Goal: Entertainment & Leisure: Browse casually

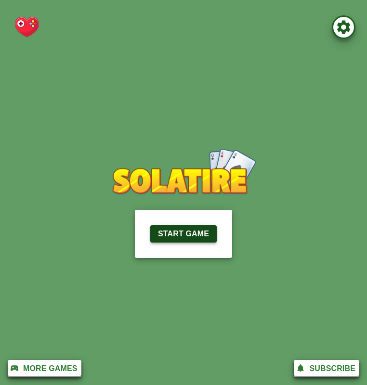
click at [165, 237] on p "Start Game" at bounding box center [183, 234] width 51 height 12
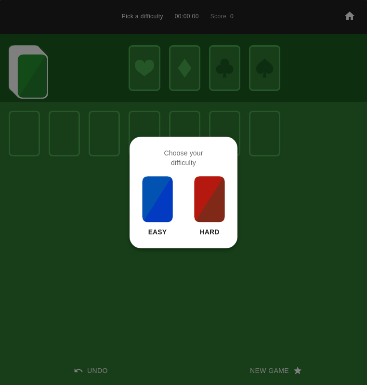
click at [203, 188] on img at bounding box center [209, 199] width 33 height 48
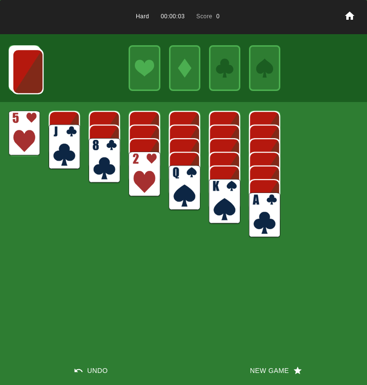
click at [271, 206] on img at bounding box center [264, 214] width 31 height 45
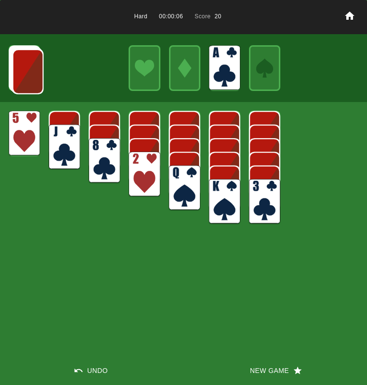
click at [139, 178] on img at bounding box center [143, 174] width 31 height 45
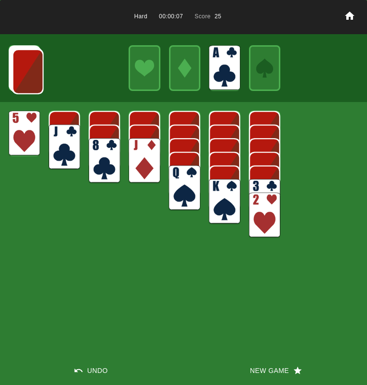
click at [136, 165] on img at bounding box center [143, 160] width 31 height 45
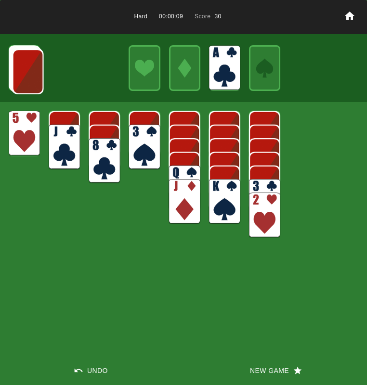
click at [16, 71] on img at bounding box center [27, 71] width 31 height 45
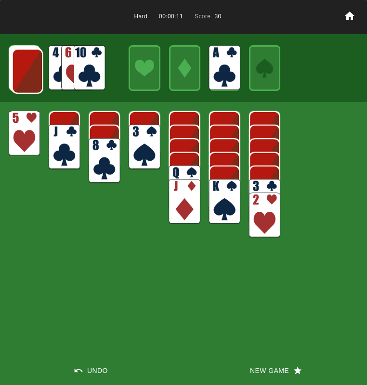
click at [89, 53] on img at bounding box center [89, 67] width 31 height 45
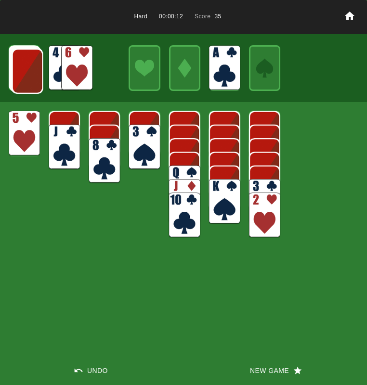
click at [80, 62] on img at bounding box center [76, 67] width 31 height 45
click at [51, 66] on img at bounding box center [64, 67] width 31 height 45
click at [21, 79] on img at bounding box center [27, 71] width 31 height 45
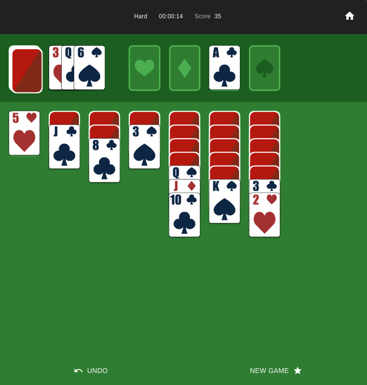
click at [22, 79] on img at bounding box center [27, 70] width 31 height 45
click at [23, 79] on img at bounding box center [26, 70] width 31 height 45
click at [23, 79] on img at bounding box center [26, 69] width 31 height 45
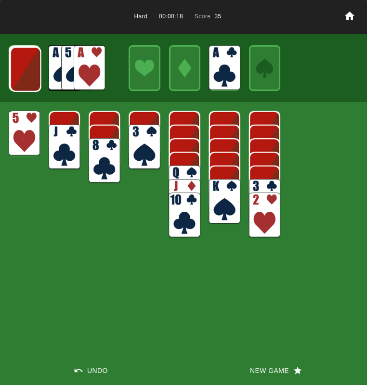
click at [96, 70] on img at bounding box center [89, 67] width 31 height 45
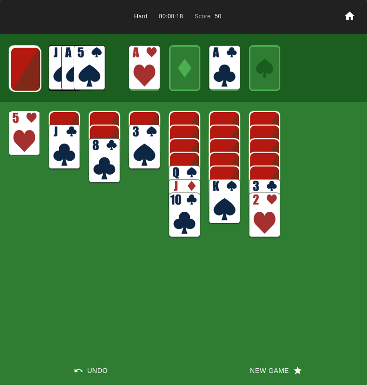
click at [27, 73] on img at bounding box center [25, 69] width 31 height 45
click at [101, 58] on img at bounding box center [89, 67] width 31 height 45
click at [75, 65] on img at bounding box center [89, 67] width 31 height 45
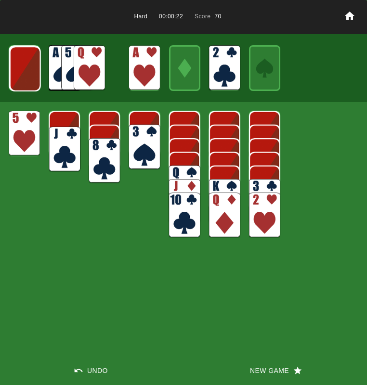
click at [65, 140] on img at bounding box center [64, 149] width 31 height 45
click at [64, 140] on img at bounding box center [64, 147] width 31 height 45
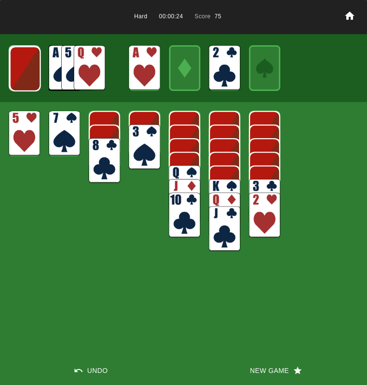
click at [29, 82] on img at bounding box center [25, 68] width 31 height 45
click at [29, 82] on img at bounding box center [24, 68] width 31 height 45
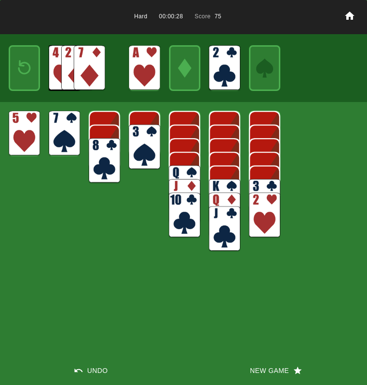
click at [91, 72] on img at bounding box center [89, 67] width 31 height 45
drag, startPoint x: 264, startPoint y: 214, endPoint x: 241, endPoint y: 189, distance: 34.0
click at [263, 211] on img at bounding box center [264, 214] width 31 height 45
drag, startPoint x: 273, startPoint y: 217, endPoint x: 267, endPoint y: 211, distance: 8.8
click at [273, 217] on img at bounding box center [264, 214] width 31 height 45
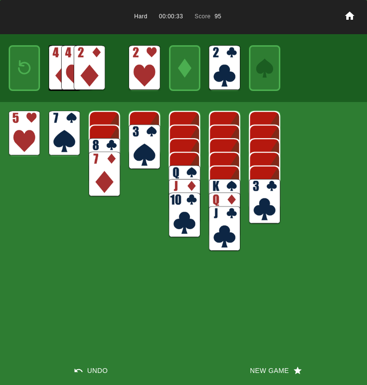
click at [259, 207] on img at bounding box center [264, 201] width 31 height 45
click at [262, 196] on img at bounding box center [264, 187] width 31 height 45
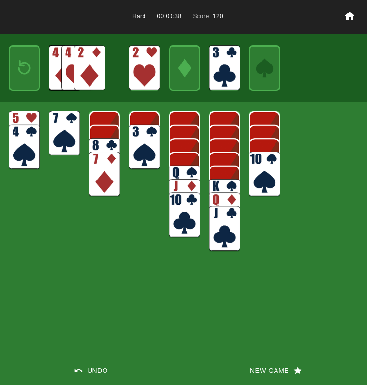
click at [21, 80] on img at bounding box center [24, 67] width 19 height 27
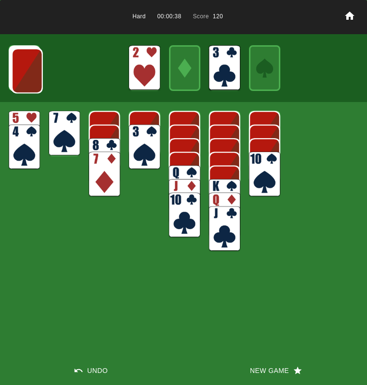
click at [21, 80] on img at bounding box center [27, 70] width 31 height 45
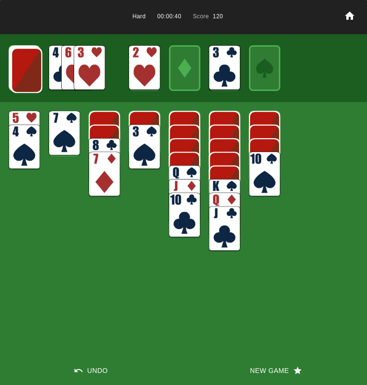
click at [82, 62] on img at bounding box center [89, 67] width 31 height 45
click at [81, 62] on img at bounding box center [76, 67] width 31 height 45
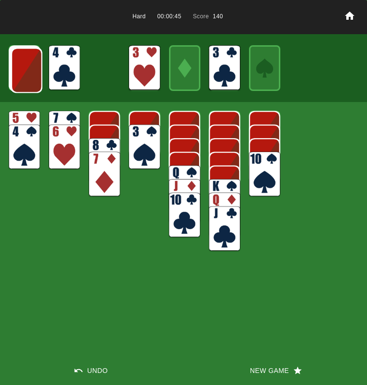
click at [66, 72] on img at bounding box center [64, 67] width 31 height 45
click at [29, 72] on img at bounding box center [26, 70] width 31 height 45
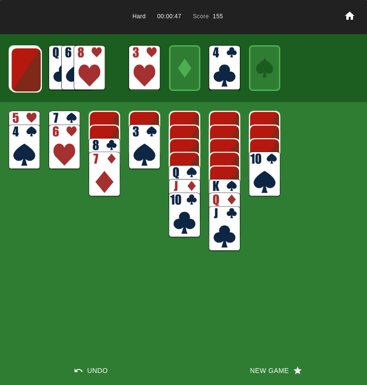
click at [26, 73] on img at bounding box center [26, 69] width 31 height 45
click at [26, 73] on img at bounding box center [25, 69] width 31 height 45
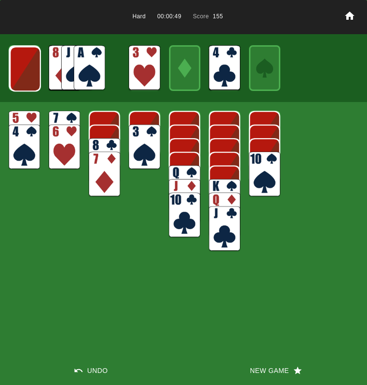
click at [92, 61] on img at bounding box center [89, 67] width 31 height 45
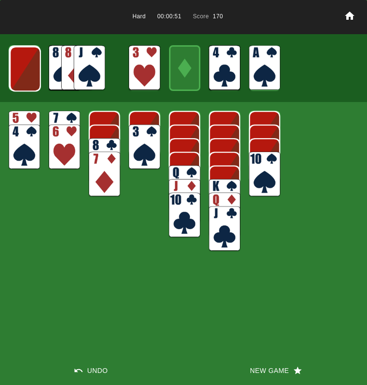
click at [25, 72] on img at bounding box center [25, 68] width 31 height 45
click at [25, 72] on img at bounding box center [24, 68] width 31 height 45
click at [84, 73] on img at bounding box center [89, 67] width 31 height 45
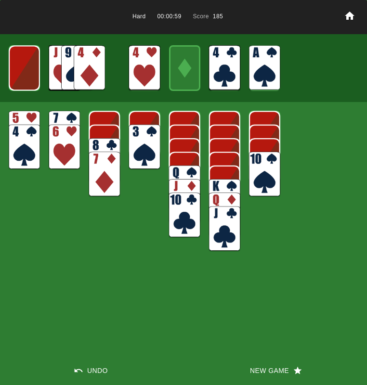
click at [29, 68] on img at bounding box center [24, 67] width 31 height 45
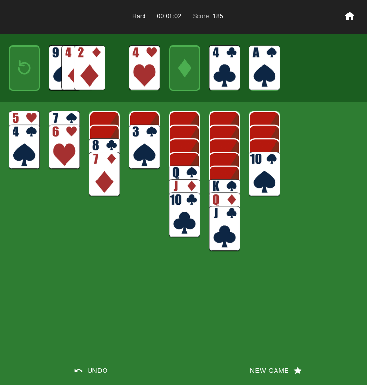
click at [98, 63] on img at bounding box center [89, 67] width 31 height 45
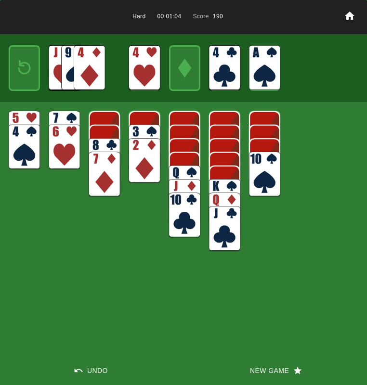
click at [25, 66] on img at bounding box center [24, 67] width 19 height 27
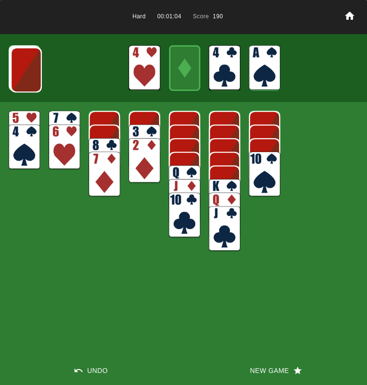
click at [24, 66] on img at bounding box center [26, 69] width 31 height 45
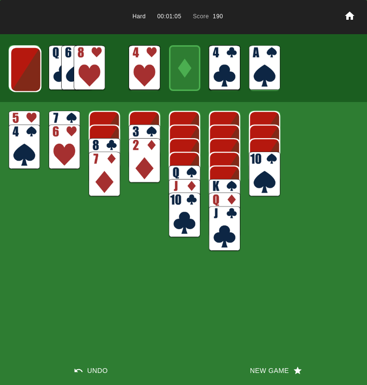
click at [24, 66] on img at bounding box center [25, 69] width 31 height 45
click at [24, 66] on img at bounding box center [25, 68] width 31 height 45
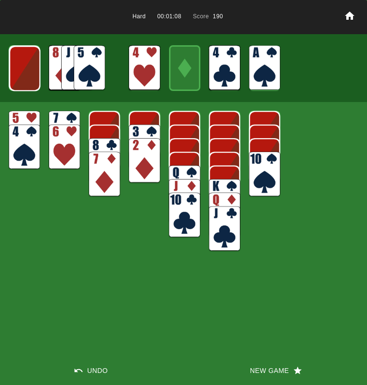
click at [87, 59] on img at bounding box center [89, 67] width 31 height 45
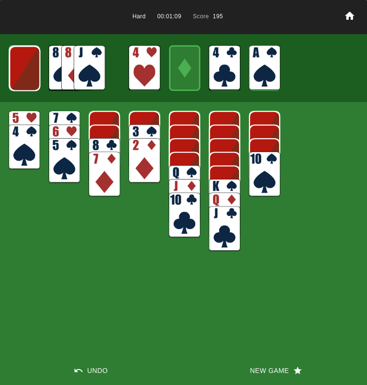
click at [14, 68] on img at bounding box center [24, 68] width 31 height 45
click at [16, 68] on img at bounding box center [24, 67] width 31 height 45
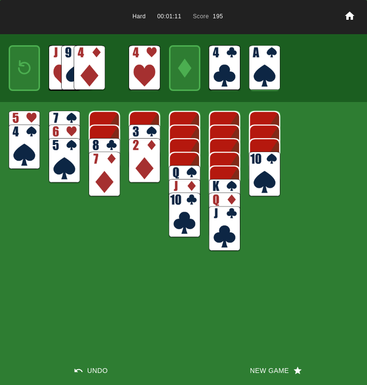
click at [91, 61] on img at bounding box center [89, 67] width 31 height 45
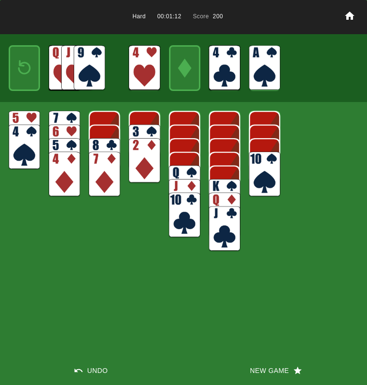
click at [141, 130] on img at bounding box center [143, 147] width 31 height 45
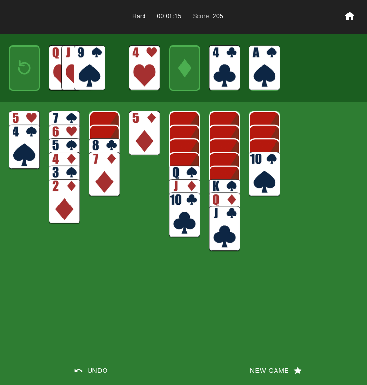
click at [10, 158] on img at bounding box center [24, 147] width 31 height 45
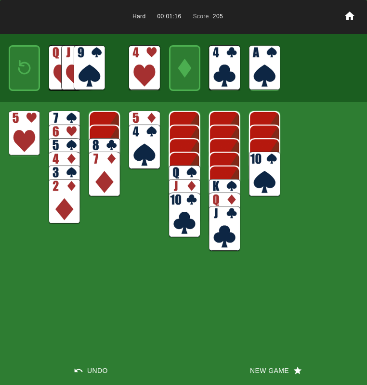
click at [17, 148] on img at bounding box center [24, 133] width 31 height 45
click at [17, 63] on img at bounding box center [24, 67] width 19 height 27
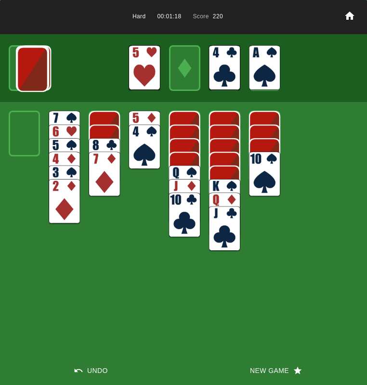
click at [17, 63] on img at bounding box center [32, 69] width 31 height 45
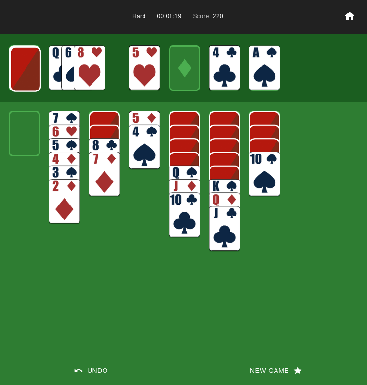
click at [18, 63] on img at bounding box center [25, 69] width 31 height 45
click at [18, 63] on img at bounding box center [24, 68] width 31 height 45
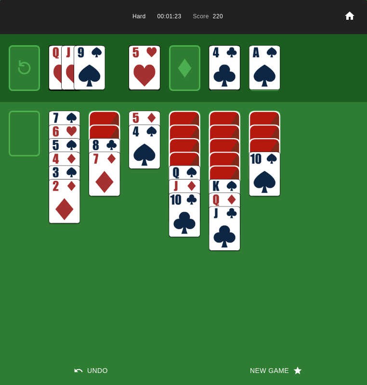
click at [219, 183] on img at bounding box center [224, 201] width 31 height 45
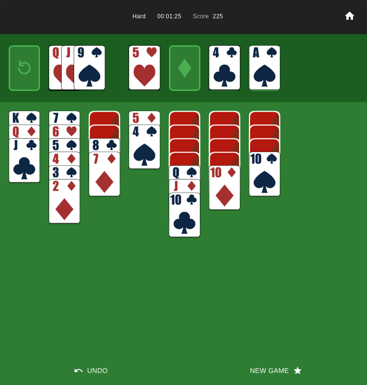
click at [219, 182] on img at bounding box center [224, 187] width 31 height 45
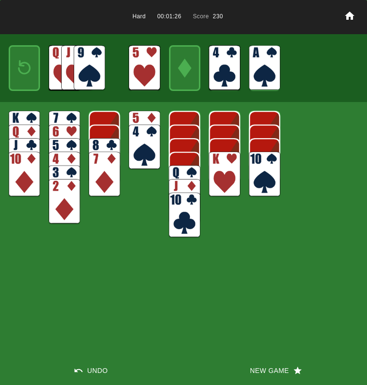
click at [191, 169] on img at bounding box center [184, 187] width 31 height 45
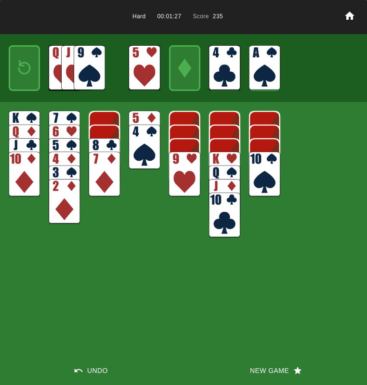
click at [183, 167] on img at bounding box center [184, 174] width 31 height 45
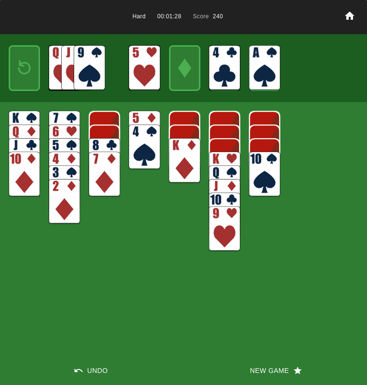
click at [92, 144] on img at bounding box center [104, 160] width 31 height 45
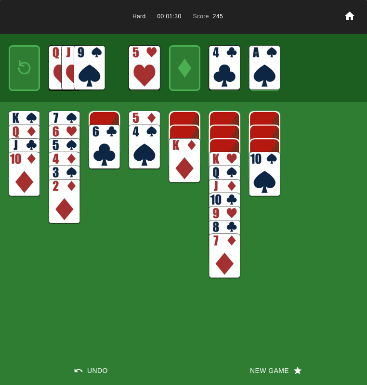
click at [94, 144] on img at bounding box center [104, 147] width 31 height 45
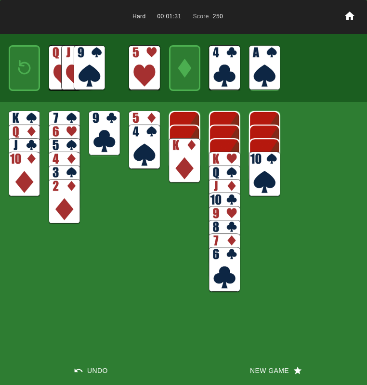
click at [140, 119] on img at bounding box center [143, 133] width 31 height 45
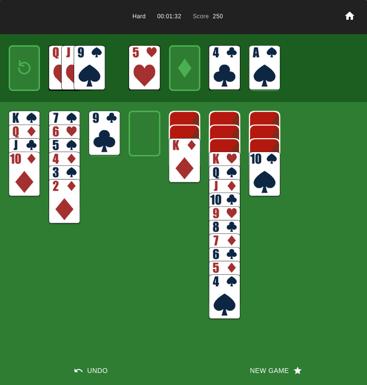
click at [191, 148] on img at bounding box center [184, 160] width 31 height 45
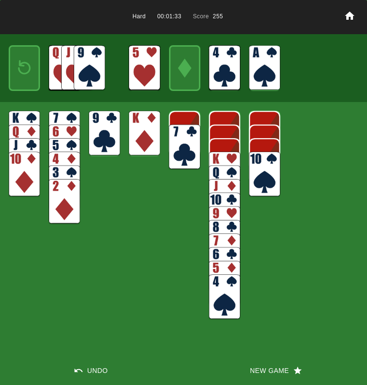
click at [99, 129] on img at bounding box center [104, 133] width 31 height 45
click at [122, 134] on div "Hard 00:01:34 Score 255 Undo New Game" at bounding box center [183, 192] width 367 height 385
click at [110, 117] on img at bounding box center [104, 133] width 31 height 45
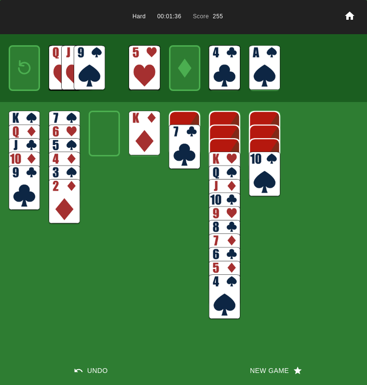
click at [220, 159] on img at bounding box center [224, 174] width 31 height 45
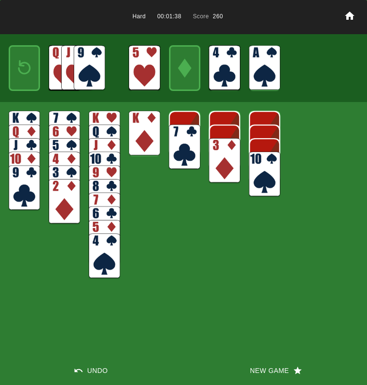
click at [220, 159] on img at bounding box center [224, 160] width 31 height 45
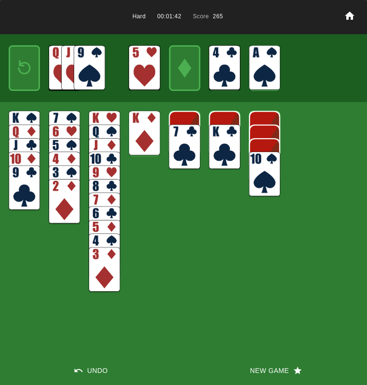
click at [14, 79] on div at bounding box center [24, 67] width 31 height 45
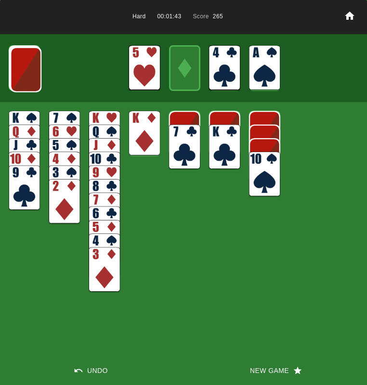
click at [14, 76] on img at bounding box center [25, 69] width 31 height 45
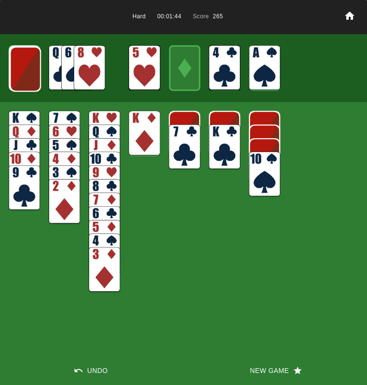
click at [84, 65] on img at bounding box center [89, 67] width 31 height 45
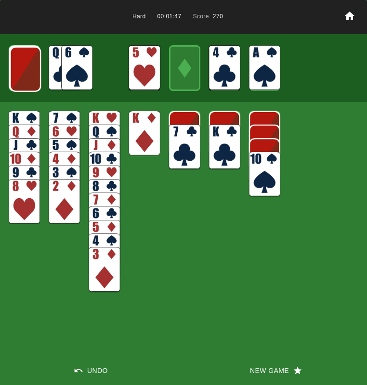
click at [193, 145] on img at bounding box center [184, 147] width 31 height 45
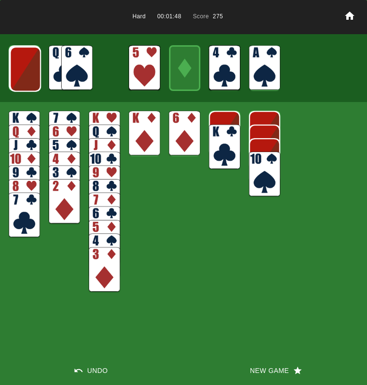
click at [188, 138] on img at bounding box center [184, 133] width 31 height 45
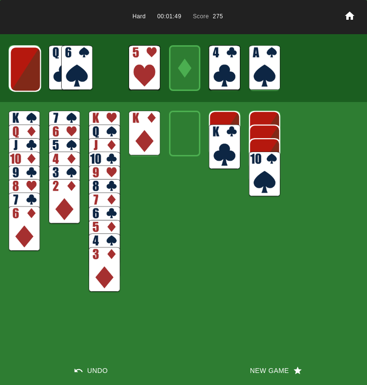
click at [221, 141] on img at bounding box center [224, 147] width 31 height 45
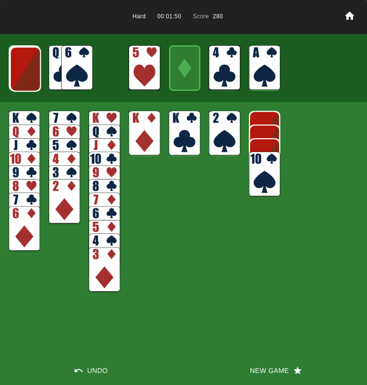
click at [220, 138] on img at bounding box center [224, 133] width 31 height 45
click at [27, 75] on img at bounding box center [25, 69] width 31 height 45
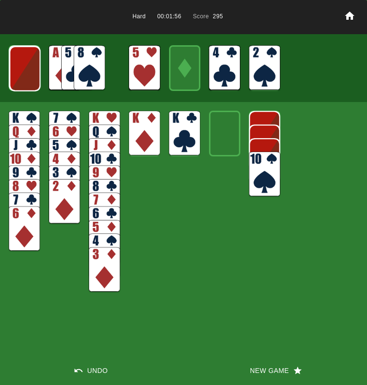
click at [27, 75] on img at bounding box center [24, 68] width 31 height 45
click at [88, 63] on img at bounding box center [89, 67] width 31 height 45
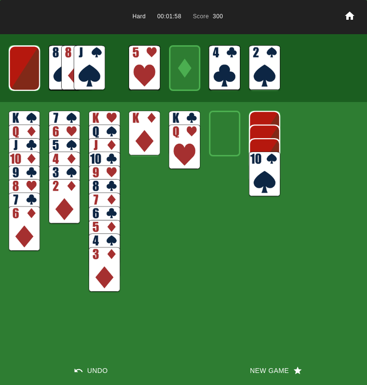
click at [86, 63] on img at bounding box center [89, 67] width 31 height 45
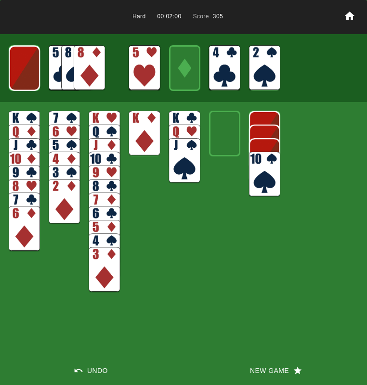
click at [20, 76] on img at bounding box center [24, 68] width 31 height 45
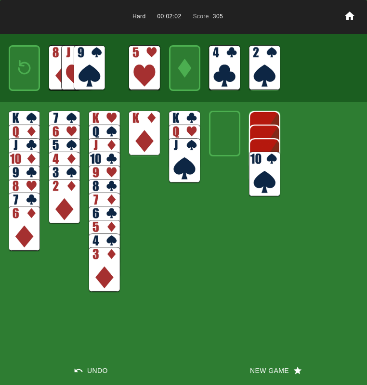
click at [20, 76] on img at bounding box center [24, 67] width 19 height 27
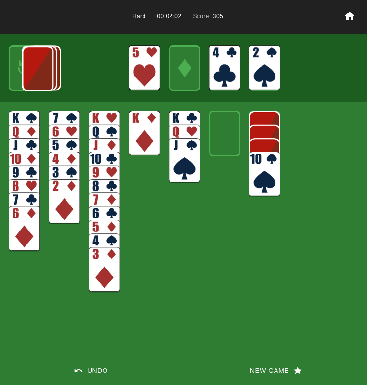
click at [22, 76] on img at bounding box center [37, 68] width 31 height 45
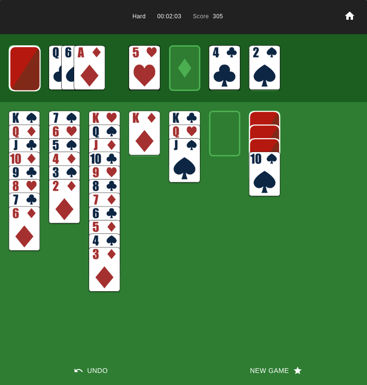
click at [85, 69] on img at bounding box center [89, 67] width 31 height 45
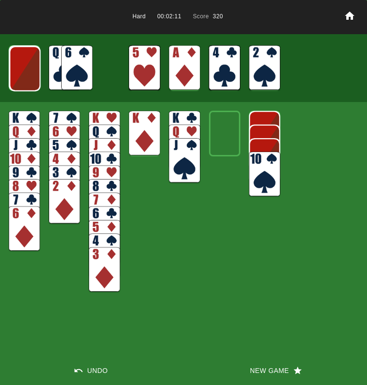
click at [31, 71] on img at bounding box center [24, 68] width 31 height 45
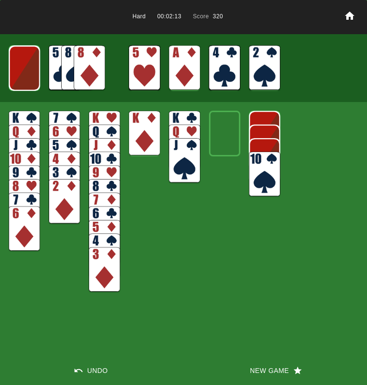
click at [31, 71] on img at bounding box center [24, 68] width 31 height 45
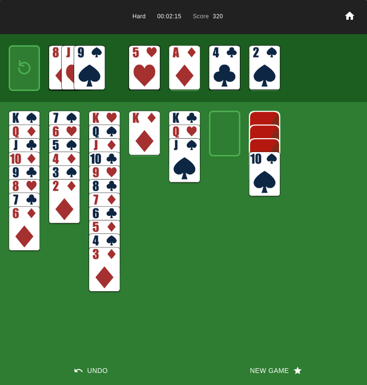
click at [255, 369] on button "New Game" at bounding box center [274, 370] width 183 height 29
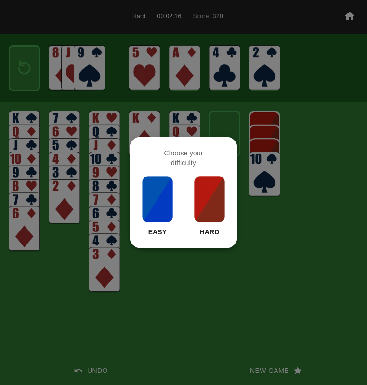
click at [196, 206] on img at bounding box center [209, 199] width 33 height 48
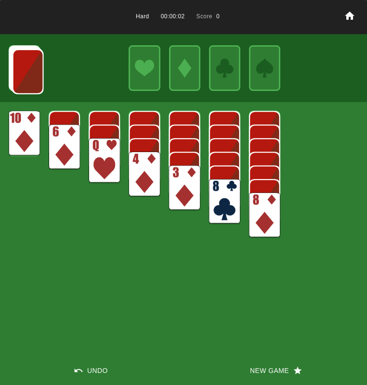
click at [20, 82] on img at bounding box center [27, 71] width 31 height 45
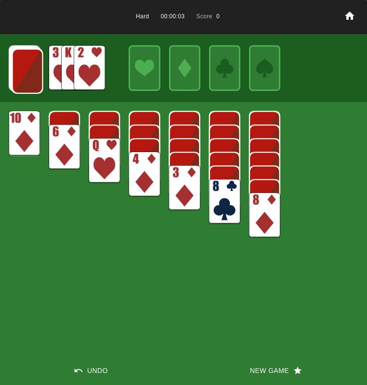
click at [21, 81] on img at bounding box center [27, 71] width 31 height 45
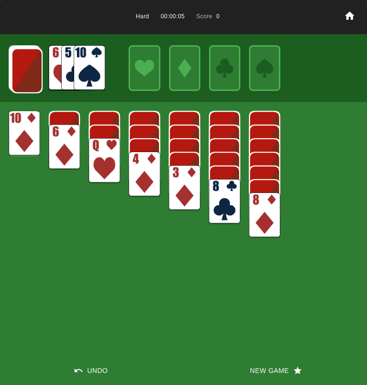
click at [21, 80] on img at bounding box center [27, 70] width 31 height 45
click at [85, 76] on img at bounding box center [89, 67] width 31 height 45
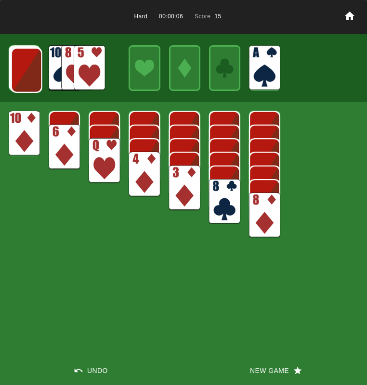
click at [33, 71] on img at bounding box center [26, 70] width 31 height 45
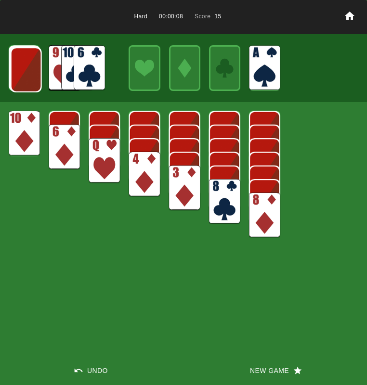
click at [31, 71] on img at bounding box center [26, 69] width 31 height 45
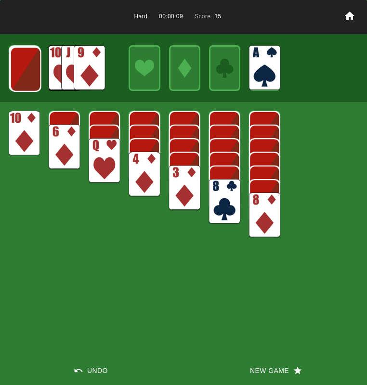
click at [31, 71] on img at bounding box center [25, 69] width 31 height 45
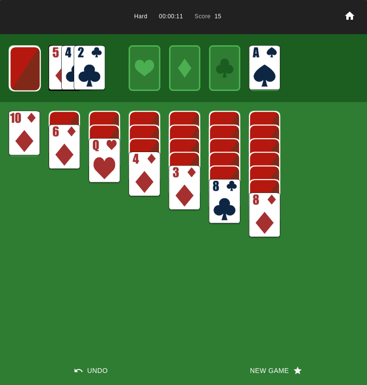
click at [88, 70] on img at bounding box center [89, 67] width 31 height 45
click at [36, 70] on img at bounding box center [25, 68] width 31 height 45
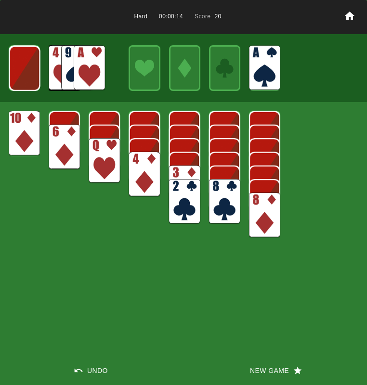
click at [89, 70] on img at bounding box center [89, 67] width 31 height 45
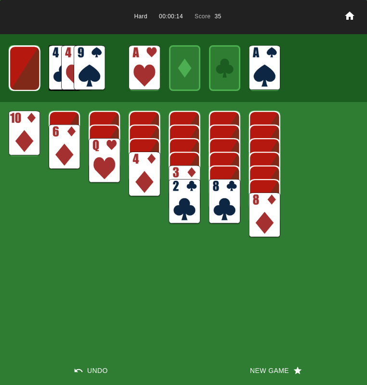
click at [87, 70] on img at bounding box center [89, 67] width 31 height 45
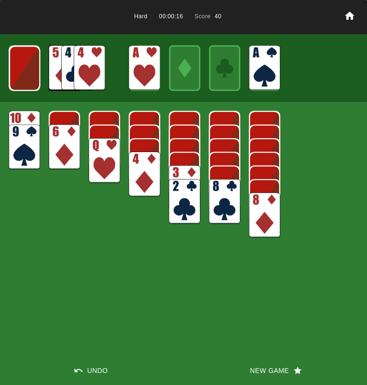
click at [28, 76] on img at bounding box center [24, 68] width 31 height 45
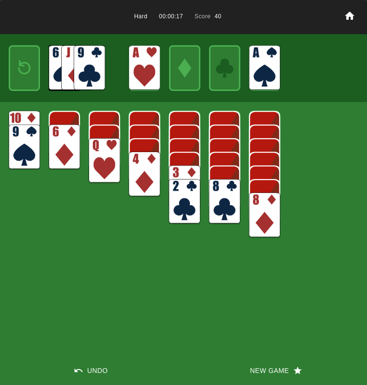
click at [28, 76] on img at bounding box center [24, 67] width 19 height 27
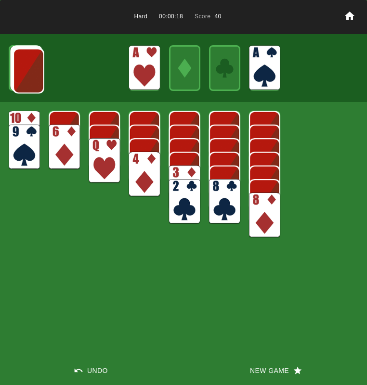
click at [28, 76] on img at bounding box center [28, 70] width 31 height 45
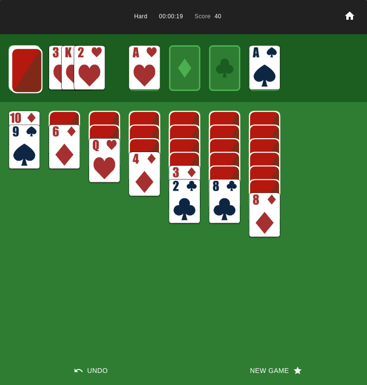
click at [77, 70] on img at bounding box center [89, 67] width 31 height 45
click at [24, 69] on img at bounding box center [26, 70] width 31 height 45
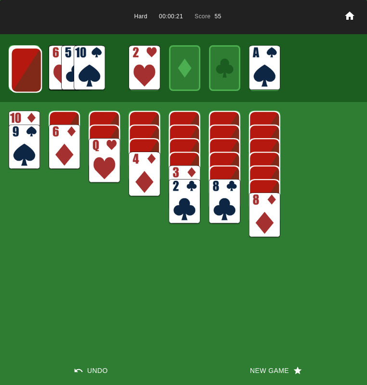
click at [25, 69] on img at bounding box center [26, 70] width 31 height 45
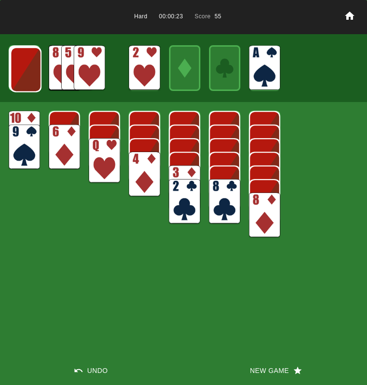
click at [25, 70] on img at bounding box center [25, 69] width 31 height 45
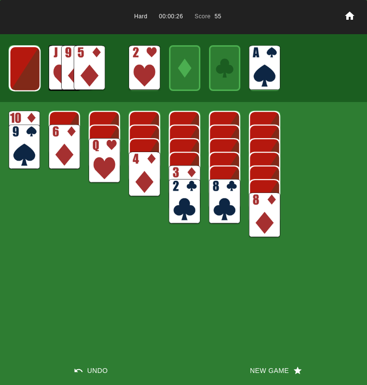
click at [25, 70] on img at bounding box center [24, 68] width 31 height 45
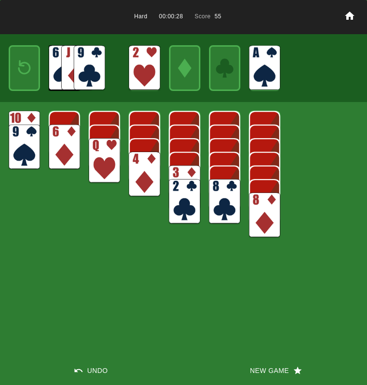
click at [25, 70] on img at bounding box center [24, 67] width 19 height 27
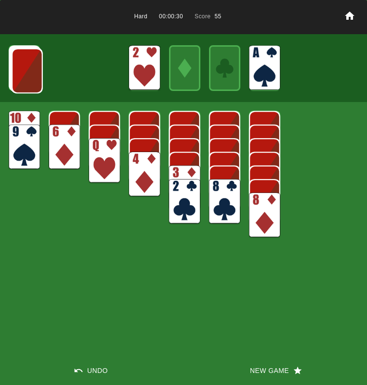
drag, startPoint x: 270, startPoint y: 223, endPoint x: 264, endPoint y: 217, distance: 8.2
click at [270, 222] on img at bounding box center [264, 214] width 31 height 45
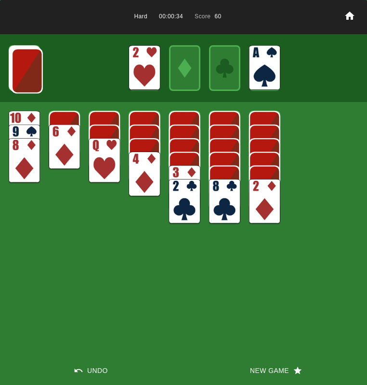
click at [27, 74] on img at bounding box center [27, 70] width 31 height 45
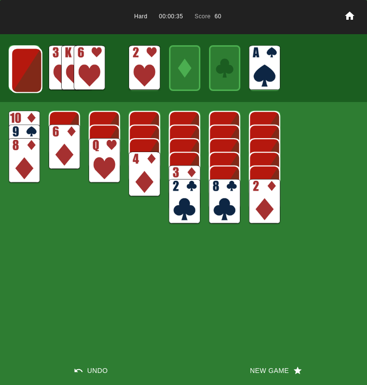
click at [27, 74] on img at bounding box center [26, 70] width 31 height 45
click at [27, 74] on img at bounding box center [26, 69] width 31 height 45
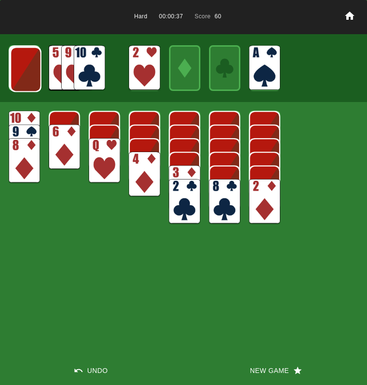
click at [27, 73] on img at bounding box center [25, 69] width 31 height 45
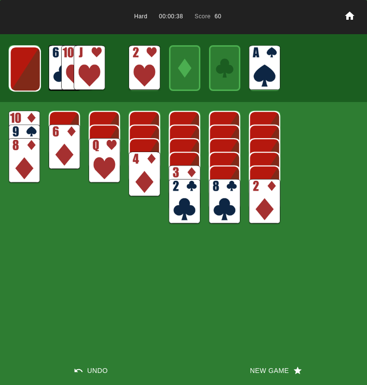
click at [28, 72] on img at bounding box center [25, 68] width 31 height 45
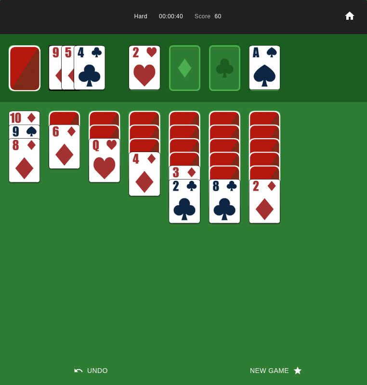
click at [31, 69] on img at bounding box center [24, 68] width 31 height 45
click at [31, 69] on img at bounding box center [24, 67] width 31 height 45
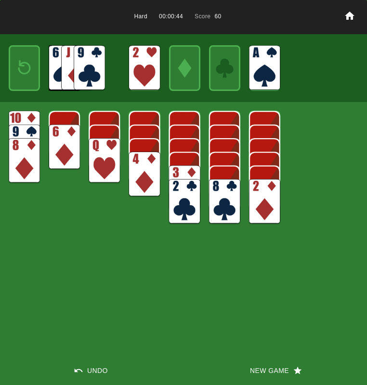
click at [253, 369] on button "New Game" at bounding box center [274, 370] width 183 height 29
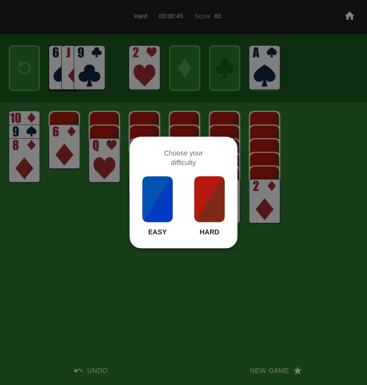
click at [205, 200] on img at bounding box center [209, 199] width 33 height 48
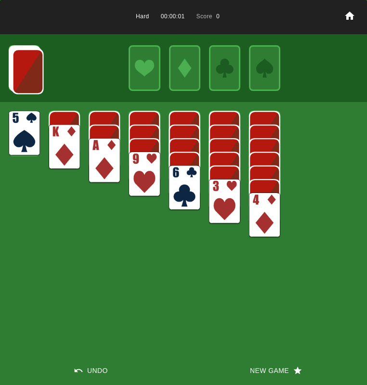
click at [107, 168] on img at bounding box center [104, 160] width 31 height 45
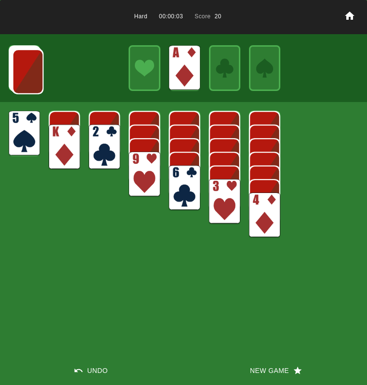
click at [263, 209] on img at bounding box center [264, 214] width 31 height 45
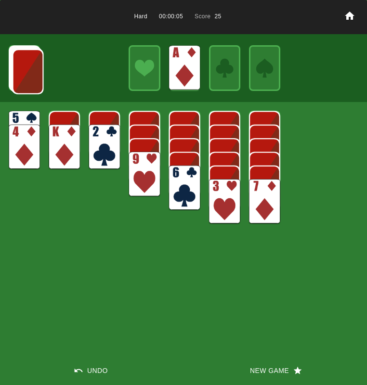
click at [179, 179] on img at bounding box center [184, 187] width 31 height 45
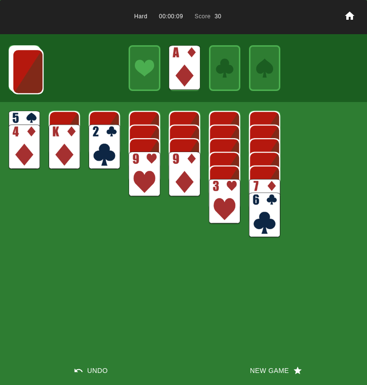
click at [98, 124] on img at bounding box center [104, 133] width 31 height 45
click at [98, 127] on img at bounding box center [104, 147] width 31 height 45
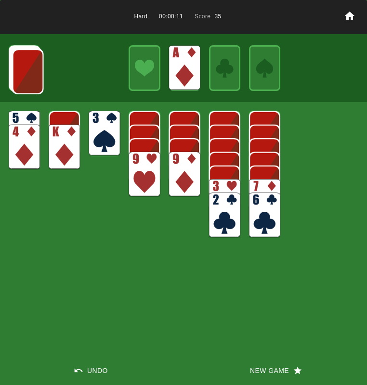
click at [99, 130] on img at bounding box center [104, 133] width 31 height 45
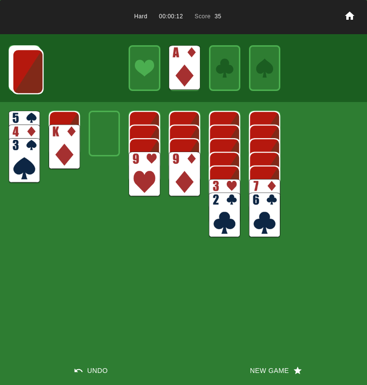
click at [67, 136] on img at bounding box center [64, 147] width 31 height 45
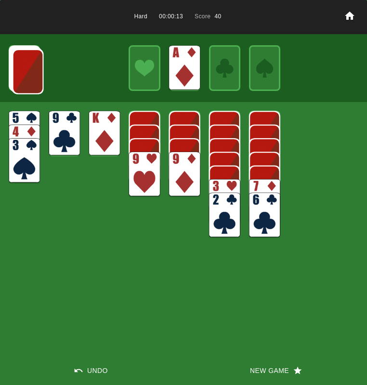
click at [25, 86] on img at bounding box center [27, 71] width 31 height 45
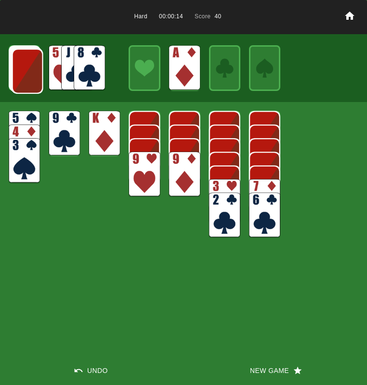
click at [98, 63] on img at bounding box center [89, 67] width 31 height 45
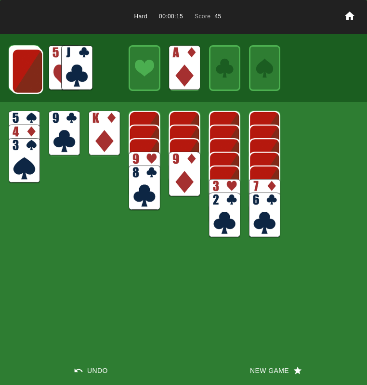
click at [277, 183] on img at bounding box center [264, 201] width 31 height 45
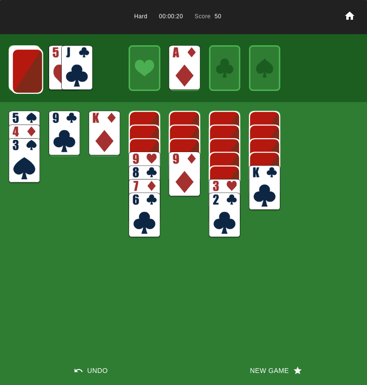
click at [27, 65] on img at bounding box center [27, 71] width 31 height 45
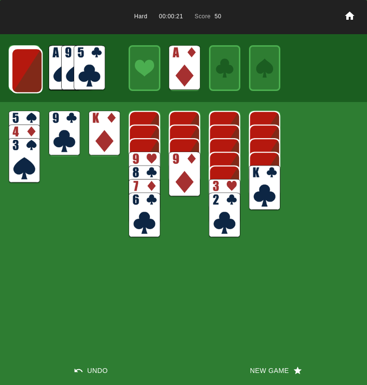
click at [27, 66] on img at bounding box center [27, 70] width 31 height 45
click at [85, 75] on img at bounding box center [89, 67] width 31 height 45
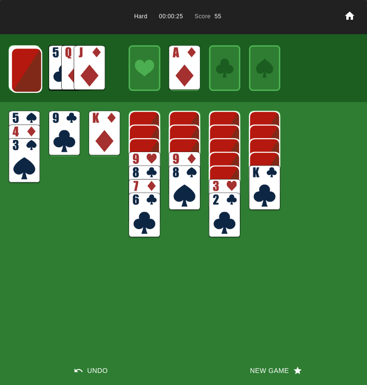
click at [16, 74] on img at bounding box center [26, 70] width 31 height 45
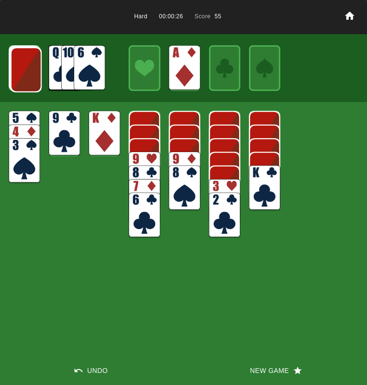
click at [17, 73] on img at bounding box center [26, 69] width 31 height 45
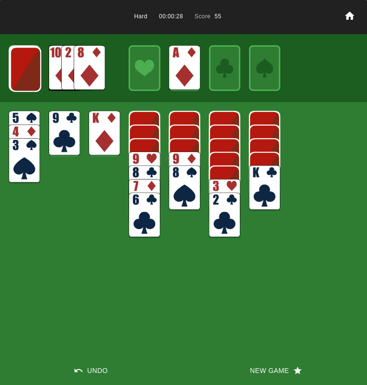
click at [93, 68] on img at bounding box center [89, 67] width 31 height 45
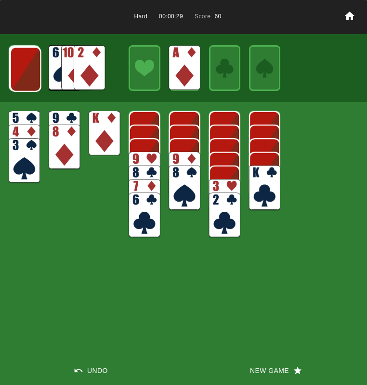
click at [78, 65] on img at bounding box center [89, 67] width 31 height 45
click at [27, 70] on img at bounding box center [25, 69] width 31 height 45
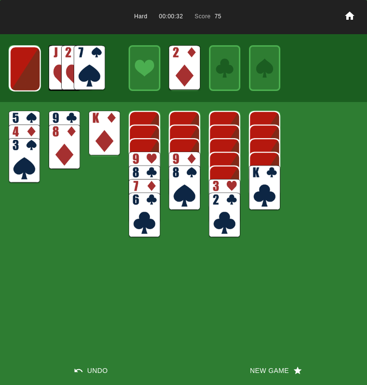
click at [98, 66] on img at bounding box center [89, 67] width 31 height 45
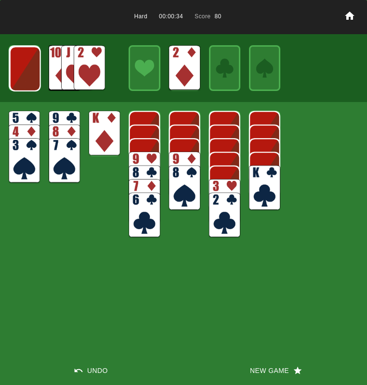
click at [87, 68] on img at bounding box center [89, 67] width 31 height 45
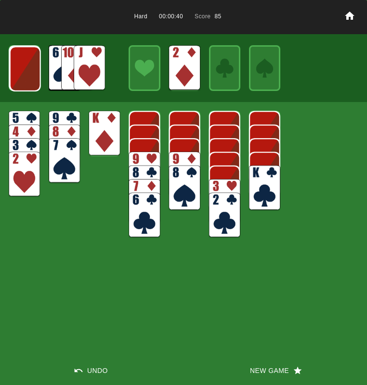
click at [20, 77] on img at bounding box center [25, 68] width 31 height 45
click at [89, 76] on img at bounding box center [89, 67] width 31 height 45
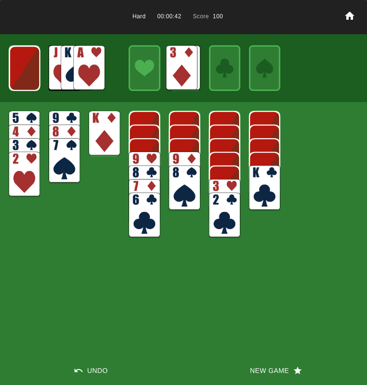
click at [81, 68] on img at bounding box center [89, 67] width 31 height 45
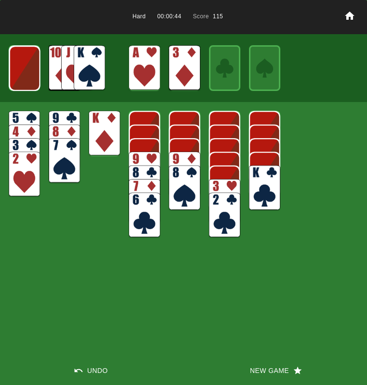
drag, startPoint x: 13, startPoint y: 183, endPoint x: 17, endPoint y: 144, distance: 39.6
click at [13, 183] on img at bounding box center [24, 174] width 31 height 45
click at [15, 69] on img at bounding box center [24, 68] width 31 height 45
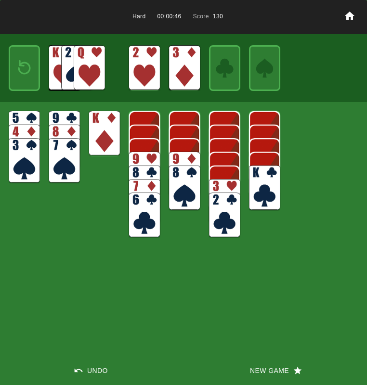
click at [18, 69] on img at bounding box center [24, 67] width 19 height 27
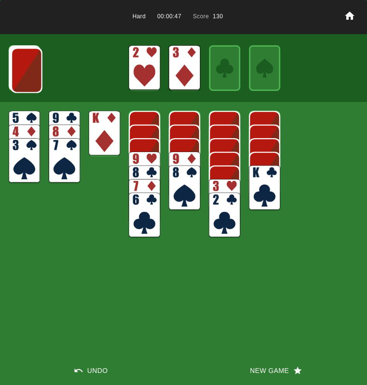
click at [18, 69] on img at bounding box center [26, 70] width 31 height 45
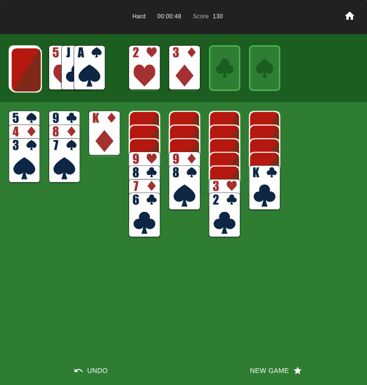
click at [93, 65] on img at bounding box center [89, 67] width 31 height 45
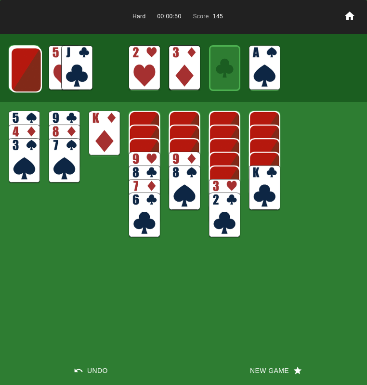
click at [19, 69] on img at bounding box center [26, 69] width 31 height 45
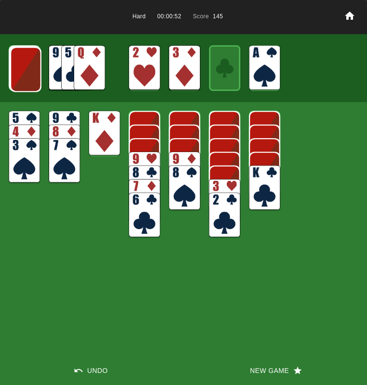
click at [19, 68] on img at bounding box center [25, 69] width 31 height 45
click at [19, 68] on img at bounding box center [25, 68] width 31 height 45
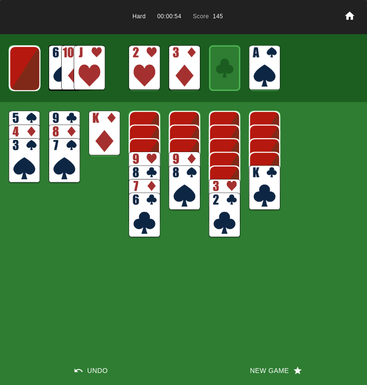
click at [18, 69] on img at bounding box center [24, 68] width 31 height 45
click at [92, 67] on img at bounding box center [89, 67] width 31 height 45
click at [18, 157] on img at bounding box center [24, 160] width 31 height 45
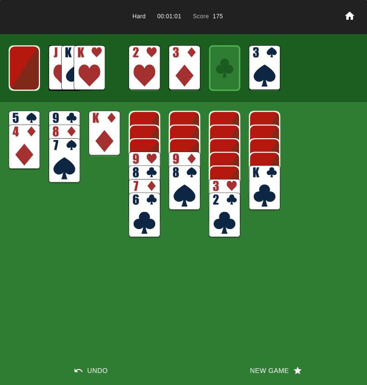
click at [21, 70] on img at bounding box center [24, 67] width 31 height 45
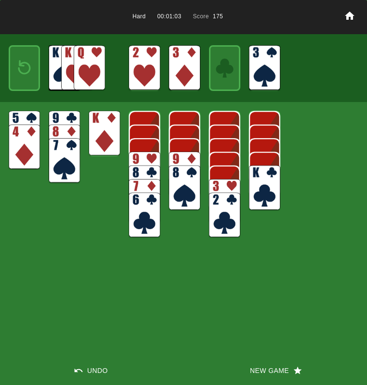
click at [86, 73] on img at bounding box center [89, 67] width 31 height 45
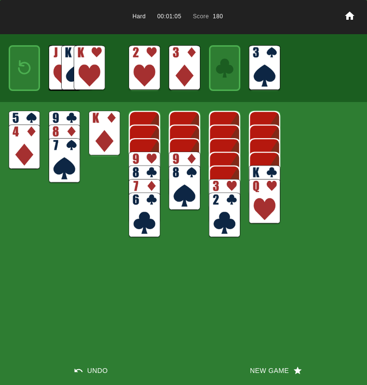
click at [31, 89] on div at bounding box center [24, 67] width 31 height 45
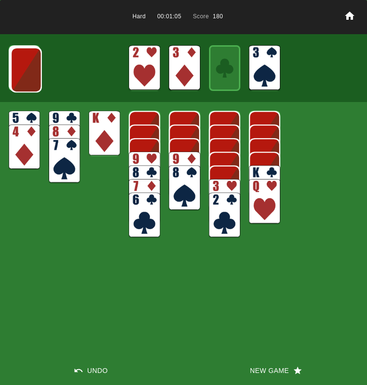
click at [14, 73] on img at bounding box center [26, 69] width 31 height 45
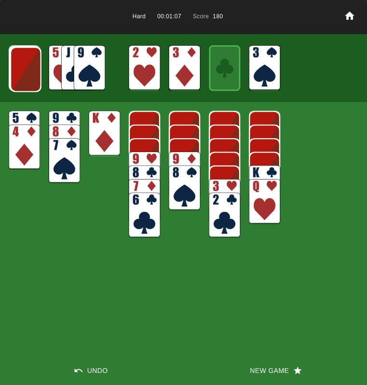
click at [14, 73] on img at bounding box center [25, 69] width 31 height 45
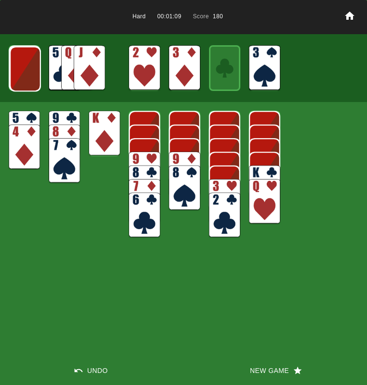
click at [14, 73] on img at bounding box center [25, 68] width 31 height 45
click at [14, 73] on img at bounding box center [24, 68] width 31 height 45
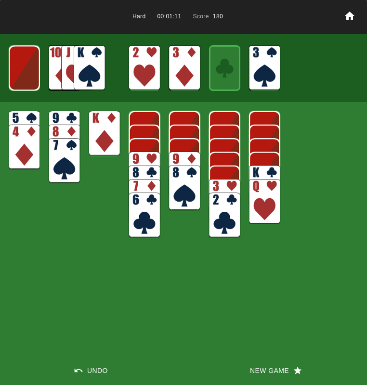
click at [14, 73] on img at bounding box center [24, 67] width 31 height 45
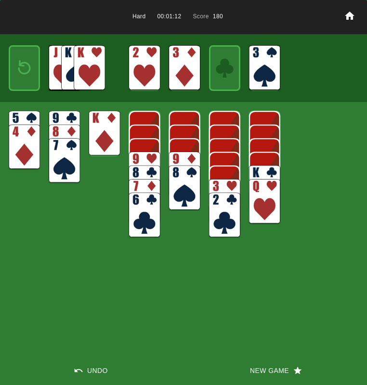
click at [14, 73] on div at bounding box center [24, 67] width 31 height 45
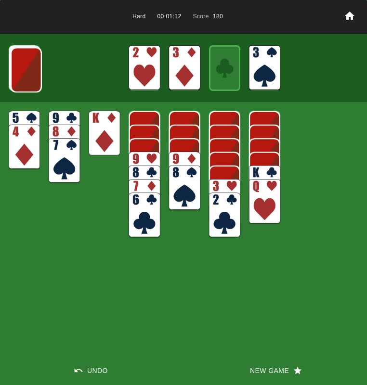
click at [14, 73] on img at bounding box center [26, 69] width 31 height 45
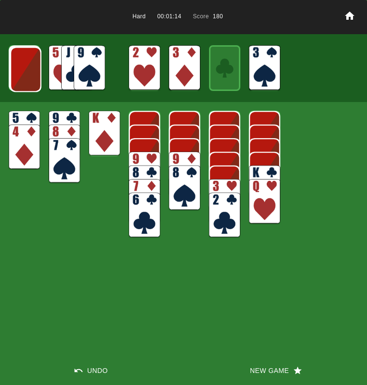
click at [20, 72] on img at bounding box center [25, 69] width 31 height 45
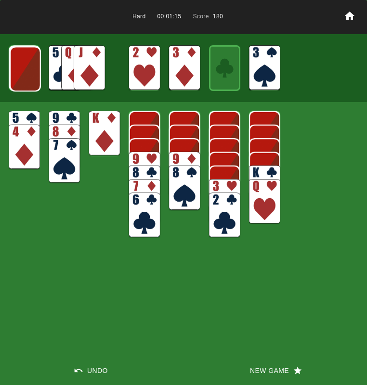
click at [20, 72] on img at bounding box center [25, 68] width 31 height 45
drag, startPoint x: 23, startPoint y: 165, endPoint x: 22, endPoint y: 156, distance: 9.3
click at [23, 165] on img at bounding box center [24, 147] width 31 height 45
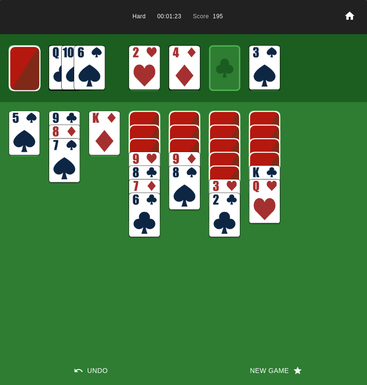
click at [17, 64] on img at bounding box center [24, 68] width 31 height 45
click at [16, 65] on img at bounding box center [24, 67] width 31 height 45
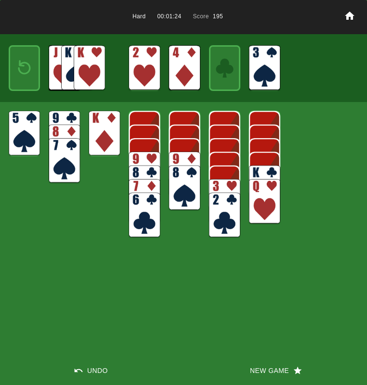
click at [16, 65] on img at bounding box center [24, 67] width 19 height 27
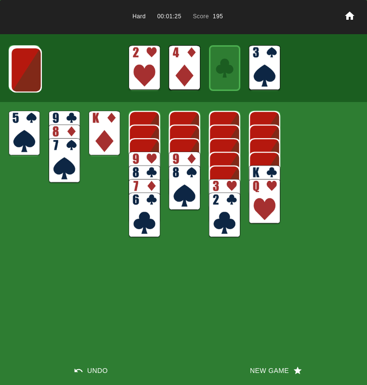
click at [16, 65] on img at bounding box center [26, 69] width 31 height 45
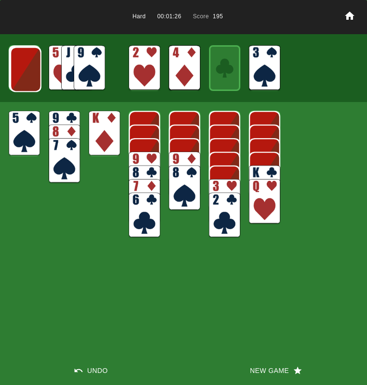
click at [16, 65] on img at bounding box center [25, 69] width 31 height 45
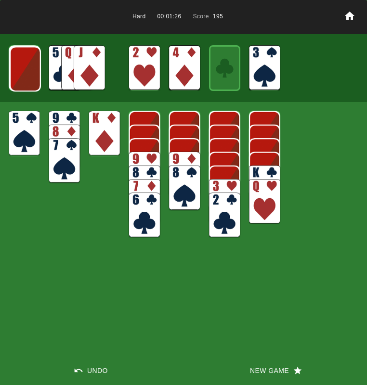
click at [16, 65] on img at bounding box center [25, 68] width 31 height 45
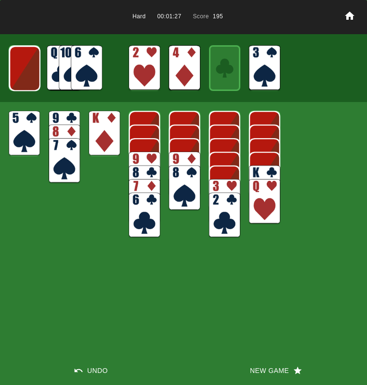
click at [16, 65] on img at bounding box center [24, 68] width 31 height 45
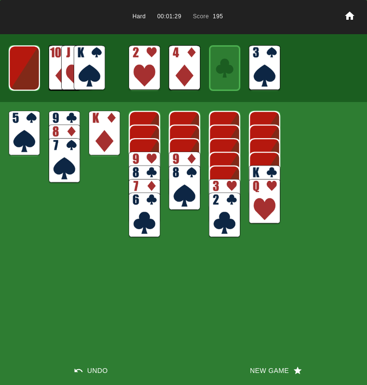
click at [267, 366] on button "New Game" at bounding box center [274, 370] width 183 height 29
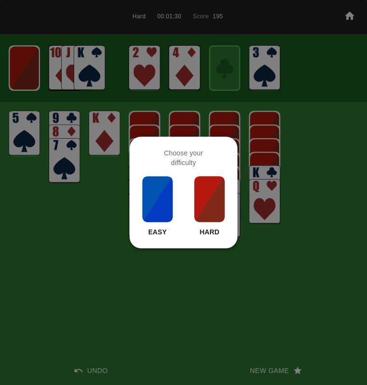
click at [189, 194] on div "Easy Hard" at bounding box center [183, 206] width 85 height 62
click at [196, 196] on img at bounding box center [209, 199] width 33 height 48
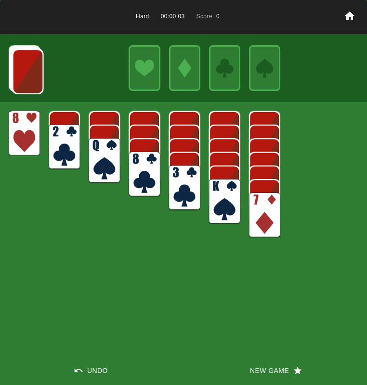
click at [260, 213] on img at bounding box center [264, 214] width 31 height 45
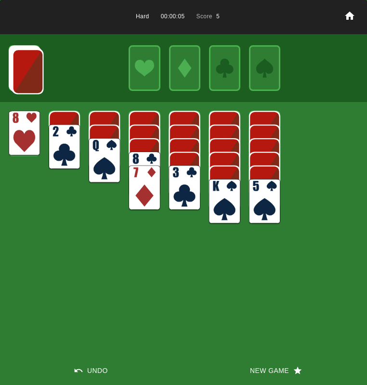
click at [22, 73] on img at bounding box center [27, 71] width 31 height 45
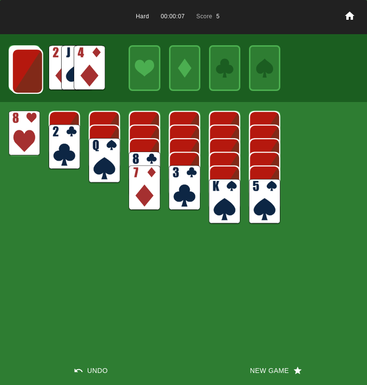
click at [72, 64] on img at bounding box center [76, 67] width 31 height 45
click at [89, 64] on img at bounding box center [89, 67] width 31 height 45
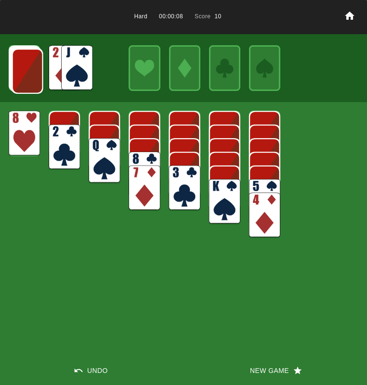
click at [174, 174] on img at bounding box center [184, 187] width 31 height 45
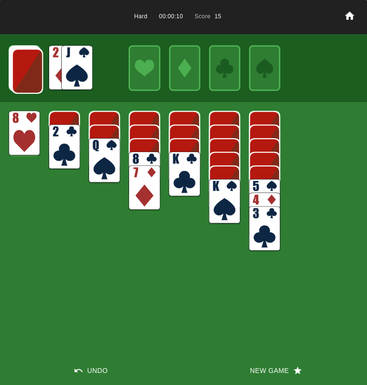
click at [20, 79] on img at bounding box center [27, 71] width 31 height 45
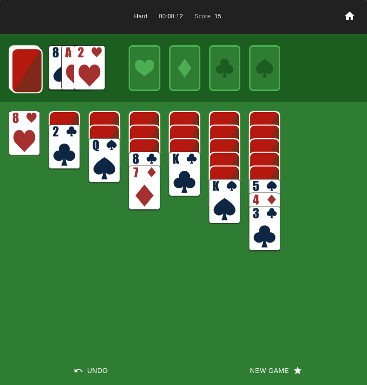
click at [103, 69] on img at bounding box center [89, 67] width 31 height 45
click at [88, 63] on img at bounding box center [89, 67] width 31 height 45
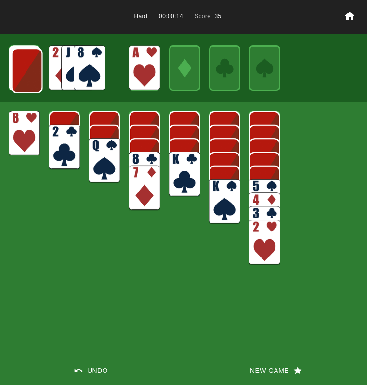
click at [263, 247] on img at bounding box center [264, 242] width 31 height 45
click at [27, 74] on img at bounding box center [27, 70] width 31 height 45
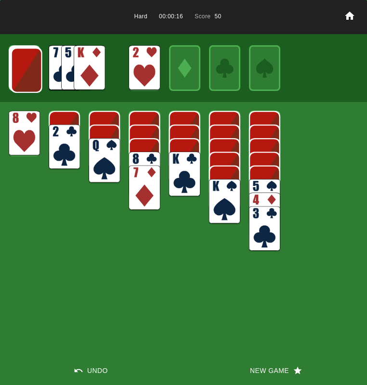
click at [25, 73] on img at bounding box center [26, 70] width 31 height 45
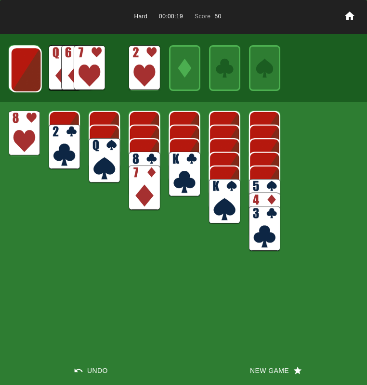
click at [27, 73] on img at bounding box center [26, 69] width 31 height 45
click at [27, 73] on img at bounding box center [25, 69] width 31 height 45
click at [27, 73] on img at bounding box center [25, 68] width 31 height 45
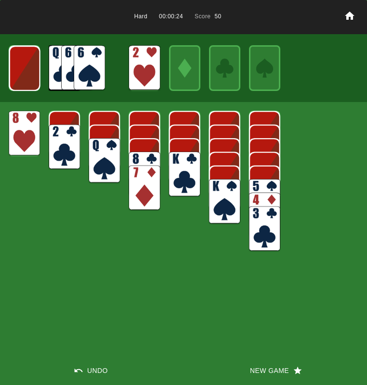
drag, startPoint x: 84, startPoint y: 66, endPoint x: 92, endPoint y: 74, distance: 11.6
click at [84, 65] on img at bounding box center [89, 67] width 31 height 45
click at [32, 71] on img at bounding box center [24, 68] width 31 height 45
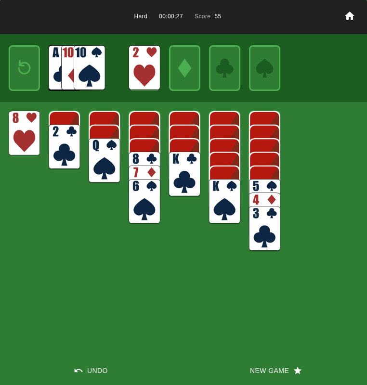
click at [31, 71] on img at bounding box center [24, 67] width 19 height 27
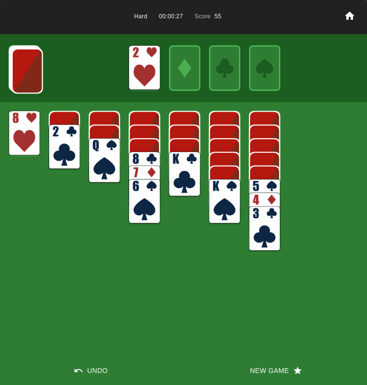
click at [29, 72] on img at bounding box center [27, 71] width 31 height 45
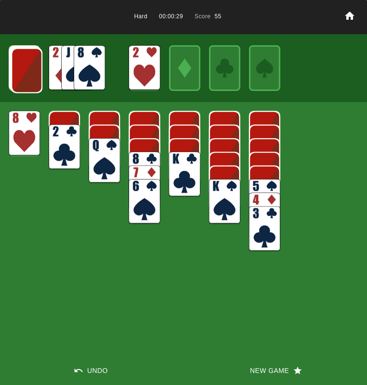
click at [29, 72] on img at bounding box center [26, 70] width 31 height 45
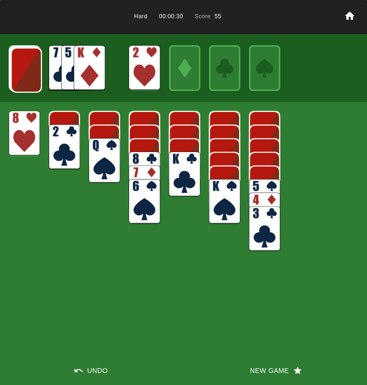
click at [29, 72] on img at bounding box center [26, 70] width 31 height 45
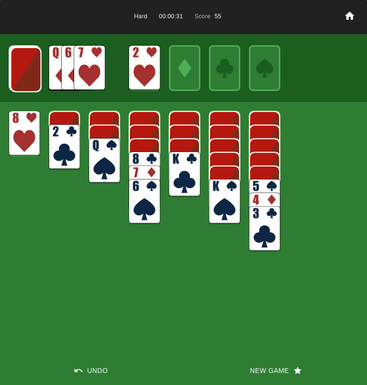
click at [39, 74] on img at bounding box center [25, 69] width 31 height 45
click at [35, 74] on img at bounding box center [25, 69] width 31 height 45
click at [35, 74] on img at bounding box center [24, 68] width 31 height 45
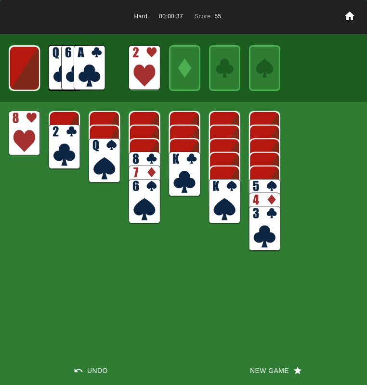
click at [83, 74] on img at bounding box center [89, 67] width 31 height 45
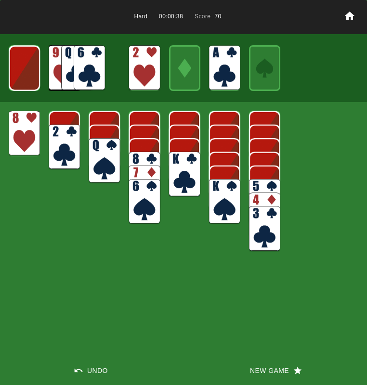
click at [27, 71] on img at bounding box center [24, 68] width 31 height 45
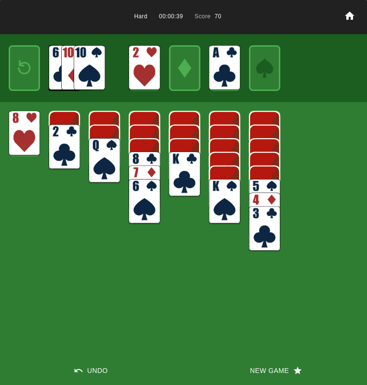
click at [27, 71] on img at bounding box center [24, 67] width 19 height 27
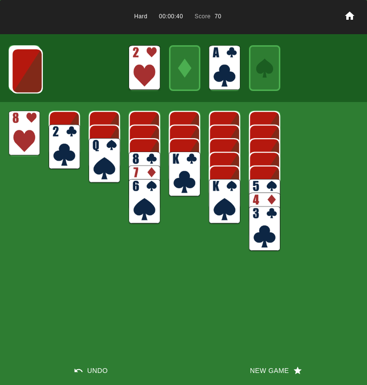
click at [27, 71] on img at bounding box center [27, 70] width 31 height 45
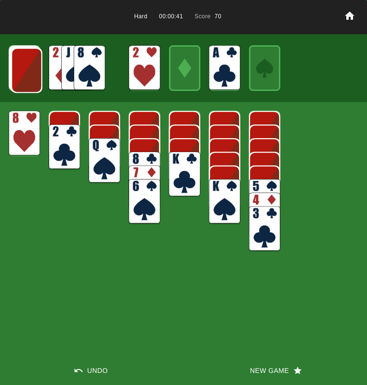
click at [27, 71] on img at bounding box center [26, 70] width 31 height 45
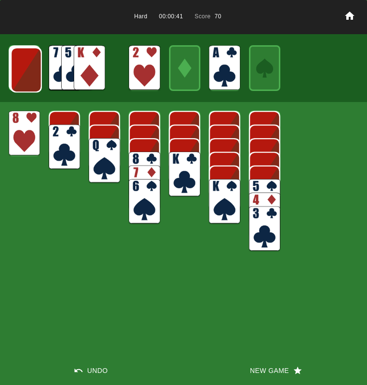
click at [27, 71] on img at bounding box center [26, 69] width 31 height 45
click at [27, 71] on img at bounding box center [25, 69] width 31 height 45
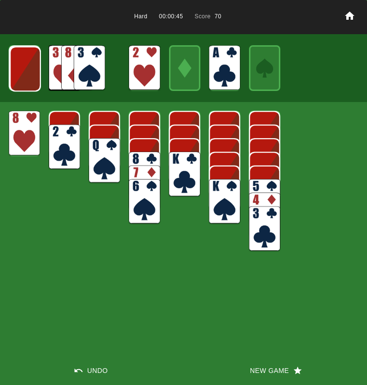
click at [27, 71] on img at bounding box center [25, 68] width 31 height 45
drag, startPoint x: 62, startPoint y: 135, endPoint x: 64, endPoint y: 141, distance: 6.9
click at [63, 138] on img at bounding box center [64, 147] width 31 height 45
click at [64, 141] on img at bounding box center [64, 147] width 31 height 45
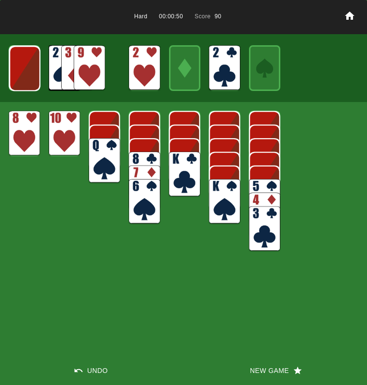
click at [26, 64] on img at bounding box center [24, 68] width 31 height 45
click at [26, 65] on img at bounding box center [24, 67] width 31 height 45
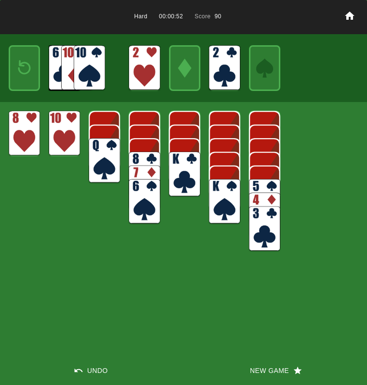
click at [26, 65] on img at bounding box center [24, 67] width 19 height 27
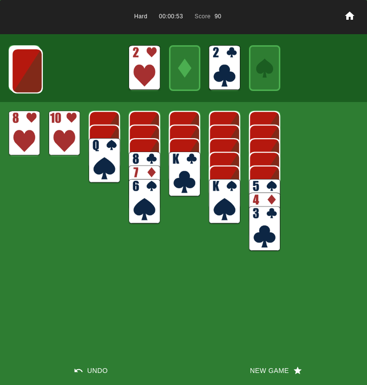
click at [26, 65] on img at bounding box center [27, 70] width 31 height 45
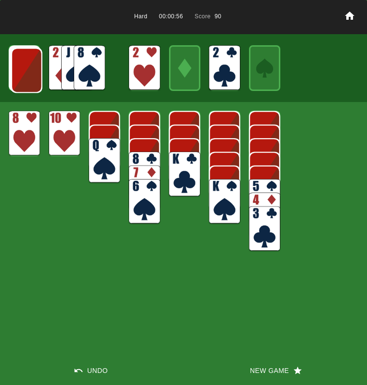
click at [23, 73] on img at bounding box center [26, 70] width 31 height 45
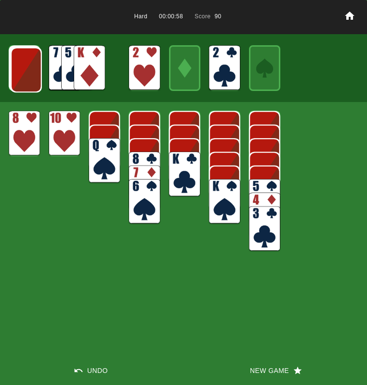
click at [23, 73] on img at bounding box center [26, 69] width 31 height 45
click at [23, 73] on img at bounding box center [25, 69] width 31 height 45
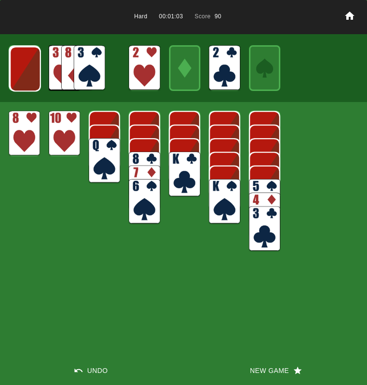
drag, startPoint x: 256, startPoint y: 234, endPoint x: 241, endPoint y: 208, distance: 30.2
click at [255, 231] on img at bounding box center [264, 228] width 31 height 45
click at [270, 233] on img at bounding box center [264, 228] width 31 height 45
click at [90, 74] on img at bounding box center [89, 67] width 31 height 45
click at [35, 65] on img at bounding box center [25, 68] width 31 height 45
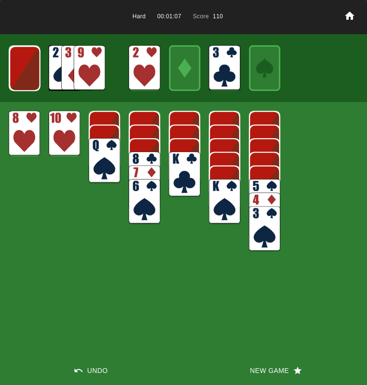
click at [30, 70] on img at bounding box center [24, 68] width 31 height 45
click at [29, 72] on img at bounding box center [24, 67] width 31 height 45
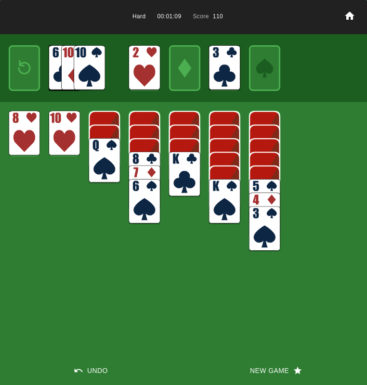
click at [27, 74] on img at bounding box center [24, 67] width 19 height 27
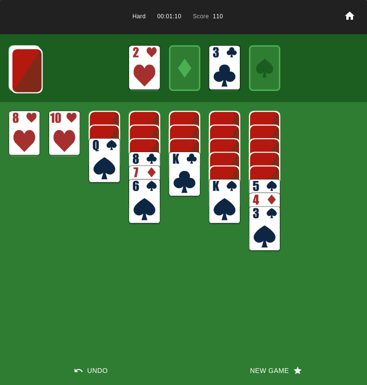
click at [27, 75] on img at bounding box center [27, 70] width 31 height 45
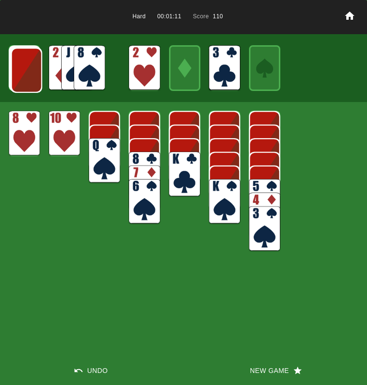
click at [27, 75] on img at bounding box center [26, 70] width 31 height 45
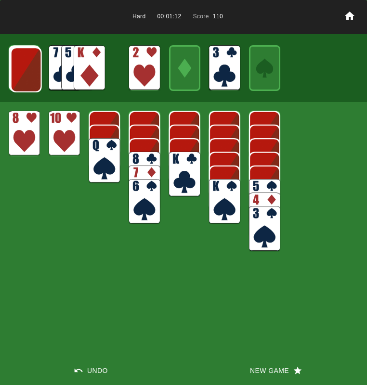
click at [26, 75] on img at bounding box center [26, 69] width 31 height 45
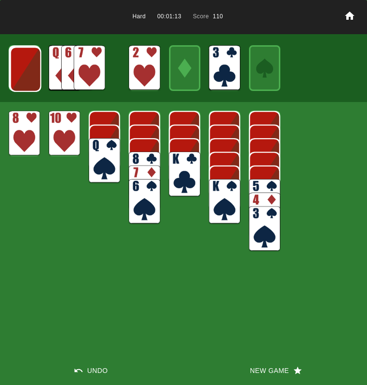
click at [26, 75] on img at bounding box center [25, 69] width 31 height 45
click at [26, 75] on img at bounding box center [25, 68] width 31 height 45
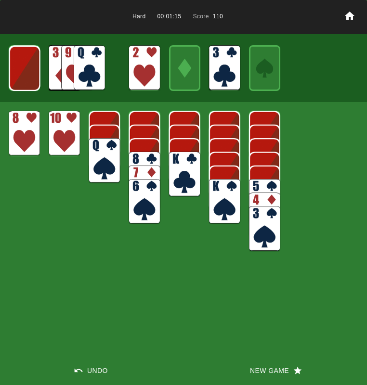
click at [26, 75] on img at bounding box center [24, 68] width 31 height 45
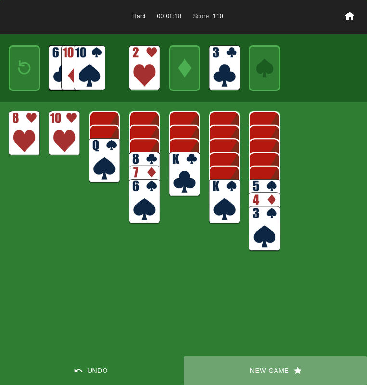
click at [261, 366] on button "New Game" at bounding box center [274, 370] width 183 height 29
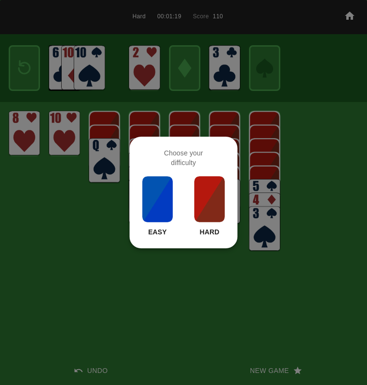
click at [194, 207] on img at bounding box center [209, 199] width 33 height 48
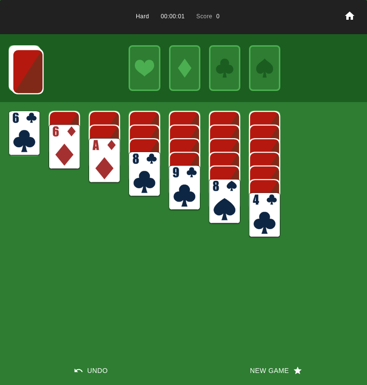
click at [97, 154] on img at bounding box center [104, 160] width 31 height 45
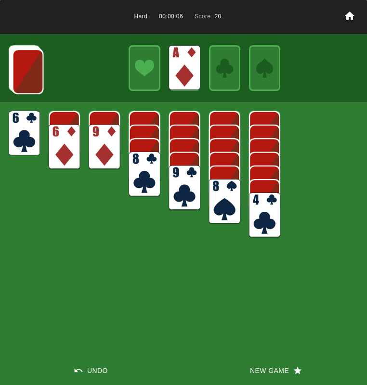
click at [141, 169] on img at bounding box center [143, 174] width 31 height 45
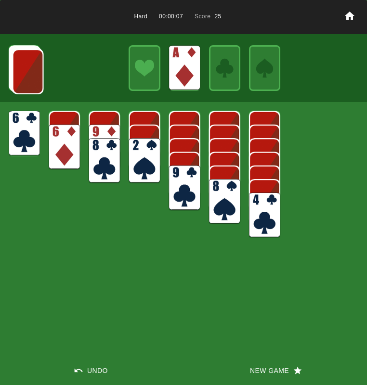
click at [20, 77] on img at bounding box center [27, 71] width 31 height 45
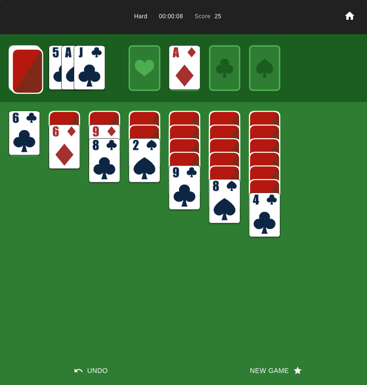
click at [21, 77] on img at bounding box center [27, 71] width 31 height 45
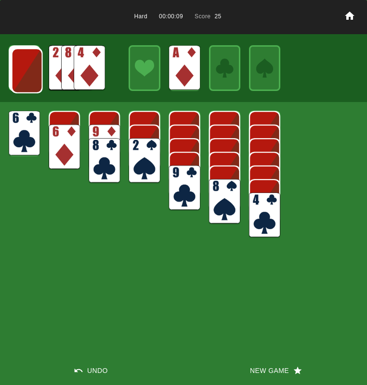
click at [21, 77] on img at bounding box center [27, 70] width 31 height 45
click at [22, 77] on img at bounding box center [26, 70] width 31 height 45
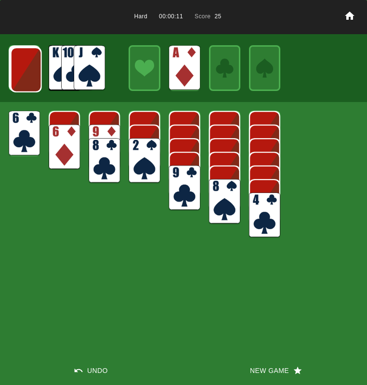
click at [22, 77] on img at bounding box center [26, 69] width 31 height 45
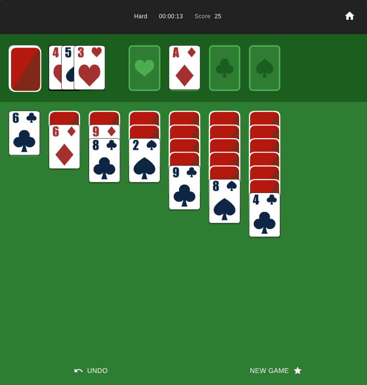
click at [88, 73] on img at bounding box center [89, 67] width 31 height 45
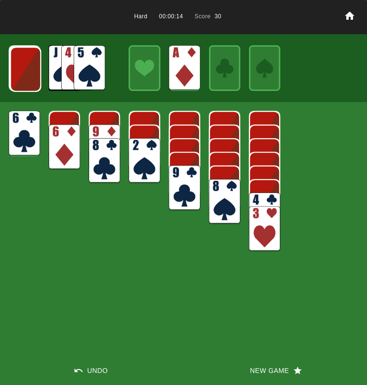
click at [145, 155] on img at bounding box center [143, 160] width 31 height 45
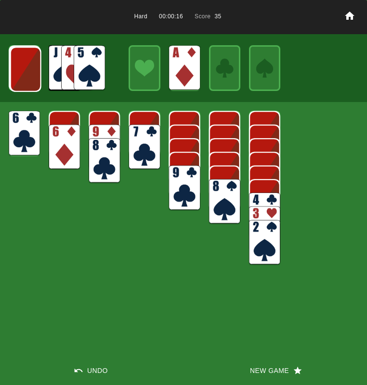
click at [61, 140] on img at bounding box center [64, 147] width 31 height 45
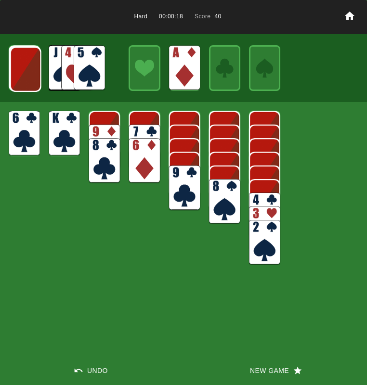
click at [89, 74] on img at bounding box center [89, 67] width 31 height 45
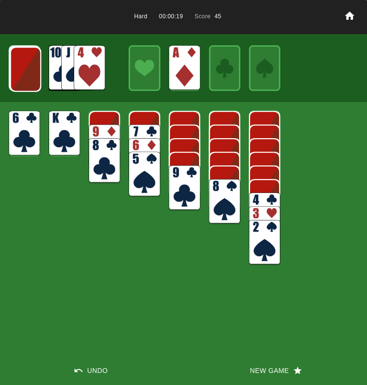
click at [78, 72] on img at bounding box center [89, 67] width 31 height 45
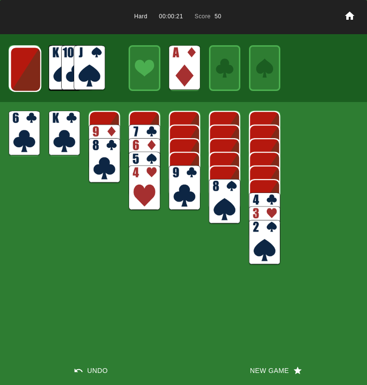
click at [14, 57] on img at bounding box center [25, 69] width 31 height 45
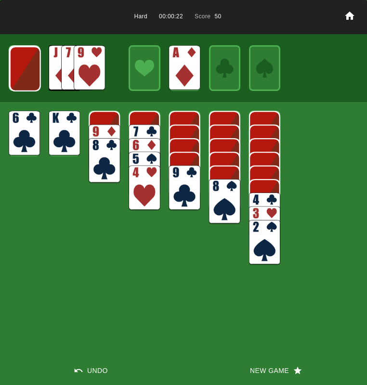
click at [17, 62] on img at bounding box center [25, 68] width 31 height 45
click at [22, 64] on img at bounding box center [24, 68] width 31 height 45
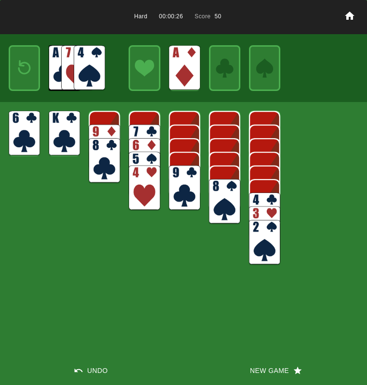
click at [23, 65] on img at bounding box center [24, 67] width 19 height 27
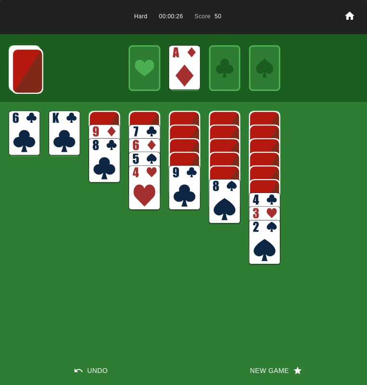
click at [23, 66] on img at bounding box center [27, 71] width 31 height 45
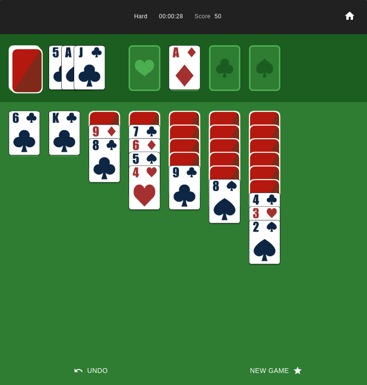
click at [24, 66] on img at bounding box center [27, 70] width 31 height 45
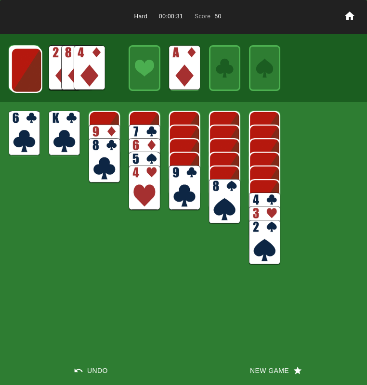
click at [24, 67] on img at bounding box center [26, 70] width 31 height 45
click at [24, 67] on img at bounding box center [26, 69] width 31 height 45
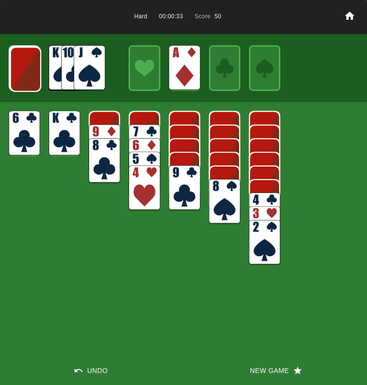
click at [24, 68] on img at bounding box center [25, 69] width 31 height 45
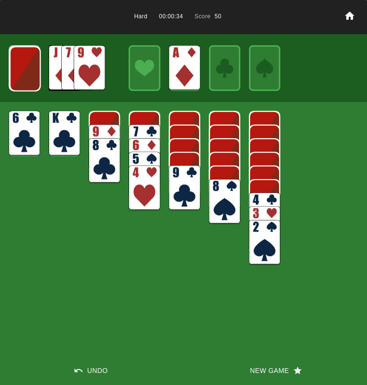
click at [24, 68] on img at bounding box center [25, 68] width 31 height 45
click at [24, 69] on img at bounding box center [24, 68] width 31 height 45
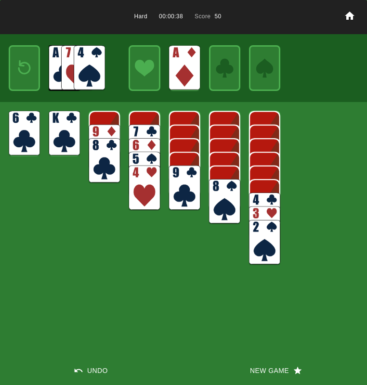
click at [264, 370] on button "New Game" at bounding box center [274, 370] width 183 height 29
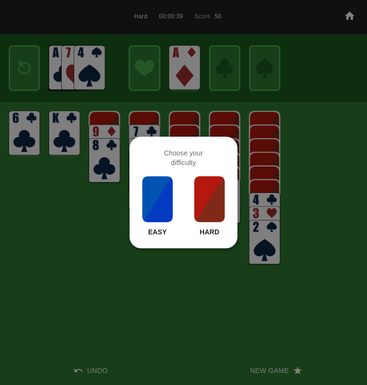
click at [204, 206] on img at bounding box center [209, 199] width 33 height 48
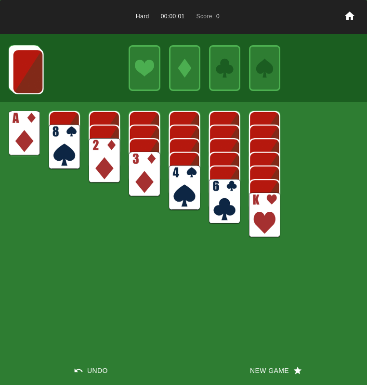
click at [148, 169] on img at bounding box center [143, 174] width 31 height 45
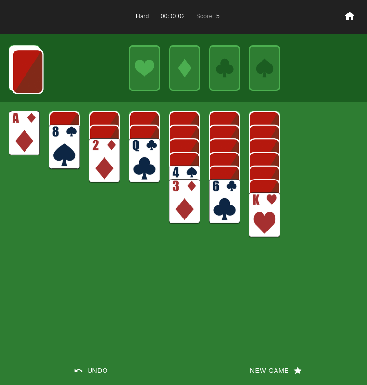
click at [14, 143] on img at bounding box center [24, 133] width 31 height 45
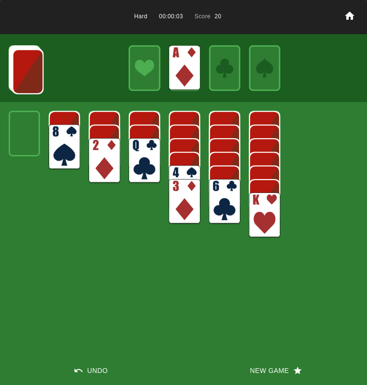
click at [260, 211] on img at bounding box center [264, 214] width 31 height 45
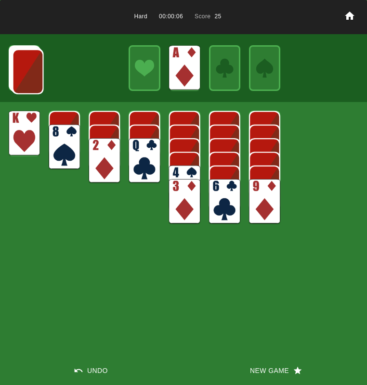
click at [59, 138] on img at bounding box center [64, 147] width 31 height 45
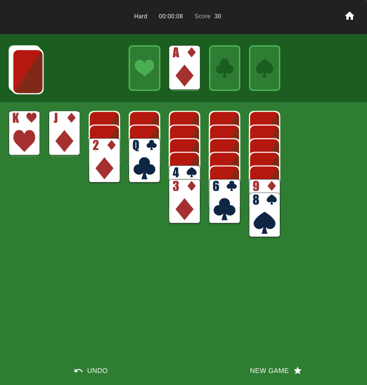
click at [153, 153] on img at bounding box center [143, 160] width 31 height 45
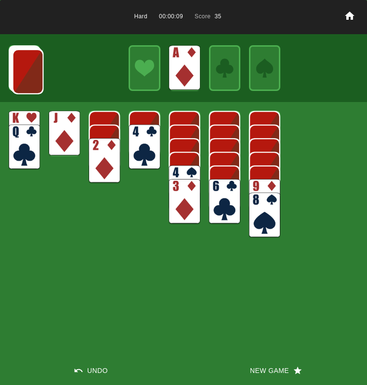
click at [62, 125] on img at bounding box center [64, 133] width 31 height 45
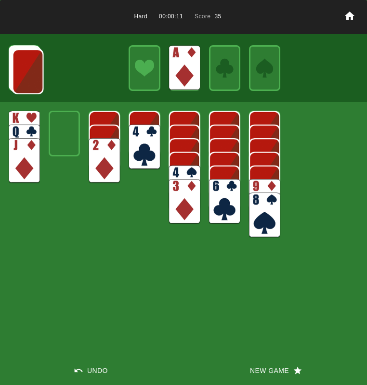
click at [113, 162] on img at bounding box center [104, 160] width 31 height 45
click at [104, 157] on img at bounding box center [104, 147] width 31 height 45
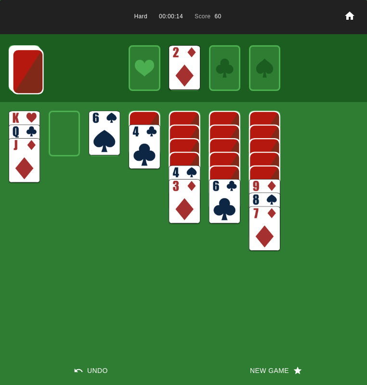
click at [229, 195] on img at bounding box center [224, 201] width 31 height 45
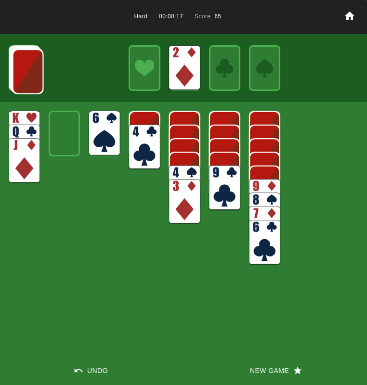
click at [20, 70] on img at bounding box center [27, 71] width 31 height 45
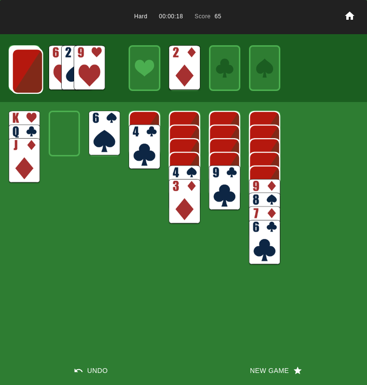
click at [20, 70] on img at bounding box center [27, 71] width 31 height 45
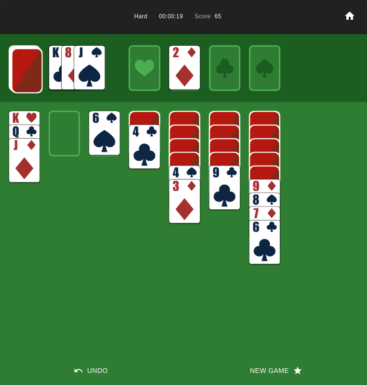
click at [21, 70] on img at bounding box center [27, 70] width 31 height 45
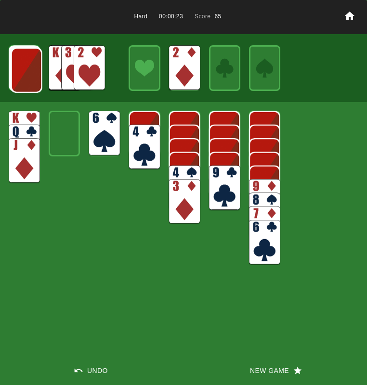
click at [22, 71] on img at bounding box center [26, 70] width 31 height 45
click at [80, 72] on img at bounding box center [89, 67] width 31 height 45
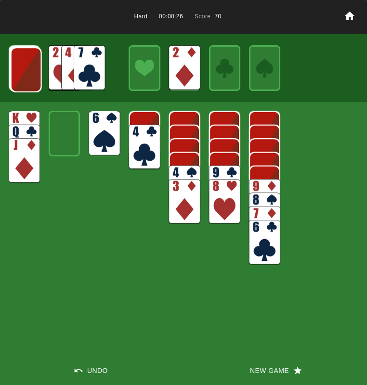
click at [87, 72] on img at bounding box center [89, 67] width 31 height 45
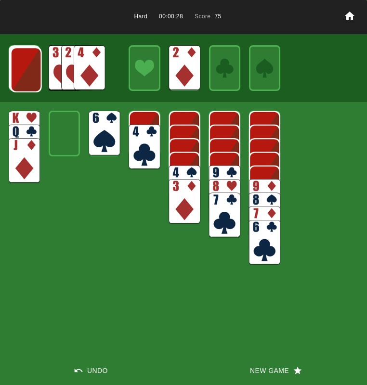
click at [24, 69] on img at bounding box center [26, 69] width 31 height 45
click at [82, 69] on img at bounding box center [89, 67] width 31 height 45
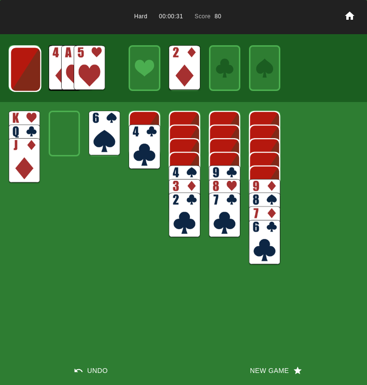
click at [80, 69] on img at bounding box center [89, 67] width 31 height 45
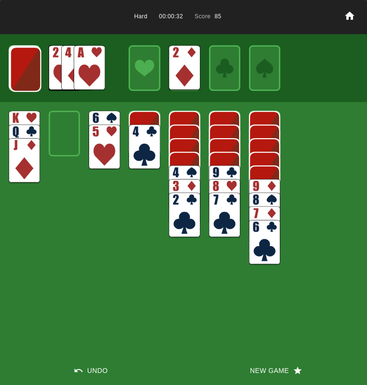
click at [138, 143] on img at bounding box center [143, 147] width 31 height 45
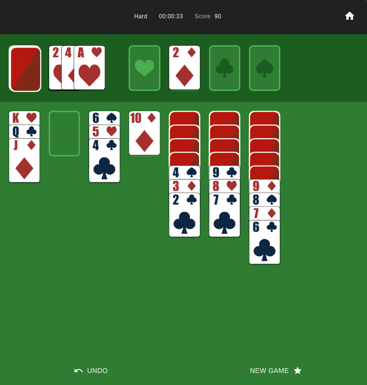
click at [235, 174] on img at bounding box center [224, 187] width 31 height 45
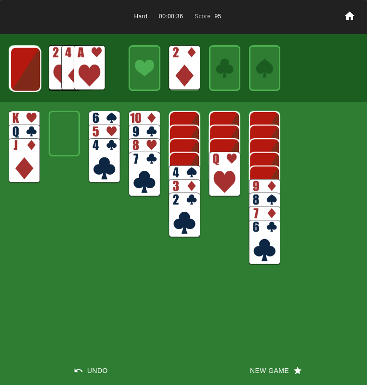
click at [102, 70] on img at bounding box center [89, 67] width 31 height 45
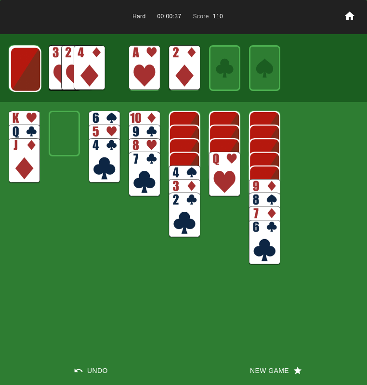
click at [18, 72] on img at bounding box center [25, 69] width 31 height 45
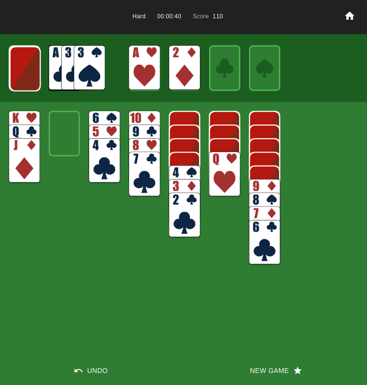
click at [20, 72] on img at bounding box center [25, 68] width 31 height 45
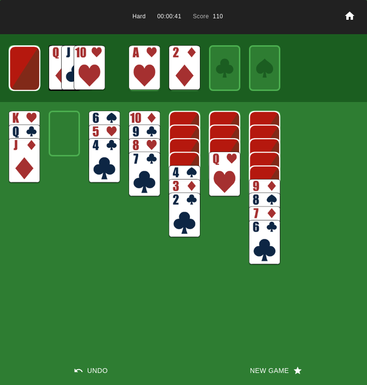
click at [20, 73] on img at bounding box center [24, 68] width 31 height 45
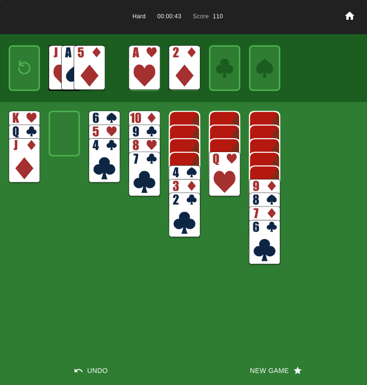
click at [85, 66] on img at bounding box center [89, 67] width 31 height 45
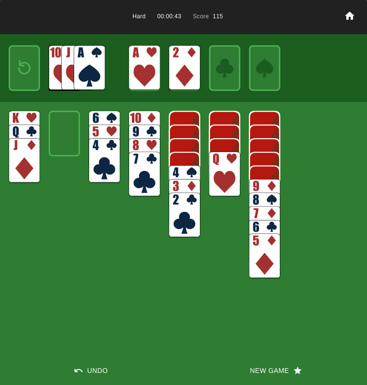
click at [83, 66] on img at bounding box center [89, 67] width 31 height 45
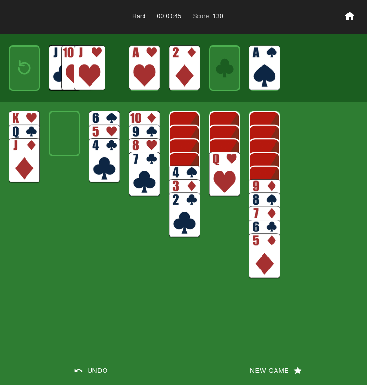
click at [21, 76] on img at bounding box center [24, 67] width 19 height 27
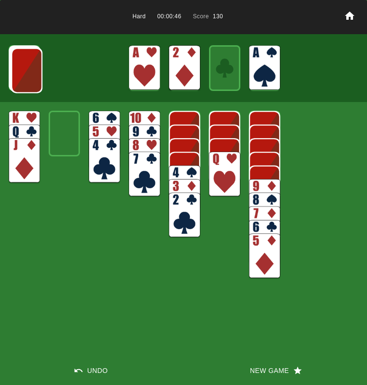
click at [22, 76] on img at bounding box center [26, 70] width 31 height 45
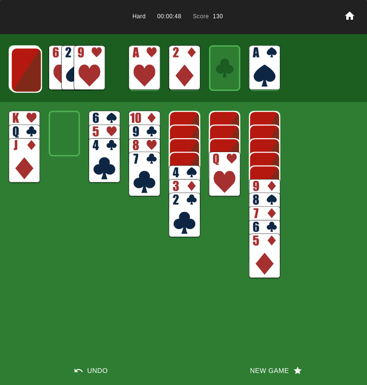
click at [22, 76] on img at bounding box center [26, 70] width 31 height 45
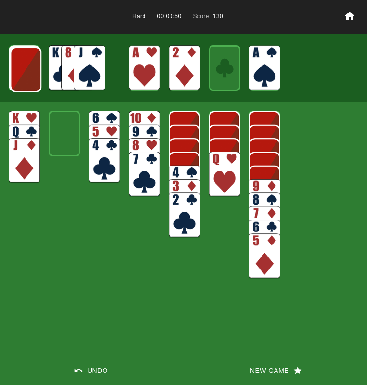
click at [81, 62] on img at bounding box center [89, 67] width 31 height 45
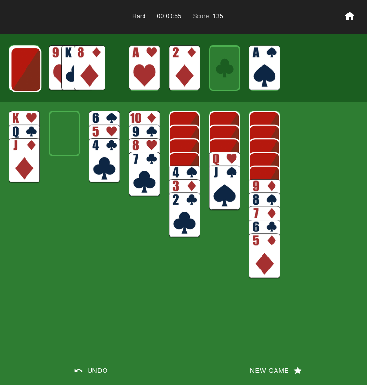
click at [33, 67] on img at bounding box center [25, 69] width 31 height 45
click at [80, 73] on img at bounding box center [89, 67] width 31 height 45
click at [78, 73] on img at bounding box center [89, 67] width 31 height 45
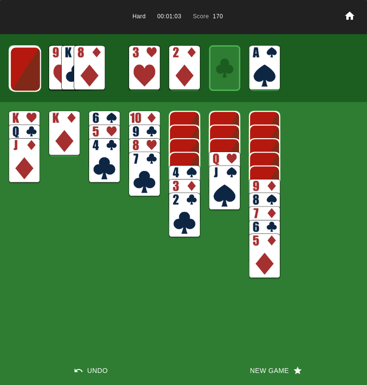
click at [136, 121] on img at bounding box center [143, 133] width 31 height 45
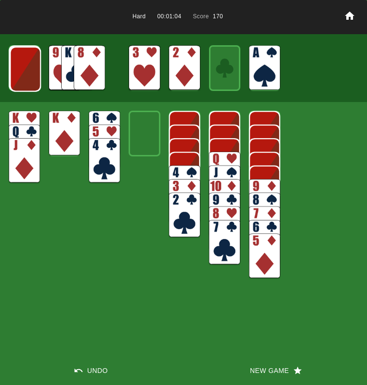
click at [34, 74] on img at bounding box center [25, 69] width 31 height 45
click at [32, 67] on img at bounding box center [24, 68] width 31 height 45
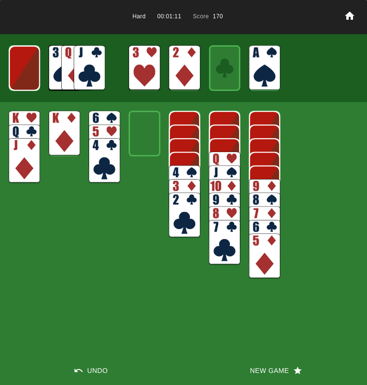
click at [30, 69] on img at bounding box center [24, 68] width 31 height 45
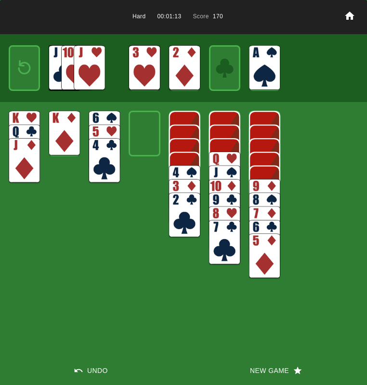
click at [28, 73] on img at bounding box center [24, 67] width 19 height 27
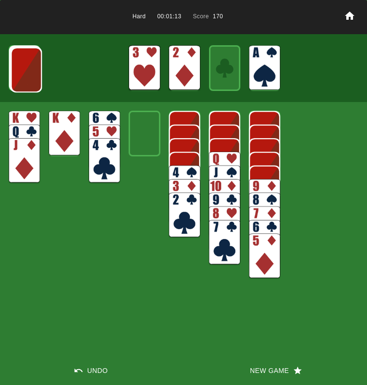
click at [28, 73] on img at bounding box center [26, 69] width 31 height 45
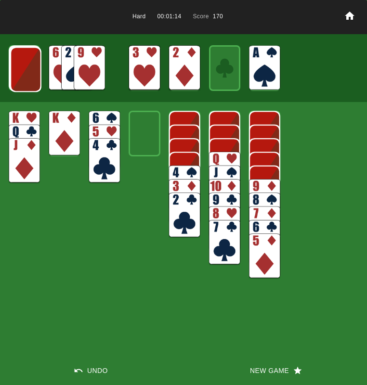
click at [28, 73] on img at bounding box center [25, 69] width 31 height 45
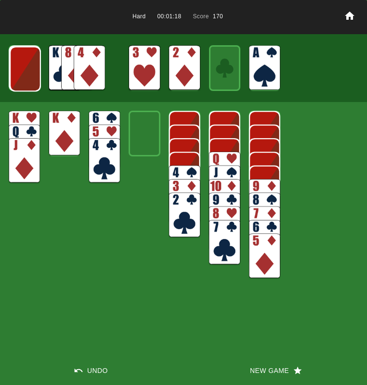
click at [179, 168] on img at bounding box center [184, 187] width 31 height 45
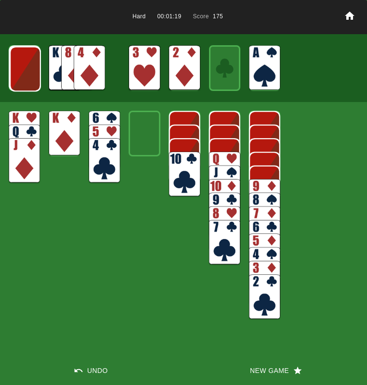
click at [178, 180] on img at bounding box center [184, 174] width 31 height 45
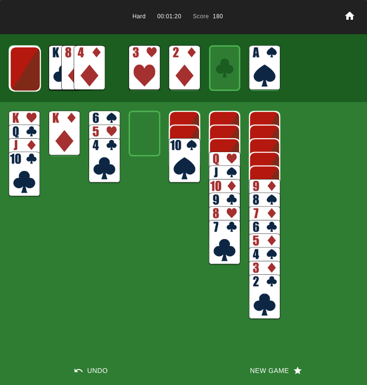
click at [270, 187] on img at bounding box center [264, 201] width 31 height 45
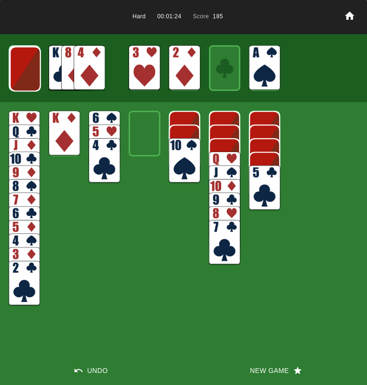
click at [83, 68] on img at bounding box center [89, 67] width 31 height 45
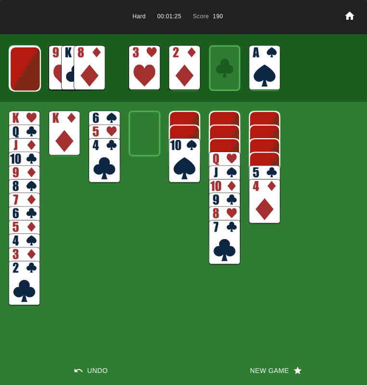
click at [32, 74] on img at bounding box center [25, 68] width 31 height 45
click at [89, 61] on img at bounding box center [89, 67] width 31 height 45
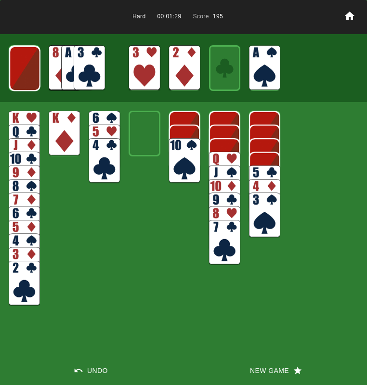
click at [26, 66] on img at bounding box center [24, 68] width 31 height 45
click at [25, 69] on img at bounding box center [24, 67] width 31 height 45
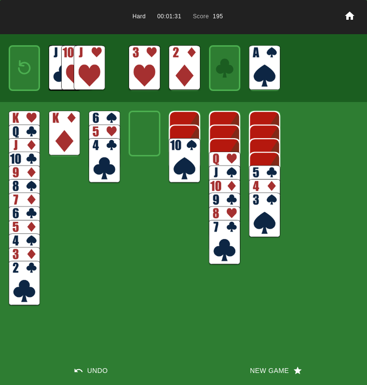
click at [29, 70] on img at bounding box center [24, 67] width 19 height 27
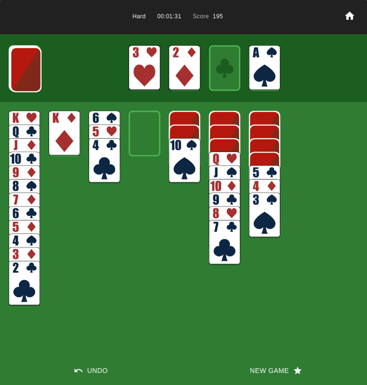
click at [28, 70] on img at bounding box center [25, 69] width 31 height 45
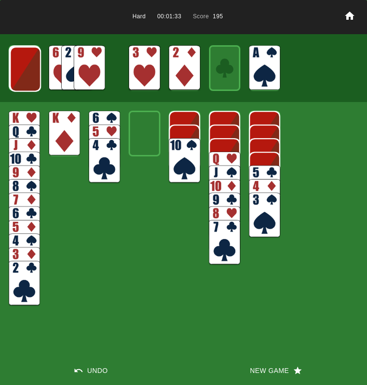
click at [88, 64] on img at bounding box center [89, 67] width 31 height 45
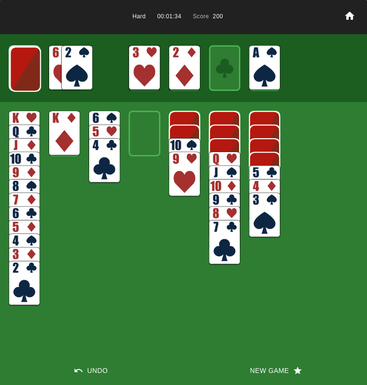
drag, startPoint x: 83, startPoint y: 64, endPoint x: 76, endPoint y: 67, distance: 7.2
click at [83, 64] on img at bounding box center [76, 67] width 31 height 45
click at [256, 213] on img at bounding box center [264, 214] width 31 height 45
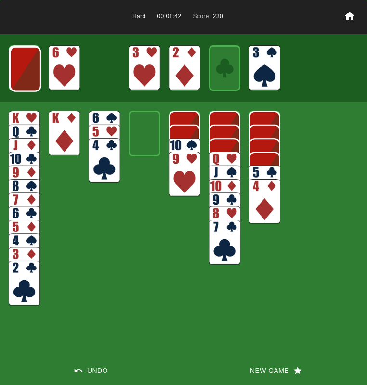
drag, startPoint x: 55, startPoint y: 72, endPoint x: 82, endPoint y: 85, distance: 29.5
click at [56, 72] on img at bounding box center [64, 67] width 31 height 45
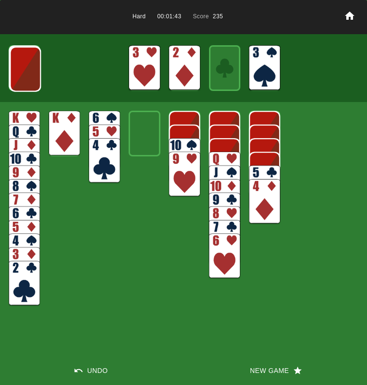
click at [261, 172] on img at bounding box center [264, 187] width 31 height 45
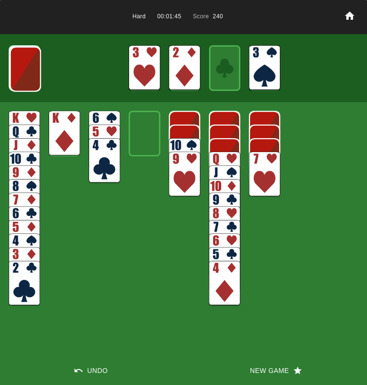
click at [21, 76] on img at bounding box center [25, 69] width 31 height 45
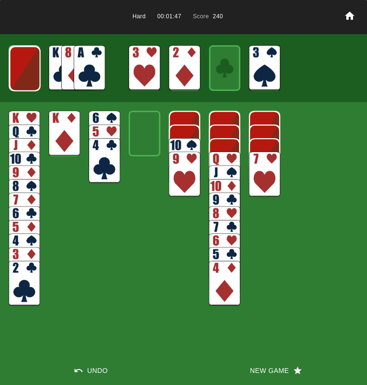
click at [99, 78] on img at bounding box center [89, 67] width 31 height 45
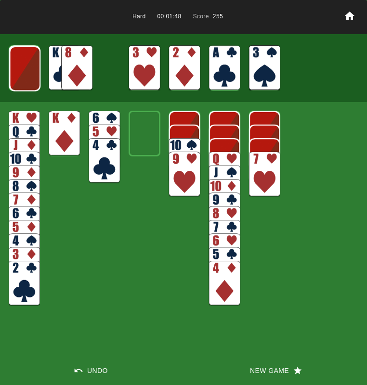
click at [29, 278] on img at bounding box center [24, 283] width 31 height 45
click at [33, 274] on img at bounding box center [24, 269] width 31 height 45
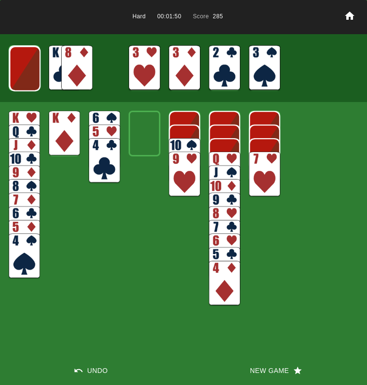
drag, startPoint x: 220, startPoint y: 293, endPoint x: 222, endPoint y: 277, distance: 16.4
click at [220, 293] on img at bounding box center [224, 283] width 31 height 45
click at [31, 263] on img at bounding box center [24, 255] width 31 height 45
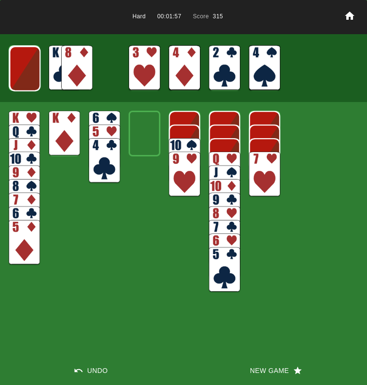
click at [30, 242] on img at bounding box center [24, 242] width 31 height 45
click at [22, 71] on img at bounding box center [24, 68] width 31 height 45
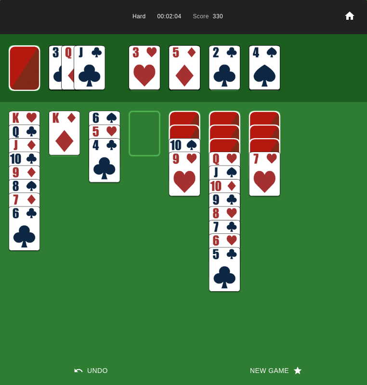
click at [22, 72] on img at bounding box center [24, 68] width 31 height 45
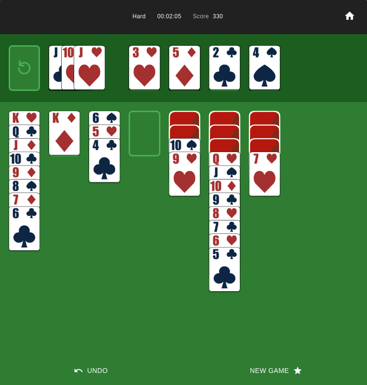
click at [22, 71] on img at bounding box center [24, 67] width 19 height 27
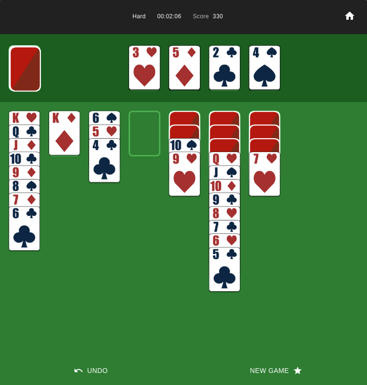
click at [22, 72] on img at bounding box center [25, 68] width 31 height 45
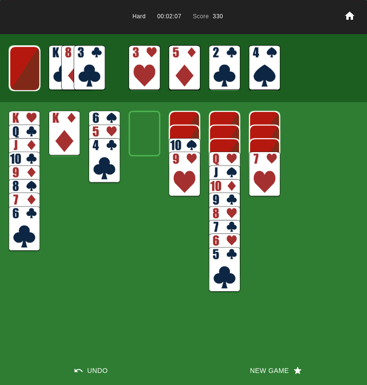
click at [92, 69] on img at bounding box center [89, 67] width 31 height 45
click at [110, 153] on img at bounding box center [104, 160] width 31 height 45
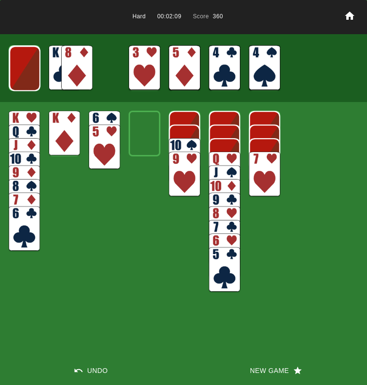
click at [226, 260] on img at bounding box center [224, 269] width 31 height 45
click at [22, 226] on img at bounding box center [24, 228] width 31 height 45
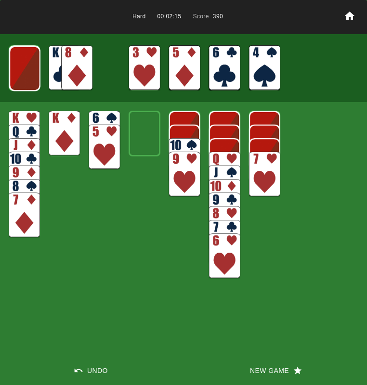
click at [23, 74] on img at bounding box center [24, 68] width 31 height 45
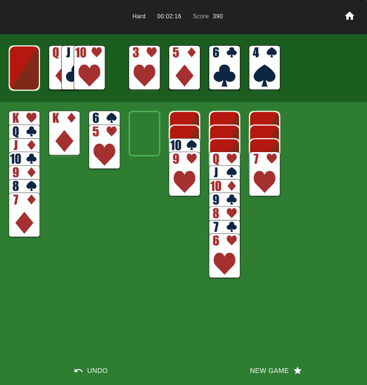
click at [23, 74] on img at bounding box center [24, 67] width 31 height 45
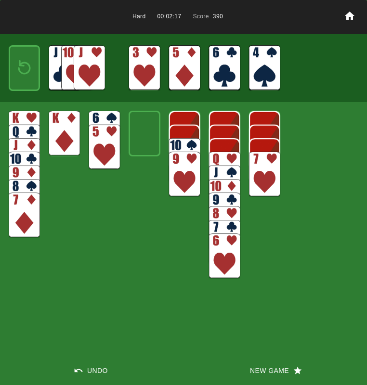
click at [23, 75] on img at bounding box center [24, 67] width 19 height 27
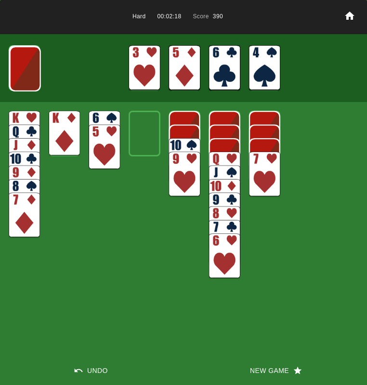
click at [23, 75] on img at bounding box center [25, 68] width 31 height 45
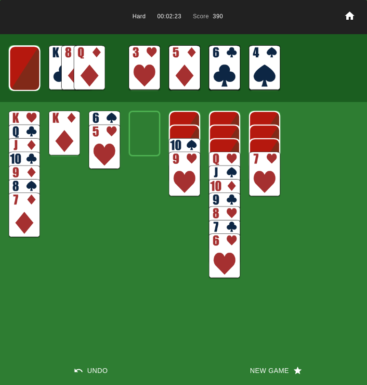
click at [23, 75] on img at bounding box center [24, 68] width 31 height 45
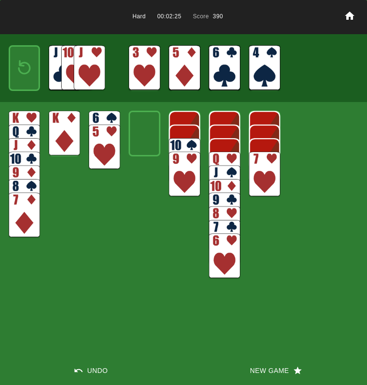
click at [23, 75] on img at bounding box center [24, 67] width 19 height 27
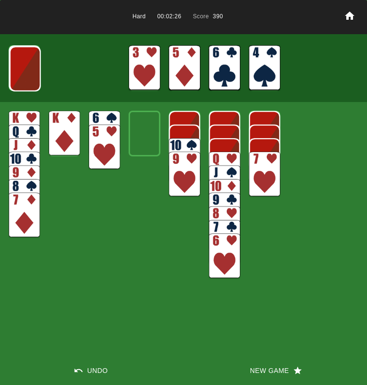
click at [264, 369] on button "New Game" at bounding box center [274, 370] width 183 height 29
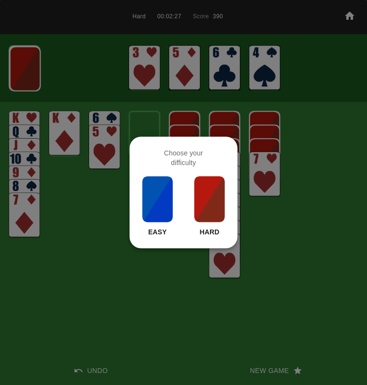
click at [198, 198] on img at bounding box center [209, 199] width 33 height 48
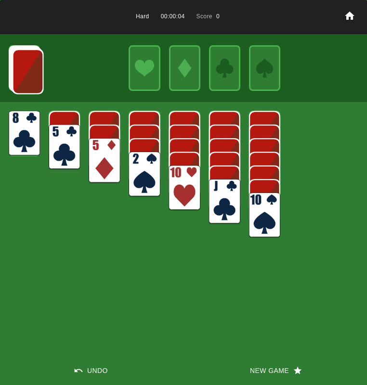
click at [183, 180] on img at bounding box center [184, 187] width 31 height 45
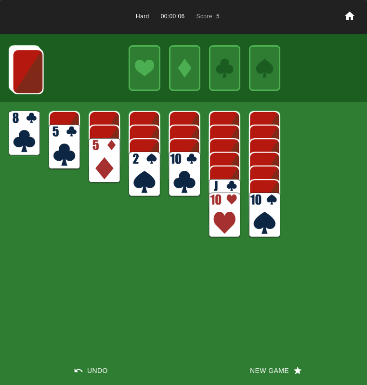
click at [19, 72] on img at bounding box center [27, 71] width 31 height 45
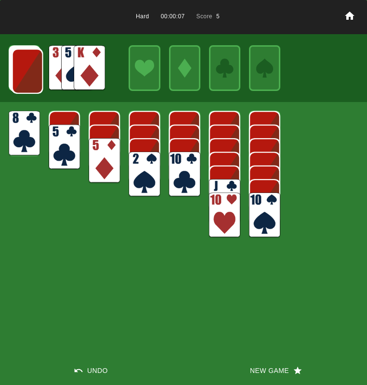
click at [23, 73] on img at bounding box center [27, 71] width 31 height 45
click at [25, 74] on img at bounding box center [27, 70] width 31 height 45
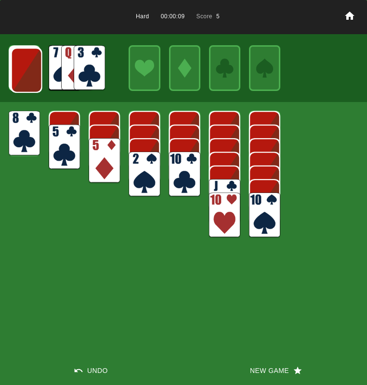
click at [25, 74] on img at bounding box center [26, 70] width 31 height 45
click at [101, 71] on img at bounding box center [89, 67] width 31 height 45
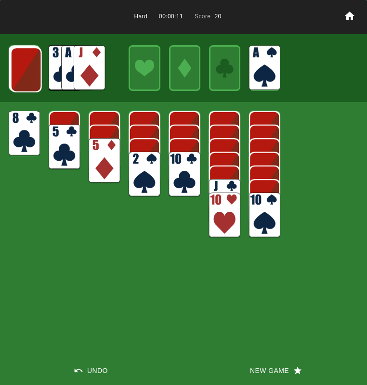
click at [35, 68] on img at bounding box center [26, 69] width 31 height 45
click at [141, 174] on img at bounding box center [143, 174] width 31 height 45
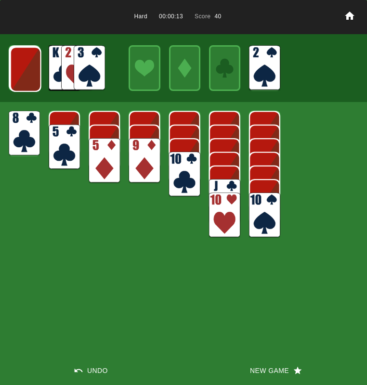
click at [138, 165] on img at bounding box center [143, 160] width 31 height 45
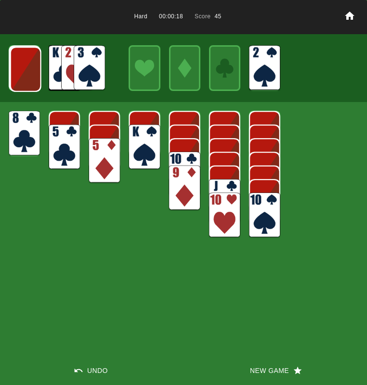
click at [80, 71] on img at bounding box center [89, 67] width 31 height 45
click at [23, 56] on img at bounding box center [25, 69] width 31 height 45
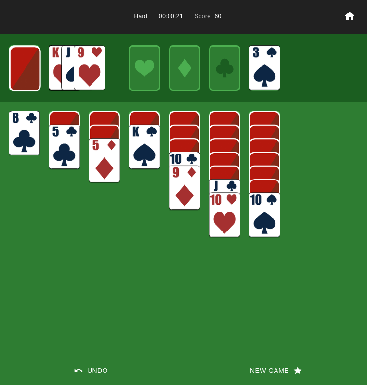
drag, startPoint x: 78, startPoint y: 64, endPoint x: 72, endPoint y: 72, distance: 9.9
click at [78, 64] on img at bounding box center [89, 67] width 31 height 45
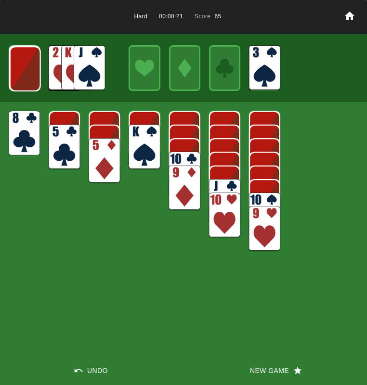
click at [15, 130] on img at bounding box center [24, 133] width 31 height 45
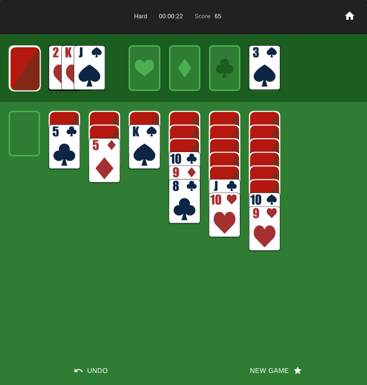
click at [140, 135] on img at bounding box center [143, 147] width 31 height 45
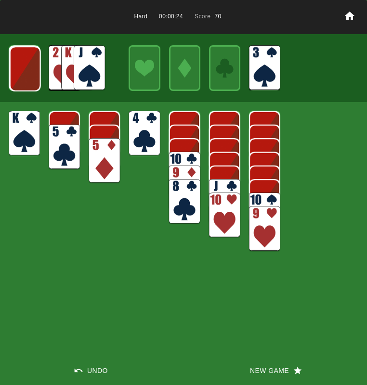
click at [140, 137] on img at bounding box center [143, 133] width 31 height 45
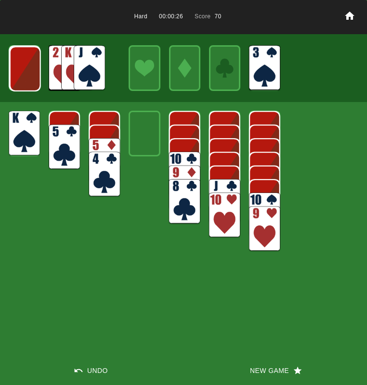
click at [25, 68] on img at bounding box center [25, 68] width 31 height 45
click at [86, 64] on img at bounding box center [89, 67] width 31 height 45
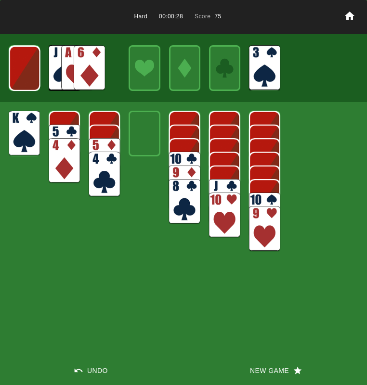
click at [32, 69] on img at bounding box center [24, 68] width 31 height 45
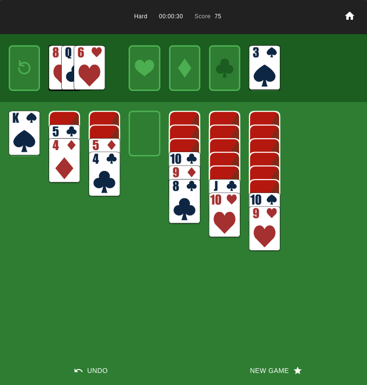
click at [28, 72] on img at bounding box center [24, 67] width 19 height 27
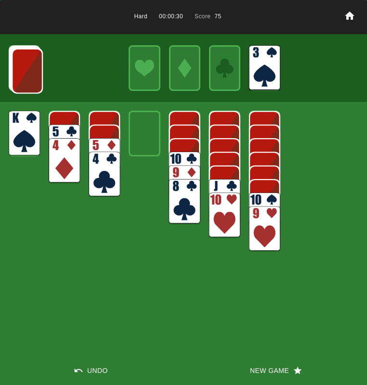
click at [27, 73] on img at bounding box center [27, 71] width 31 height 45
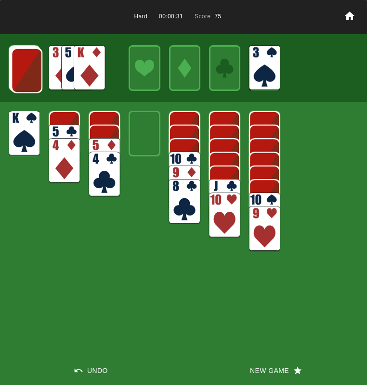
click at [75, 68] on img at bounding box center [89, 67] width 31 height 45
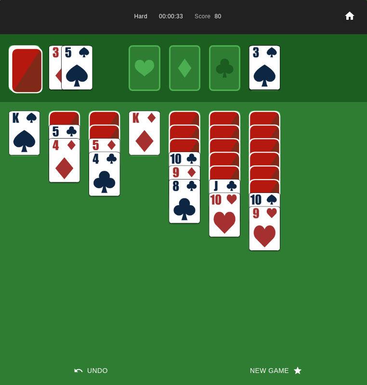
click at [28, 67] on img at bounding box center [26, 70] width 31 height 45
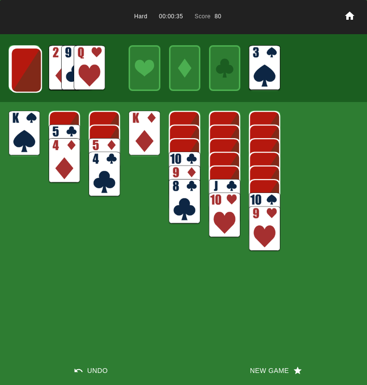
click at [83, 67] on img at bounding box center [89, 67] width 31 height 45
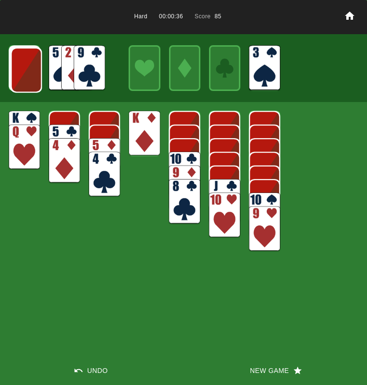
click at [223, 184] on img at bounding box center [224, 201] width 31 height 45
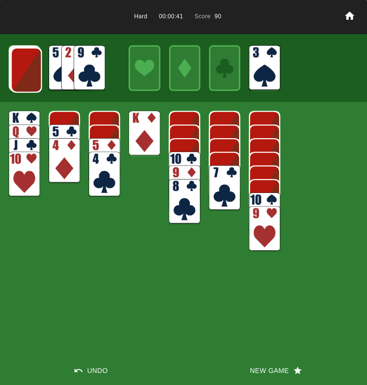
click at [81, 65] on img at bounding box center [89, 67] width 31 height 45
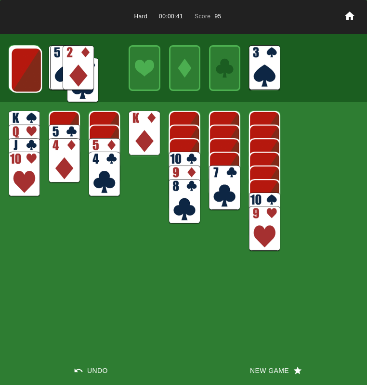
click at [81, 65] on img at bounding box center [78, 67] width 31 height 45
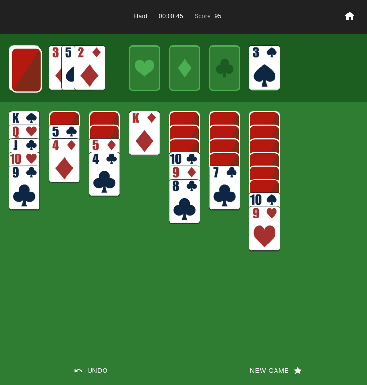
click at [30, 63] on img at bounding box center [26, 70] width 31 height 45
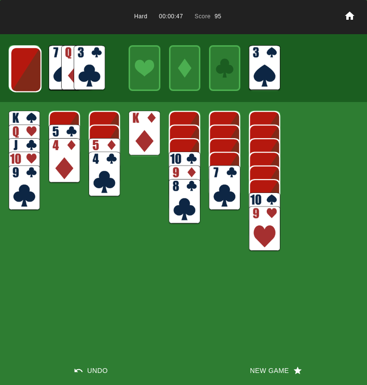
click at [87, 52] on img at bounding box center [89, 67] width 31 height 45
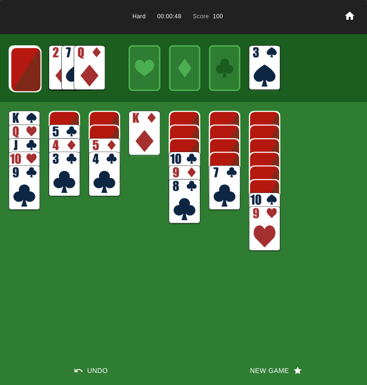
click at [28, 69] on img at bounding box center [25, 69] width 31 height 45
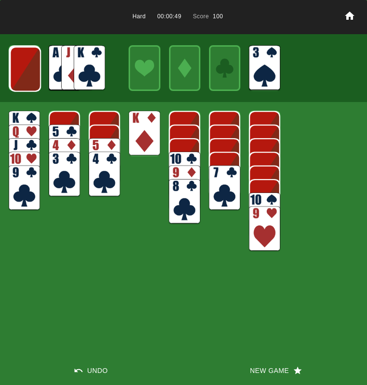
click at [31, 74] on img at bounding box center [25, 69] width 31 height 45
click at [31, 74] on img at bounding box center [24, 68] width 31 height 45
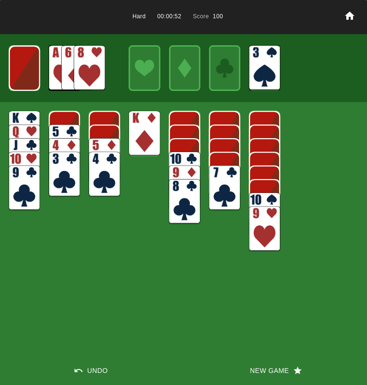
click at [91, 67] on img at bounding box center [89, 67] width 31 height 45
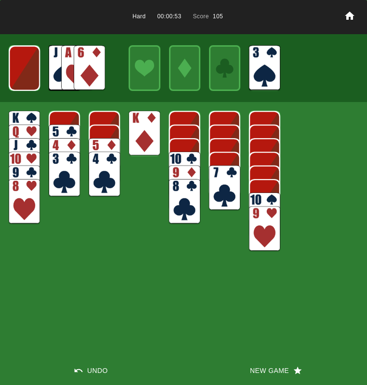
click at [219, 181] on img at bounding box center [224, 187] width 31 height 45
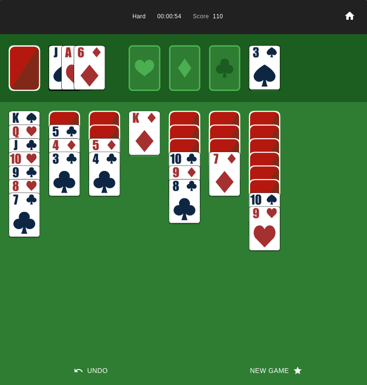
click at [223, 180] on img at bounding box center [224, 174] width 31 height 45
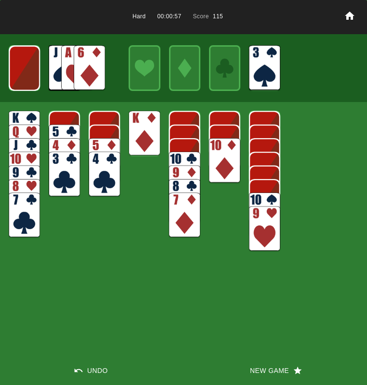
click at [87, 59] on img at bounding box center [89, 67] width 31 height 45
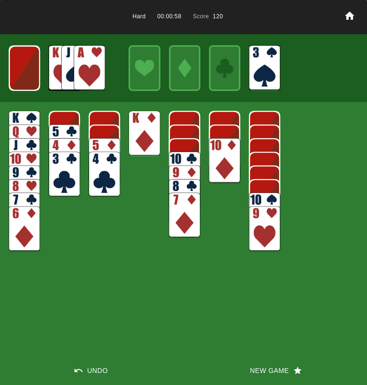
click at [59, 132] on img at bounding box center [64, 147] width 31 height 45
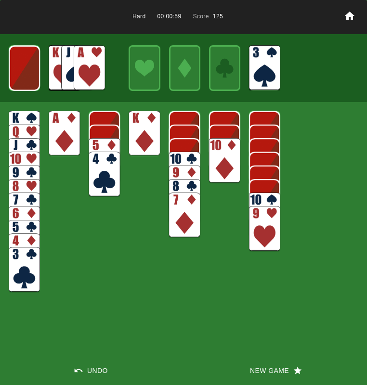
drag, startPoint x: 55, startPoint y: 141, endPoint x: 73, endPoint y: 141, distance: 17.8
click at [56, 141] on img at bounding box center [64, 133] width 31 height 45
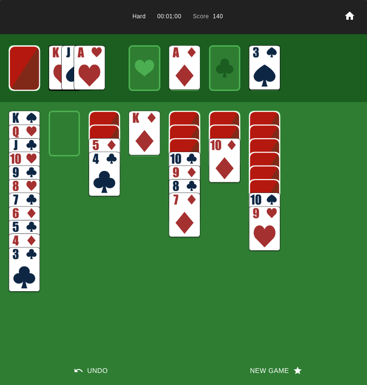
click at [86, 64] on img at bounding box center [89, 67] width 31 height 45
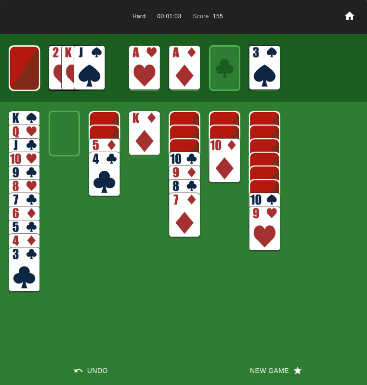
click at [33, 62] on img at bounding box center [24, 68] width 31 height 45
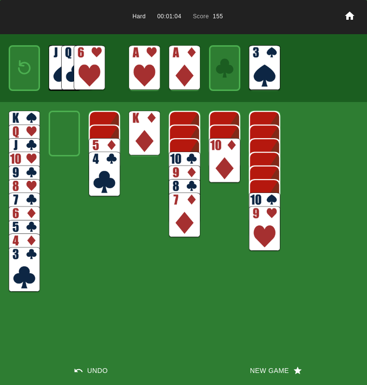
click at [31, 62] on img at bounding box center [24, 67] width 19 height 27
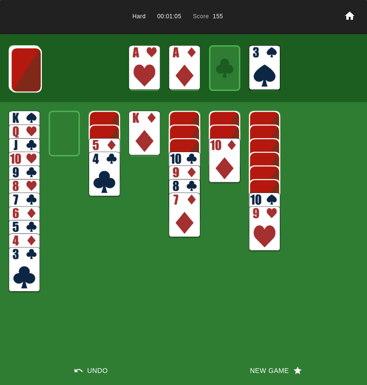
click at [31, 62] on img at bounding box center [26, 69] width 31 height 45
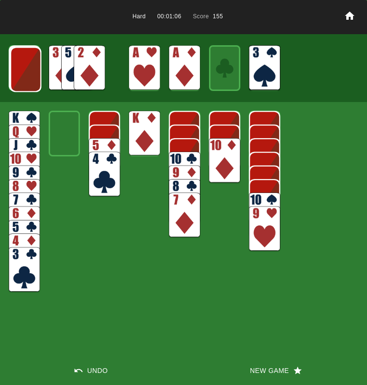
click at [101, 59] on img at bounding box center [89, 67] width 31 height 45
click at [22, 84] on img at bounding box center [25, 69] width 31 height 45
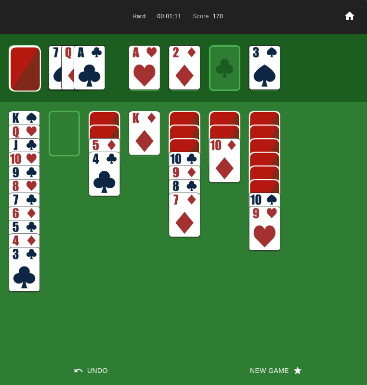
click at [89, 66] on img at bounding box center [89, 67] width 31 height 45
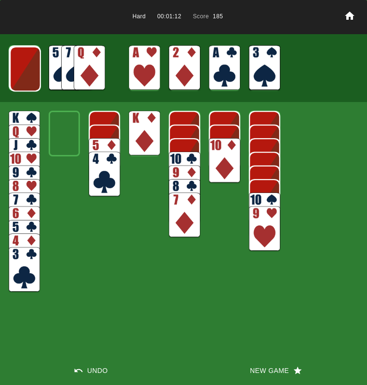
click at [27, 65] on img at bounding box center [25, 68] width 31 height 45
click at [81, 67] on img at bounding box center [89, 67] width 31 height 45
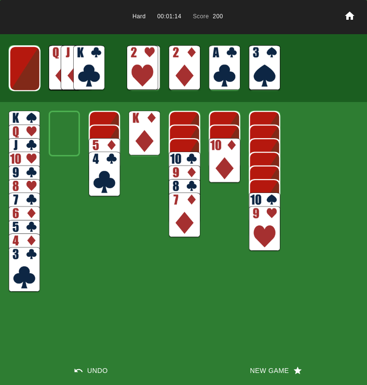
click at [79, 66] on img at bounding box center [88, 67] width 31 height 45
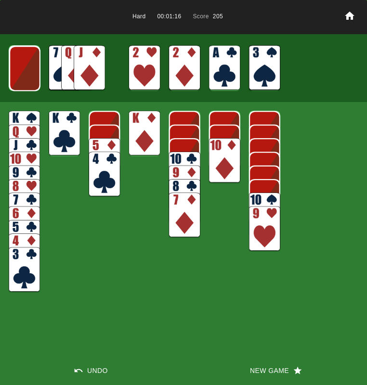
click at [27, 67] on img at bounding box center [24, 68] width 31 height 45
click at [84, 68] on img at bounding box center [89, 67] width 31 height 45
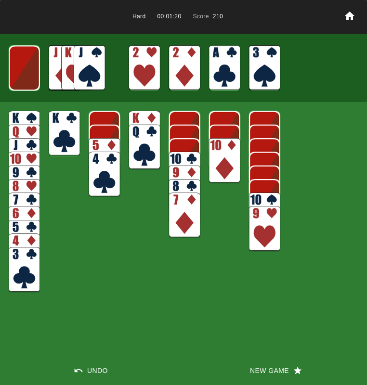
click at [29, 75] on img at bounding box center [24, 67] width 31 height 45
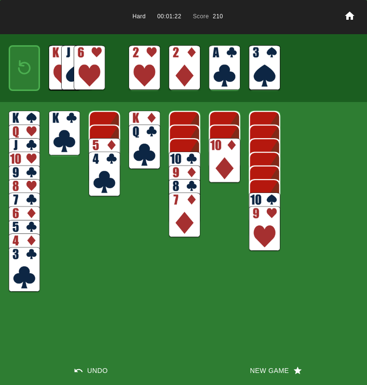
click at [27, 75] on img at bounding box center [24, 67] width 19 height 27
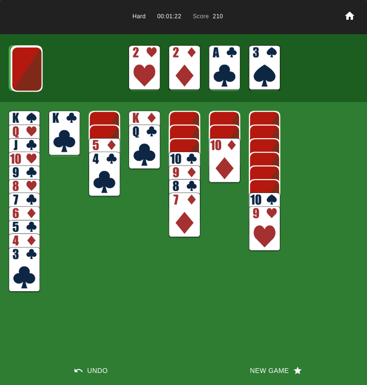
click at [27, 75] on img at bounding box center [26, 69] width 31 height 45
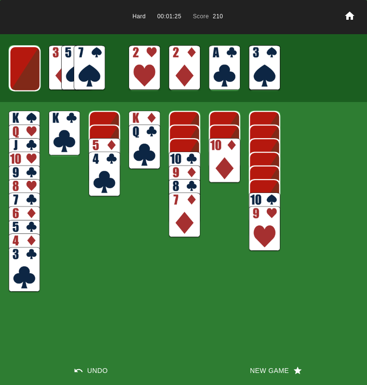
click at [27, 75] on img at bounding box center [24, 68] width 31 height 45
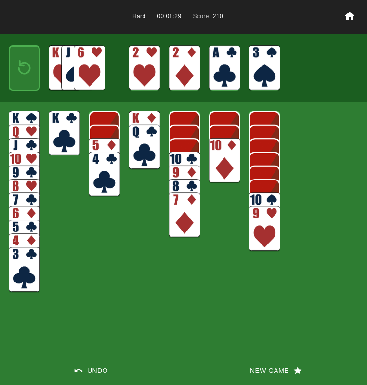
click at [16, 262] on img at bounding box center [24, 269] width 31 height 45
click at [64, 136] on img at bounding box center [64, 133] width 31 height 45
drag, startPoint x: 114, startPoint y: 177, endPoint x: 128, endPoint y: 166, distance: 17.8
click at [114, 177] on img at bounding box center [104, 174] width 31 height 45
drag, startPoint x: 135, startPoint y: 153, endPoint x: 160, endPoint y: 189, distance: 44.2
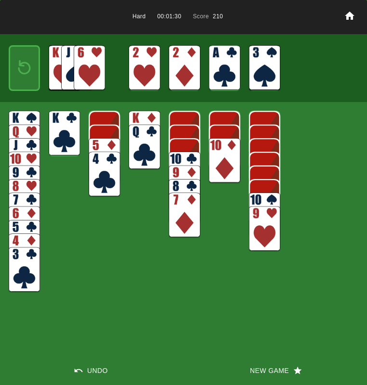
click at [135, 153] on img at bounding box center [143, 147] width 31 height 45
click at [181, 222] on img at bounding box center [184, 214] width 31 height 45
drag, startPoint x: 228, startPoint y: 154, endPoint x: 232, endPoint y: 165, distance: 12.2
click at [229, 156] on img at bounding box center [224, 160] width 31 height 45
drag, startPoint x: 262, startPoint y: 235, endPoint x: 146, endPoint y: 136, distance: 152.5
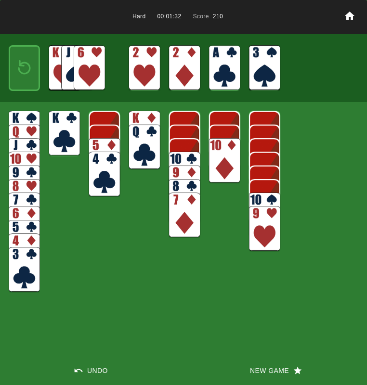
click at [262, 235] on img at bounding box center [264, 228] width 31 height 45
click at [31, 73] on img at bounding box center [24, 67] width 19 height 27
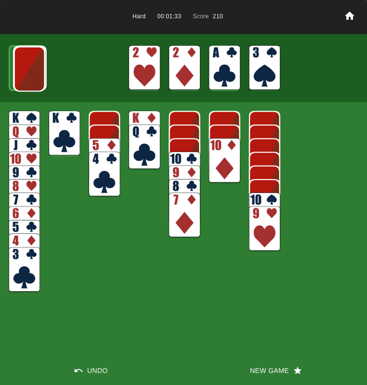
click at [31, 72] on img at bounding box center [29, 68] width 31 height 45
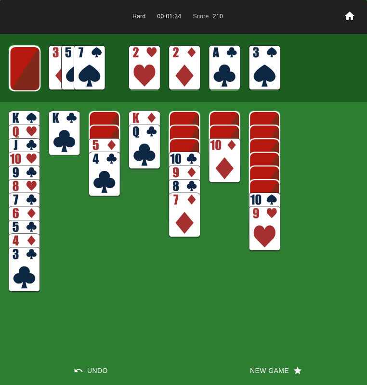
click at [97, 75] on img at bounding box center [89, 67] width 31 height 45
click at [28, 63] on img at bounding box center [24, 68] width 31 height 45
click at [88, 71] on img at bounding box center [89, 67] width 31 height 45
drag, startPoint x: 27, startPoint y: 72, endPoint x: 36, endPoint y: 73, distance: 8.2
click at [27, 72] on img at bounding box center [24, 68] width 31 height 45
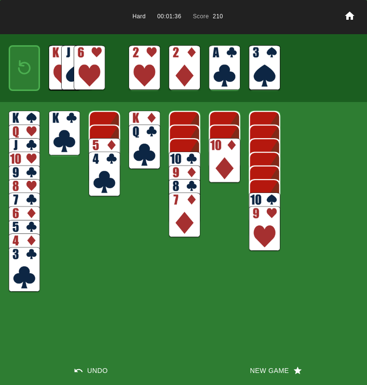
click at [79, 73] on img at bounding box center [89, 67] width 31 height 45
click at [257, 370] on button "New Game" at bounding box center [274, 370] width 183 height 29
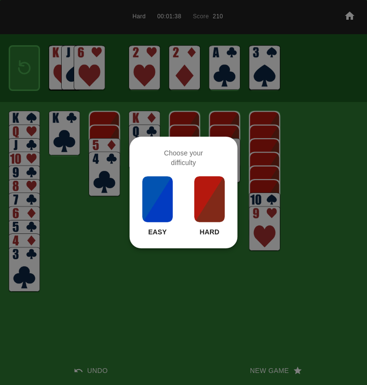
click at [204, 201] on img at bounding box center [209, 199] width 33 height 48
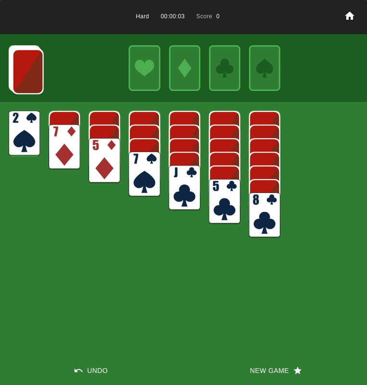
click at [65, 138] on img at bounding box center [64, 147] width 31 height 45
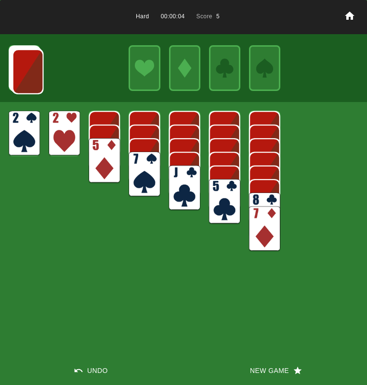
click at [28, 73] on img at bounding box center [27, 71] width 31 height 45
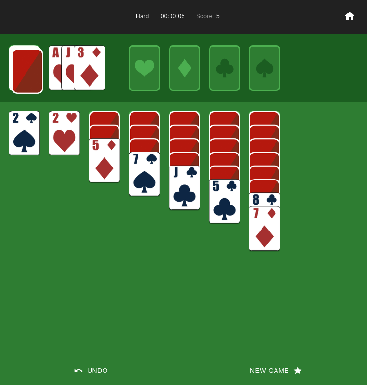
click at [27, 72] on img at bounding box center [27, 71] width 31 height 45
click at [27, 73] on img at bounding box center [27, 70] width 31 height 45
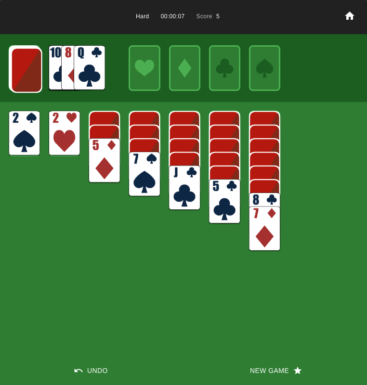
click at [27, 73] on img at bounding box center [26, 70] width 31 height 45
click at [27, 73] on img at bounding box center [26, 69] width 31 height 45
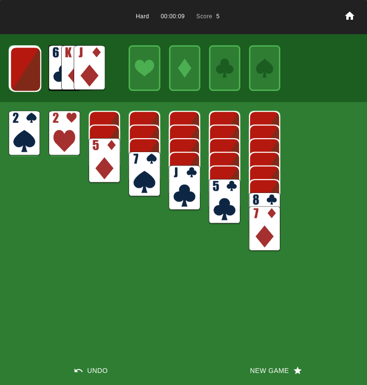
click at [27, 73] on img at bounding box center [25, 69] width 31 height 45
click at [27, 73] on img at bounding box center [25, 68] width 31 height 45
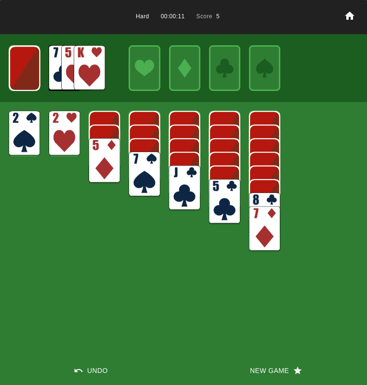
click at [27, 73] on img at bounding box center [24, 68] width 31 height 45
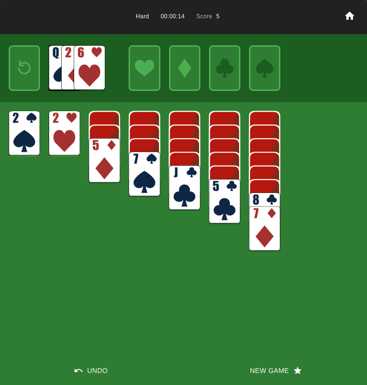
click at [76, 74] on img at bounding box center [89, 67] width 31 height 45
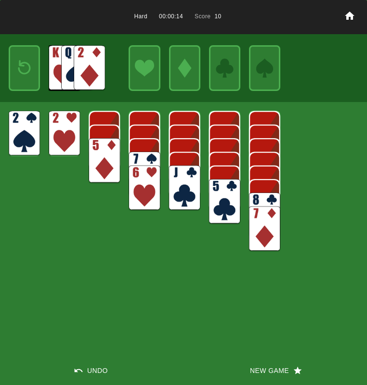
click at [226, 197] on img at bounding box center [224, 201] width 31 height 45
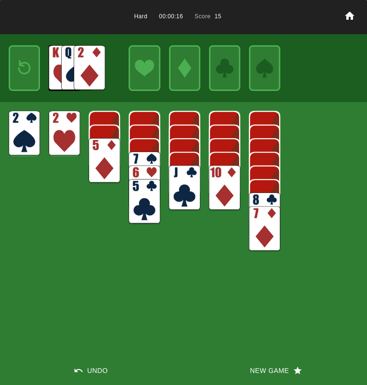
click at [236, 178] on img at bounding box center [224, 187] width 31 height 45
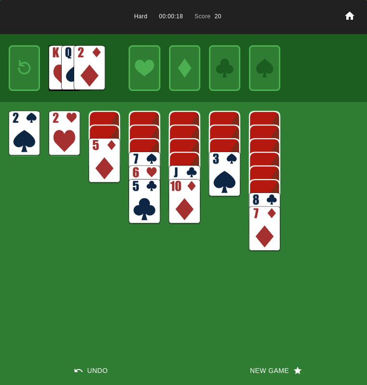
drag, startPoint x: 69, startPoint y: 126, endPoint x: 76, endPoint y: 128, distance: 7.5
click at [69, 126] on img at bounding box center [64, 133] width 31 height 45
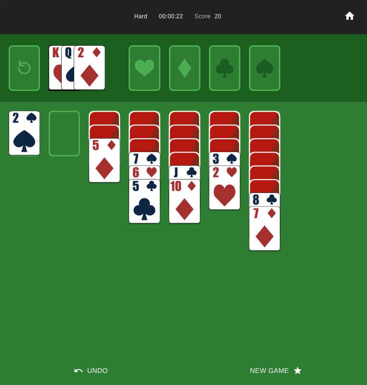
click at [25, 64] on img at bounding box center [24, 67] width 19 height 27
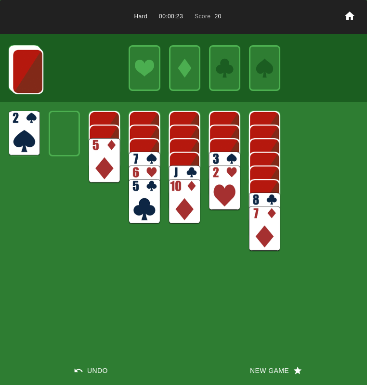
click at [25, 64] on img at bounding box center [27, 71] width 31 height 45
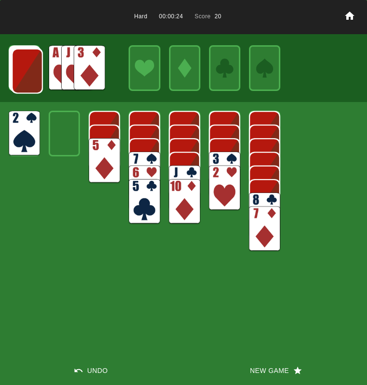
click at [25, 65] on img at bounding box center [27, 71] width 31 height 45
click at [25, 65] on img at bounding box center [26, 70] width 31 height 45
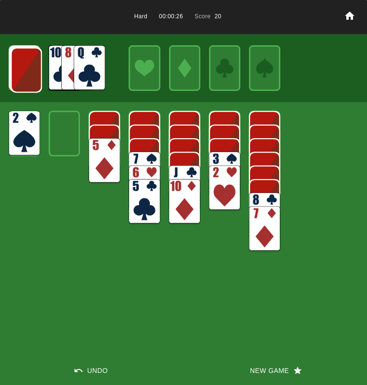
click at [25, 65] on img at bounding box center [26, 70] width 31 height 45
click at [93, 64] on img at bounding box center [89, 67] width 31 height 45
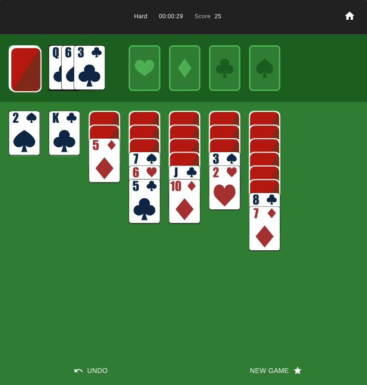
click at [38, 65] on img at bounding box center [25, 69] width 31 height 45
click at [28, 69] on img at bounding box center [25, 69] width 31 height 45
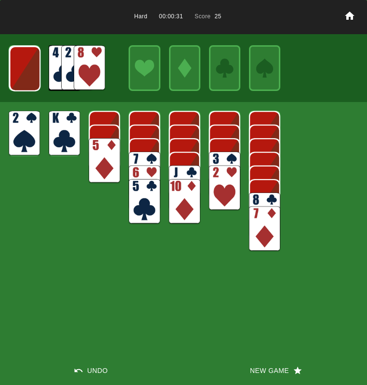
click at [28, 69] on img at bounding box center [24, 68] width 31 height 45
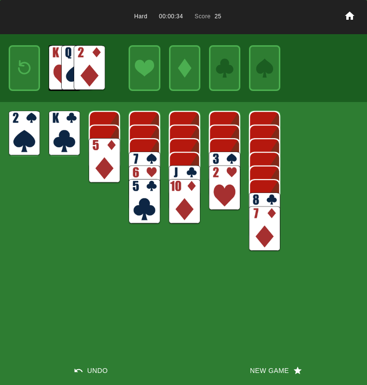
click at [28, 69] on img at bounding box center [24, 67] width 19 height 27
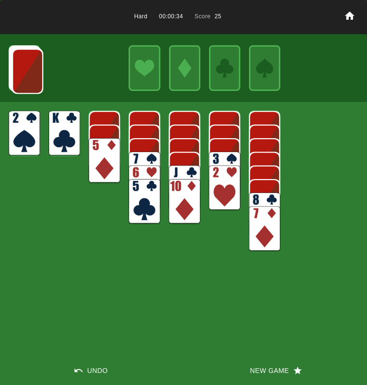
click at [28, 69] on img at bounding box center [27, 71] width 31 height 45
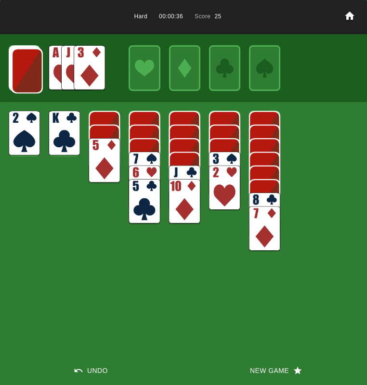
click at [28, 69] on img at bounding box center [27, 70] width 31 height 45
click at [28, 69] on img at bounding box center [26, 70] width 31 height 45
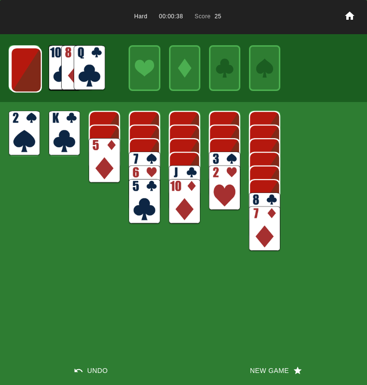
click at [28, 69] on img at bounding box center [26, 69] width 31 height 45
click at [28, 69] on img at bounding box center [25, 69] width 31 height 45
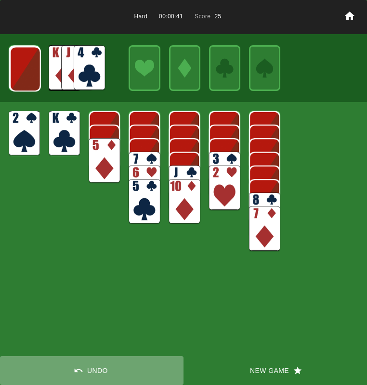
drag, startPoint x: 87, startPoint y: 368, endPoint x: 97, endPoint y: 327, distance: 42.6
click at [87, 368] on button "Undo" at bounding box center [91, 370] width 183 height 29
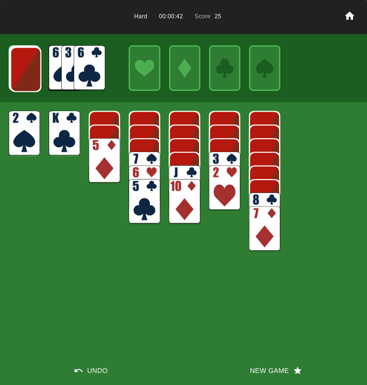
click at [92, 65] on img at bounding box center [89, 67] width 31 height 45
click at [97, 149] on img at bounding box center [104, 160] width 31 height 45
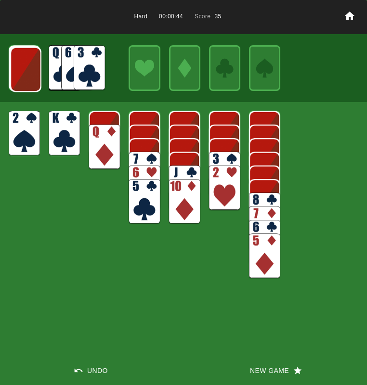
click at [109, 141] on img at bounding box center [104, 147] width 31 height 45
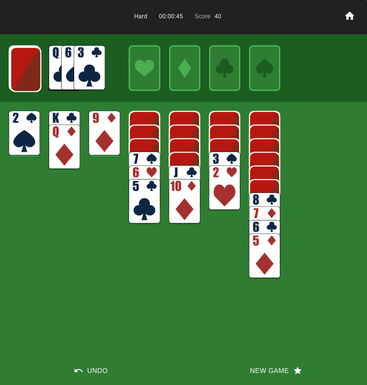
click at [190, 173] on img at bounding box center [184, 187] width 31 height 45
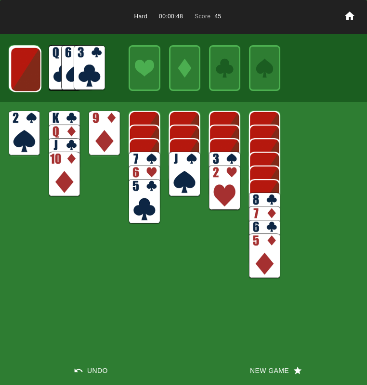
click at [256, 202] on img at bounding box center [264, 214] width 31 height 45
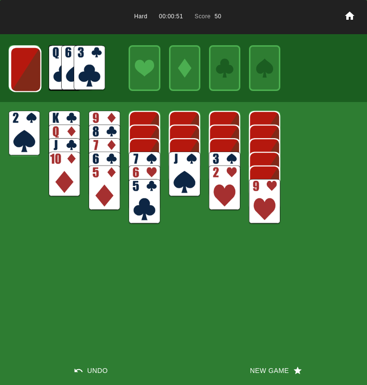
click at [30, 61] on img at bounding box center [25, 69] width 31 height 45
click at [83, 64] on img at bounding box center [89, 67] width 31 height 45
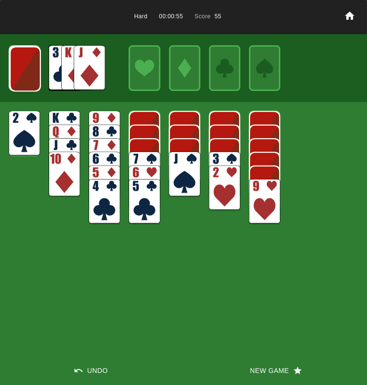
click at [30, 73] on img at bounding box center [25, 68] width 31 height 45
click at [30, 72] on img at bounding box center [24, 68] width 31 height 45
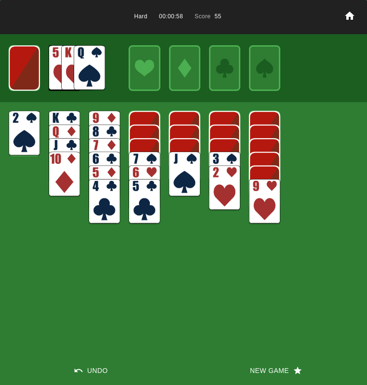
click at [30, 73] on img at bounding box center [24, 67] width 31 height 45
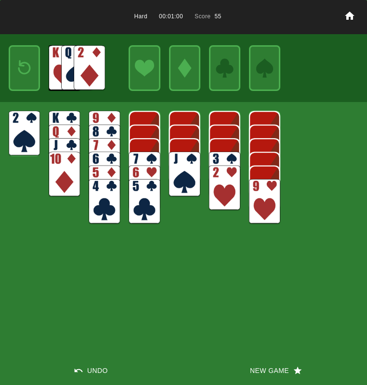
click at [30, 73] on img at bounding box center [24, 67] width 19 height 27
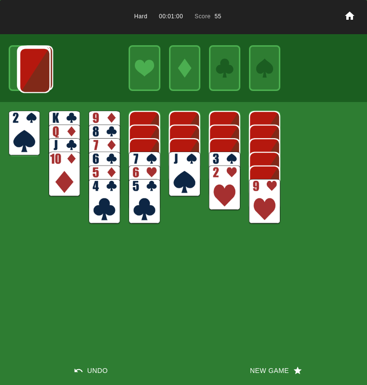
click at [30, 73] on img at bounding box center [34, 70] width 31 height 45
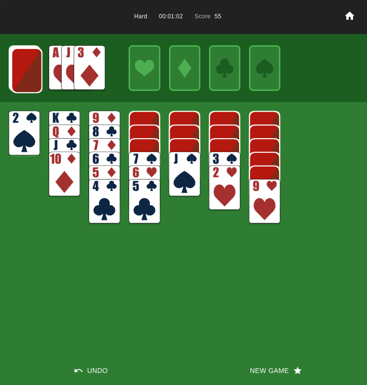
click at [76, 73] on img at bounding box center [89, 67] width 31 height 45
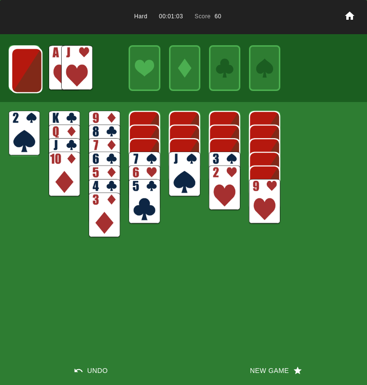
click at [19, 120] on img at bounding box center [24, 133] width 31 height 45
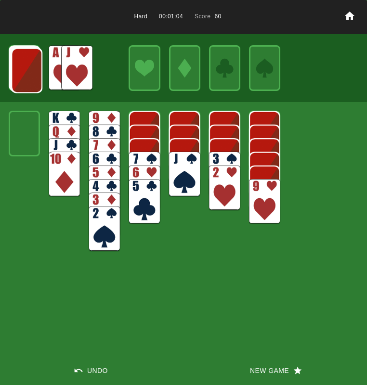
click at [16, 73] on img at bounding box center [26, 70] width 31 height 45
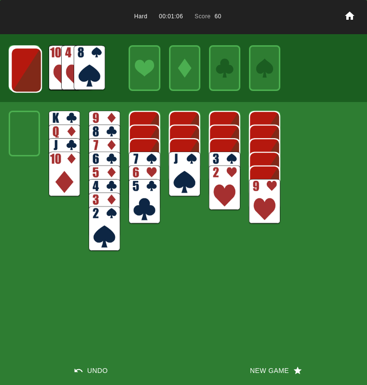
click at [82, 65] on img at bounding box center [89, 67] width 31 height 45
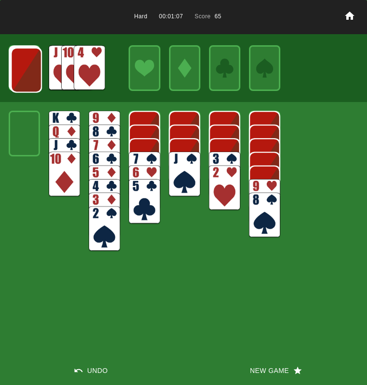
click at [82, 65] on img at bounding box center [89, 67] width 31 height 45
click at [227, 161] on img at bounding box center [224, 174] width 31 height 45
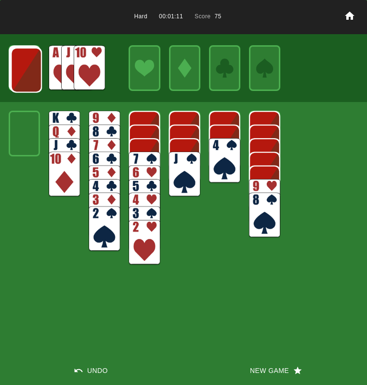
click at [31, 67] on img at bounding box center [26, 70] width 31 height 45
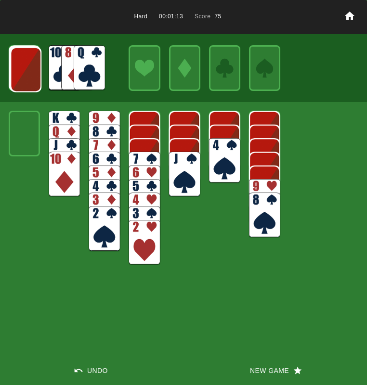
click at [31, 67] on img at bounding box center [25, 69] width 31 height 45
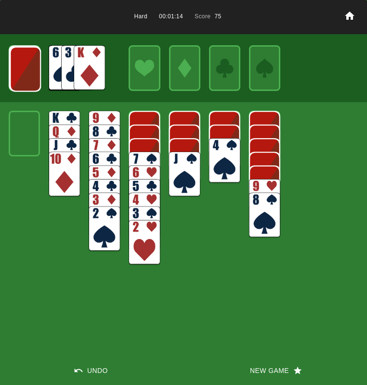
click at [92, 61] on img at bounding box center [89, 67] width 31 height 45
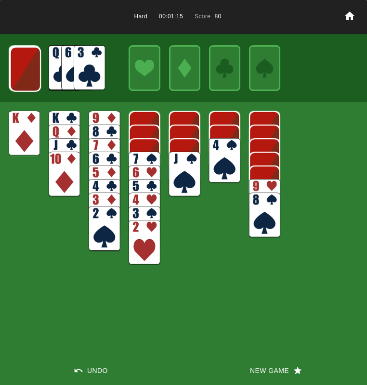
click at [20, 67] on img at bounding box center [25, 69] width 31 height 45
click at [30, 71] on img at bounding box center [24, 68] width 31 height 45
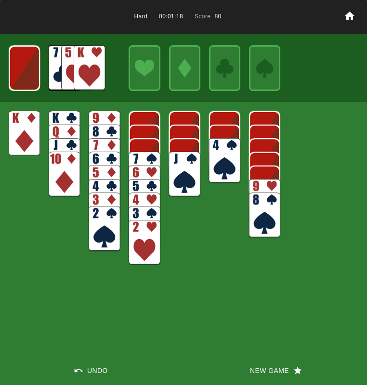
click at [30, 71] on img at bounding box center [24, 68] width 31 height 45
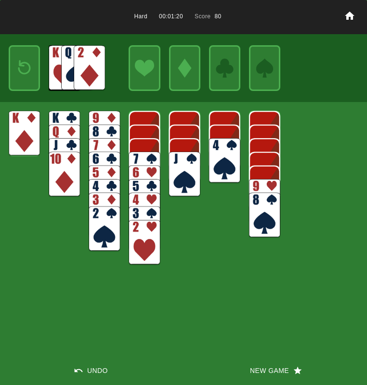
click at [30, 71] on img at bounding box center [24, 67] width 19 height 27
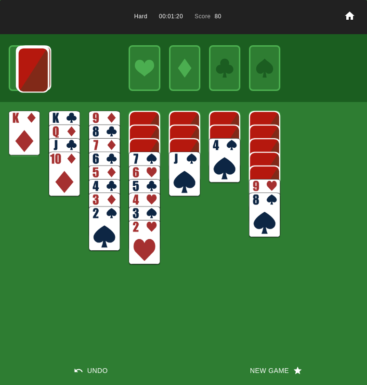
click at [30, 71] on img at bounding box center [32, 69] width 31 height 45
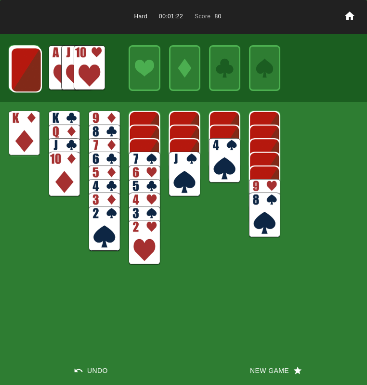
click at [83, 71] on img at bounding box center [89, 67] width 31 height 45
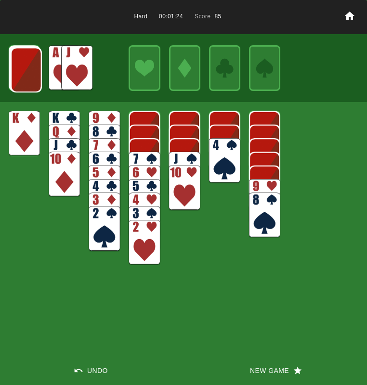
click at [25, 74] on img at bounding box center [26, 69] width 31 height 45
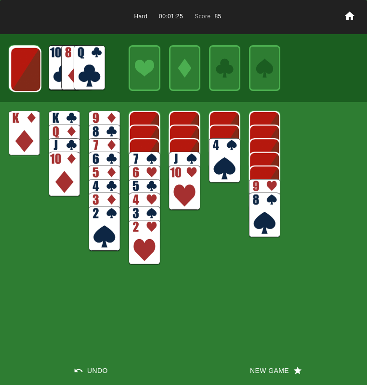
click at [102, 64] on img at bounding box center [89, 67] width 31 height 45
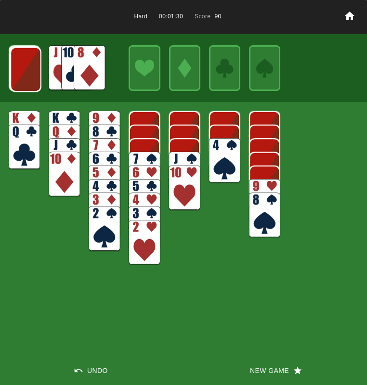
click at [20, 72] on img at bounding box center [25, 69] width 31 height 45
click at [94, 72] on img at bounding box center [89, 67] width 31 height 45
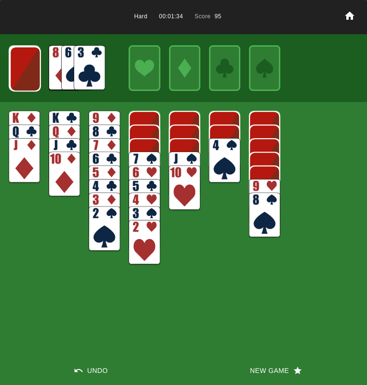
click at [26, 73] on img at bounding box center [25, 68] width 31 height 45
click at [26, 73] on img at bounding box center [24, 68] width 31 height 45
click at [26, 73] on img at bounding box center [24, 67] width 31 height 45
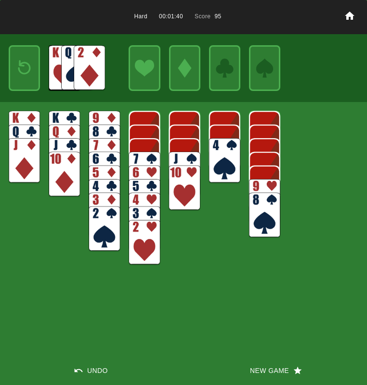
click at [26, 73] on img at bounding box center [24, 67] width 19 height 27
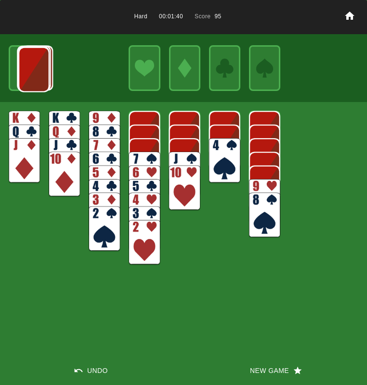
click at [26, 73] on img at bounding box center [33, 69] width 31 height 45
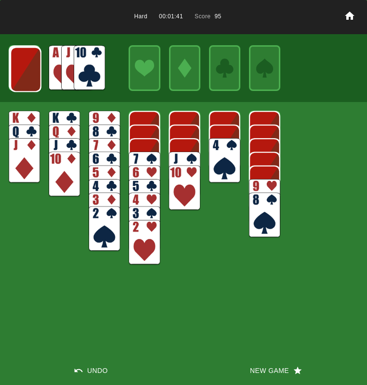
click at [89, 69] on img at bounding box center [89, 67] width 31 height 45
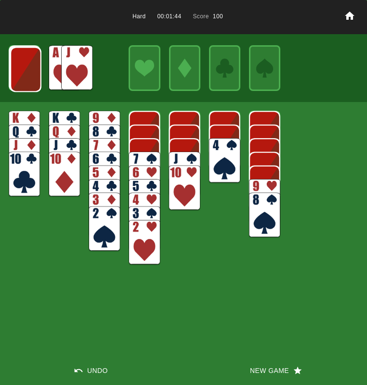
click at [264, 184] on img at bounding box center [264, 201] width 31 height 45
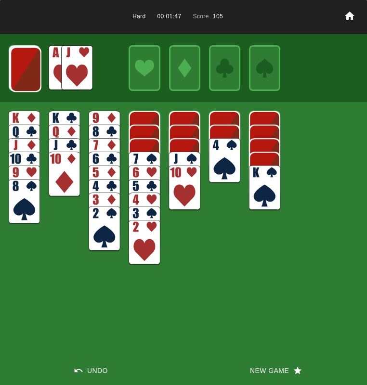
click at [23, 66] on img at bounding box center [25, 69] width 31 height 45
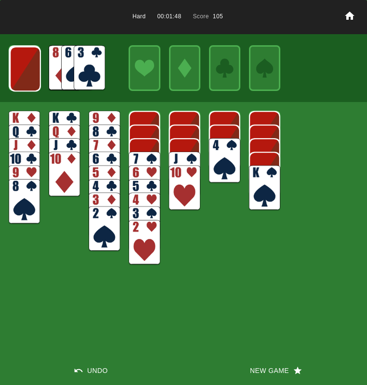
click at [24, 66] on img at bounding box center [25, 68] width 31 height 45
click at [25, 66] on img at bounding box center [24, 68] width 31 height 45
click at [25, 66] on img at bounding box center [24, 67] width 31 height 45
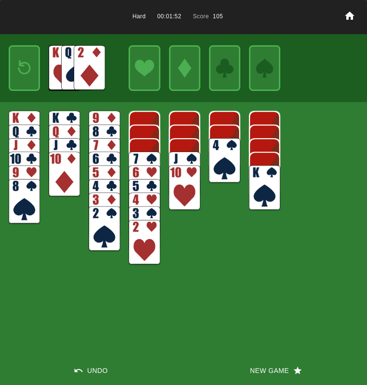
click at [25, 66] on img at bounding box center [24, 67] width 19 height 27
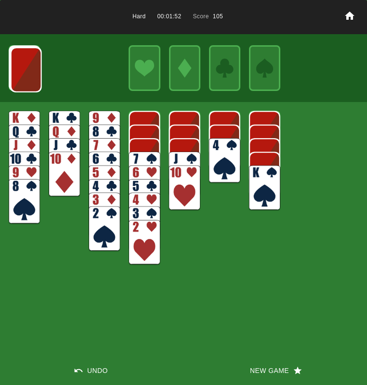
click at [25, 67] on img at bounding box center [26, 69] width 31 height 45
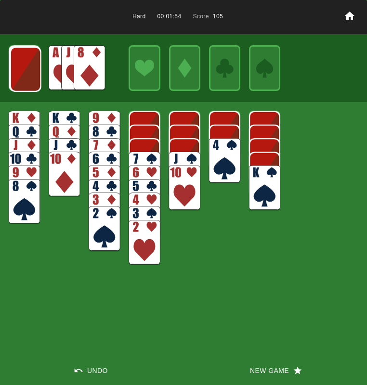
click at [31, 74] on img at bounding box center [25, 69] width 31 height 45
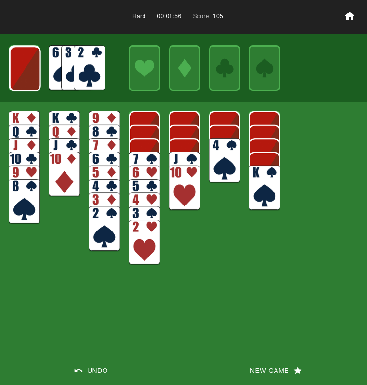
click at [31, 74] on img at bounding box center [25, 68] width 31 height 45
click at [31, 74] on img at bounding box center [24, 68] width 31 height 45
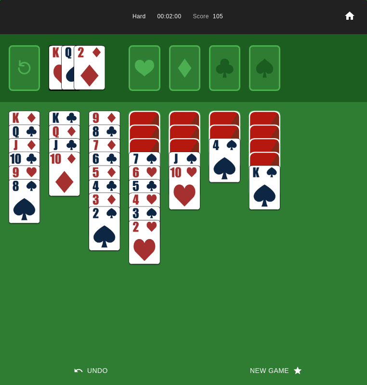
click at [255, 367] on button "New Game" at bounding box center [274, 370] width 183 height 29
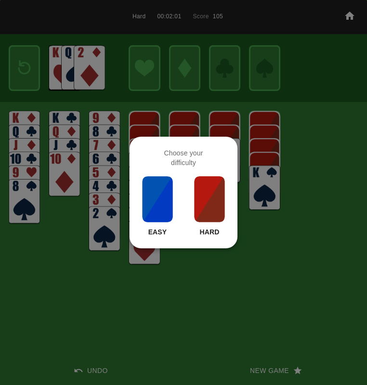
click at [198, 204] on img at bounding box center [209, 199] width 33 height 48
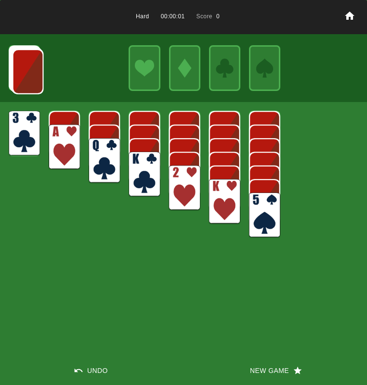
click at [62, 149] on img at bounding box center [64, 147] width 31 height 45
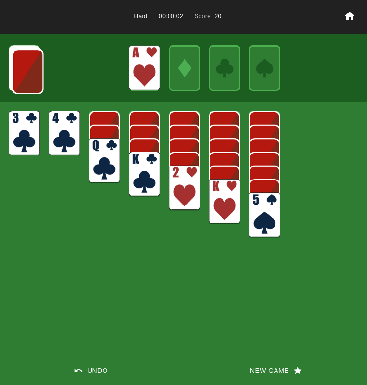
click at [97, 146] on img at bounding box center [104, 160] width 31 height 45
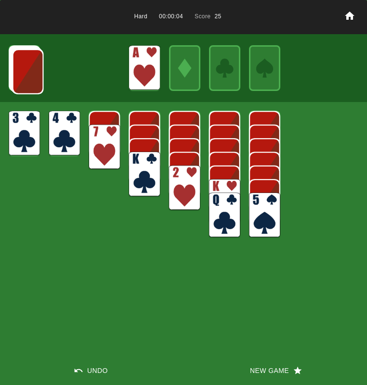
click at [193, 197] on img at bounding box center [184, 187] width 31 height 45
click at [29, 82] on img at bounding box center [27, 71] width 31 height 45
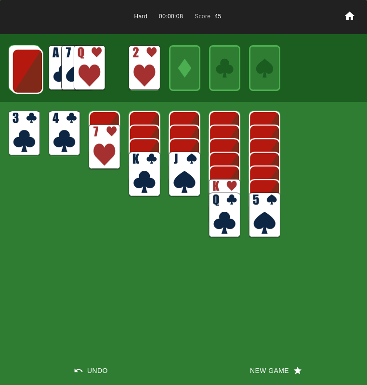
click at [94, 69] on img at bounding box center [89, 67] width 31 height 45
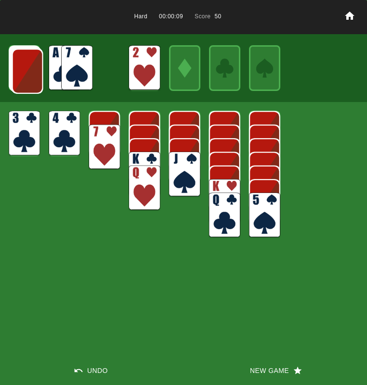
click at [178, 160] on img at bounding box center [184, 174] width 31 height 45
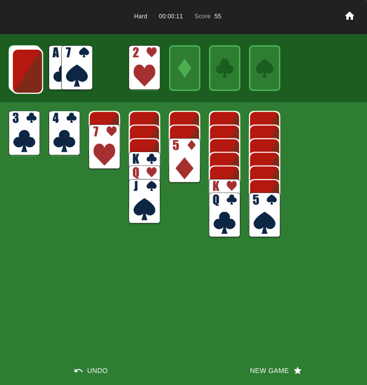
click at [60, 132] on img at bounding box center [64, 133] width 31 height 45
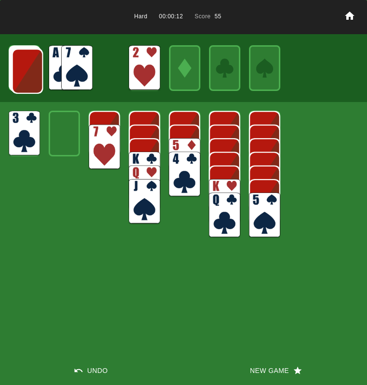
click at [138, 160] on img at bounding box center [143, 174] width 31 height 45
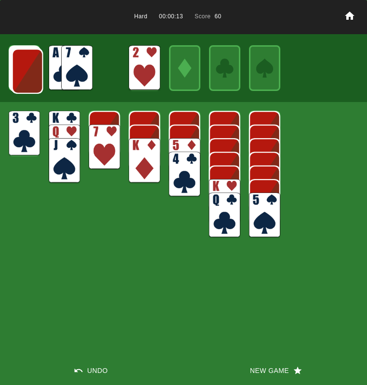
click at [23, 58] on img at bounding box center [27, 71] width 31 height 45
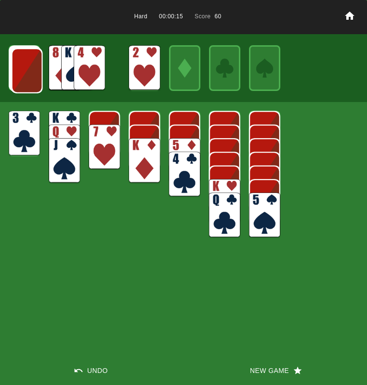
click at [78, 64] on img at bounding box center [89, 67] width 31 height 45
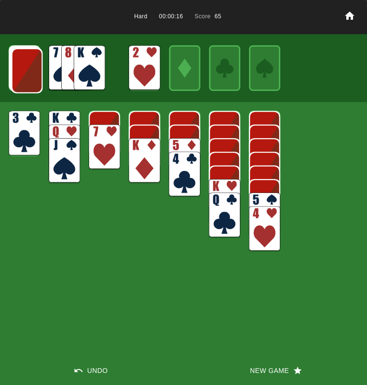
click at [24, 125] on img at bounding box center [24, 133] width 31 height 45
click at [24, 126] on img at bounding box center [24, 133] width 31 height 45
drag, startPoint x: 36, startPoint y: 128, endPoint x: 76, endPoint y: 166, distance: 55.1
click at [37, 129] on img at bounding box center [24, 133] width 31 height 45
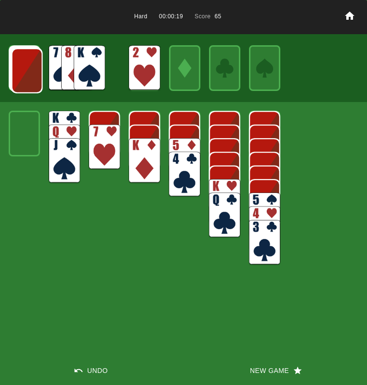
click at [143, 160] on img at bounding box center [143, 160] width 31 height 45
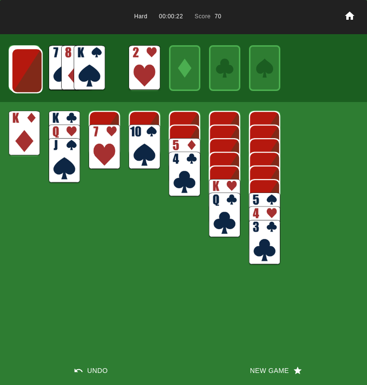
click at [21, 75] on img at bounding box center [27, 70] width 31 height 45
click at [81, 75] on img at bounding box center [89, 67] width 31 height 45
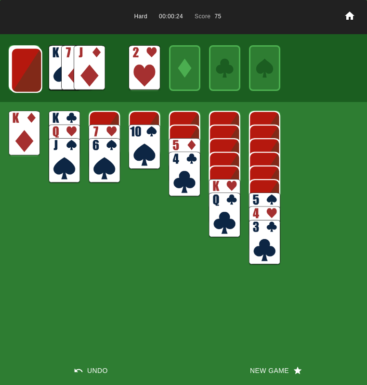
click at [178, 147] on img at bounding box center [184, 160] width 31 height 45
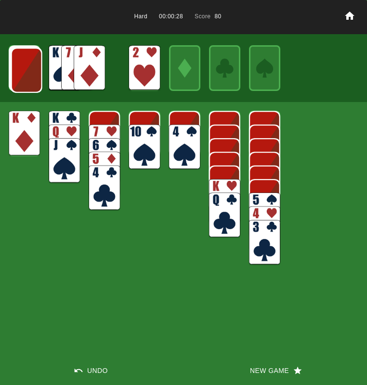
click at [88, 70] on img at bounding box center [89, 67] width 31 height 45
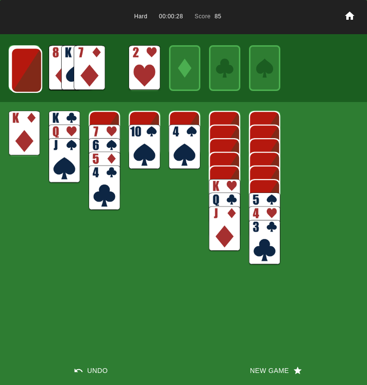
drag, startPoint x: 128, startPoint y: 130, endPoint x: 140, endPoint y: 138, distance: 14.3
click at [129, 131] on img at bounding box center [143, 147] width 31 height 45
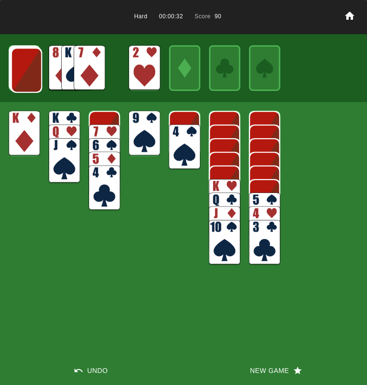
click at [29, 76] on img at bounding box center [26, 70] width 31 height 45
click at [28, 76] on img at bounding box center [26, 69] width 31 height 45
click at [28, 76] on img at bounding box center [25, 69] width 31 height 45
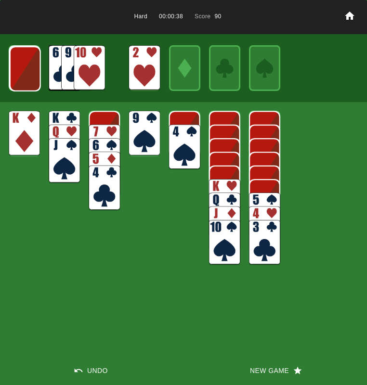
click at [91, 63] on img at bounding box center [89, 67] width 31 height 45
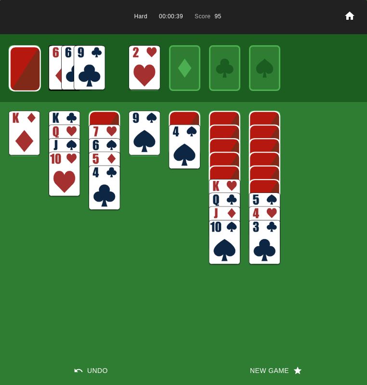
click at [147, 121] on img at bounding box center [143, 133] width 31 height 45
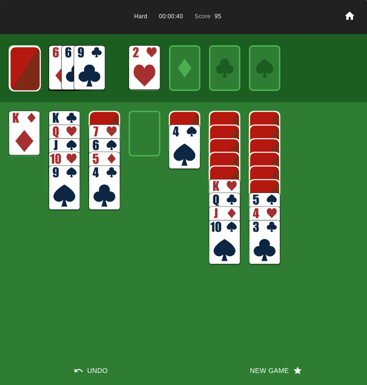
click at [220, 187] on img at bounding box center [224, 201] width 31 height 45
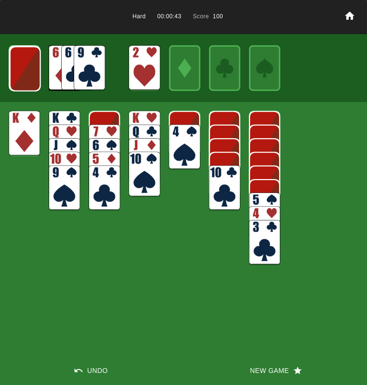
click at [27, 63] on img at bounding box center [25, 68] width 31 height 45
click at [27, 63] on img at bounding box center [24, 68] width 31 height 45
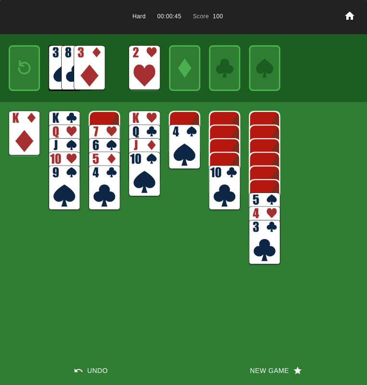
click at [76, 62] on img at bounding box center [89, 67] width 31 height 45
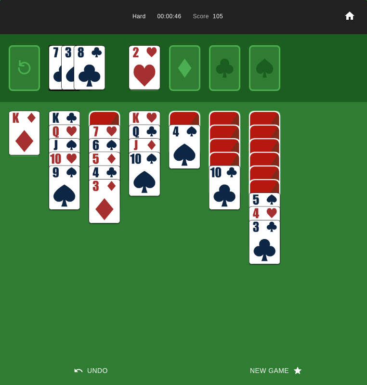
click at [21, 71] on img at bounding box center [24, 67] width 19 height 27
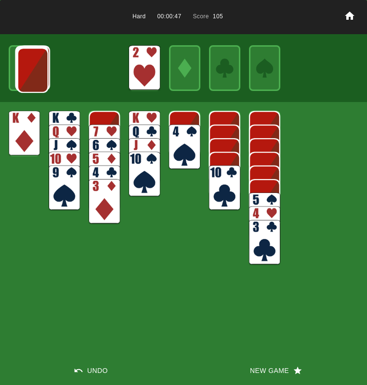
click at [22, 71] on img at bounding box center [32, 70] width 31 height 45
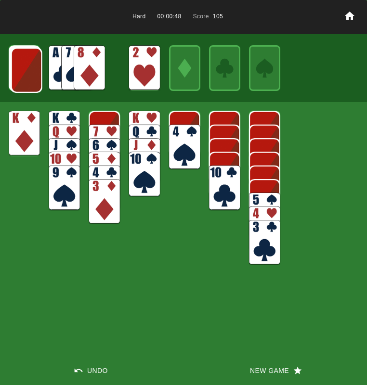
click at [89, 66] on img at bounding box center [89, 67] width 31 height 45
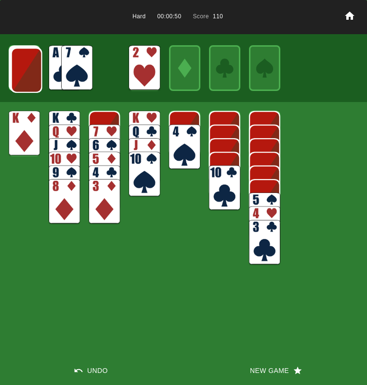
click at [74, 60] on img at bounding box center [76, 67] width 31 height 45
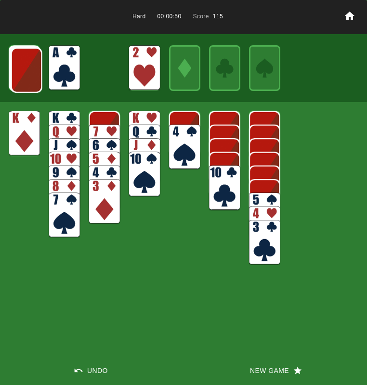
click at [64, 74] on img at bounding box center [64, 67] width 31 height 45
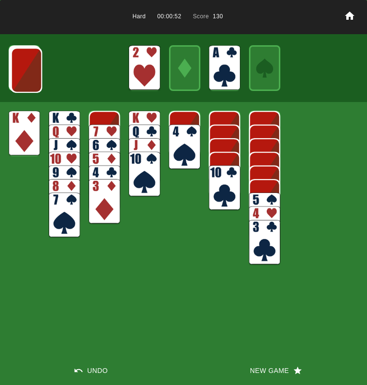
click at [26, 68] on img at bounding box center [26, 70] width 31 height 45
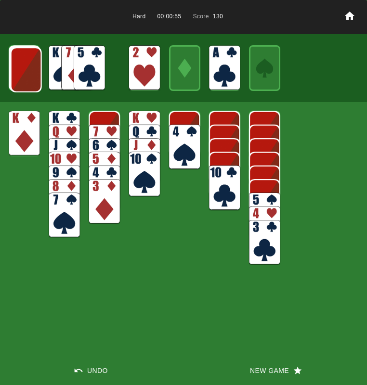
click at [26, 68] on img at bounding box center [26, 69] width 31 height 45
click at [26, 68] on img at bounding box center [25, 69] width 31 height 45
click at [27, 68] on img at bounding box center [25, 68] width 31 height 45
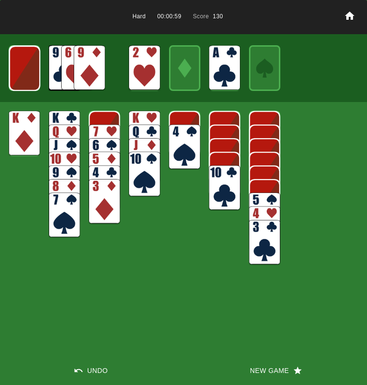
click at [94, 67] on img at bounding box center [89, 67] width 31 height 45
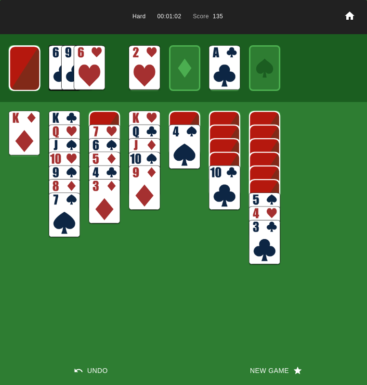
click at [24, 63] on img at bounding box center [24, 68] width 31 height 45
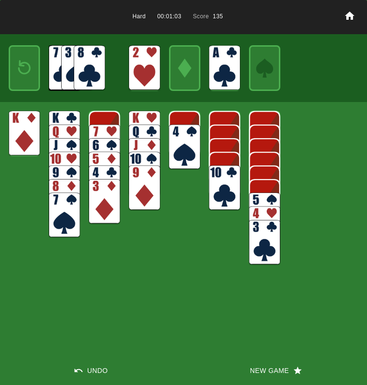
click at [86, 63] on img at bounding box center [89, 67] width 31 height 45
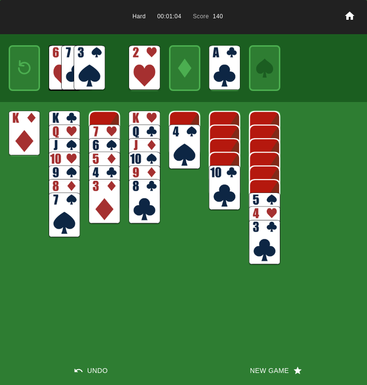
click at [105, 134] on img at bounding box center [104, 147] width 31 height 45
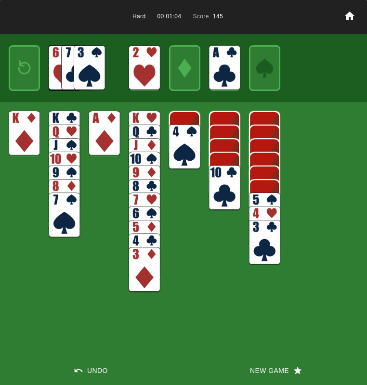
click at [105, 135] on img at bounding box center [104, 133] width 31 height 45
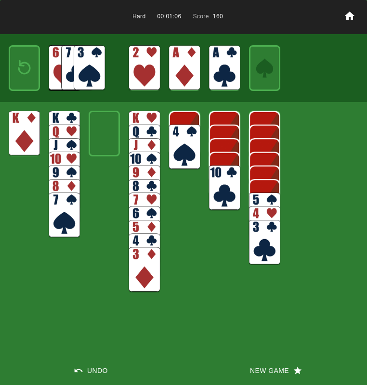
click at [21, 77] on img at bounding box center [24, 67] width 19 height 27
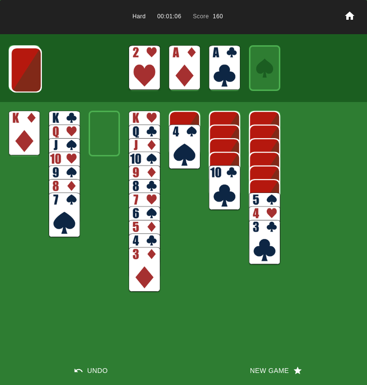
click at [20, 76] on img at bounding box center [26, 69] width 31 height 45
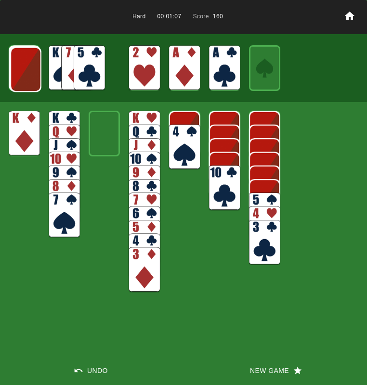
click at [20, 76] on img at bounding box center [25, 69] width 31 height 45
click at [20, 76] on img at bounding box center [25, 68] width 31 height 45
click at [20, 76] on img at bounding box center [24, 68] width 31 height 45
click at [20, 76] on img at bounding box center [24, 67] width 31 height 45
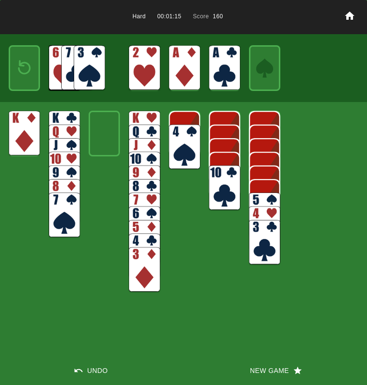
click at [89, 74] on img at bounding box center [89, 67] width 31 height 45
click at [255, 366] on button "New Game" at bounding box center [274, 370] width 183 height 29
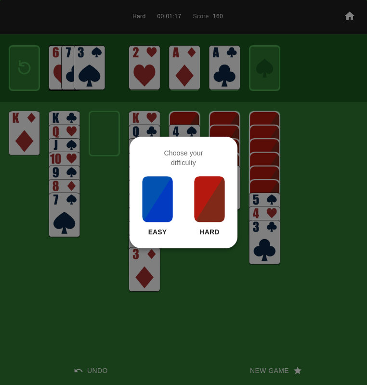
click at [205, 199] on img at bounding box center [209, 199] width 33 height 48
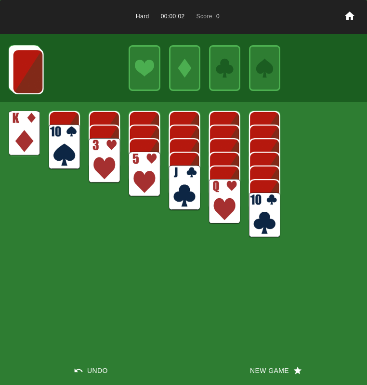
click at [189, 187] on img at bounding box center [184, 187] width 31 height 45
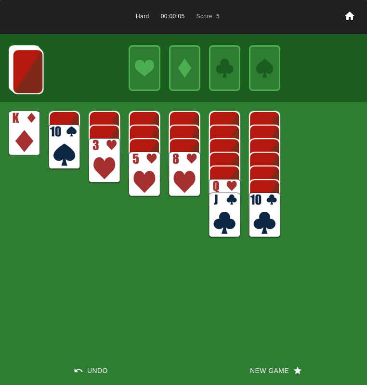
click at [32, 79] on img at bounding box center [27, 71] width 31 height 45
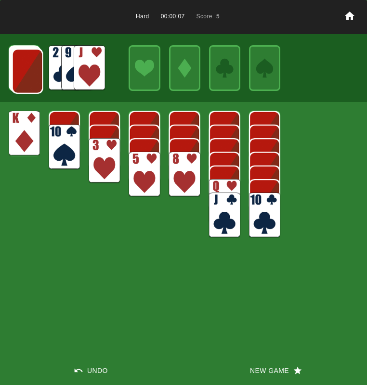
click at [32, 79] on img at bounding box center [27, 71] width 31 height 45
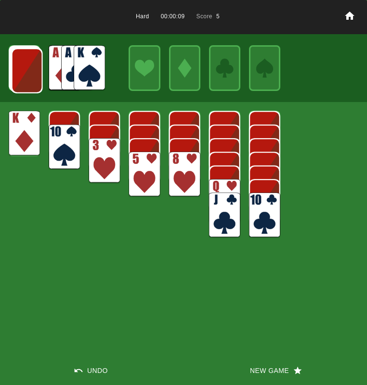
click at [32, 79] on img at bounding box center [27, 70] width 31 height 45
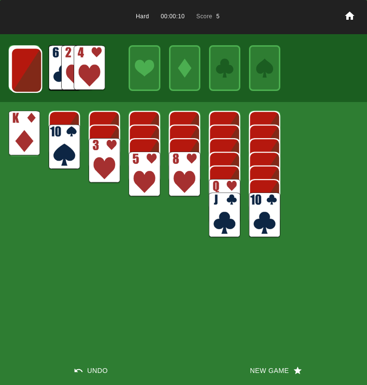
click at [32, 79] on img at bounding box center [26, 70] width 31 height 45
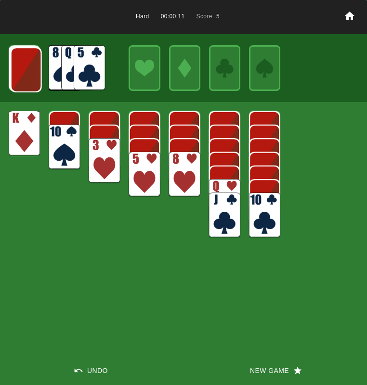
click at [32, 79] on img at bounding box center [26, 69] width 31 height 45
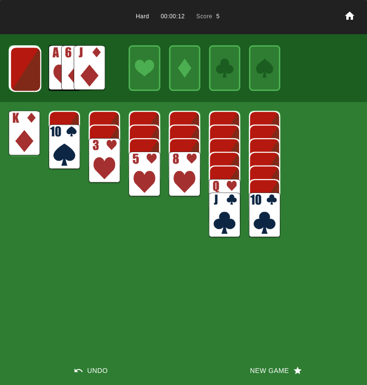
click at [32, 79] on img at bounding box center [25, 69] width 31 height 45
click at [80, 75] on img at bounding box center [89, 67] width 31 height 45
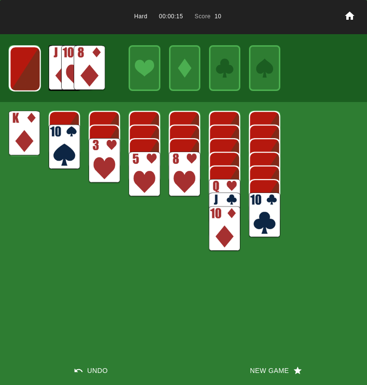
click at [30, 70] on img at bounding box center [25, 68] width 31 height 45
click at [30, 70] on img at bounding box center [24, 68] width 31 height 45
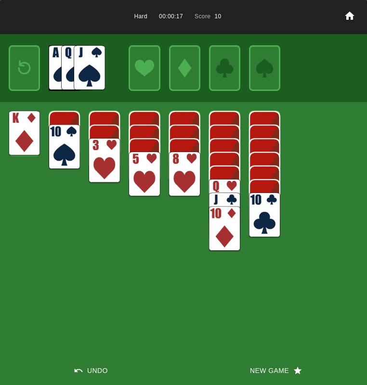
click at [30, 70] on img at bounding box center [24, 67] width 19 height 27
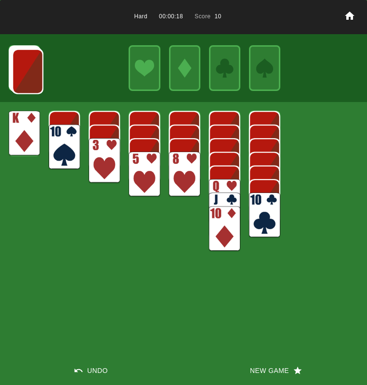
click at [30, 70] on img at bounding box center [27, 71] width 31 height 45
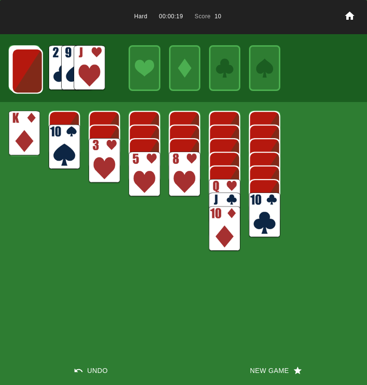
click at [30, 70] on img at bounding box center [27, 71] width 31 height 45
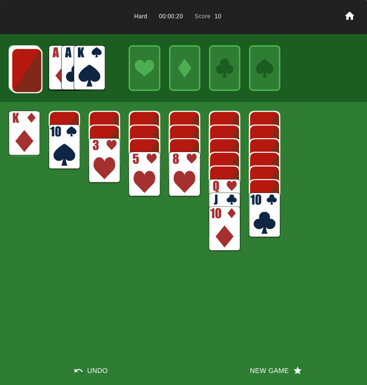
click at [30, 70] on img at bounding box center [26, 70] width 31 height 45
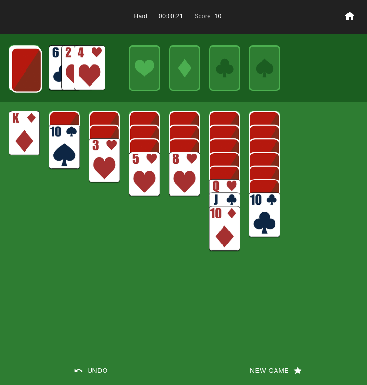
click at [30, 70] on img at bounding box center [26, 70] width 31 height 45
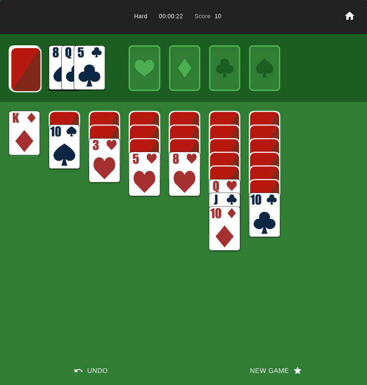
click at [30, 70] on img at bounding box center [25, 69] width 31 height 45
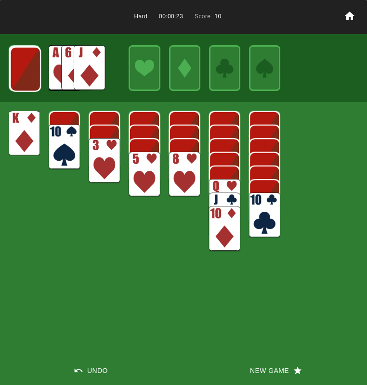
click at [30, 70] on img at bounding box center [25, 69] width 31 height 45
click at [89, 68] on img at bounding box center [89, 67] width 31 height 45
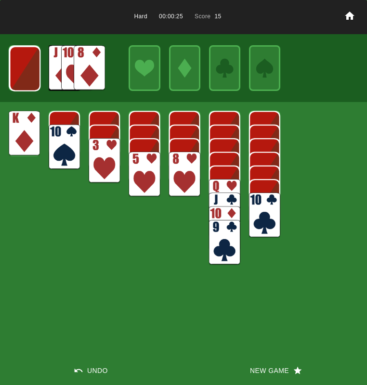
click at [180, 164] on img at bounding box center [184, 174] width 31 height 45
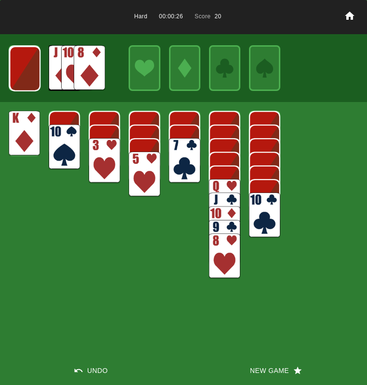
click at [181, 165] on img at bounding box center [184, 160] width 31 height 45
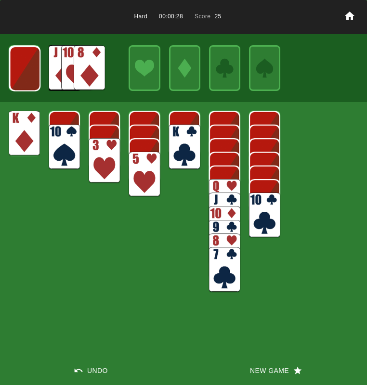
click at [228, 186] on img at bounding box center [224, 201] width 31 height 45
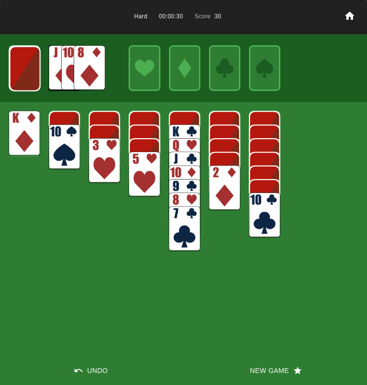
click at [22, 72] on img at bounding box center [24, 68] width 31 height 45
click at [76, 72] on img at bounding box center [89, 67] width 31 height 45
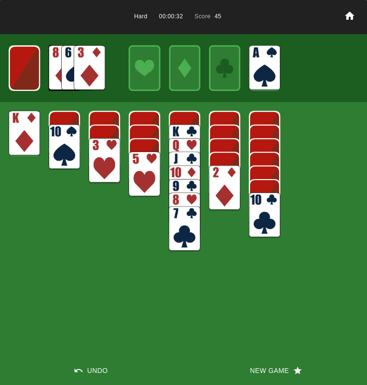
click at [24, 62] on img at bounding box center [24, 68] width 31 height 45
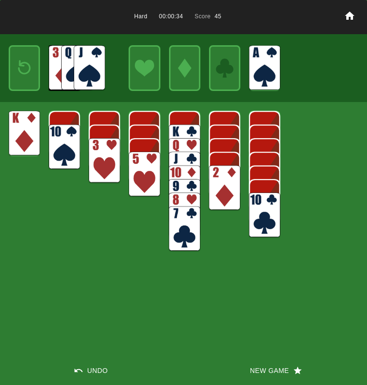
click at [25, 63] on img at bounding box center [24, 67] width 19 height 27
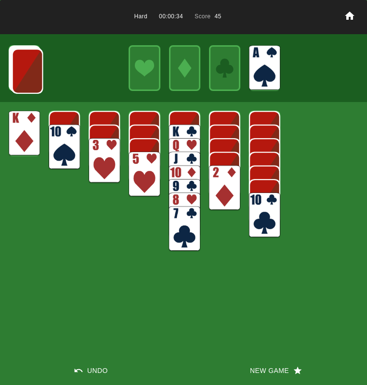
click at [25, 63] on img at bounding box center [27, 71] width 31 height 45
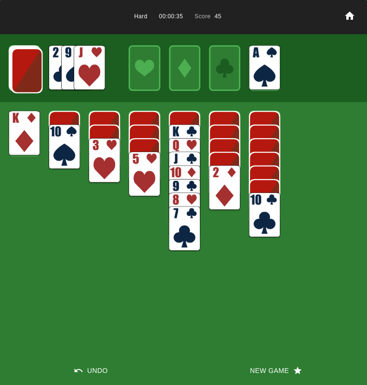
click at [25, 63] on img at bounding box center [27, 70] width 31 height 45
click at [25, 63] on img at bounding box center [26, 70] width 31 height 45
click at [25, 64] on img at bounding box center [26, 69] width 31 height 45
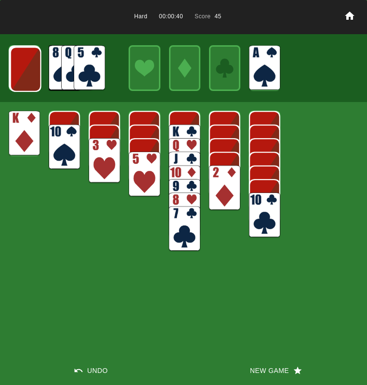
click at [31, 74] on img at bounding box center [25, 69] width 31 height 45
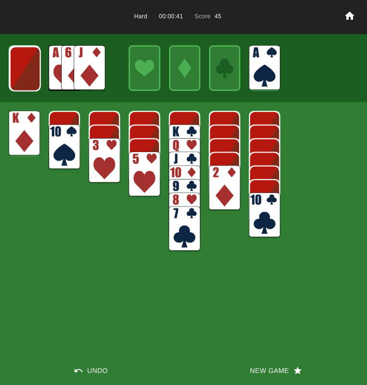
click at [30, 74] on img at bounding box center [25, 68] width 31 height 45
click at [30, 74] on img at bounding box center [24, 68] width 31 height 45
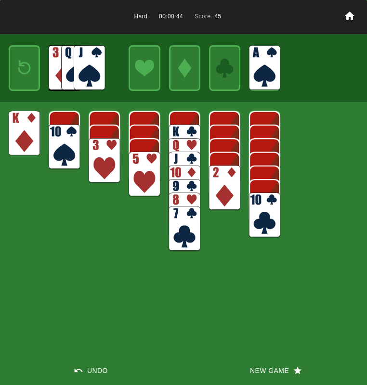
click at [268, 366] on button "New Game" at bounding box center [274, 370] width 183 height 29
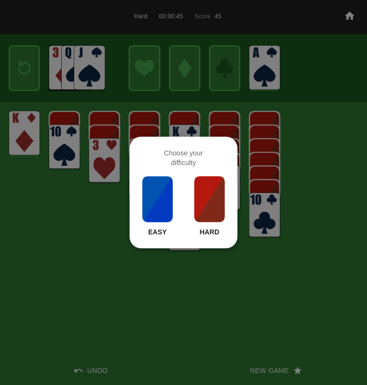
click at [199, 201] on img at bounding box center [209, 199] width 33 height 48
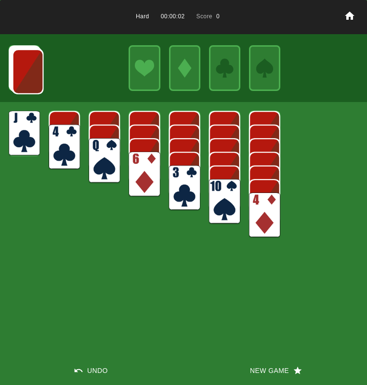
click at [180, 180] on img at bounding box center [184, 187] width 31 height 45
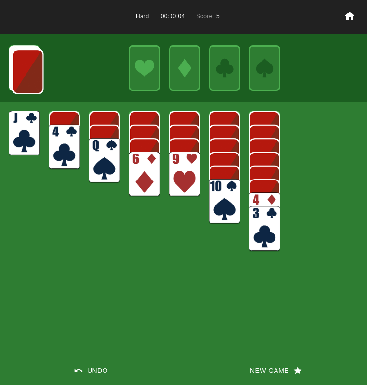
click at [175, 178] on img at bounding box center [184, 174] width 31 height 45
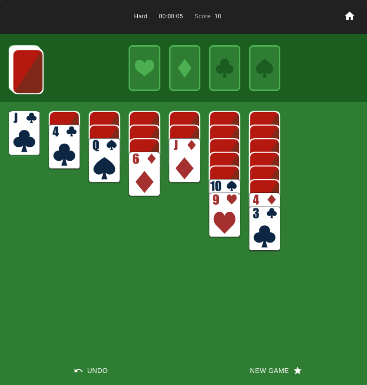
click at [213, 182] on img at bounding box center [224, 201] width 31 height 45
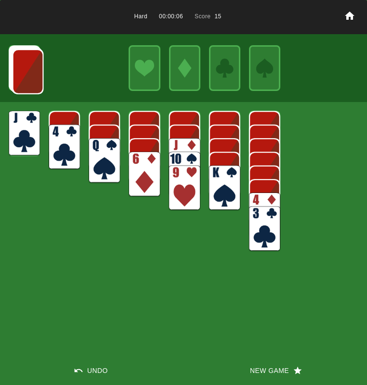
click at [173, 140] on img at bounding box center [184, 160] width 31 height 45
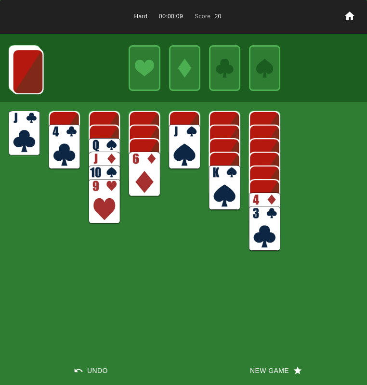
click at [5, 72] on div at bounding box center [183, 68] width 367 height 68
click at [27, 69] on img at bounding box center [27, 71] width 31 height 45
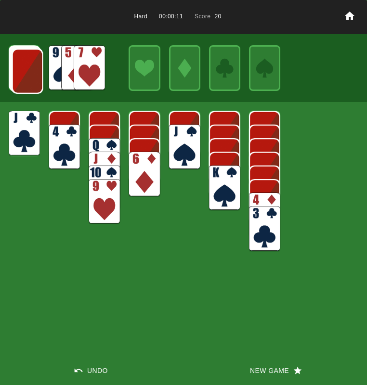
click at [31, 73] on img at bounding box center [27, 71] width 31 height 45
click at [85, 69] on img at bounding box center [89, 67] width 31 height 45
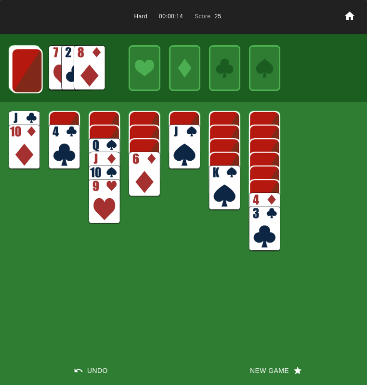
click at [17, 70] on img at bounding box center [27, 70] width 31 height 45
click at [18, 71] on img at bounding box center [26, 70] width 31 height 45
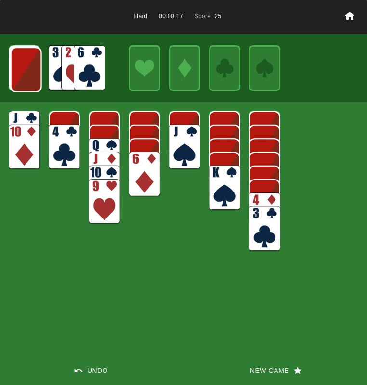
click at [18, 71] on img at bounding box center [26, 69] width 31 height 45
click at [18, 71] on img at bounding box center [25, 69] width 31 height 45
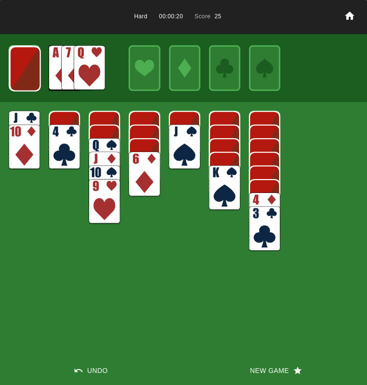
click at [81, 71] on img at bounding box center [89, 67] width 31 height 45
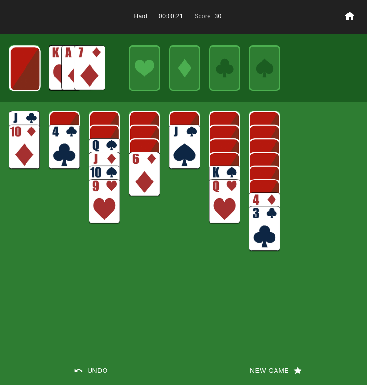
click at [18, 116] on img at bounding box center [24, 133] width 31 height 45
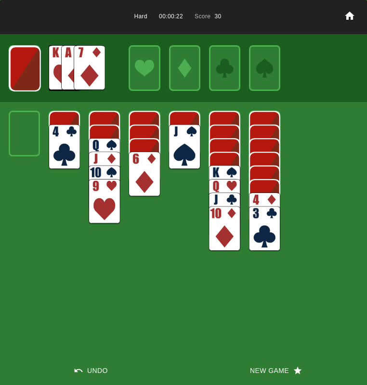
click at [237, 173] on img at bounding box center [224, 187] width 31 height 45
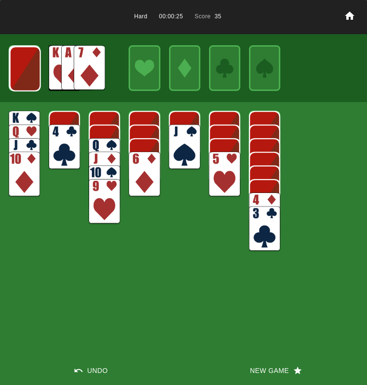
click at [63, 135] on img at bounding box center [64, 147] width 31 height 45
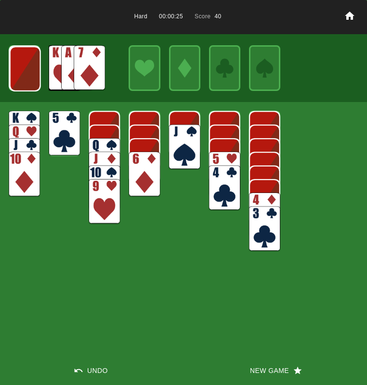
click at [61, 134] on img at bounding box center [64, 133] width 31 height 45
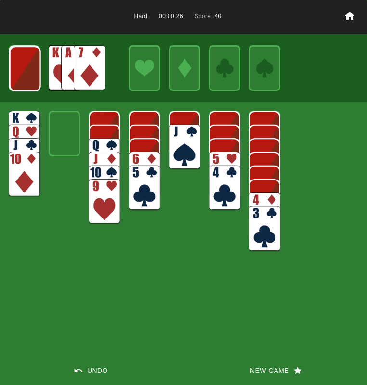
click at [260, 197] on img at bounding box center [264, 214] width 31 height 45
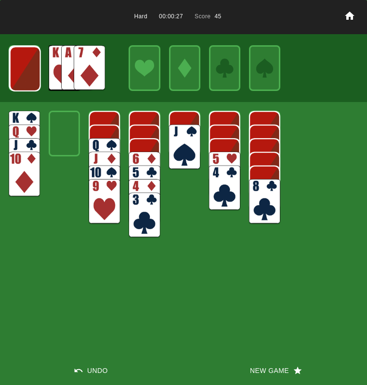
click at [259, 198] on img at bounding box center [264, 201] width 31 height 45
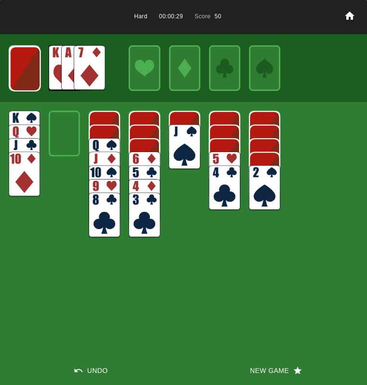
click at [87, 64] on img at bounding box center [89, 67] width 31 height 45
click at [79, 82] on img at bounding box center [89, 67] width 31 height 45
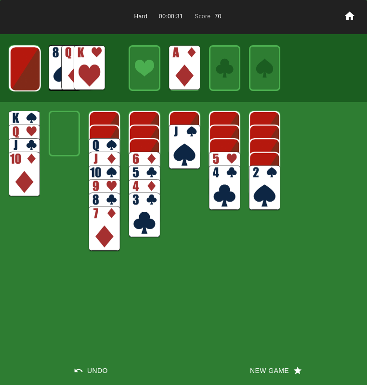
click at [78, 78] on img at bounding box center [89, 67] width 31 height 45
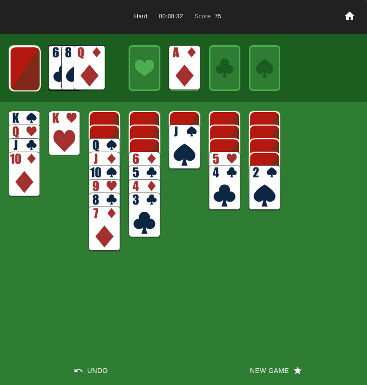
click at [96, 147] on img at bounding box center [104, 160] width 31 height 45
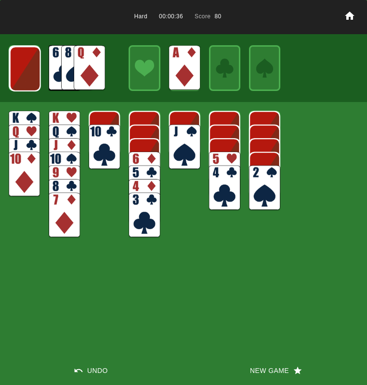
click at [12, 65] on img at bounding box center [25, 68] width 31 height 45
click at [12, 65] on img at bounding box center [24, 68] width 31 height 45
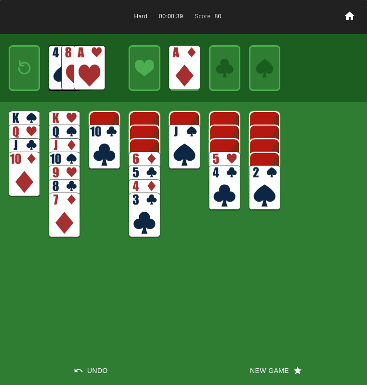
drag, startPoint x: 99, startPoint y: 67, endPoint x: 92, endPoint y: 68, distance: 6.3
click at [99, 67] on img at bounding box center [89, 67] width 31 height 45
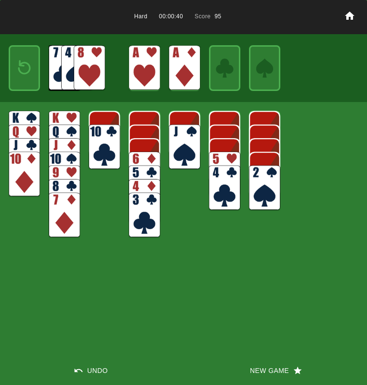
click at [26, 70] on img at bounding box center [24, 67] width 19 height 27
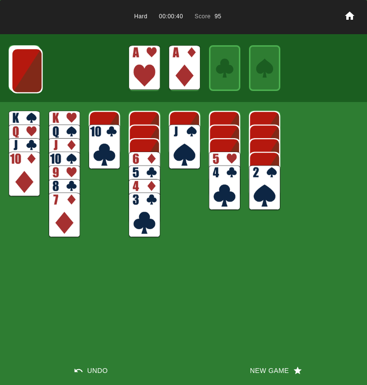
click at [25, 71] on img at bounding box center [27, 70] width 31 height 45
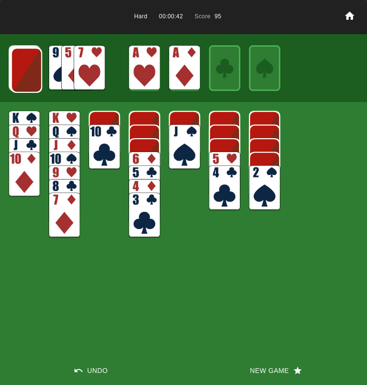
click at [25, 71] on img at bounding box center [26, 70] width 31 height 45
click at [25, 71] on img at bounding box center [26, 69] width 31 height 45
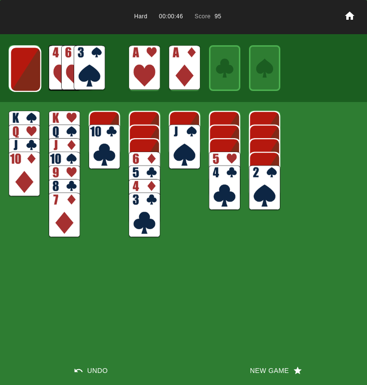
click at [25, 71] on img at bounding box center [25, 69] width 31 height 45
click at [25, 71] on img at bounding box center [25, 68] width 31 height 45
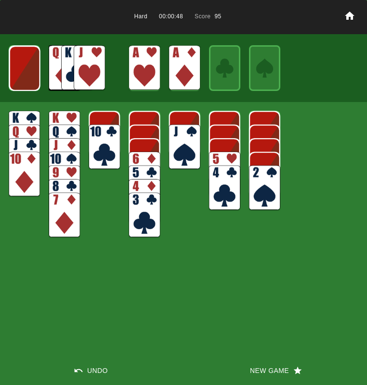
click at [25, 72] on img at bounding box center [24, 68] width 31 height 45
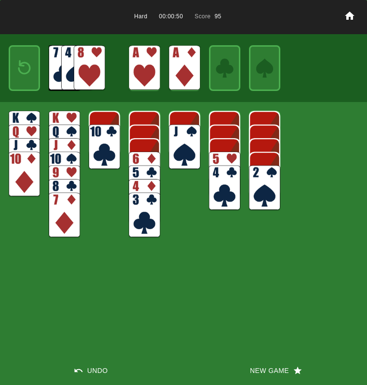
click at [268, 365] on button "New Game" at bounding box center [274, 370] width 183 height 29
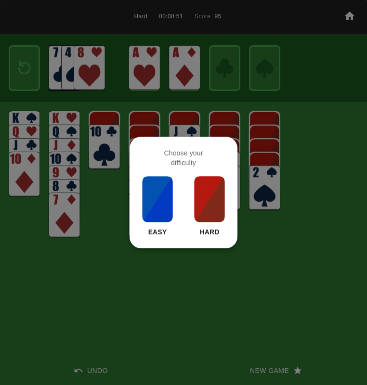
click at [203, 202] on img at bounding box center [209, 199] width 33 height 48
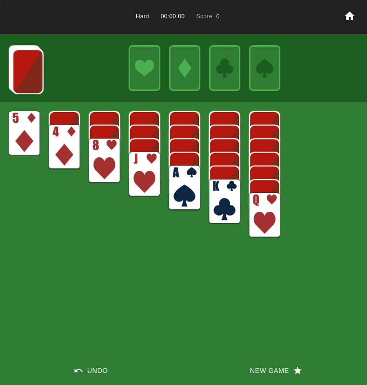
click at [190, 190] on img at bounding box center [184, 187] width 31 height 45
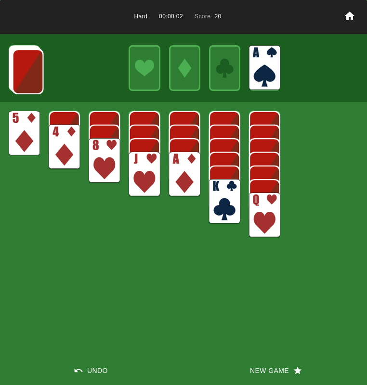
drag, startPoint x: 253, startPoint y: 209, endPoint x: 243, endPoint y: 201, distance: 12.3
click at [253, 209] on img at bounding box center [264, 214] width 31 height 45
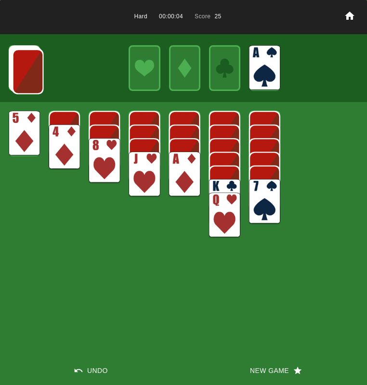
click at [185, 169] on img at bounding box center [184, 174] width 31 height 45
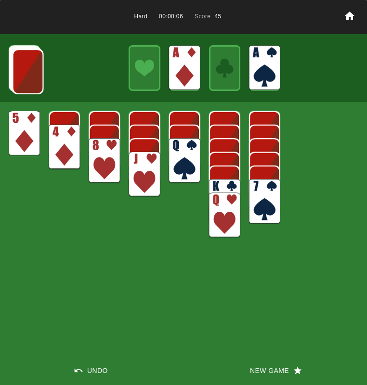
click at [155, 166] on img at bounding box center [143, 174] width 31 height 45
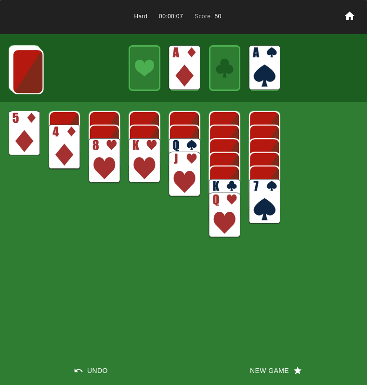
click at [189, 142] on img at bounding box center [184, 160] width 31 height 45
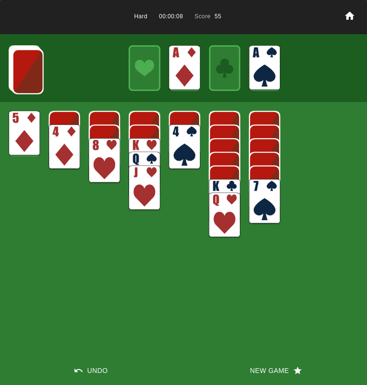
click at [188, 142] on img at bounding box center [184, 147] width 31 height 45
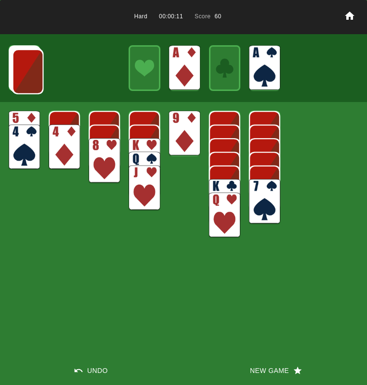
click at [256, 196] on img at bounding box center [264, 201] width 31 height 45
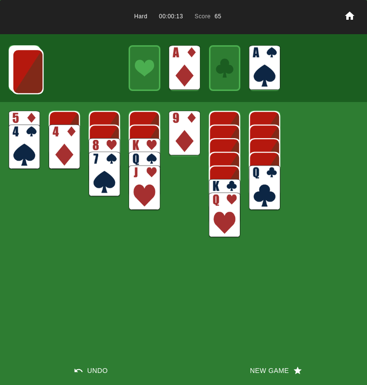
click at [35, 73] on img at bounding box center [27, 71] width 31 height 45
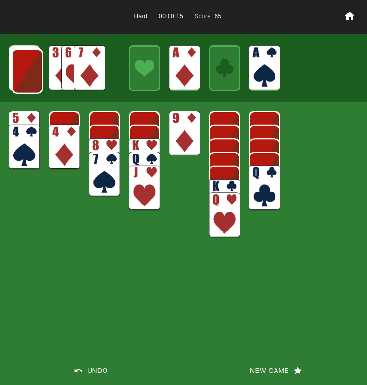
click at [35, 73] on img at bounding box center [27, 71] width 31 height 45
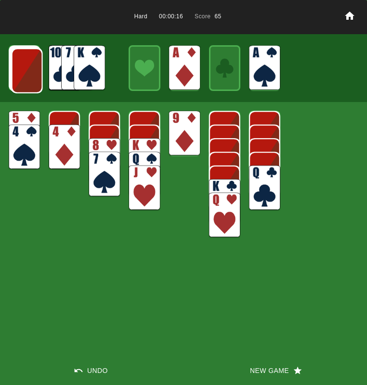
click at [35, 74] on img at bounding box center [27, 70] width 31 height 45
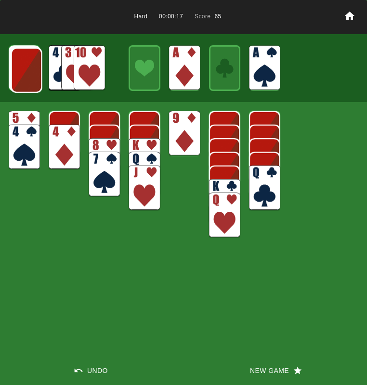
click at [35, 74] on img at bounding box center [26, 70] width 31 height 45
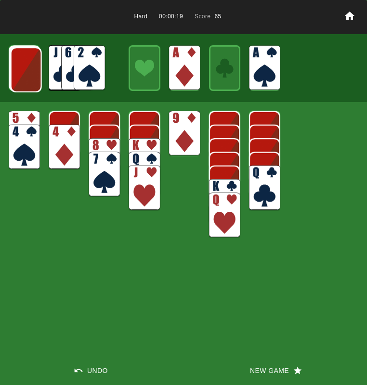
click at [76, 70] on img at bounding box center [89, 67] width 31 height 45
click at [29, 72] on img at bounding box center [26, 69] width 31 height 45
click at [29, 72] on img at bounding box center [25, 69] width 31 height 45
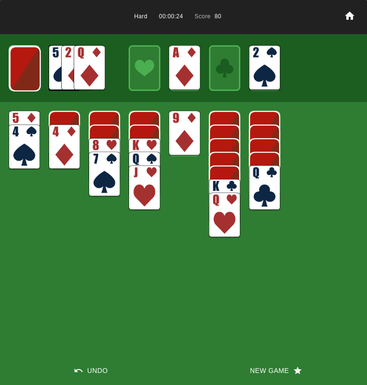
click at [90, 364] on button "Undo" at bounding box center [91, 370] width 183 height 29
click at [83, 67] on img at bounding box center [89, 67] width 31 height 45
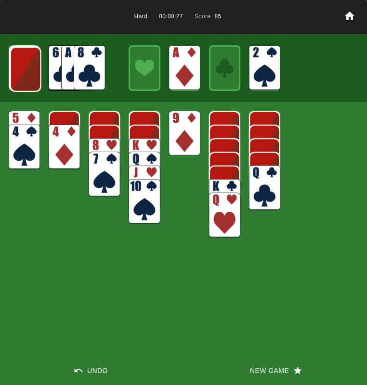
click at [25, 77] on img at bounding box center [25, 69] width 31 height 45
click at [156, 127] on img at bounding box center [143, 147] width 31 height 45
click at [165, 127] on div "Hard 00:00:28 Score 85 Undo New Game" at bounding box center [183, 192] width 367 height 385
drag, startPoint x: 95, startPoint y: 364, endPoint x: 98, endPoint y: 338, distance: 26.6
click at [95, 364] on button "Undo" at bounding box center [91, 370] width 183 height 29
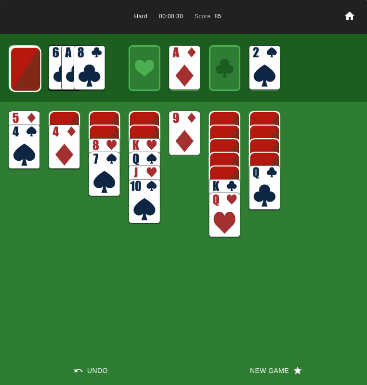
drag, startPoint x: 191, startPoint y: 123, endPoint x: 137, endPoint y: 102, distance: 57.9
click at [191, 123] on img at bounding box center [184, 133] width 31 height 45
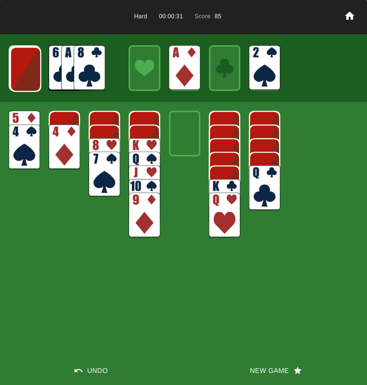
click at [89, 62] on img at bounding box center [89, 67] width 31 height 45
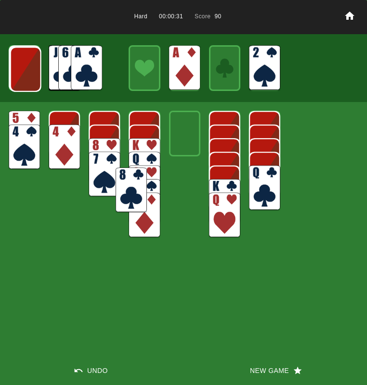
click at [87, 61] on img at bounding box center [86, 67] width 31 height 45
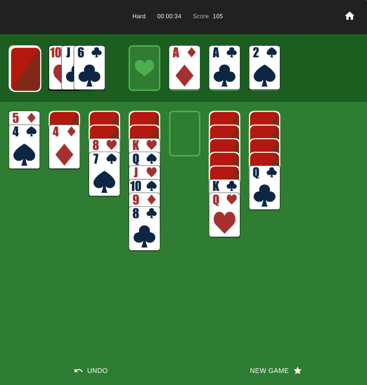
click at [23, 69] on img at bounding box center [25, 69] width 31 height 45
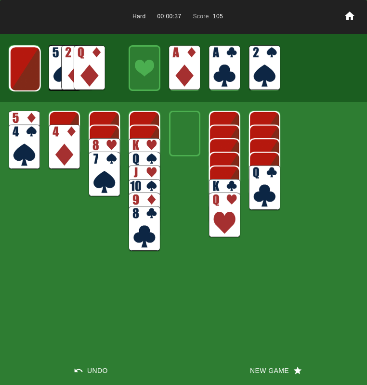
click at [130, 143] on img at bounding box center [143, 160] width 31 height 45
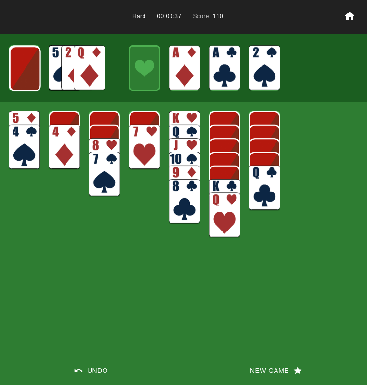
click at [137, 143] on img at bounding box center [143, 147] width 31 height 45
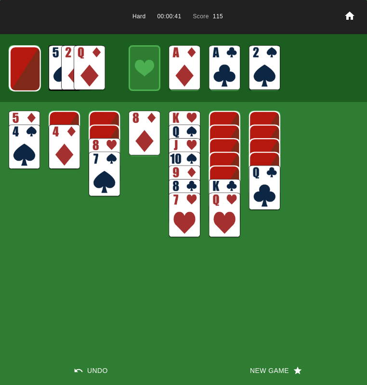
click at [32, 83] on img at bounding box center [25, 68] width 31 height 45
click at [22, 77] on img at bounding box center [24, 68] width 31 height 45
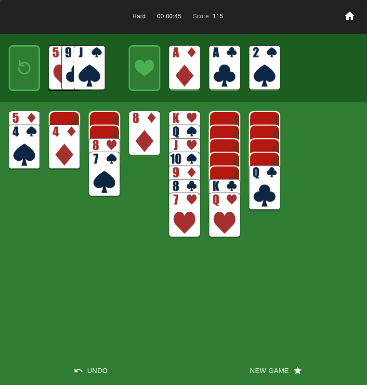
click at [22, 77] on img at bounding box center [24, 67] width 19 height 27
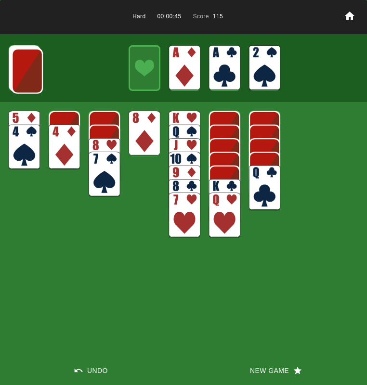
click at [22, 77] on img at bounding box center [27, 71] width 31 height 45
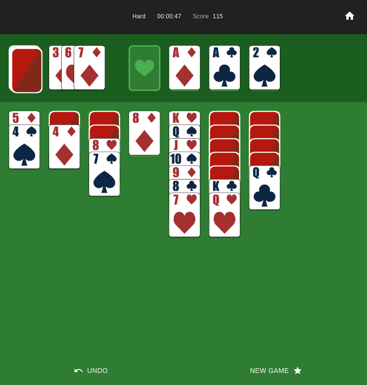
click at [22, 77] on img at bounding box center [26, 70] width 31 height 45
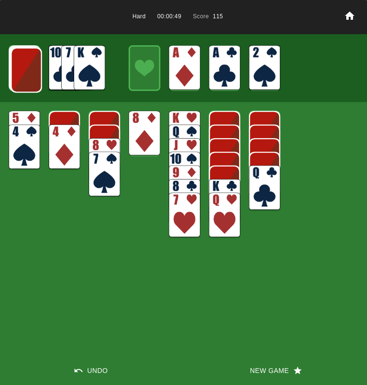
click at [23, 73] on img at bounding box center [26, 70] width 31 height 45
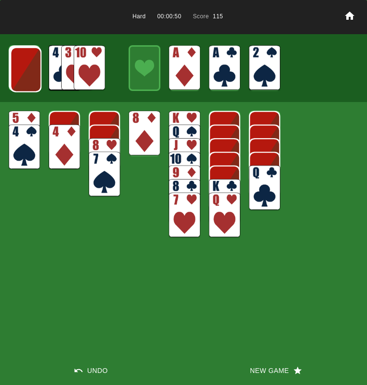
click at [25, 72] on img at bounding box center [25, 69] width 31 height 45
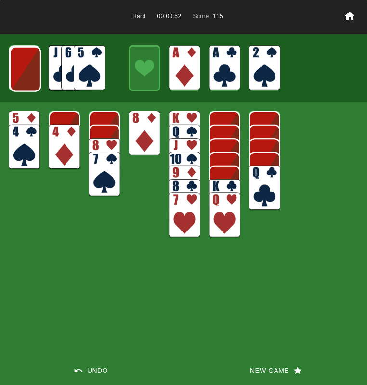
click at [25, 72] on img at bounding box center [25, 69] width 31 height 45
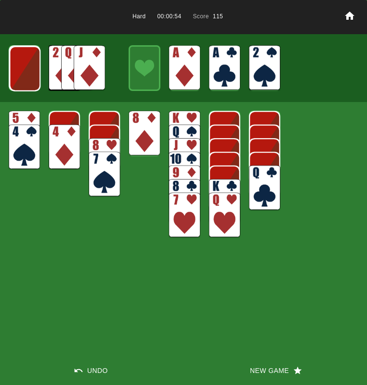
click at [25, 72] on img at bounding box center [24, 68] width 31 height 45
drag, startPoint x: 95, startPoint y: 368, endPoint x: 93, endPoint y: 324, distance: 44.3
click at [95, 368] on button "Undo" at bounding box center [91, 370] width 183 height 29
click at [92, 81] on img at bounding box center [89, 67] width 31 height 45
click at [31, 67] on img at bounding box center [24, 68] width 31 height 45
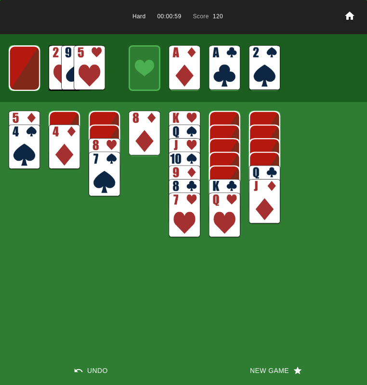
click at [30, 70] on img at bounding box center [24, 68] width 31 height 45
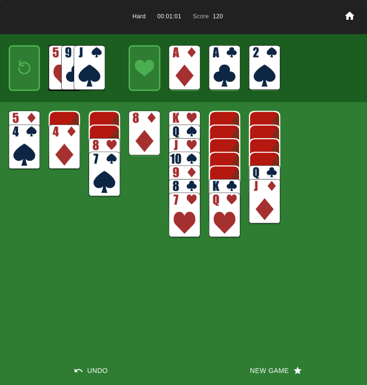
click at [88, 72] on img at bounding box center [89, 67] width 31 height 45
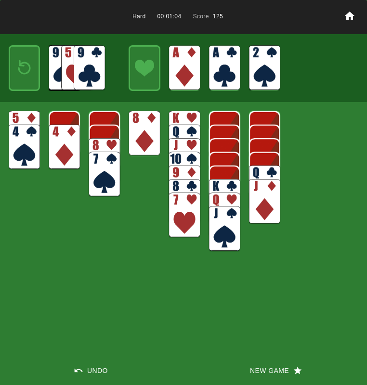
click at [17, 72] on img at bounding box center [24, 67] width 19 height 27
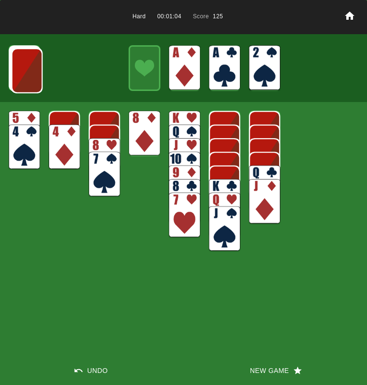
click at [17, 72] on img at bounding box center [27, 70] width 31 height 45
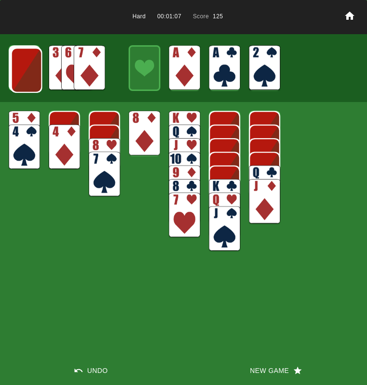
click at [19, 72] on img at bounding box center [26, 70] width 31 height 45
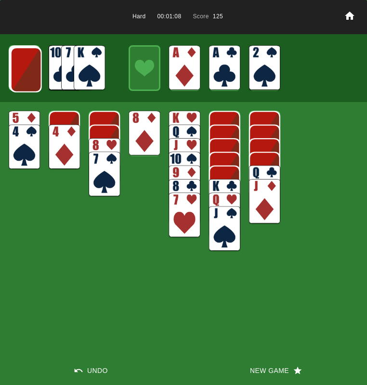
click at [23, 73] on img at bounding box center [26, 69] width 31 height 45
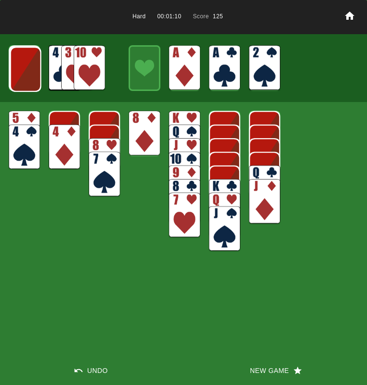
click at [95, 68] on img at bounding box center [89, 67] width 31 height 45
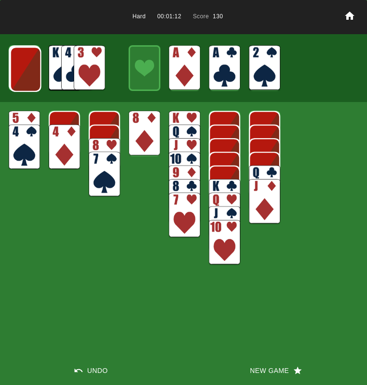
click at [93, 61] on img at bounding box center [89, 67] width 31 height 45
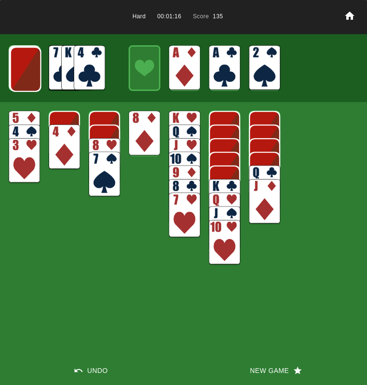
click at [34, 72] on img at bounding box center [25, 69] width 31 height 45
click at [30, 73] on img at bounding box center [25, 68] width 31 height 45
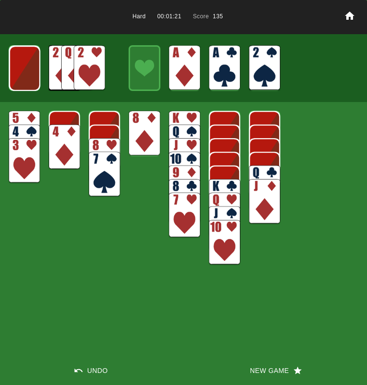
click at [30, 74] on img at bounding box center [24, 68] width 31 height 45
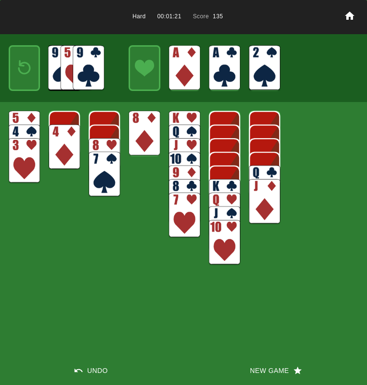
click at [30, 74] on img at bounding box center [24, 67] width 19 height 27
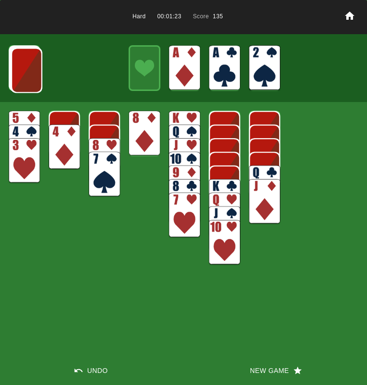
click at [91, 368] on button "Undo" at bounding box center [91, 370] width 183 height 29
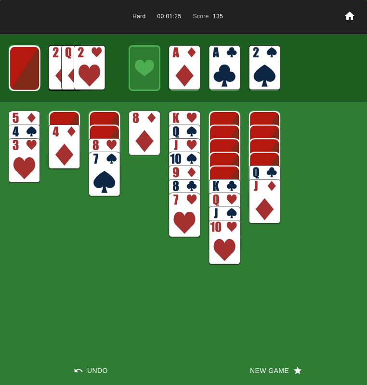
click at [33, 68] on img at bounding box center [24, 68] width 31 height 45
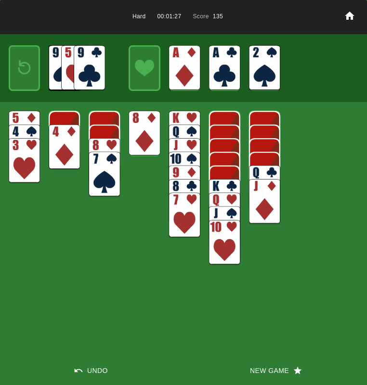
click at [90, 74] on img at bounding box center [89, 67] width 31 height 45
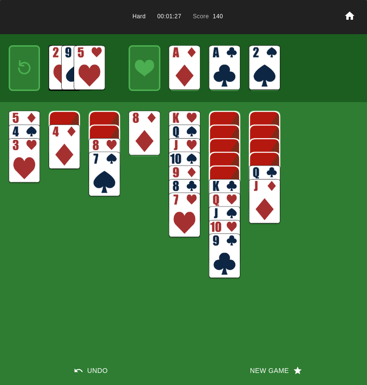
click at [144, 124] on img at bounding box center [143, 133] width 31 height 45
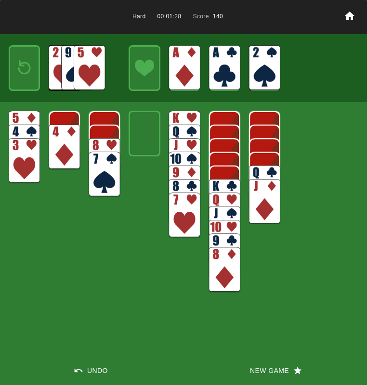
click at [222, 184] on img at bounding box center [224, 201] width 31 height 45
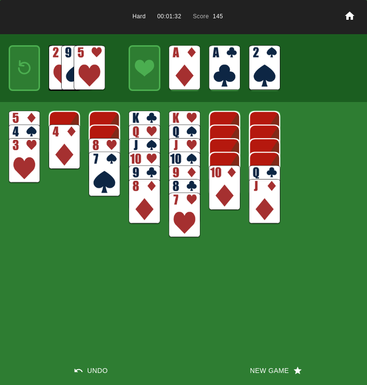
click at [21, 67] on img at bounding box center [24, 67] width 19 height 27
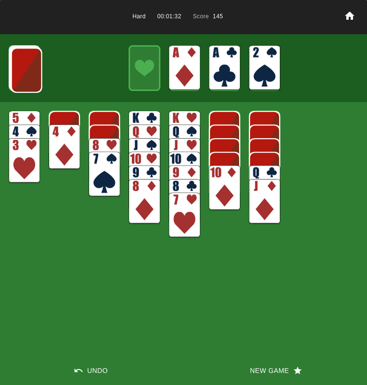
click at [20, 67] on img at bounding box center [26, 70] width 31 height 45
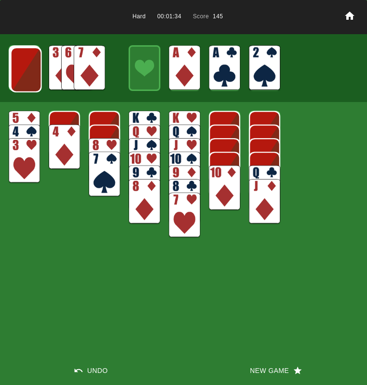
click at [20, 68] on img at bounding box center [26, 69] width 31 height 45
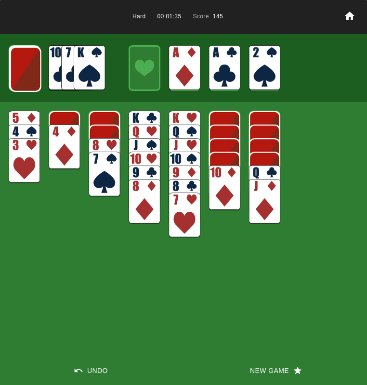
click at [20, 68] on img at bounding box center [25, 69] width 31 height 45
click at [103, 65] on img at bounding box center [89, 67] width 31 height 45
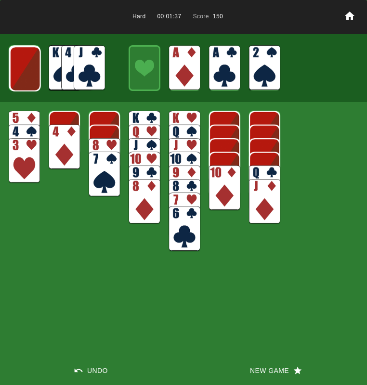
click at [25, 120] on img at bounding box center [24, 133] width 31 height 45
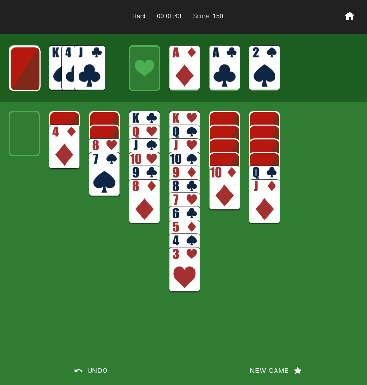
click at [31, 70] on img at bounding box center [25, 68] width 31 height 45
click at [30, 70] on img at bounding box center [24, 68] width 31 height 45
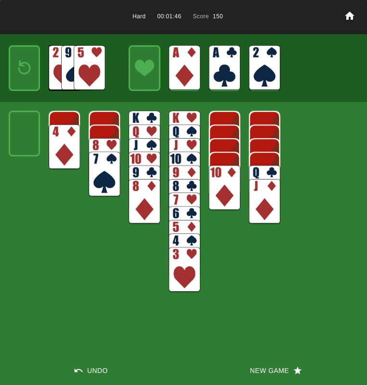
click at [30, 70] on img at bounding box center [24, 67] width 19 height 27
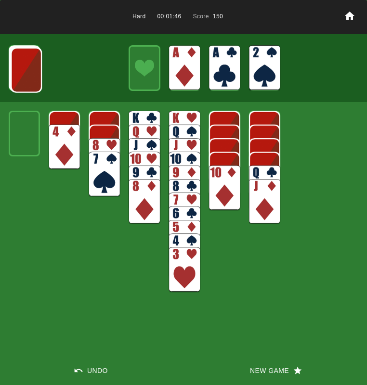
click at [29, 70] on img at bounding box center [26, 70] width 31 height 45
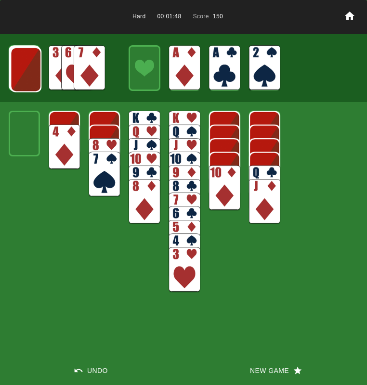
click at [28, 70] on img at bounding box center [25, 69] width 31 height 45
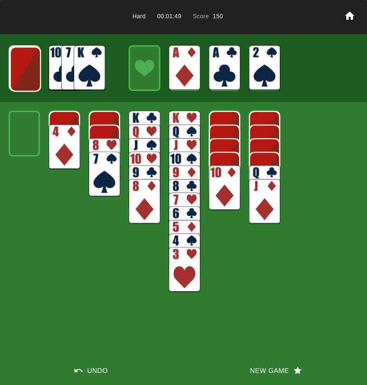
click at [76, 68] on img at bounding box center [89, 67] width 31 height 45
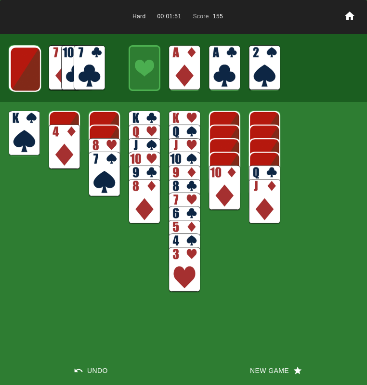
click at [85, 59] on img at bounding box center [89, 67] width 31 height 45
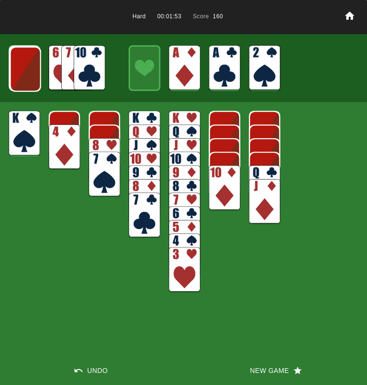
click at [92, 64] on img at bounding box center [89, 67] width 31 height 45
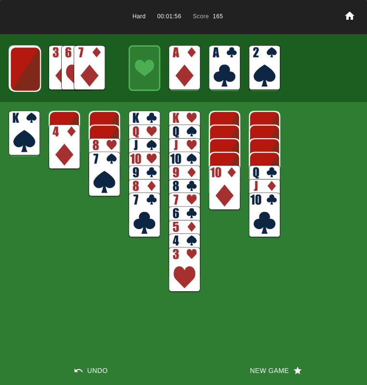
click at [20, 66] on img at bounding box center [25, 69] width 31 height 45
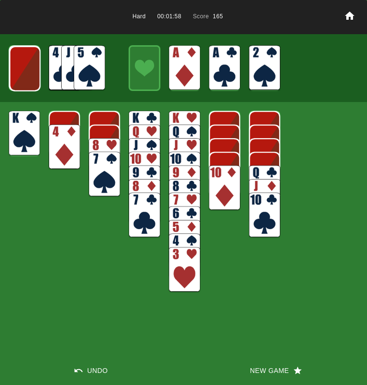
click at [20, 67] on img at bounding box center [24, 68] width 31 height 45
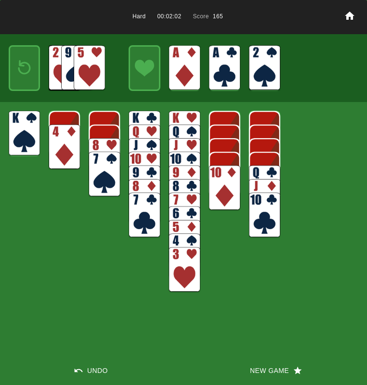
click at [20, 67] on img at bounding box center [24, 67] width 19 height 27
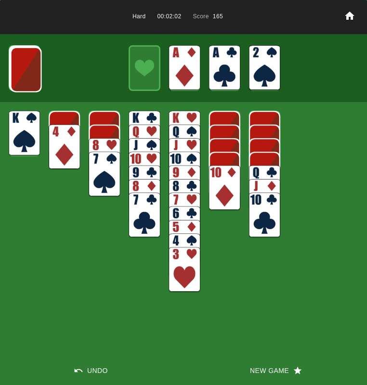
click at [20, 67] on img at bounding box center [25, 69] width 31 height 45
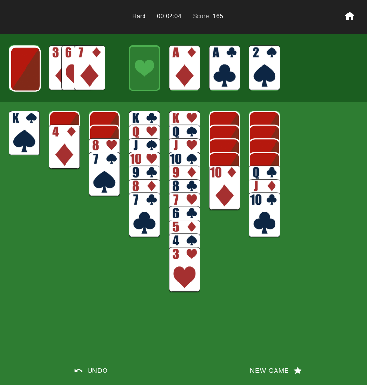
click at [20, 67] on img at bounding box center [25, 69] width 31 height 45
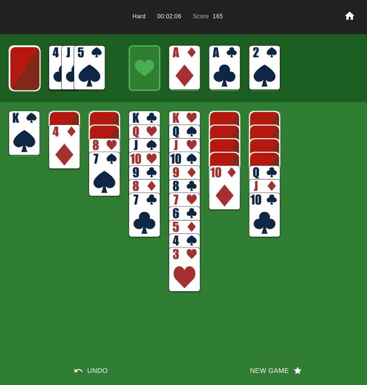
click at [20, 67] on img at bounding box center [24, 68] width 31 height 45
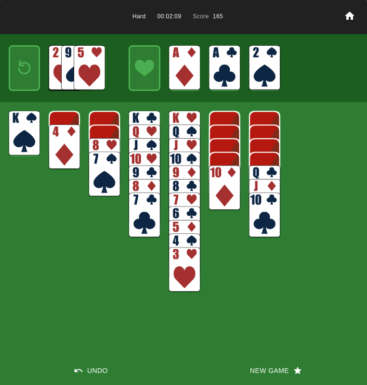
click at [254, 368] on button "New Game" at bounding box center [274, 370] width 183 height 29
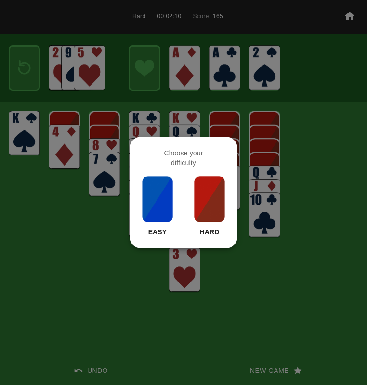
click at [208, 197] on img at bounding box center [209, 199] width 33 height 48
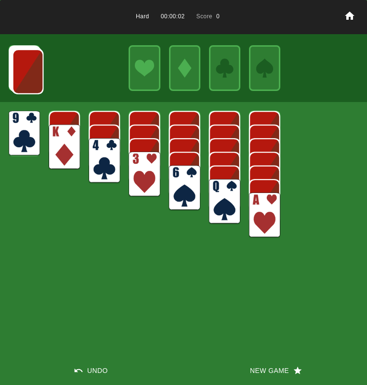
click at [259, 216] on img at bounding box center [264, 214] width 31 height 45
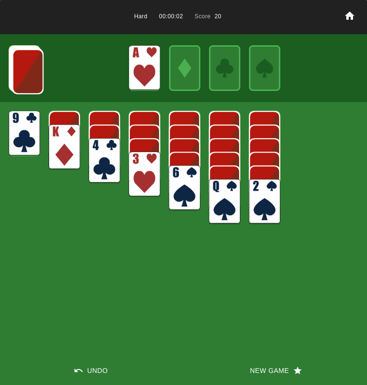
click at [216, 189] on img at bounding box center [224, 201] width 31 height 45
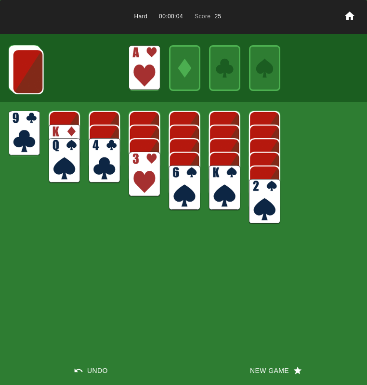
click at [265, 196] on img at bounding box center [264, 201] width 31 height 45
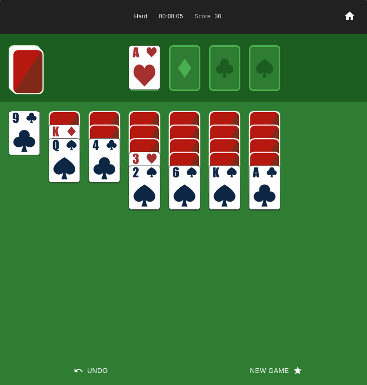
click at [140, 156] on img at bounding box center [143, 174] width 31 height 45
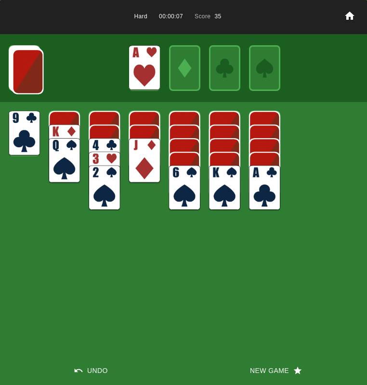
click at [140, 157] on img at bounding box center [143, 160] width 31 height 45
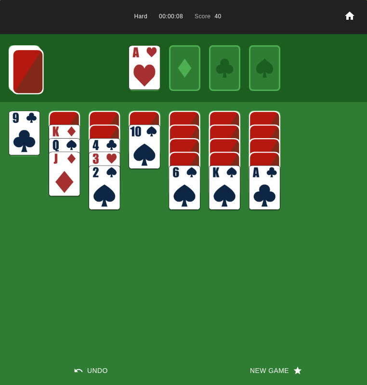
click at [260, 203] on img at bounding box center [264, 187] width 31 height 45
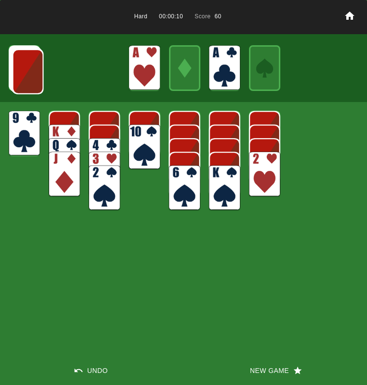
click at [257, 185] on img at bounding box center [264, 174] width 31 height 45
click at [175, 190] on img at bounding box center [184, 187] width 31 height 45
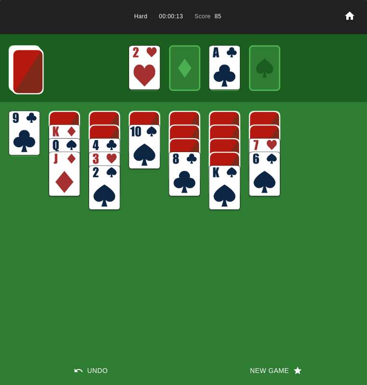
click at [260, 140] on img at bounding box center [264, 160] width 31 height 45
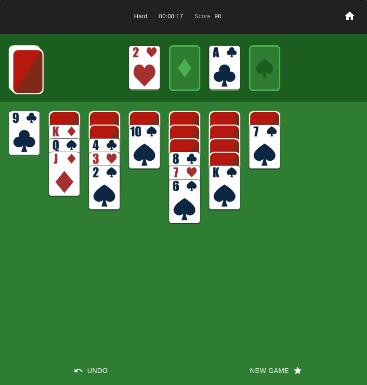
click at [133, 140] on img at bounding box center [143, 147] width 31 height 45
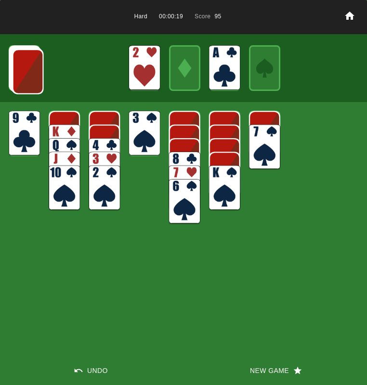
click at [31, 76] on img at bounding box center [27, 71] width 31 height 45
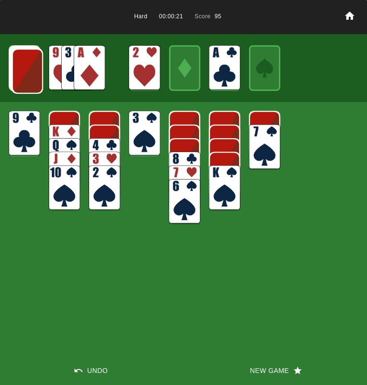
click at [85, 76] on img at bounding box center [89, 67] width 31 height 45
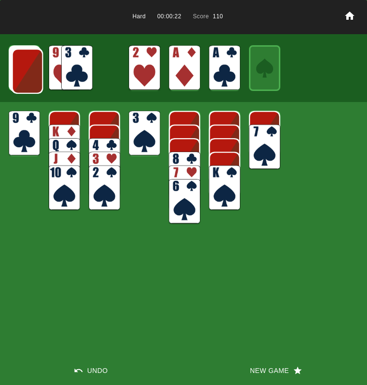
click at [18, 75] on img at bounding box center [27, 71] width 31 height 45
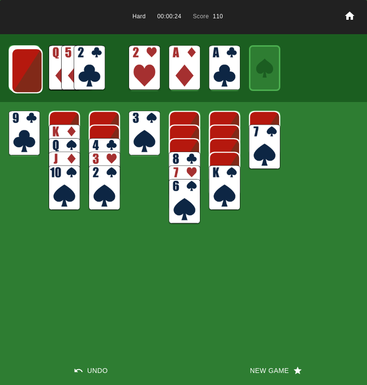
click at [84, 73] on img at bounding box center [89, 67] width 31 height 45
click at [94, 68] on img at bounding box center [89, 67] width 31 height 45
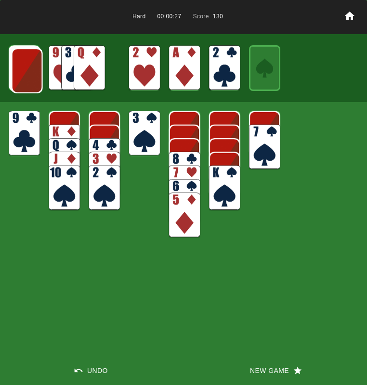
click at [92, 145] on img at bounding box center [104, 160] width 31 height 45
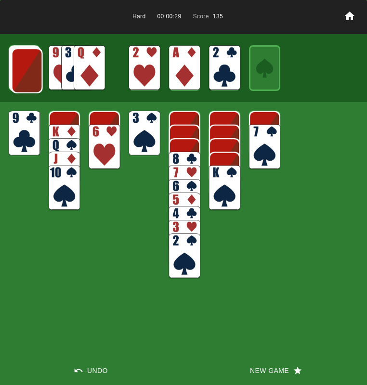
click at [94, 147] on img at bounding box center [104, 147] width 31 height 45
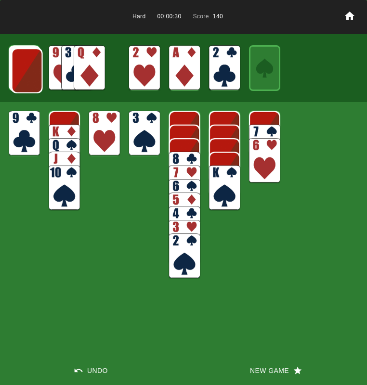
click at [97, 141] on img at bounding box center [104, 133] width 31 height 45
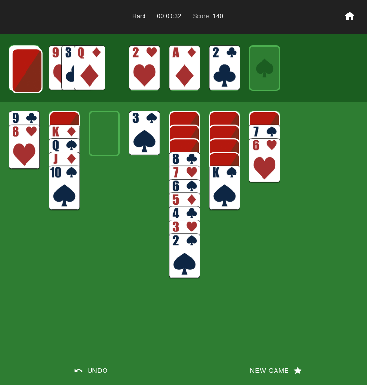
click at [66, 131] on img at bounding box center [64, 147] width 31 height 45
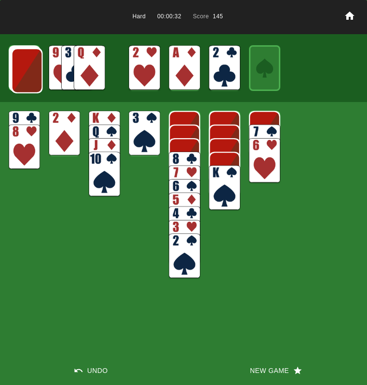
click at [65, 133] on img at bounding box center [64, 133] width 31 height 45
click at [224, 184] on img at bounding box center [224, 187] width 31 height 45
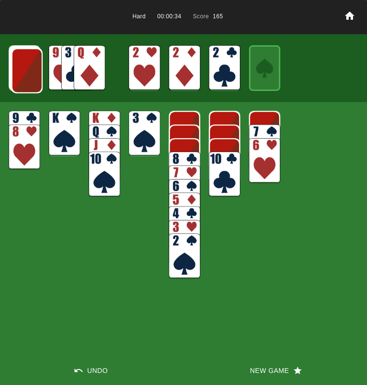
click at [96, 68] on img at bounding box center [89, 67] width 31 height 45
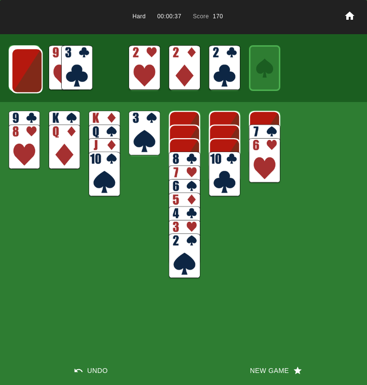
click at [258, 132] on img at bounding box center [264, 147] width 31 height 45
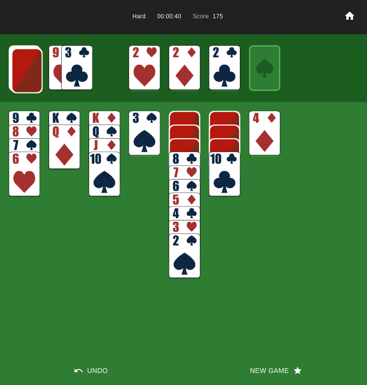
click at [146, 121] on img at bounding box center [143, 133] width 31 height 45
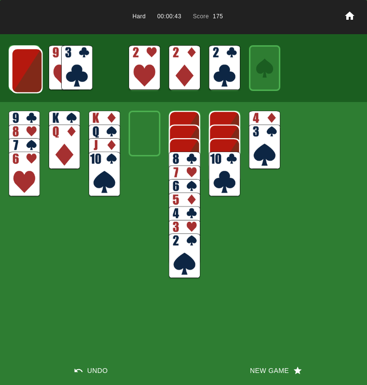
click at [78, 75] on img at bounding box center [76, 67] width 31 height 45
click at [75, 71] on img at bounding box center [64, 67] width 31 height 45
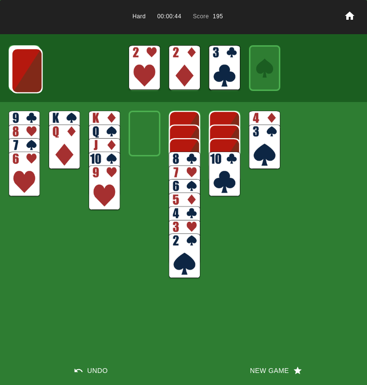
click at [187, 159] on img at bounding box center [184, 174] width 31 height 45
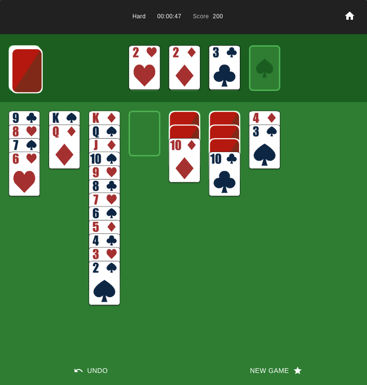
click at [25, 117] on img at bounding box center [24, 133] width 31 height 45
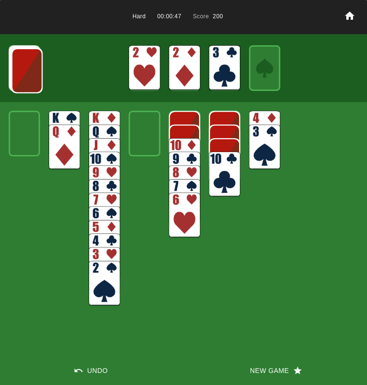
click at [19, 77] on img at bounding box center [27, 70] width 31 height 45
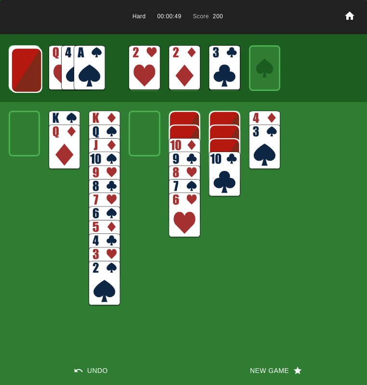
click at [89, 62] on img at bounding box center [89, 67] width 31 height 45
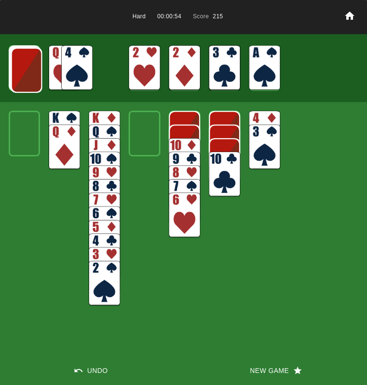
click at [17, 78] on img at bounding box center [26, 70] width 31 height 45
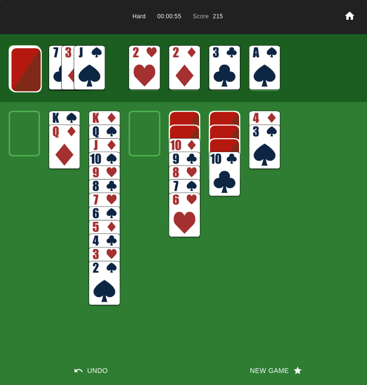
click at [95, 62] on img at bounding box center [89, 67] width 31 height 45
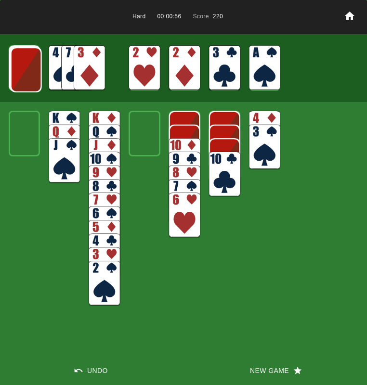
click at [172, 144] on img at bounding box center [184, 160] width 31 height 45
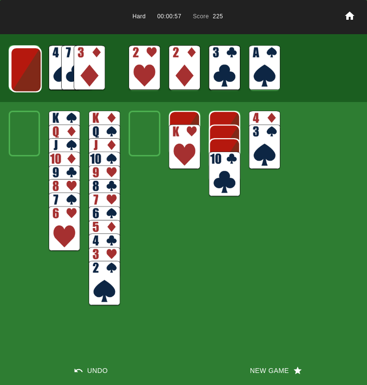
click at [181, 145] on img at bounding box center [184, 147] width 31 height 45
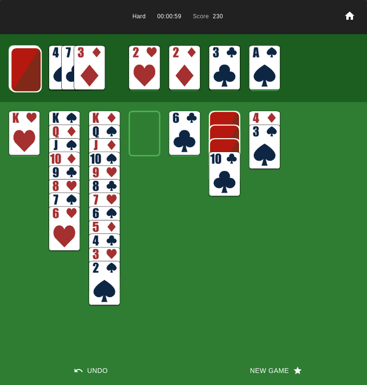
click at [79, 61] on img at bounding box center [89, 67] width 31 height 45
click at [111, 277] on img at bounding box center [104, 283] width 31 height 45
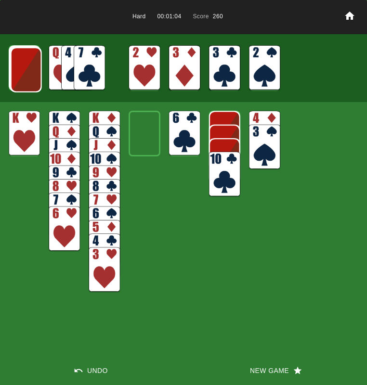
drag, startPoint x: 109, startPoint y: 278, endPoint x: 139, endPoint y: 260, distance: 35.2
click at [109, 277] on img at bounding box center [104, 269] width 31 height 45
click at [266, 140] on img at bounding box center [264, 147] width 31 height 45
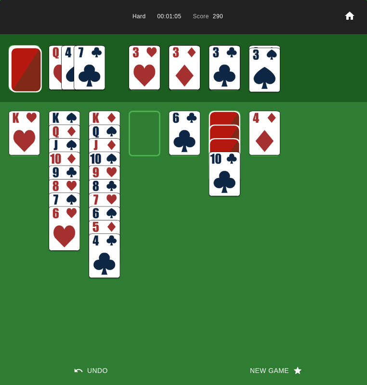
click at [263, 131] on img at bounding box center [264, 133] width 31 height 45
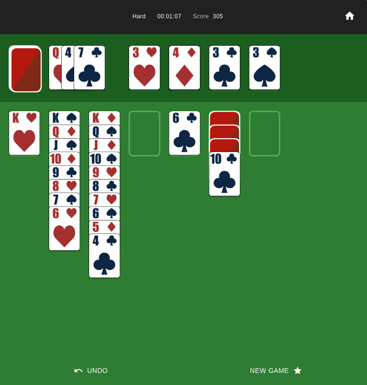
click at [108, 255] on img at bounding box center [104, 255] width 31 height 45
click at [109, 252] on img at bounding box center [104, 242] width 31 height 45
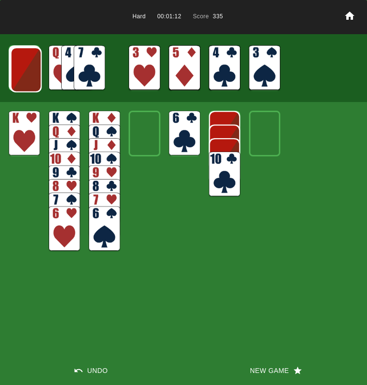
click at [25, 69] on img at bounding box center [26, 69] width 31 height 45
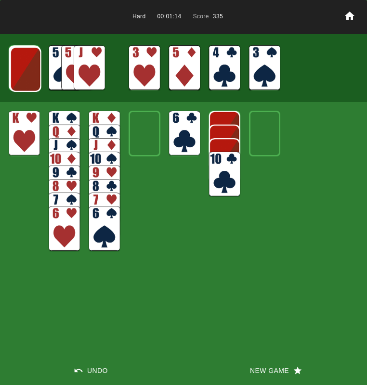
click at [25, 69] on img at bounding box center [25, 69] width 31 height 45
click at [25, 69] on img at bounding box center [25, 68] width 31 height 45
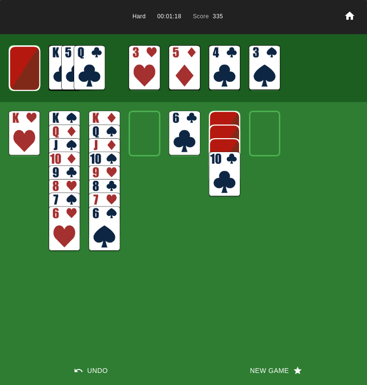
click at [91, 53] on img at bounding box center [89, 67] width 31 height 45
click at [90, 56] on img at bounding box center [89, 67] width 31 height 45
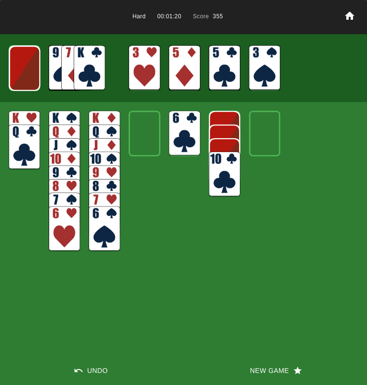
click at [90, 56] on img at bounding box center [89, 67] width 31 height 45
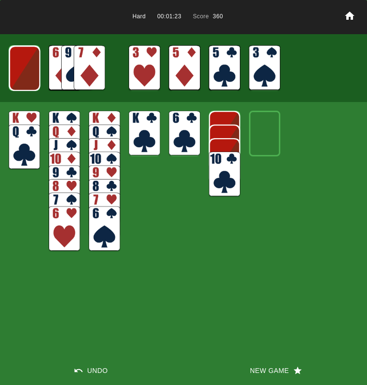
click at [31, 74] on img at bounding box center [24, 68] width 31 height 45
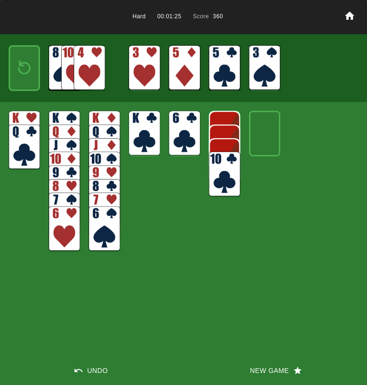
click at [84, 67] on img at bounding box center [89, 67] width 31 height 45
click at [173, 138] on img at bounding box center [184, 133] width 31 height 45
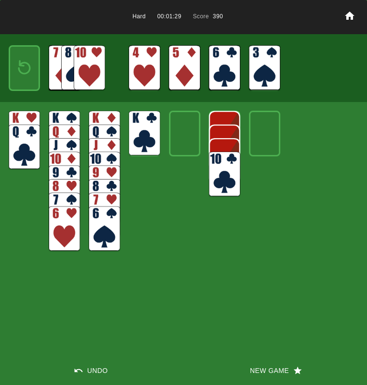
click at [25, 72] on img at bounding box center [24, 67] width 19 height 27
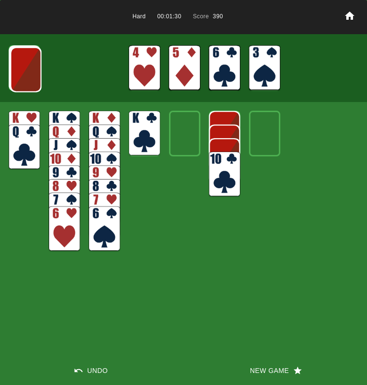
click at [24, 71] on img at bounding box center [25, 69] width 31 height 45
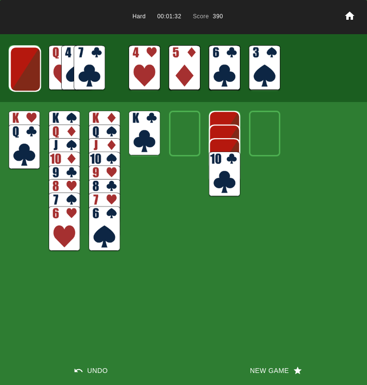
click at [89, 71] on img at bounding box center [89, 67] width 31 height 45
click at [88, 70] on img at bounding box center [76, 67] width 31 height 45
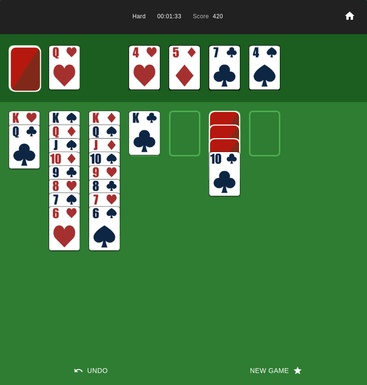
click at [72, 65] on img at bounding box center [64, 67] width 31 height 45
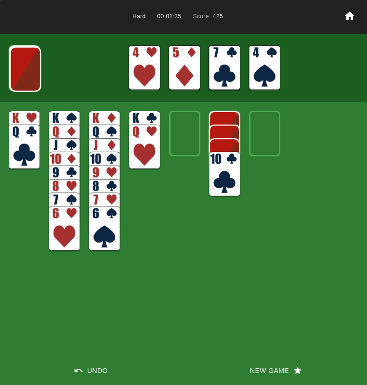
click at [33, 74] on img at bounding box center [25, 69] width 31 height 45
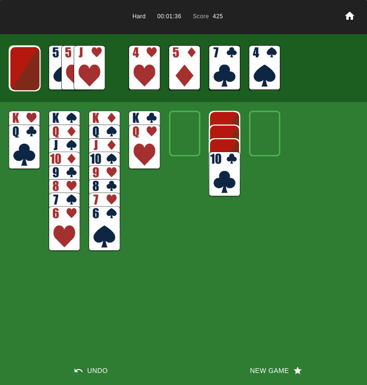
drag, startPoint x: 90, startPoint y: 67, endPoint x: 110, endPoint y: 95, distance: 34.2
click at [90, 67] on img at bounding box center [89, 67] width 31 height 45
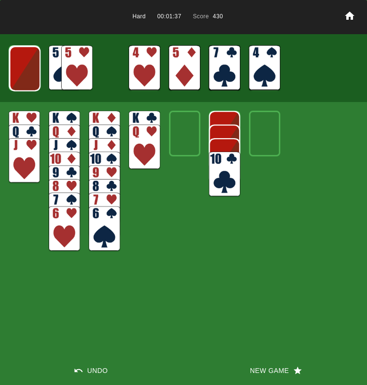
click at [214, 165] on main "Hard 00:01:37 Score 430 Undo New Game" at bounding box center [183, 192] width 367 height 385
click at [220, 165] on img at bounding box center [224, 174] width 31 height 45
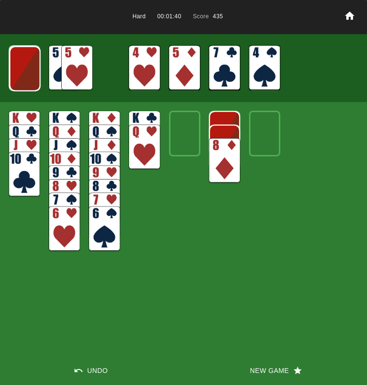
click at [69, 70] on img at bounding box center [76, 67] width 31 height 45
click at [61, 221] on img at bounding box center [64, 228] width 31 height 45
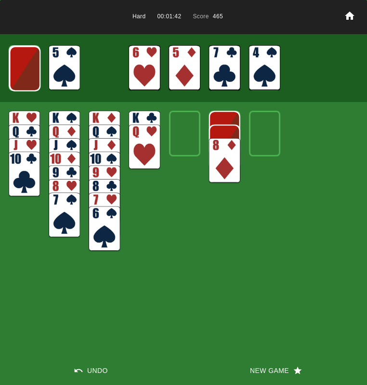
click at [47, 62] on div at bounding box center [183, 68] width 367 height 68
drag, startPoint x: 64, startPoint y: 87, endPoint x: 66, endPoint y: 111, distance: 24.7
click at [64, 87] on img at bounding box center [64, 67] width 31 height 45
click at [64, 72] on img at bounding box center [64, 67] width 31 height 45
click at [100, 233] on img at bounding box center [104, 228] width 31 height 45
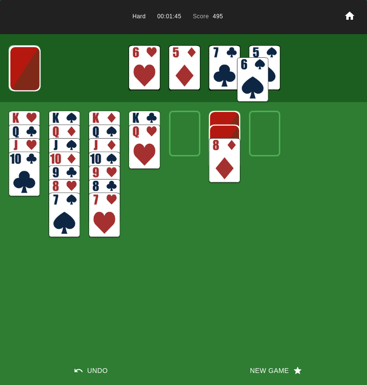
click at [64, 209] on img at bounding box center [64, 214] width 31 height 45
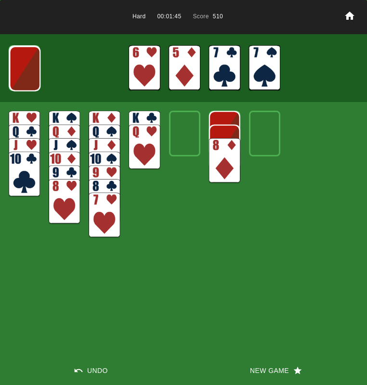
click
drag, startPoint x: 72, startPoint y: 209, endPoint x: 123, endPoint y: 191, distance: 54.2
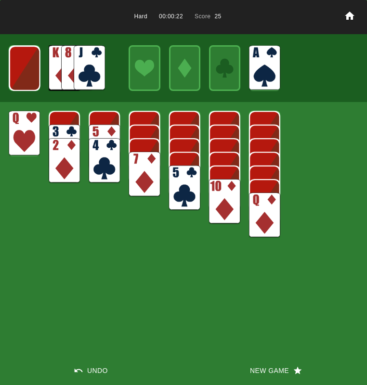
drag, startPoint x: 84, startPoint y: 60, endPoint x: 89, endPoint y: 70, distance: 11.0
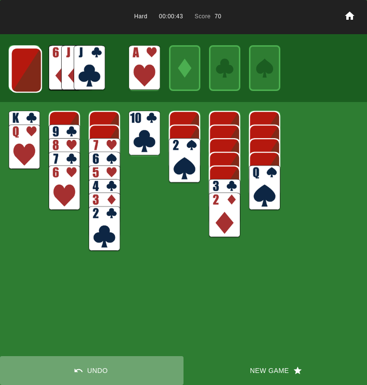
drag, startPoint x: 90, startPoint y: 371, endPoint x: 82, endPoint y: 350, distance: 22.9
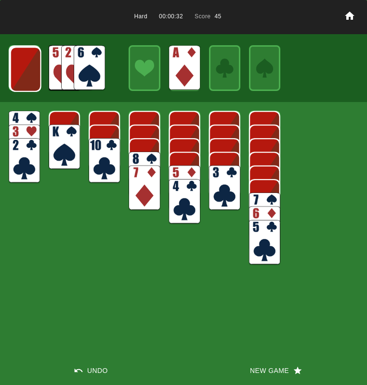
drag, startPoint x: 76, startPoint y: 69, endPoint x: 85, endPoint y: 88, distance: 21.5
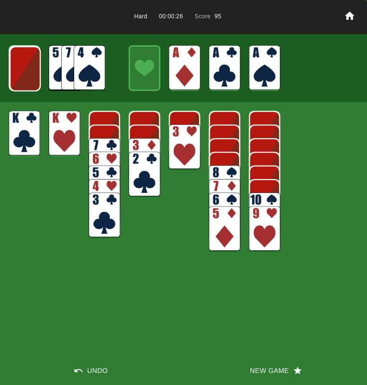
drag, startPoint x: 214, startPoint y: 166, endPoint x: 222, endPoint y: 176, distance: 12.3
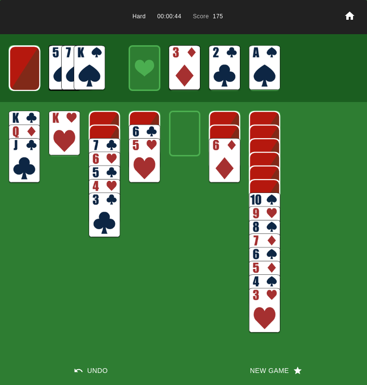
drag, startPoint x: 79, startPoint y: 64, endPoint x: 74, endPoint y: 67, distance: 6.3
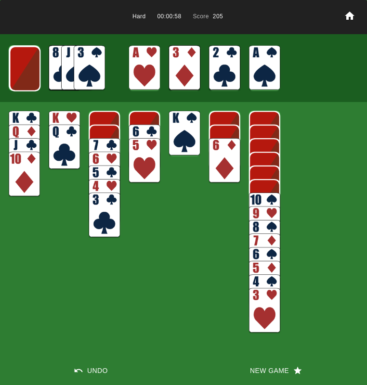
drag, startPoint x: 102, startPoint y: 227, endPoint x: 98, endPoint y: 184, distance: 42.6
drag, startPoint x: 78, startPoint y: 55, endPoint x: 82, endPoint y: 65, distance: 11.1
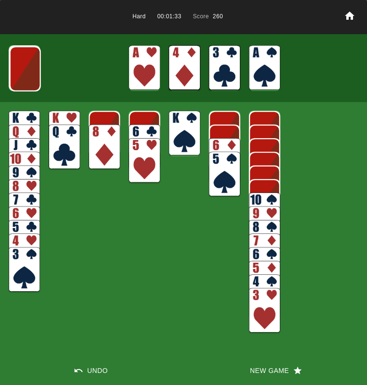
drag, startPoint x: 101, startPoint y: 145, endPoint x: 134, endPoint y: 160, distance: 36.0
drag, startPoint x: 141, startPoint y: 163, endPoint x: 165, endPoint y: 137, distance: 34.7
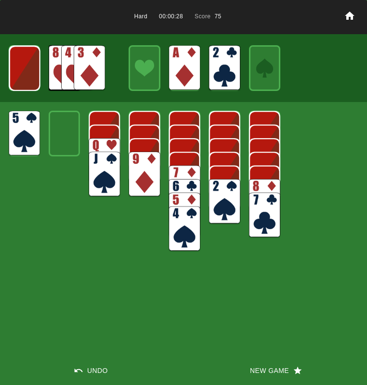
drag, startPoint x: 83, startPoint y: 65, endPoint x: 102, endPoint y: 85, distance: 27.6
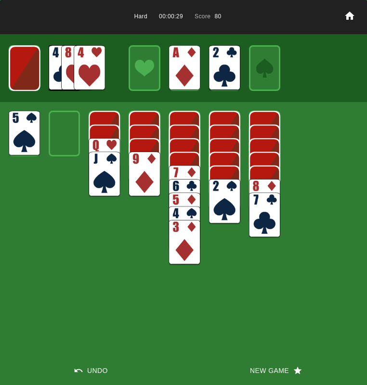
drag, startPoint x: 221, startPoint y: 178, endPoint x: 219, endPoint y: 184, distance: 6.1
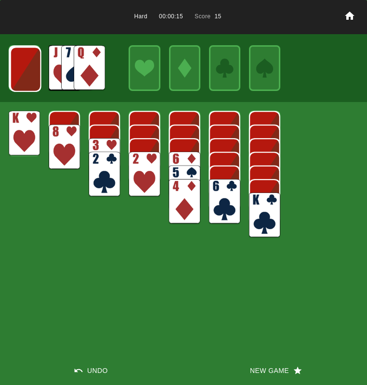
click at [89, 72] on img at bounding box center [89, 67] width 31 height 45
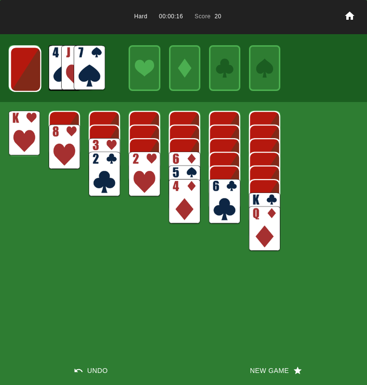
click at [87, 73] on img at bounding box center [89, 67] width 31 height 45
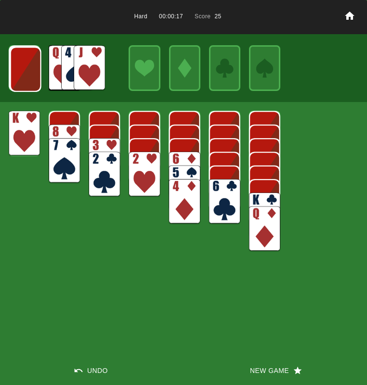
click at [186, 155] on img at bounding box center [184, 174] width 31 height 45
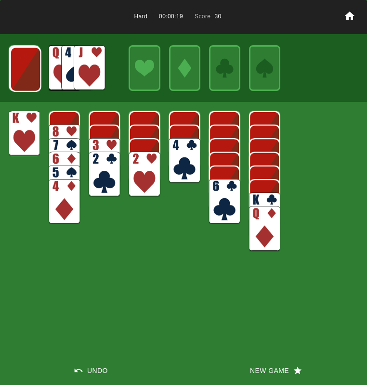
click at [104, 142] on img at bounding box center [104, 160] width 31 height 45
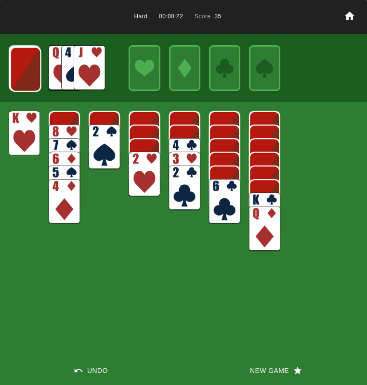
click at [25, 76] on img at bounding box center [25, 69] width 31 height 45
click at [76, 57] on img at bounding box center [89, 67] width 31 height 45
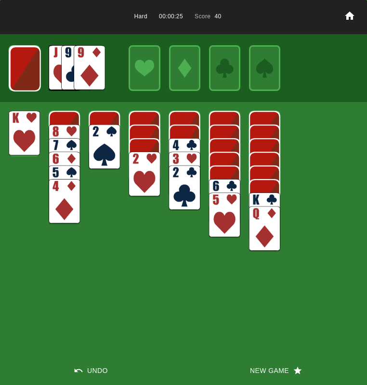
click at [181, 143] on img at bounding box center [184, 160] width 31 height 45
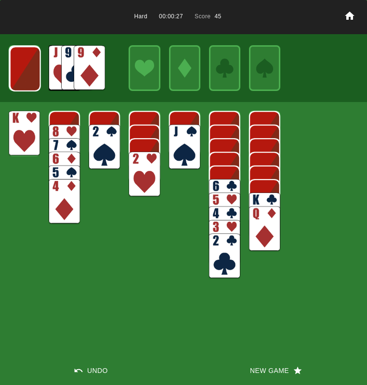
click at [180, 145] on img at bounding box center [184, 147] width 31 height 45
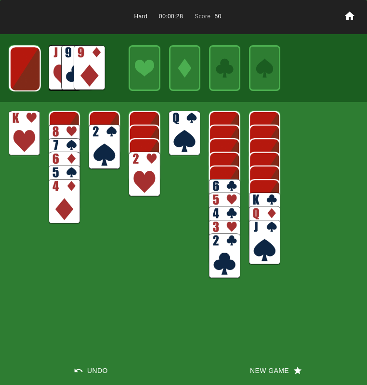
click at [178, 140] on img at bounding box center [184, 133] width 31 height 45
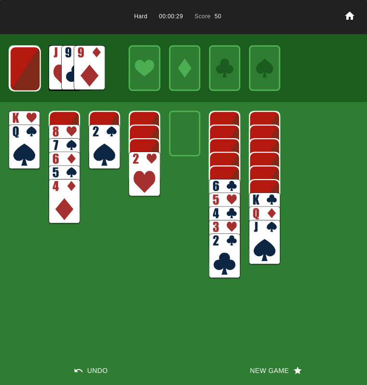
click at [265, 197] on img at bounding box center [264, 214] width 31 height 45
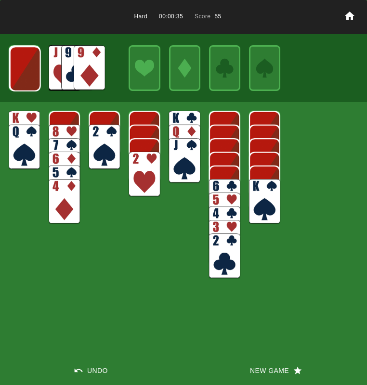
click at [26, 79] on img at bounding box center [25, 68] width 31 height 45
click at [25, 78] on img at bounding box center [24, 68] width 31 height 45
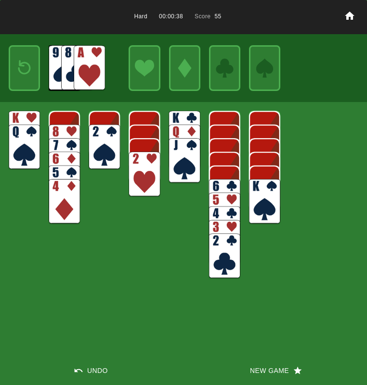
click at [90, 64] on img at bounding box center [89, 67] width 31 height 45
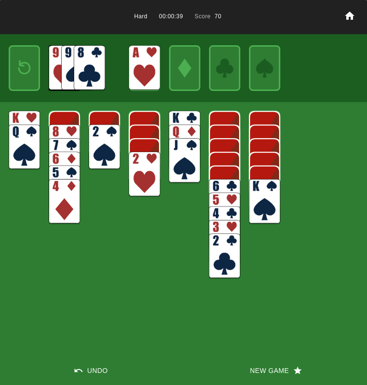
click at [12, 72] on div at bounding box center [24, 67] width 31 height 45
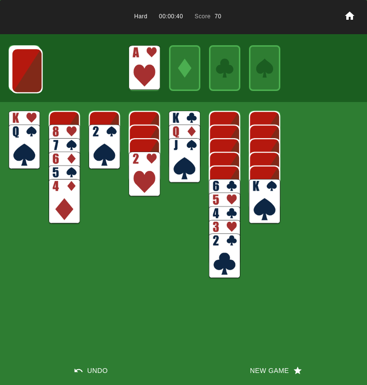
click at [143, 178] on img at bounding box center [143, 174] width 31 height 45
click at [139, 162] on img at bounding box center [143, 160] width 31 height 45
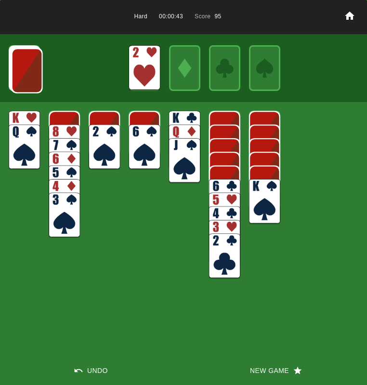
click at [22, 77] on img at bounding box center [27, 70] width 31 height 45
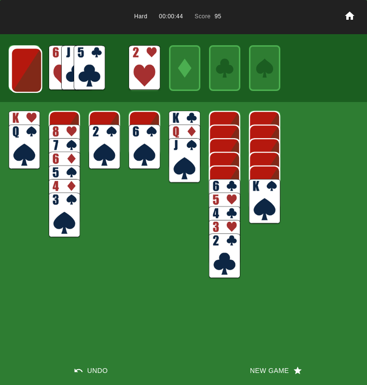
click at [22, 77] on img at bounding box center [26, 70] width 31 height 45
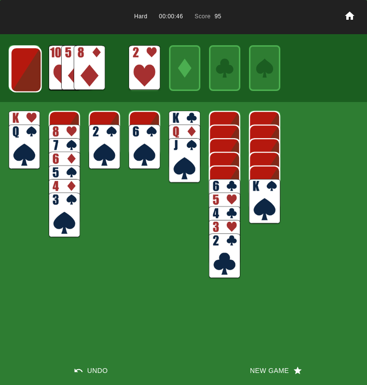
click at [22, 77] on img at bounding box center [26, 69] width 31 height 45
click at [82, 75] on img at bounding box center [89, 67] width 31 height 45
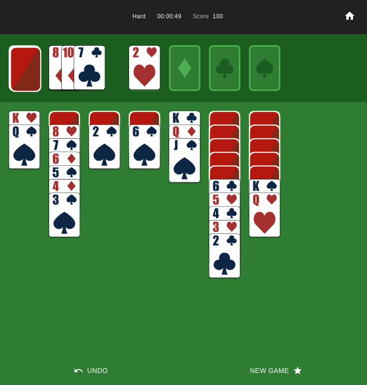
click at [23, 73] on img at bounding box center [25, 69] width 31 height 45
click at [24, 73] on img at bounding box center [25, 68] width 31 height 45
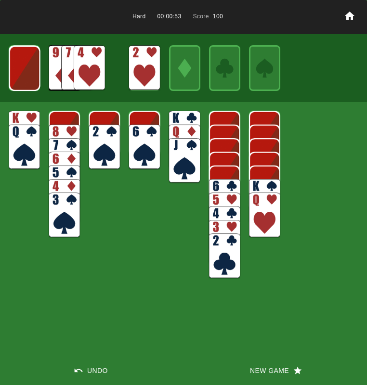
click at [24, 73] on img at bounding box center [24, 68] width 31 height 45
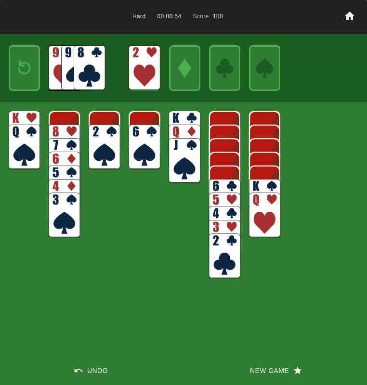
click at [24, 73] on img at bounding box center [24, 67] width 19 height 27
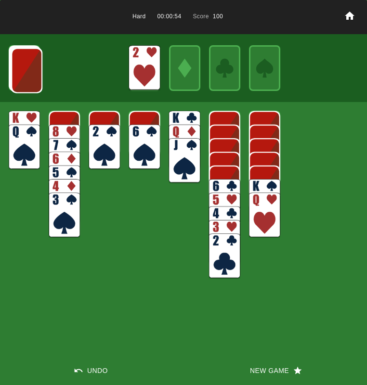
click at [24, 73] on img at bounding box center [26, 70] width 31 height 45
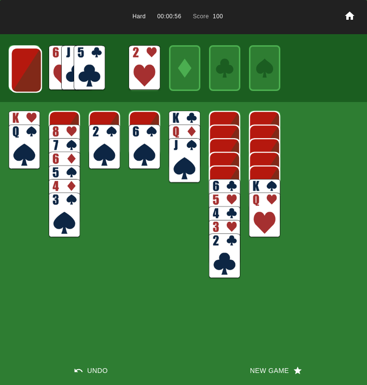
click at [24, 73] on img at bounding box center [26, 70] width 31 height 45
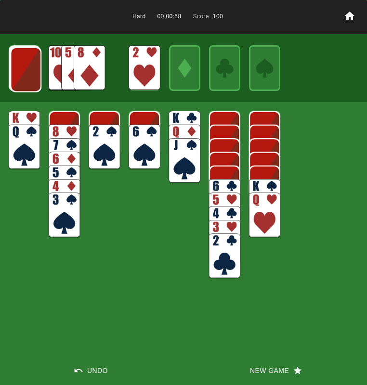
click at [24, 73] on img at bounding box center [25, 69] width 31 height 45
click at [24, 73] on img at bounding box center [24, 68] width 31 height 45
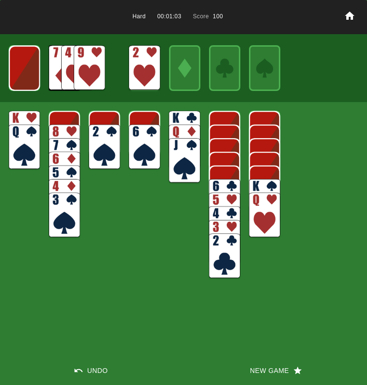
click at [24, 73] on img at bounding box center [24, 68] width 31 height 45
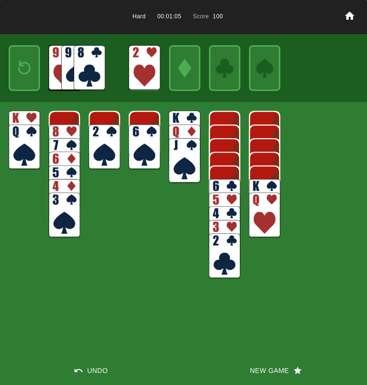
click at [265, 366] on button "New Game" at bounding box center [274, 370] width 183 height 29
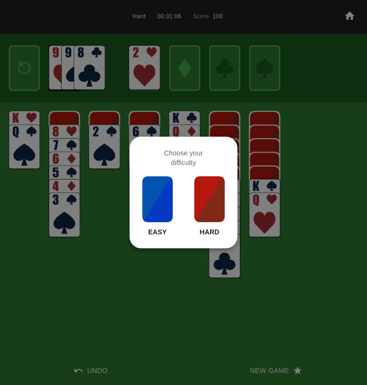
click at [193, 199] on img at bounding box center [209, 199] width 33 height 48
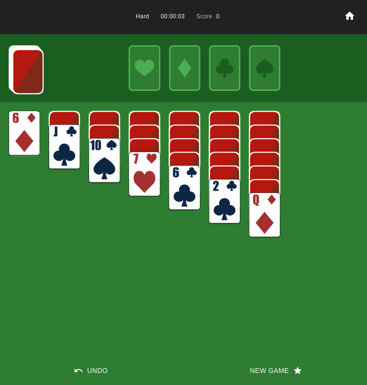
click at [59, 140] on img at bounding box center [64, 147] width 31 height 45
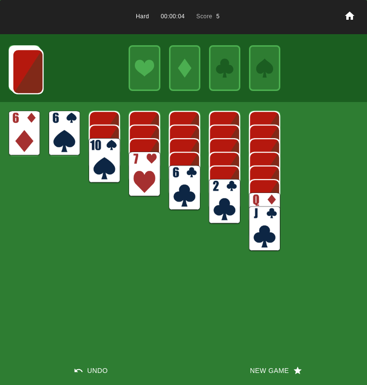
click at [58, 140] on img at bounding box center [64, 133] width 31 height 45
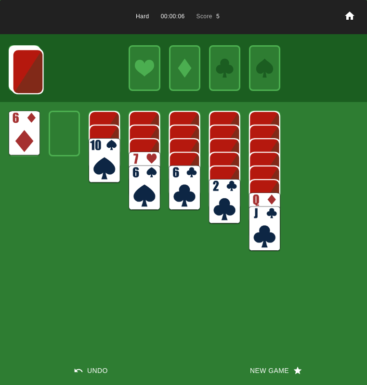
click at [13, 70] on img at bounding box center [27, 71] width 31 height 45
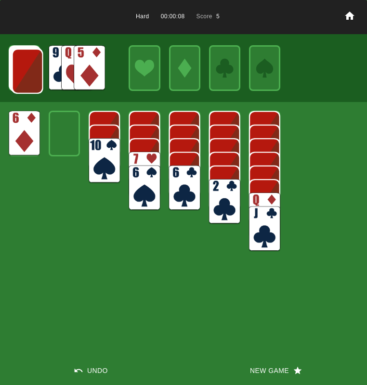
click at [78, 67] on img at bounding box center [89, 67] width 31 height 45
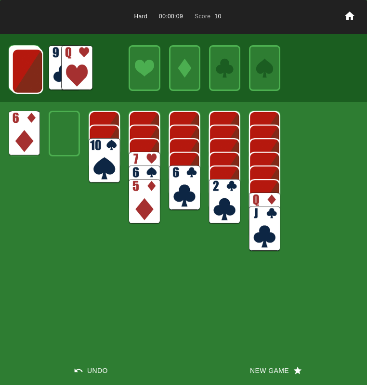
click at [9, 79] on img at bounding box center [24, 68] width 31 height 45
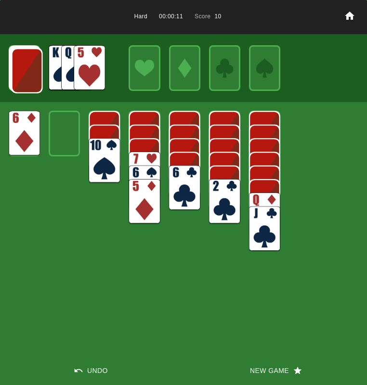
click at [79, 68] on img at bounding box center [89, 67] width 31 height 45
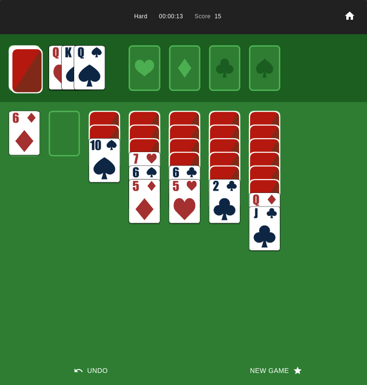
click at [32, 65] on img at bounding box center [27, 70] width 31 height 45
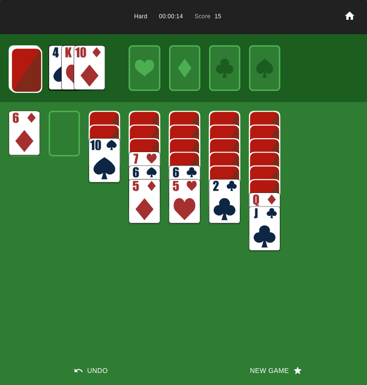
click at [32, 65] on img at bounding box center [26, 70] width 31 height 45
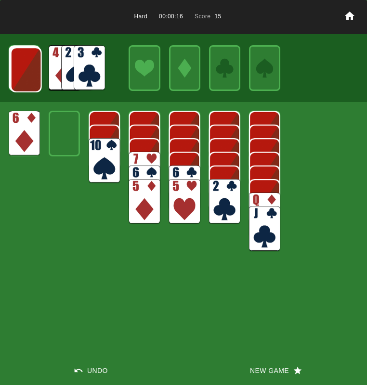
click at [32, 65] on img at bounding box center [26, 69] width 31 height 45
click at [32, 66] on img at bounding box center [25, 69] width 31 height 45
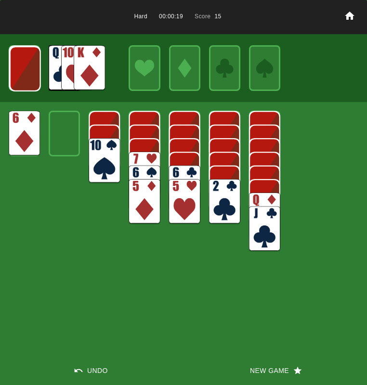
click at [80, 69] on img at bounding box center [89, 67] width 31 height 45
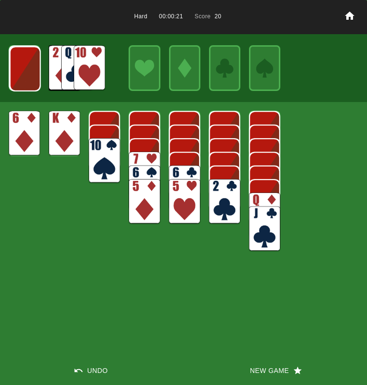
click at [89, 70] on img at bounding box center [89, 67] width 31 height 45
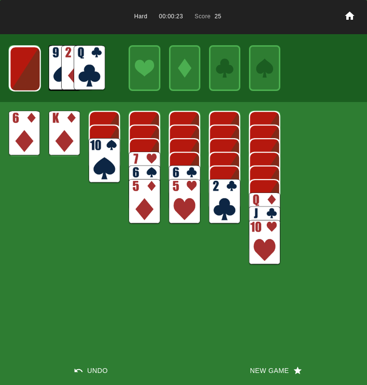
click at [80, 64] on img at bounding box center [89, 67] width 31 height 45
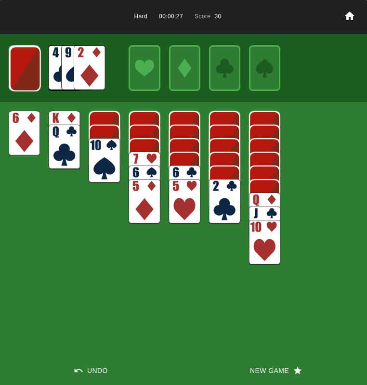
click at [26, 75] on img at bounding box center [25, 68] width 31 height 45
click at [91, 70] on img at bounding box center [89, 67] width 31 height 45
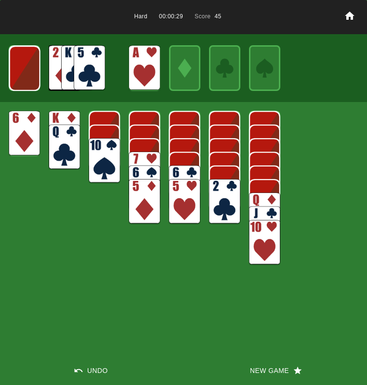
click at [89, 71] on img at bounding box center [89, 67] width 31 height 45
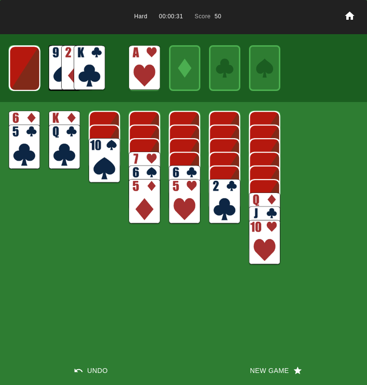
click at [13, 71] on img at bounding box center [24, 68] width 31 height 45
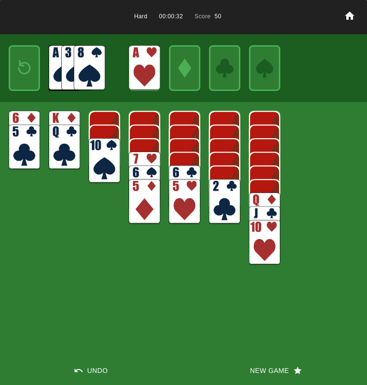
click at [13, 71] on div at bounding box center [24, 67] width 31 height 45
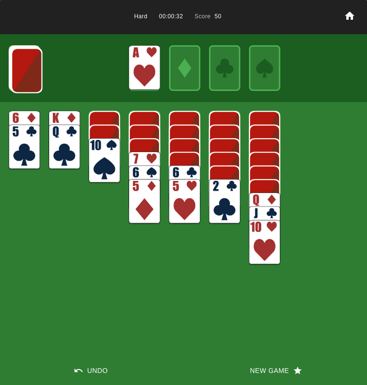
click at [14, 72] on img at bounding box center [26, 70] width 31 height 45
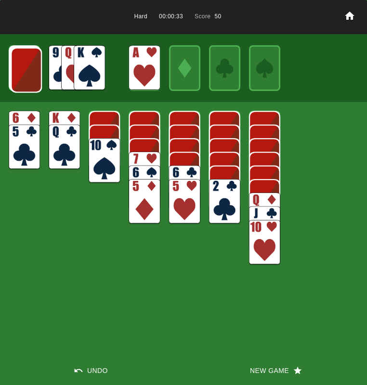
click at [15, 73] on img at bounding box center [26, 70] width 31 height 45
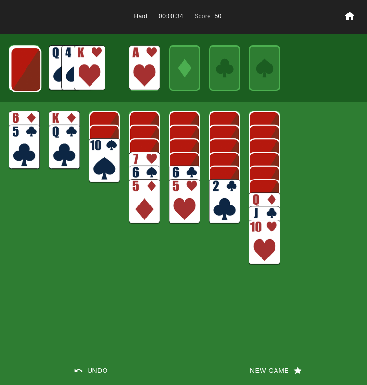
click at [16, 73] on img at bounding box center [25, 69] width 31 height 45
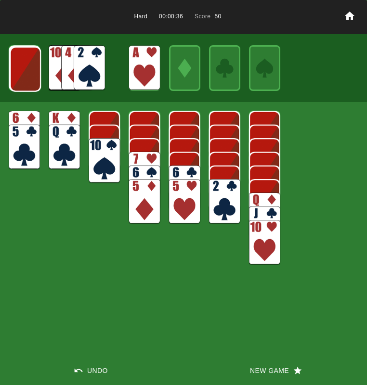
click at [17, 74] on img at bounding box center [25, 69] width 31 height 45
click at [95, 68] on img at bounding box center [89, 67] width 31 height 45
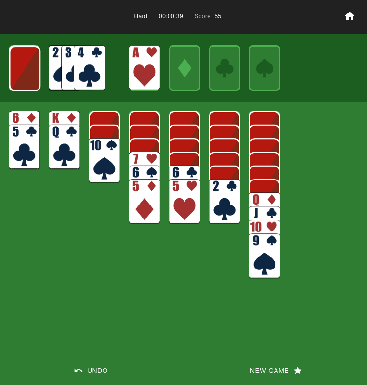
drag, startPoint x: 84, startPoint y: 61, endPoint x: 86, endPoint y: 68, distance: 8.1
click at [84, 61] on img at bounding box center [89, 67] width 31 height 45
click at [39, 71] on img at bounding box center [24, 68] width 31 height 45
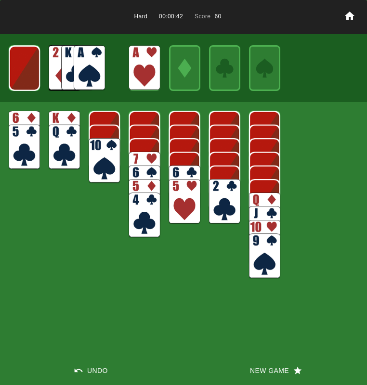
click at [95, 70] on img at bounding box center [89, 67] width 31 height 45
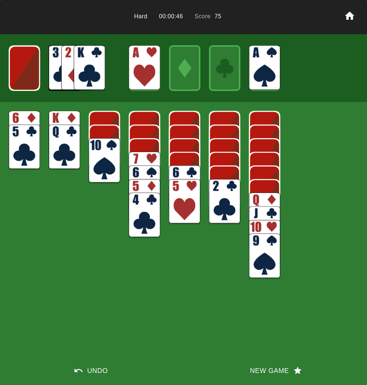
click at [19, 69] on img at bounding box center [24, 68] width 31 height 45
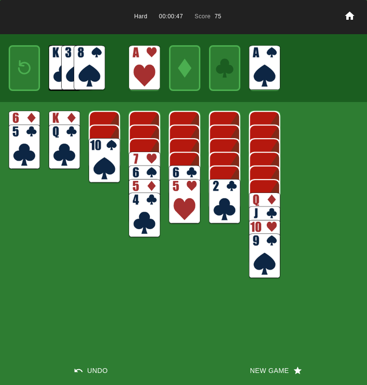
click at [19, 69] on img at bounding box center [24, 67] width 19 height 27
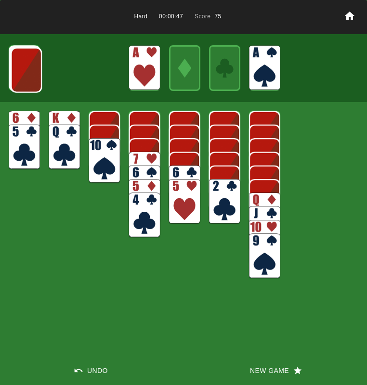
click at [19, 69] on img at bounding box center [26, 70] width 31 height 45
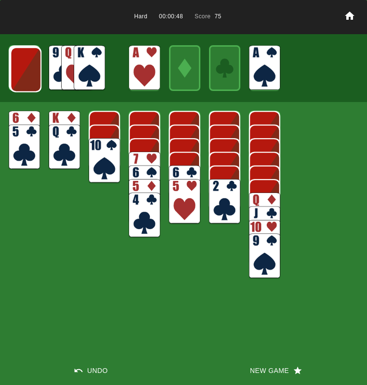
click at [19, 69] on img at bounding box center [25, 69] width 31 height 45
click at [90, 71] on img at bounding box center [89, 67] width 31 height 45
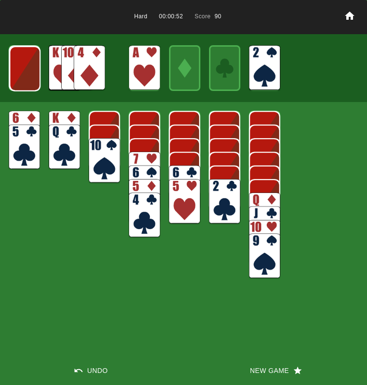
click at [86, 70] on img at bounding box center [89, 67] width 31 height 45
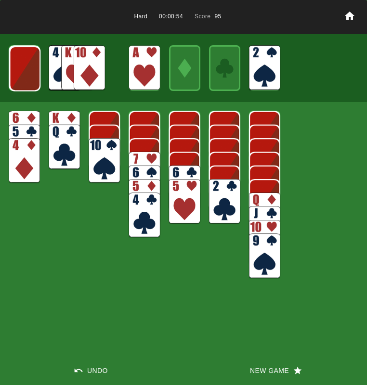
click at [35, 72] on img at bounding box center [24, 68] width 31 height 45
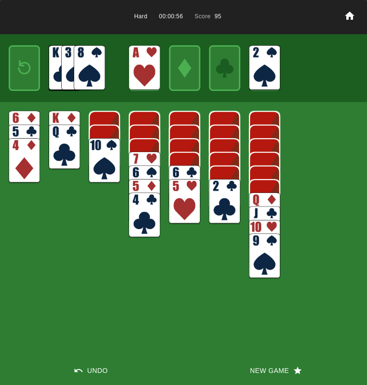
click at [34, 72] on div at bounding box center [24, 67] width 31 height 45
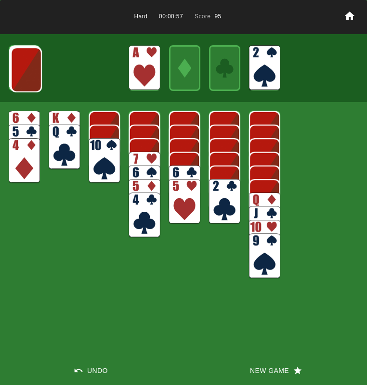
click at [34, 72] on img at bounding box center [26, 69] width 31 height 45
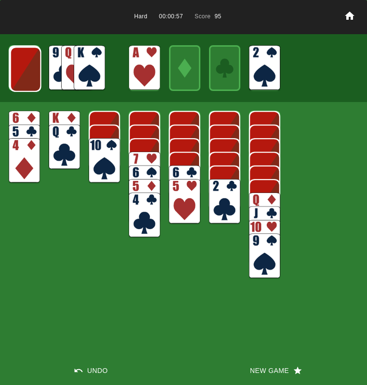
click at [34, 72] on img at bounding box center [25, 69] width 31 height 45
click at [34, 72] on img at bounding box center [25, 68] width 31 height 45
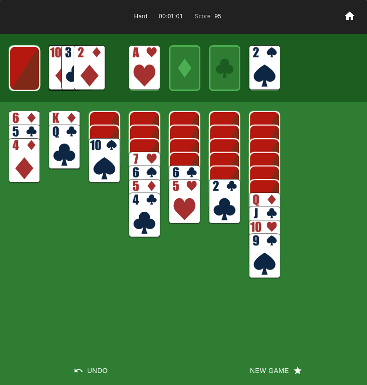
click at [13, 71] on img at bounding box center [24, 68] width 31 height 45
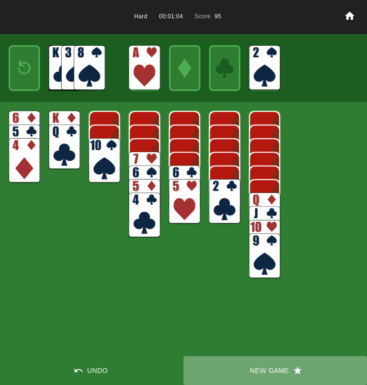
click at [265, 366] on button "New Game" at bounding box center [274, 370] width 183 height 29
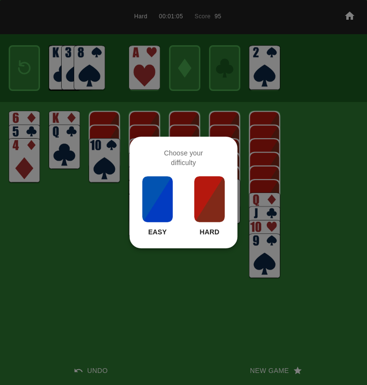
click at [201, 200] on img at bounding box center [209, 199] width 33 height 48
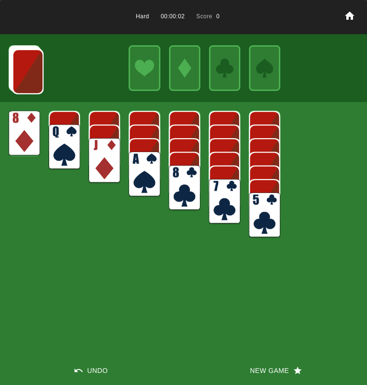
click at [98, 158] on img at bounding box center [104, 160] width 31 height 45
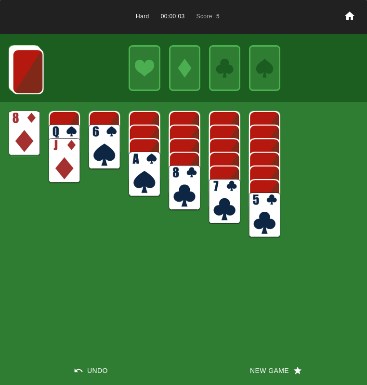
click at [143, 174] on img at bounding box center [143, 174] width 31 height 45
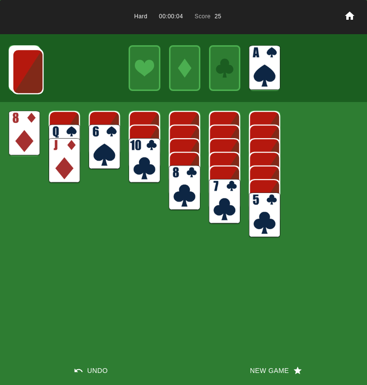
click at [220, 193] on img at bounding box center [224, 201] width 31 height 45
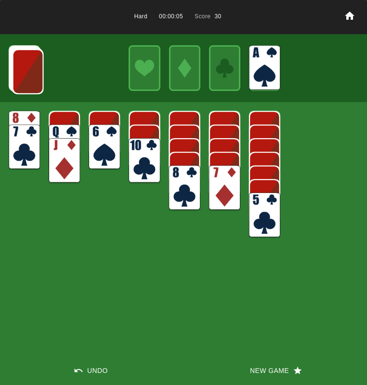
click at [221, 193] on img at bounding box center [224, 187] width 31 height 45
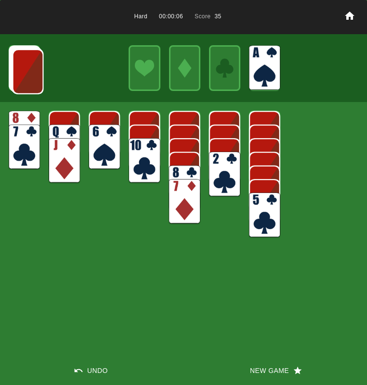
click at [98, 138] on img at bounding box center [104, 147] width 31 height 45
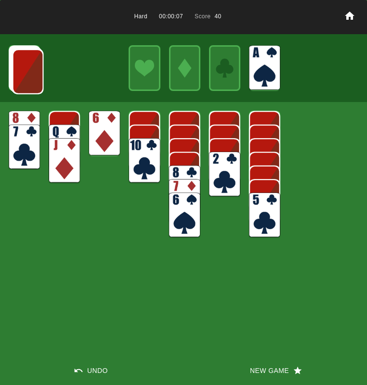
click at [99, 137] on img at bounding box center [104, 133] width 31 height 45
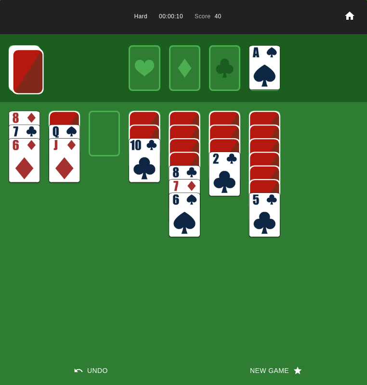
click at [268, 218] on img at bounding box center [264, 214] width 31 height 45
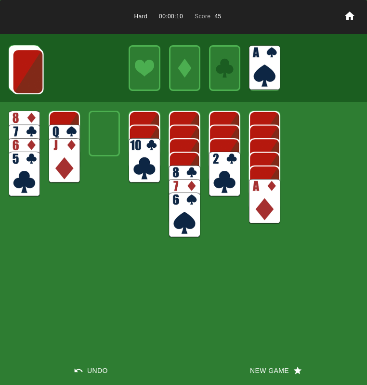
click at [266, 214] on img at bounding box center [264, 201] width 31 height 45
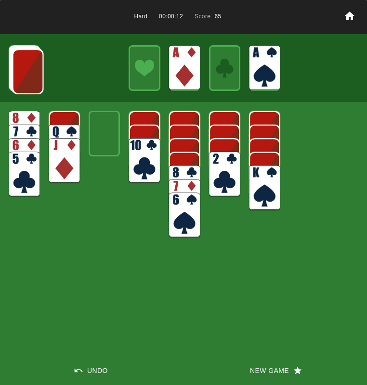
click at [264, 200] on img at bounding box center [264, 187] width 31 height 45
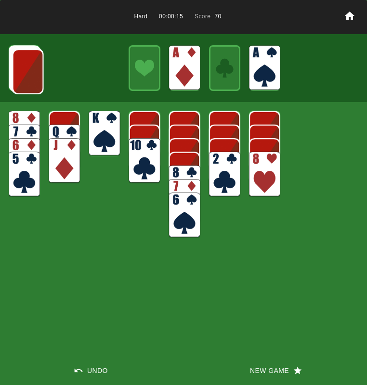
click at [143, 146] on img at bounding box center [143, 160] width 31 height 45
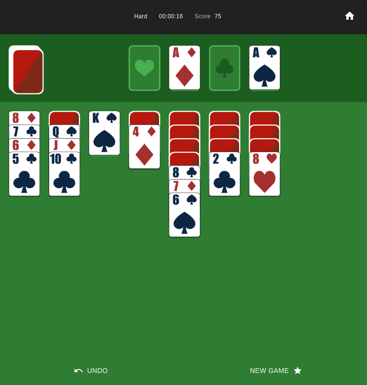
click at [145, 147] on img at bounding box center [143, 147] width 31 height 45
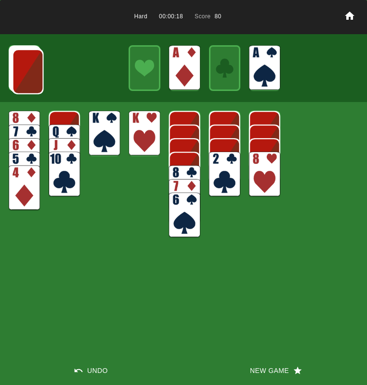
click at [74, 129] on img at bounding box center [64, 147] width 31 height 45
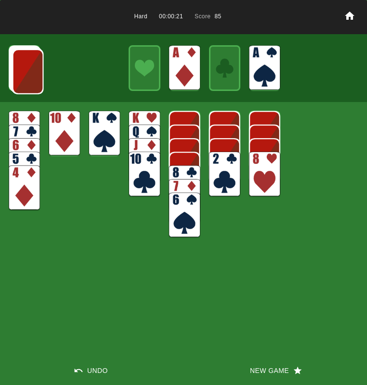
click at [16, 70] on img at bounding box center [27, 71] width 31 height 45
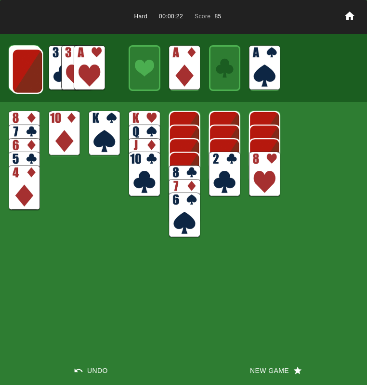
click at [81, 67] on img at bounding box center [89, 67] width 31 height 45
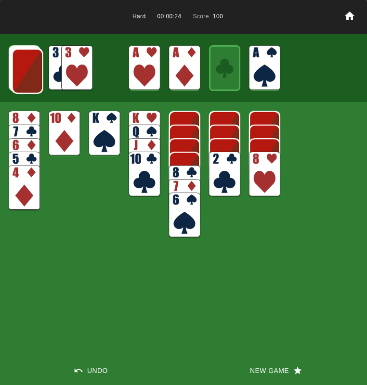
click at [25, 70] on img at bounding box center [27, 71] width 31 height 45
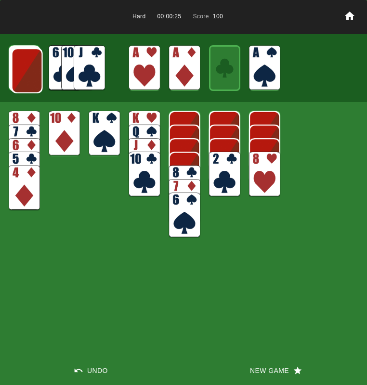
click at [25, 70] on img at bounding box center [27, 70] width 31 height 45
click at [88, 72] on img at bounding box center [89, 67] width 31 height 45
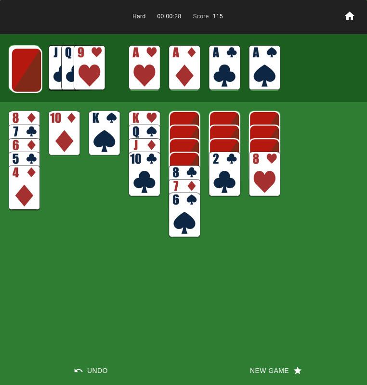
click at [225, 178] on img at bounding box center [224, 174] width 31 height 45
click at [221, 173] on img at bounding box center [224, 160] width 31 height 45
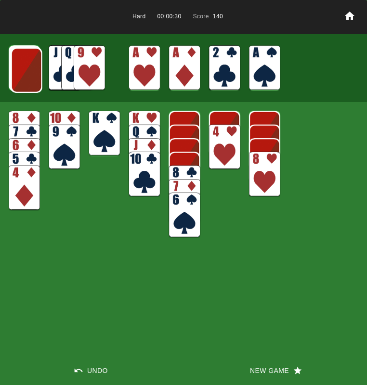
click at [27, 117] on img at bounding box center [24, 133] width 31 height 45
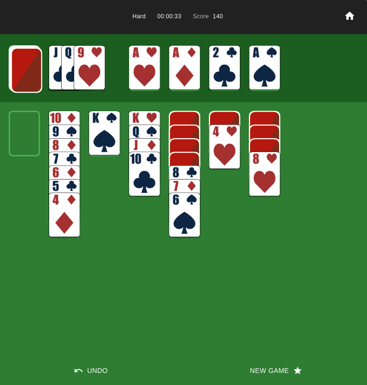
click at [91, 70] on img at bounding box center [89, 67] width 31 height 45
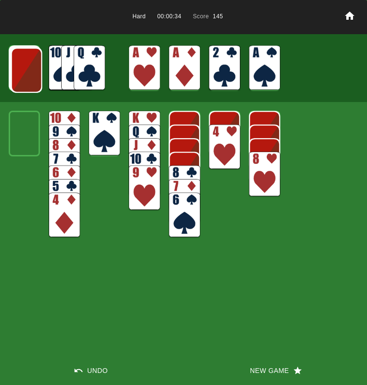
click at [184, 173] on img at bounding box center [184, 187] width 31 height 45
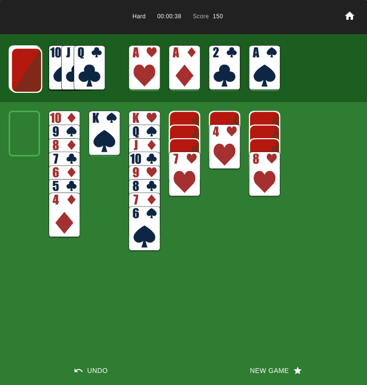
click at [26, 63] on img at bounding box center [26, 70] width 31 height 45
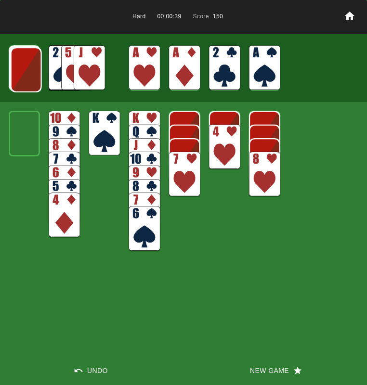
click at [16, 66] on img at bounding box center [26, 69] width 31 height 45
click at [16, 66] on img at bounding box center [25, 69] width 31 height 45
click at [16, 66] on img at bounding box center [25, 68] width 31 height 45
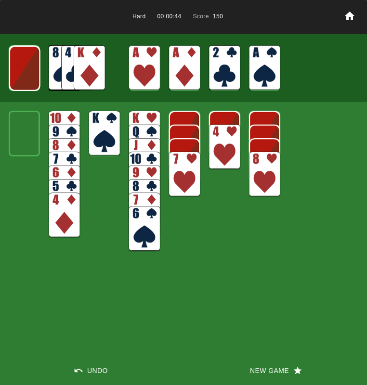
click at [77, 70] on img at bounding box center [89, 67] width 31 height 45
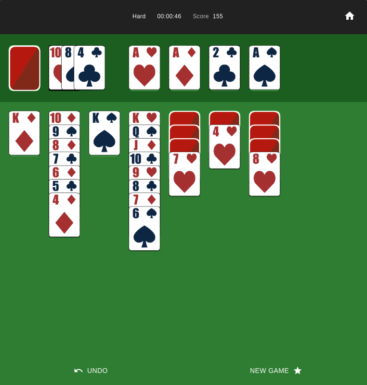
click at [11, 62] on img at bounding box center [24, 68] width 31 height 45
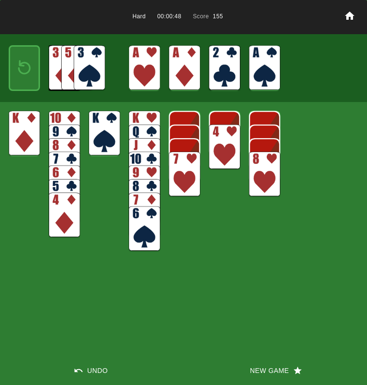
click at [86, 65] on img at bounding box center [89, 67] width 31 height 45
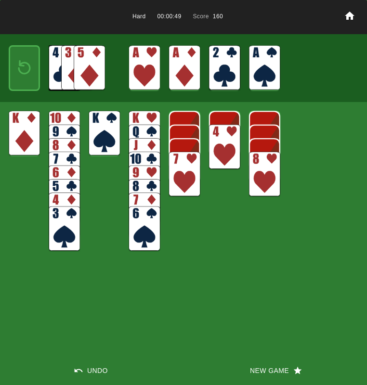
click at [86, 66] on img at bounding box center [89, 67] width 31 height 45
click at [19, 61] on img at bounding box center [24, 67] width 19 height 27
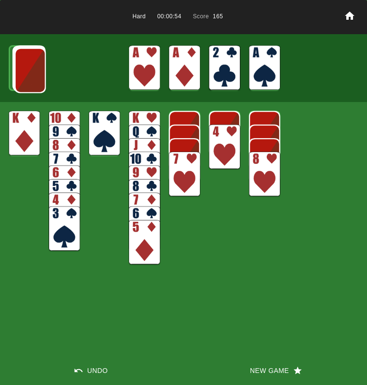
click at [19, 63] on img at bounding box center [29, 70] width 31 height 45
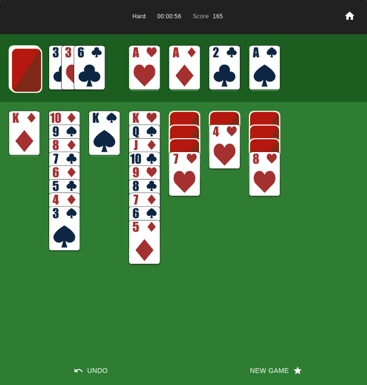
click at [97, 70] on img at bounding box center [89, 67] width 31 height 45
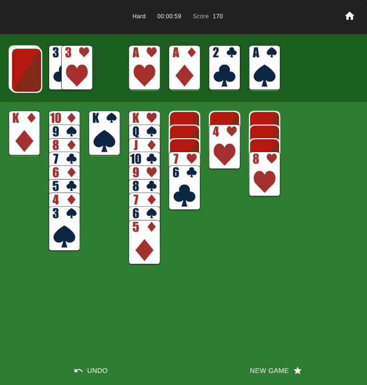
click at [31, 74] on img at bounding box center [26, 70] width 31 height 45
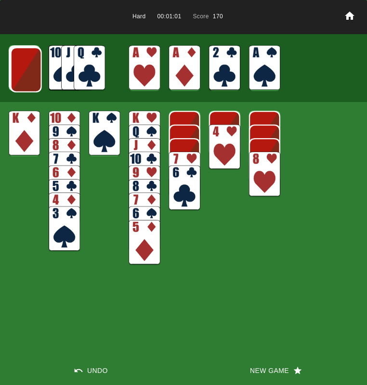
click at [82, 67] on img at bounding box center [89, 67] width 31 height 45
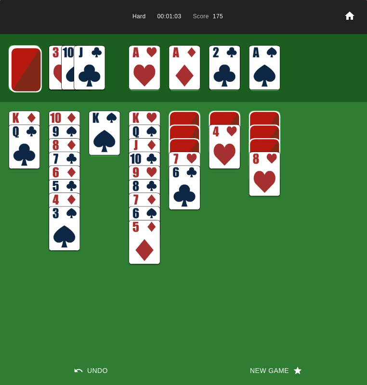
click at [26, 66] on img at bounding box center [26, 69] width 31 height 45
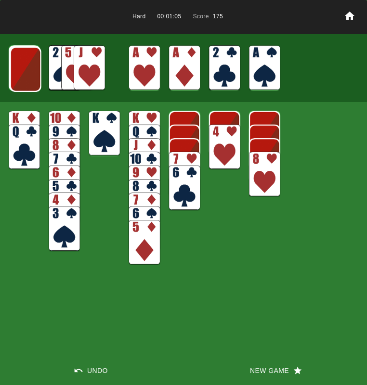
click at [93, 67] on img at bounding box center [89, 67] width 31 height 45
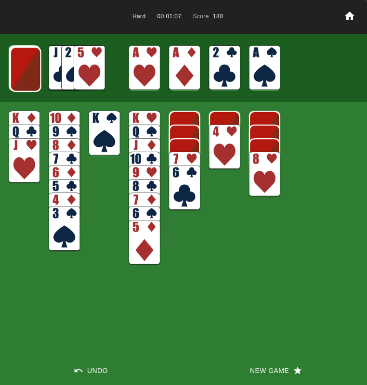
click at [89, 62] on img at bounding box center [89, 67] width 31 height 45
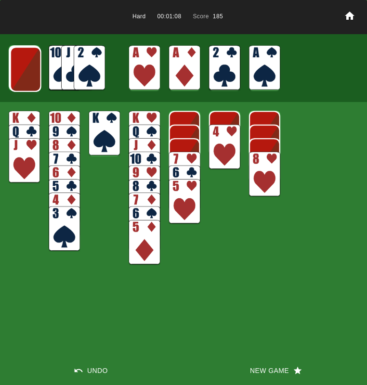
click at [88, 63] on img at bounding box center [89, 67] width 31 height 45
click at [61, 237] on img at bounding box center [64, 228] width 31 height 45
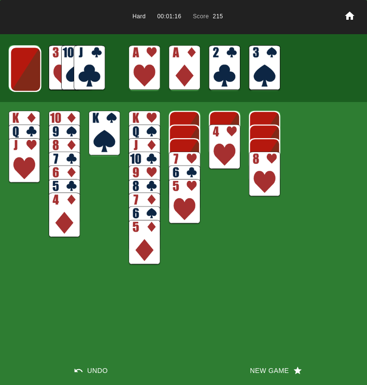
click at [20, 77] on img at bounding box center [25, 69] width 31 height 45
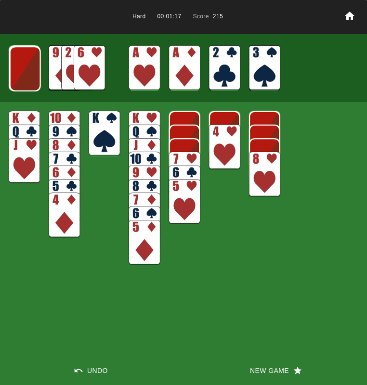
click at [20, 77] on img at bounding box center [25, 68] width 31 height 45
click at [20, 77] on img at bounding box center [24, 68] width 31 height 45
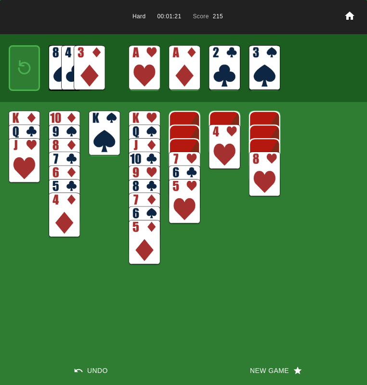
click at [19, 72] on img at bounding box center [24, 67] width 19 height 27
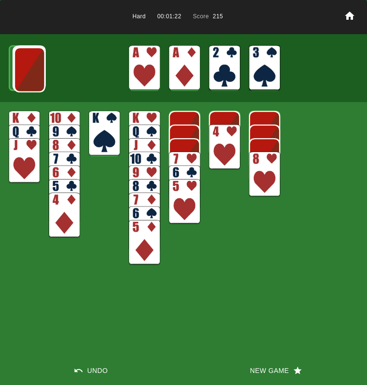
click at [21, 71] on img at bounding box center [29, 69] width 31 height 45
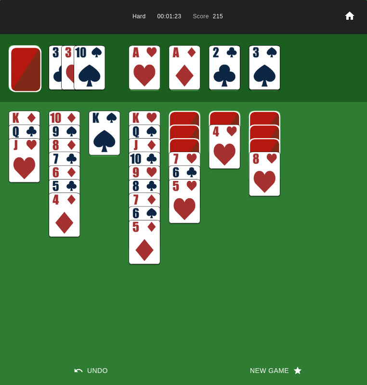
click at [87, 62] on img at bounding box center [89, 67] width 31 height 45
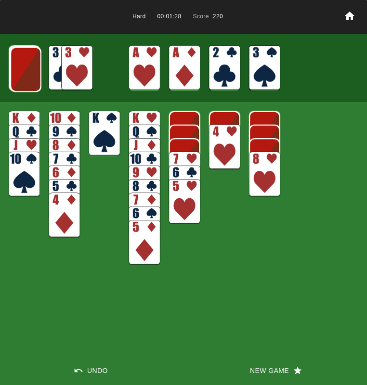
click at [34, 75] on img at bounding box center [25, 69] width 31 height 45
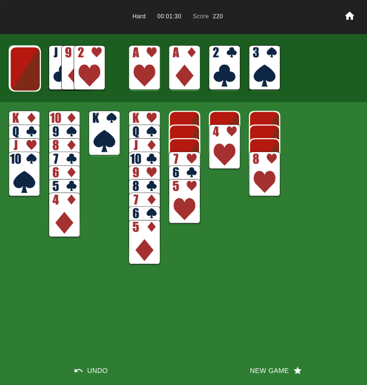
click at [93, 64] on img at bounding box center [89, 67] width 31 height 45
click at [89, 64] on img at bounding box center [89, 67] width 31 height 45
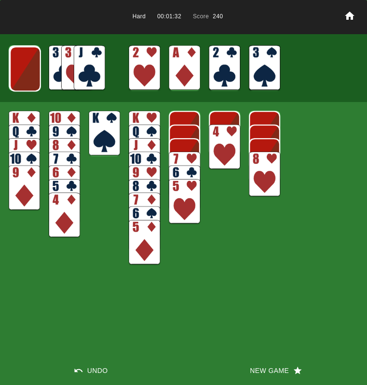
click at [29, 75] on img at bounding box center [25, 68] width 31 height 45
click at [22, 72] on img at bounding box center [24, 68] width 31 height 45
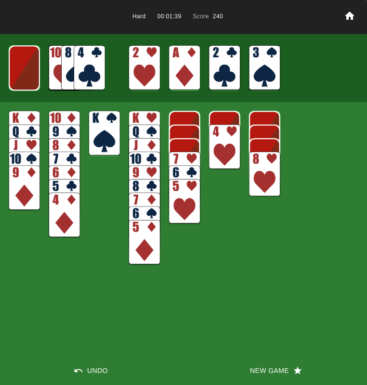
click at [89, 66] on img at bounding box center [89, 67] width 31 height 45
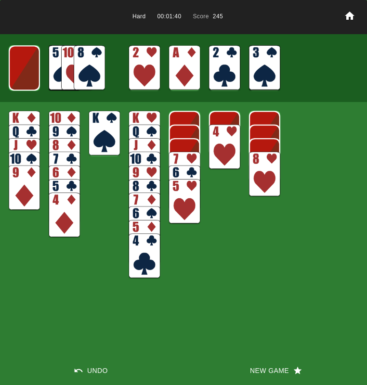
click at [90, 66] on img at bounding box center [89, 67] width 31 height 45
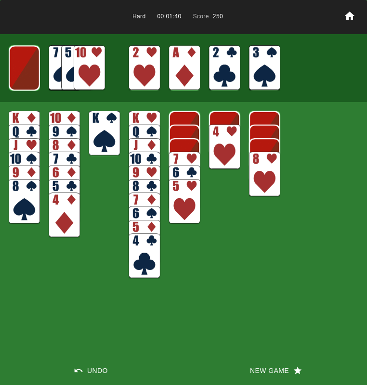
click at [182, 155] on img at bounding box center [184, 174] width 31 height 45
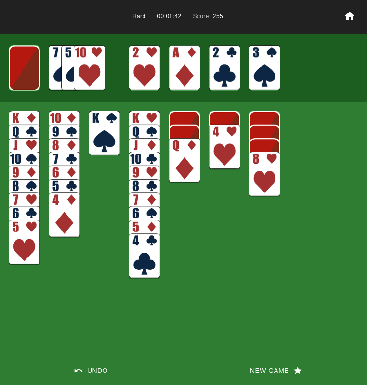
click at [182, 157] on img at bounding box center [184, 160] width 31 height 45
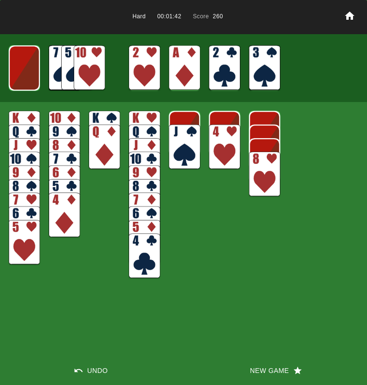
click at [182, 157] on img at bounding box center [184, 147] width 31 height 45
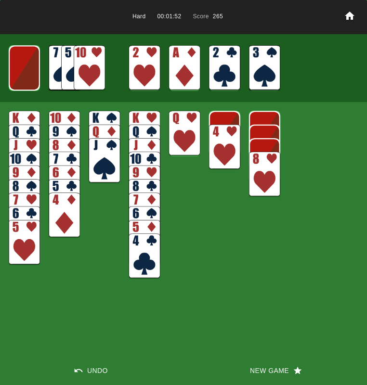
click at [18, 70] on img at bounding box center [24, 67] width 31 height 45
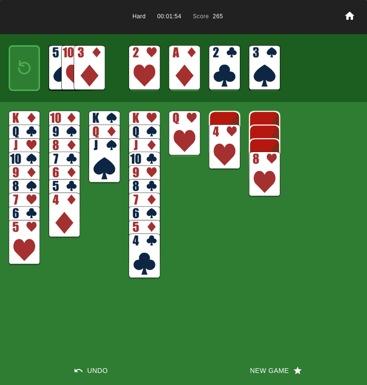
click at [87, 65] on img at bounding box center [89, 67] width 31 height 45
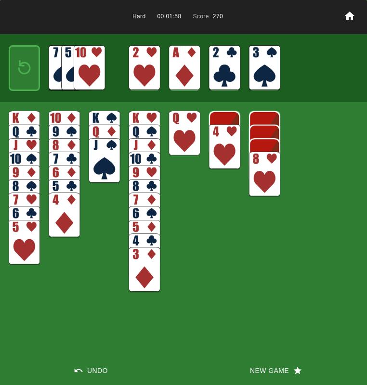
click at [87, 66] on img at bounding box center [89, 67] width 31 height 45
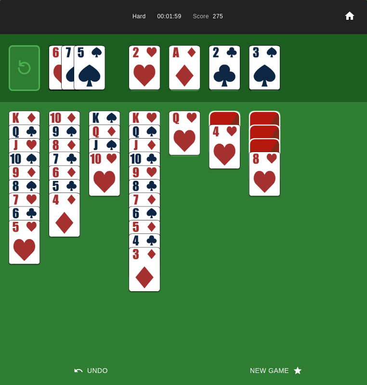
click at [28, 69] on img at bounding box center [24, 67] width 19 height 27
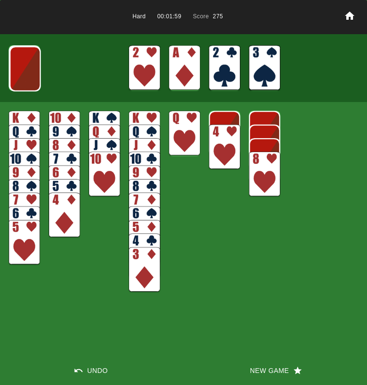
click at [28, 69] on img at bounding box center [25, 68] width 31 height 45
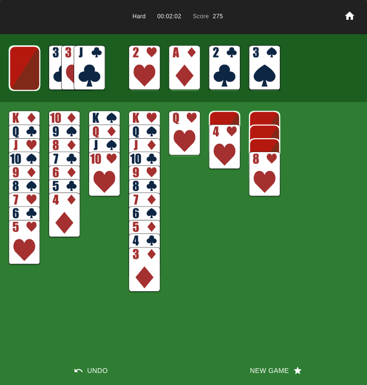
drag, startPoint x: 83, startPoint y: 64, endPoint x: 61, endPoint y: 100, distance: 42.1
click at [83, 64] on img at bounding box center [89, 67] width 31 height 45
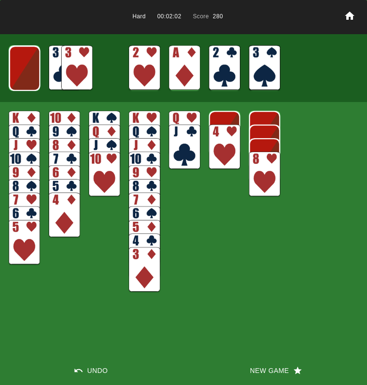
click at [54, 115] on img at bounding box center [64, 133] width 31 height 45
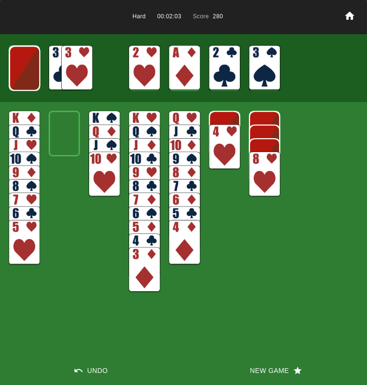
click at [75, 71] on img at bounding box center [76, 67] width 31 height 45
click at [74, 72] on img at bounding box center [64, 67] width 31 height 45
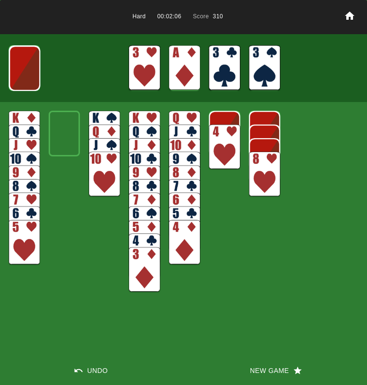
click at [217, 148] on img at bounding box center [224, 147] width 31 height 45
click at [272, 177] on img at bounding box center [264, 174] width 31 height 45
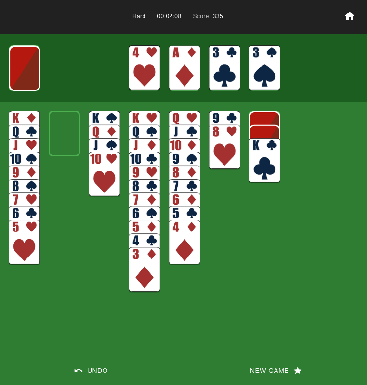
click at [230, 119] on img at bounding box center [224, 133] width 31 height 45
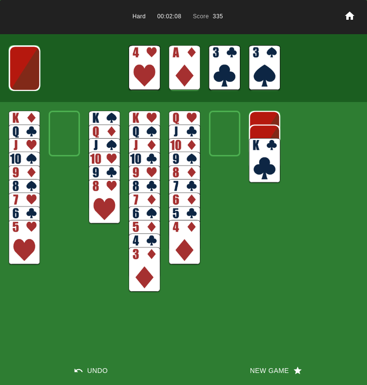
click at [260, 148] on img at bounding box center [264, 160] width 31 height 45
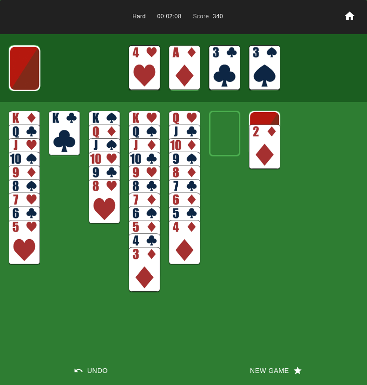
click at [262, 149] on img at bounding box center [264, 147] width 31 height 45
drag, startPoint x: 261, startPoint y: 146, endPoint x: 252, endPoint y: 137, distance: 12.6
click at [261, 145] on img at bounding box center [264, 133] width 31 height 45
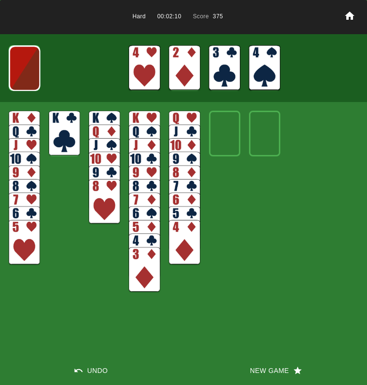
click at [8, 75] on main "Hard 00:02:10 Score 375 Undo New Game" at bounding box center [183, 192] width 367 height 385
click at [18, 75] on img at bounding box center [24, 68] width 31 height 45
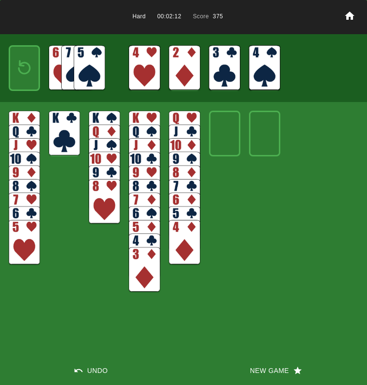
click at [82, 66] on img at bounding box center [89, 67] width 31 height 45
click at [73, 64] on img at bounding box center [76, 67] width 31 height 45
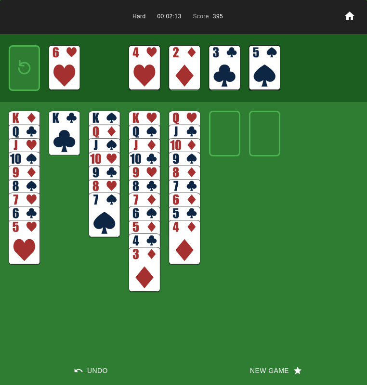
click at [68, 63] on img at bounding box center [64, 67] width 31 height 45
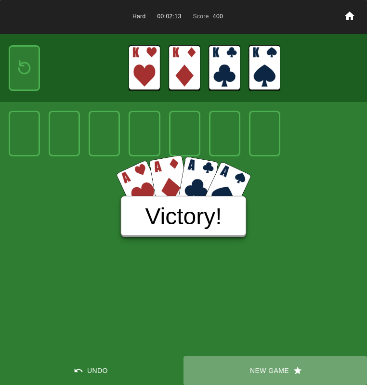
click at [267, 366] on button "New Game" at bounding box center [274, 370] width 183 height 29
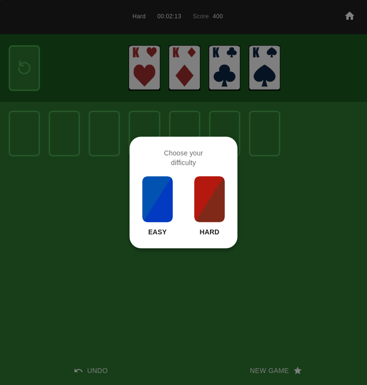
click at [208, 204] on img at bounding box center [209, 199] width 33 height 48
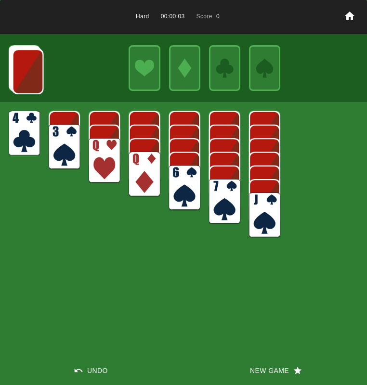
click at [267, 222] on img at bounding box center [264, 214] width 31 height 45
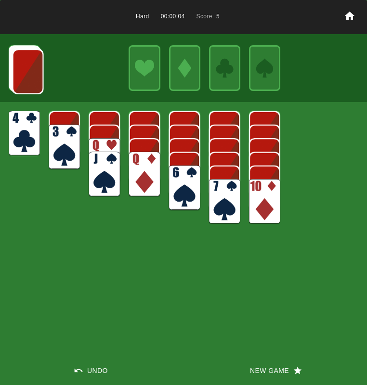
click at [264, 208] on img at bounding box center [264, 201] width 31 height 45
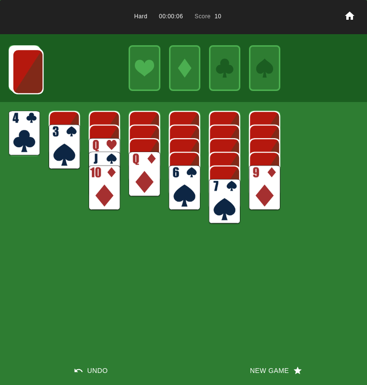
click at [29, 76] on img at bounding box center [27, 71] width 31 height 45
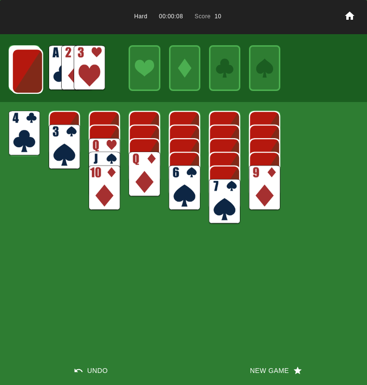
click at [84, 64] on img at bounding box center [89, 67] width 31 height 45
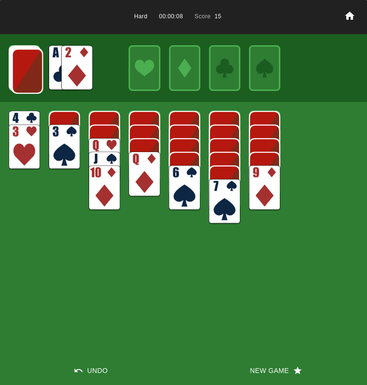
click at [83, 64] on img at bounding box center [76, 67] width 31 height 45
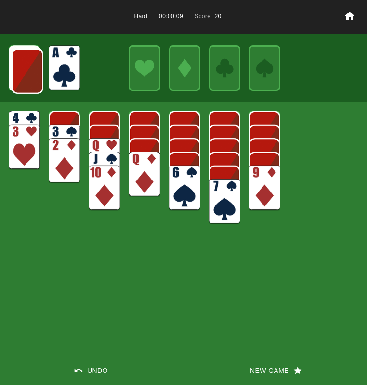
click at [64, 64] on img at bounding box center [64, 67] width 31 height 45
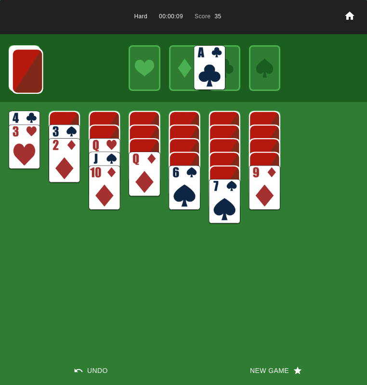
click at [31, 69] on img at bounding box center [27, 71] width 31 height 45
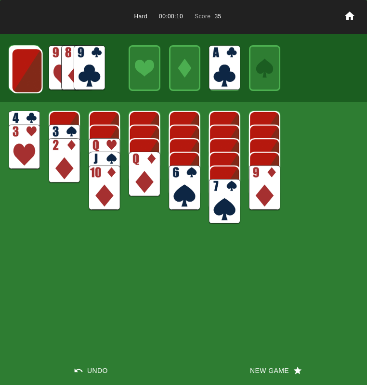
click at [79, 68] on img at bounding box center [89, 67] width 31 height 45
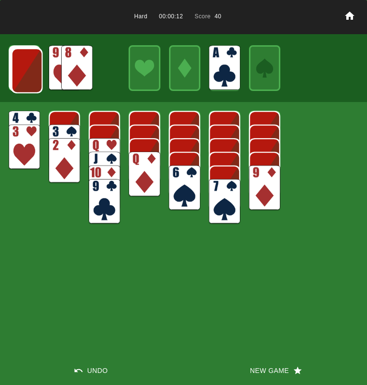
click at [87, 60] on img at bounding box center [76, 67] width 31 height 45
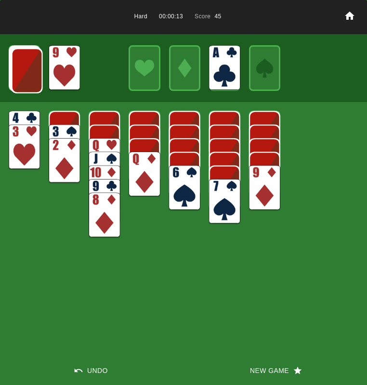
click at [220, 197] on img at bounding box center [224, 201] width 31 height 45
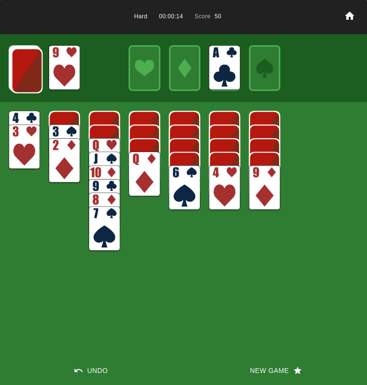
click at [63, 128] on img at bounding box center [64, 147] width 31 height 45
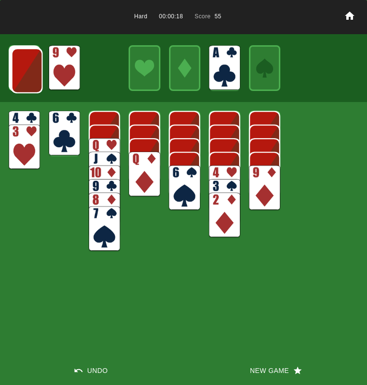
click at [24, 84] on img at bounding box center [27, 70] width 31 height 45
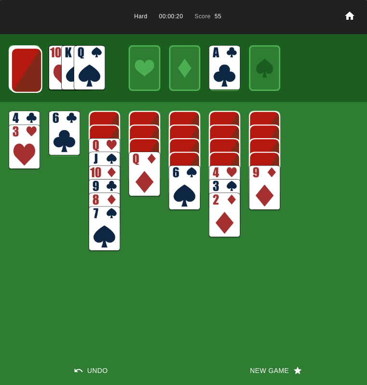
click at [24, 83] on img at bounding box center [26, 70] width 31 height 45
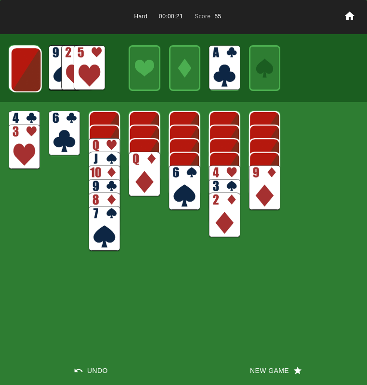
click at [90, 73] on img at bounding box center [89, 67] width 31 height 45
click at [25, 111] on img at bounding box center [24, 133] width 31 height 45
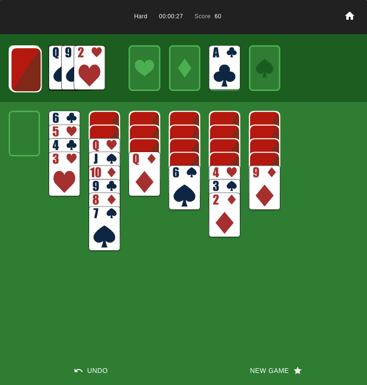
click at [27, 76] on img at bounding box center [26, 69] width 31 height 45
click at [24, 77] on img at bounding box center [25, 69] width 31 height 45
click at [24, 77] on img at bounding box center [25, 68] width 31 height 45
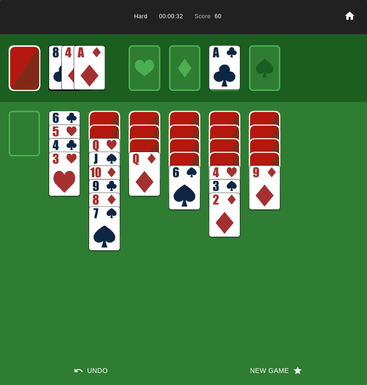
click at [97, 71] on img at bounding box center [89, 67] width 31 height 45
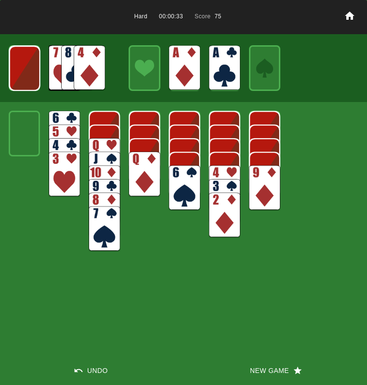
click at [21, 69] on img at bounding box center [24, 68] width 31 height 45
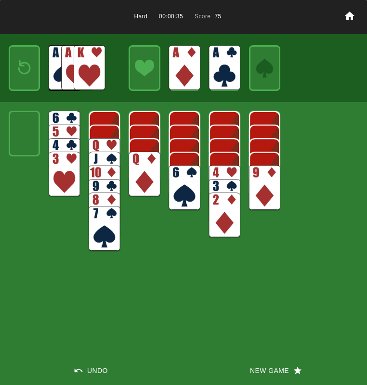
click at [92, 74] on img at bounding box center [89, 67] width 31 height 45
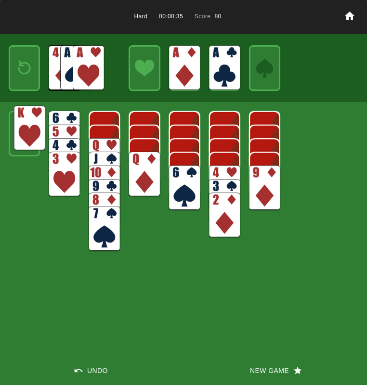
click at [89, 74] on img at bounding box center [88, 67] width 31 height 45
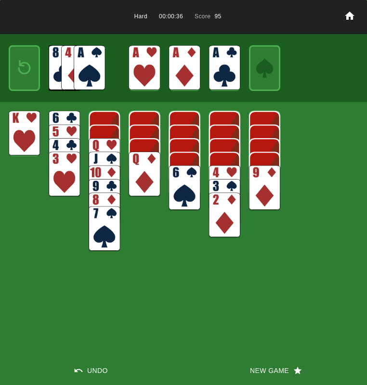
click at [86, 73] on img at bounding box center [89, 67] width 31 height 45
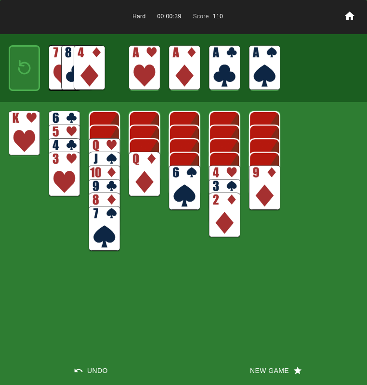
click at [215, 221] on img at bounding box center [224, 214] width 31 height 45
click at [19, 62] on img at bounding box center [24, 67] width 19 height 27
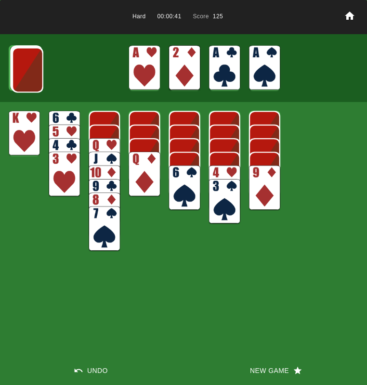
click at [19, 62] on img at bounding box center [27, 70] width 31 height 45
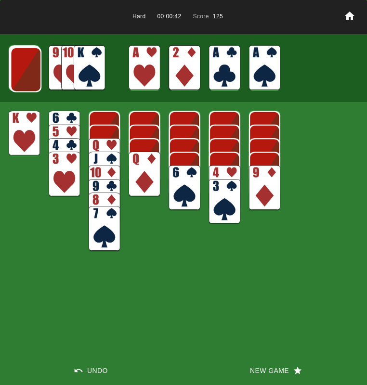
click at [19, 62] on img at bounding box center [25, 69] width 31 height 45
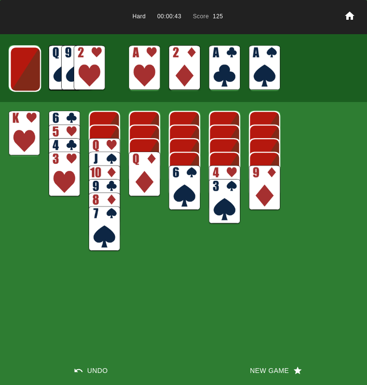
click at [102, 64] on img at bounding box center [89, 67] width 31 height 45
click at [21, 70] on img at bounding box center [25, 69] width 31 height 45
click at [21, 70] on img at bounding box center [24, 68] width 31 height 45
click at [21, 71] on img at bounding box center [24, 68] width 31 height 45
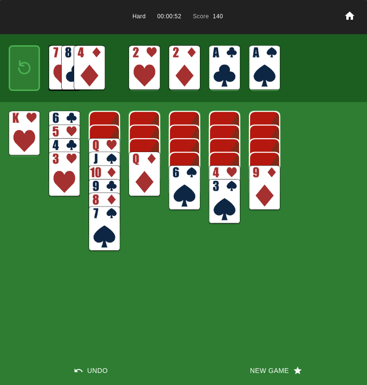
click at [21, 71] on img at bounding box center [24, 67] width 19 height 27
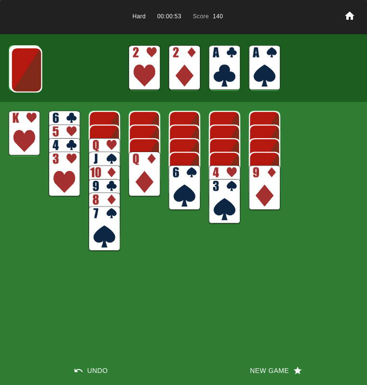
click at [21, 70] on img at bounding box center [26, 69] width 31 height 45
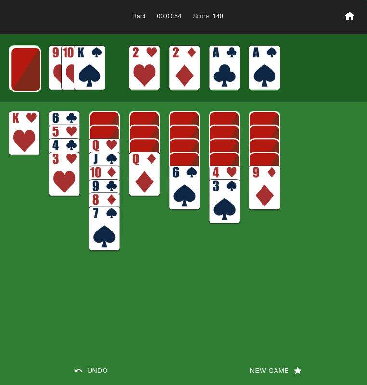
click at [21, 70] on img at bounding box center [25, 69] width 31 height 45
click at [21, 71] on img at bounding box center [25, 68] width 31 height 45
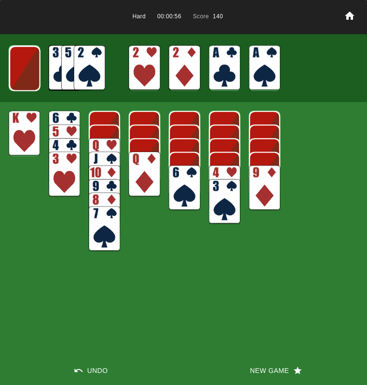
click at [94, 66] on img at bounding box center [89, 67] width 31 height 45
drag, startPoint x: 93, startPoint y: 65, endPoint x: 70, endPoint y: 63, distance: 23.2
click at [93, 65] on img at bounding box center [89, 67] width 31 height 45
drag, startPoint x: 40, startPoint y: 65, endPoint x: 22, endPoint y: 73, distance: 19.4
click at [39, 66] on main "Hard 00:00:59 Score 155 Undo New Game" at bounding box center [183, 192] width 367 height 385
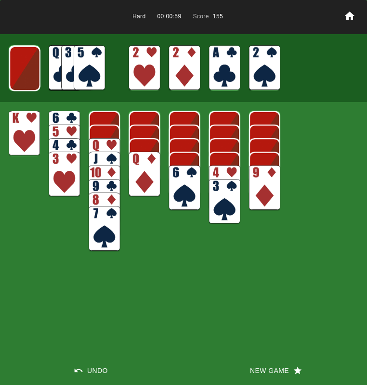
click at [22, 73] on img at bounding box center [24, 68] width 31 height 45
click at [97, 62] on img at bounding box center [89, 67] width 31 height 45
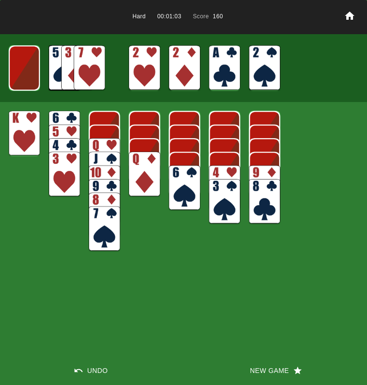
click at [94, 69] on img at bounding box center [89, 67] width 31 height 45
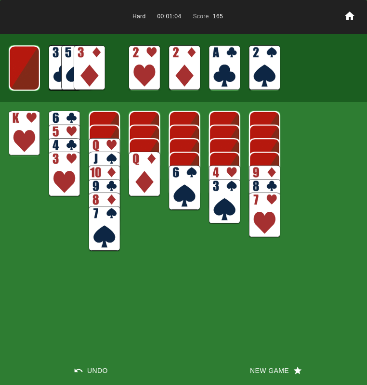
click at [180, 177] on img at bounding box center [184, 187] width 31 height 45
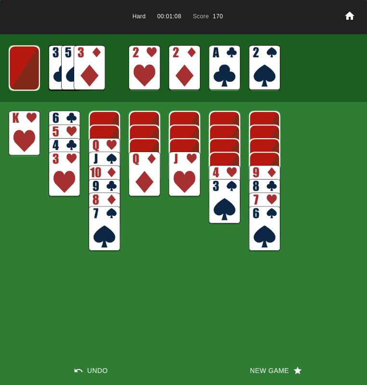
click at [85, 66] on img at bounding box center [89, 67] width 31 height 45
click at [20, 71] on img at bounding box center [24, 67] width 31 height 45
click at [95, 66] on img at bounding box center [89, 67] width 31 height 45
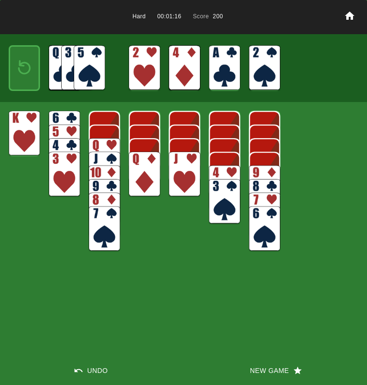
click at [22, 65] on img at bounding box center [24, 67] width 19 height 27
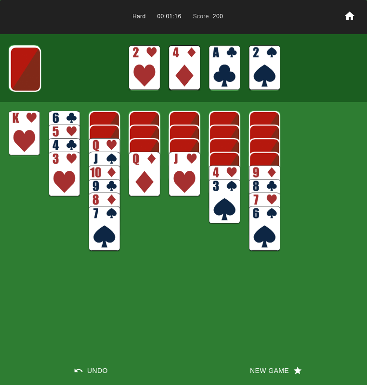
click at [22, 65] on img at bounding box center [25, 69] width 31 height 45
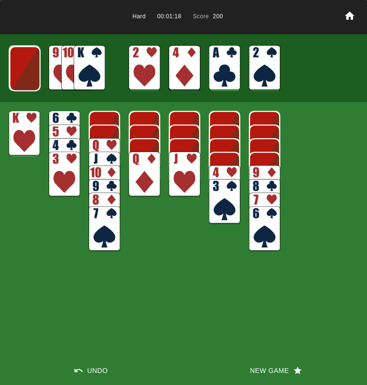
click at [22, 64] on img at bounding box center [24, 68] width 31 height 45
click at [76, 69] on img at bounding box center [89, 67] width 31 height 45
drag, startPoint x: 80, startPoint y: 63, endPoint x: 98, endPoint y: 95, distance: 36.4
click at [80, 63] on img at bounding box center [89, 67] width 31 height 45
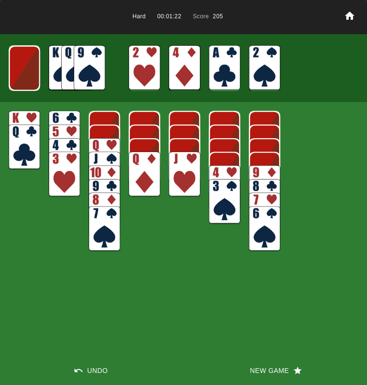
click at [178, 167] on img at bounding box center [184, 174] width 31 height 45
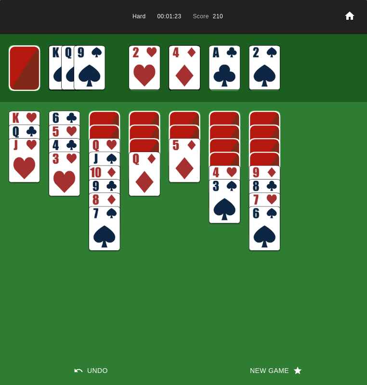
click at [177, 163] on img at bounding box center [184, 160] width 31 height 45
click at [179, 152] on img at bounding box center [184, 147] width 31 height 45
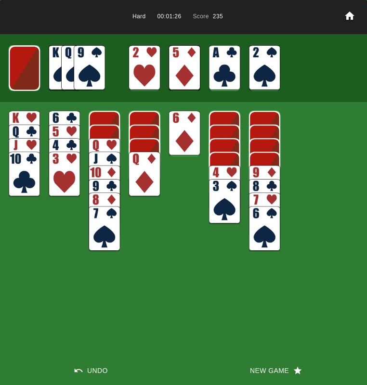
click at [267, 170] on img at bounding box center [264, 187] width 31 height 45
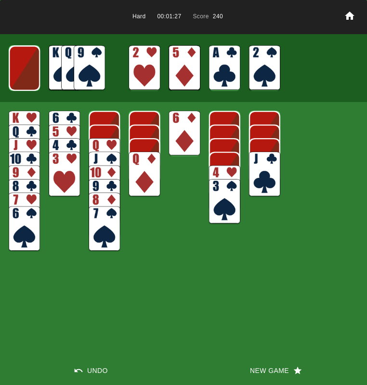
click at [175, 122] on img at bounding box center [184, 133] width 31 height 45
click at [252, 166] on img at bounding box center [264, 174] width 31 height 45
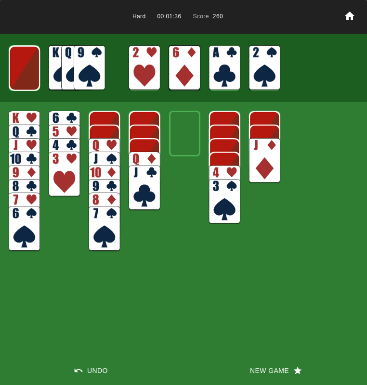
click at [214, 208] on img at bounding box center [224, 201] width 31 height 45
drag, startPoint x: 53, startPoint y: 166, endPoint x: 64, endPoint y: 168, distance: 11.2
click at [54, 167] on img at bounding box center [64, 174] width 31 height 45
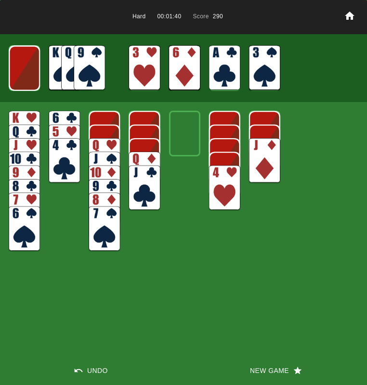
click at [216, 190] on img at bounding box center [224, 187] width 31 height 45
click at [10, 72] on img at bounding box center [24, 68] width 31 height 45
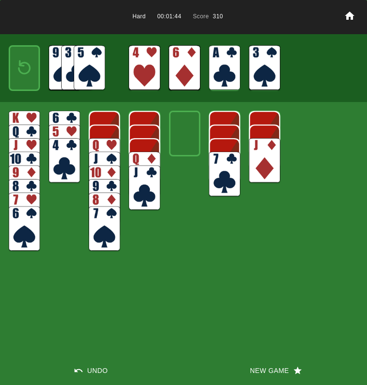
click at [15, 72] on img at bounding box center [24, 67] width 19 height 27
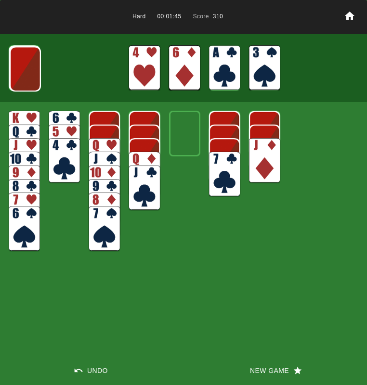
click at [19, 72] on img at bounding box center [25, 68] width 31 height 45
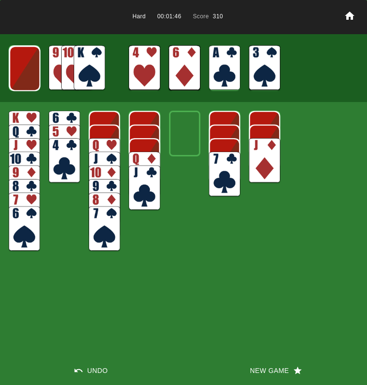
drag, startPoint x: 88, startPoint y: 75, endPoint x: 94, endPoint y: 100, distance: 26.1
click at [88, 75] on img at bounding box center [89, 67] width 31 height 45
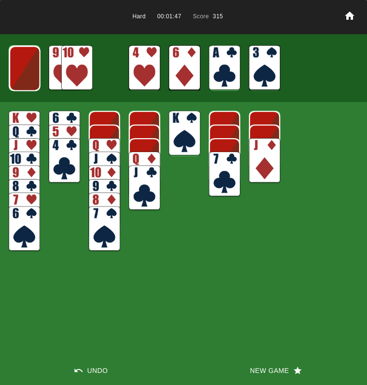
click at [115, 147] on img at bounding box center [104, 160] width 31 height 45
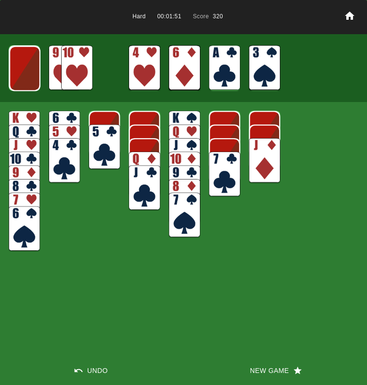
click at [75, 64] on img at bounding box center [76, 67] width 31 height 45
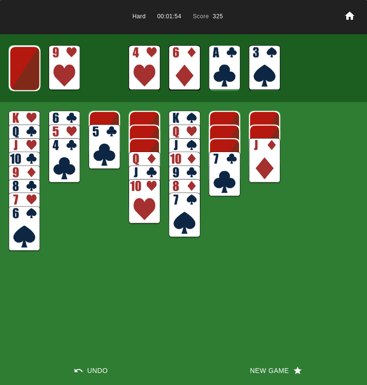
click at [27, 66] on img at bounding box center [24, 68] width 31 height 45
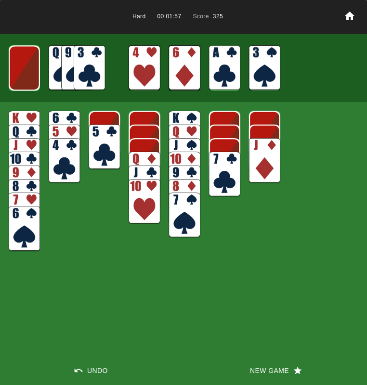
click at [21, 68] on img at bounding box center [24, 67] width 31 height 45
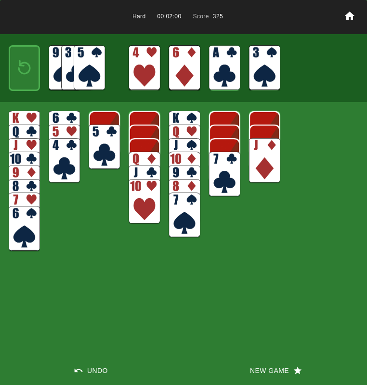
click at [35, 242] on img at bounding box center [24, 228] width 31 height 45
click at [66, 177] on img at bounding box center [64, 160] width 31 height 45
click at [82, 146] on div "Hard 00:02:01 Score 325 Undo New Game" at bounding box center [183, 192] width 367 height 385
click at [117, 152] on img at bounding box center [104, 147] width 31 height 45
click at [138, 185] on img at bounding box center [145, 203] width 31 height 45
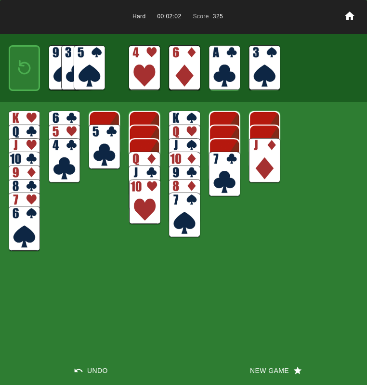
click at [178, 218] on img at bounding box center [184, 214] width 31 height 45
drag, startPoint x: 229, startPoint y: 190, endPoint x: 251, endPoint y: 178, distance: 25.2
click at [229, 190] on img at bounding box center [224, 174] width 31 height 45
click at [254, 176] on img at bounding box center [264, 160] width 31 height 45
click at [34, 69] on div at bounding box center [24, 67] width 31 height 45
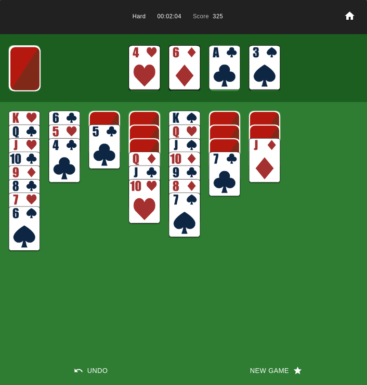
click at [32, 68] on img at bounding box center [24, 68] width 31 height 45
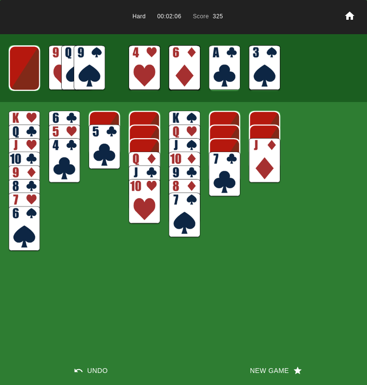
click at [81, 64] on img at bounding box center [89, 67] width 31 height 45
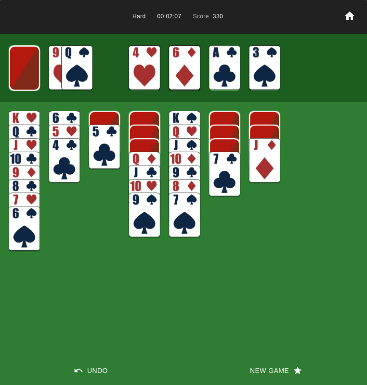
click at [20, 69] on img at bounding box center [24, 68] width 31 height 45
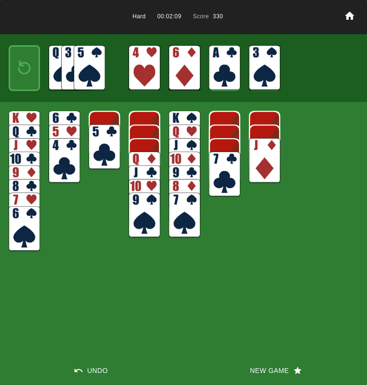
click at [20, 70] on img at bounding box center [24, 67] width 19 height 27
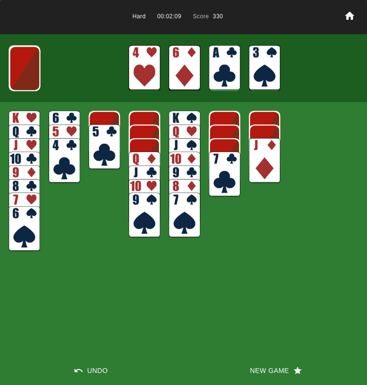
click at [20, 70] on img at bounding box center [24, 68] width 31 height 45
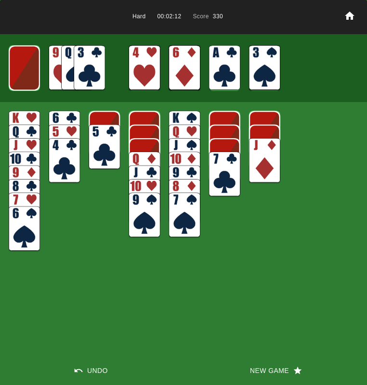
click at [32, 80] on img at bounding box center [24, 67] width 31 height 45
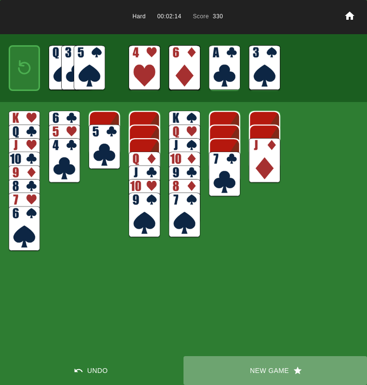
click at [256, 367] on button "New Game" at bounding box center [274, 370] width 183 height 29
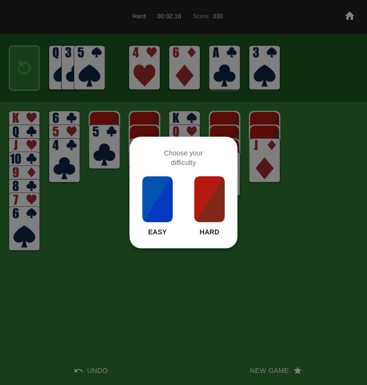
click at [208, 191] on img at bounding box center [209, 199] width 33 height 48
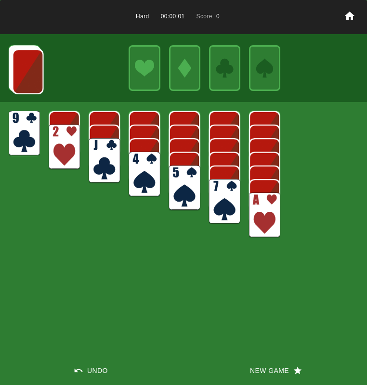
click at [254, 210] on img at bounding box center [264, 214] width 31 height 45
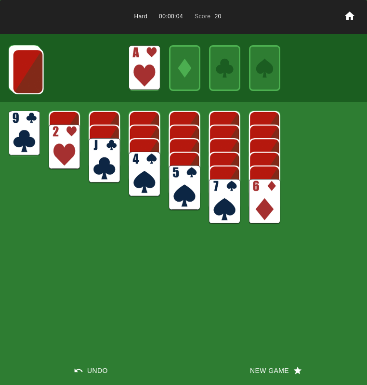
drag, startPoint x: 259, startPoint y: 194, endPoint x: 224, endPoint y: 187, distance: 35.8
click at [259, 193] on img at bounding box center [264, 201] width 31 height 45
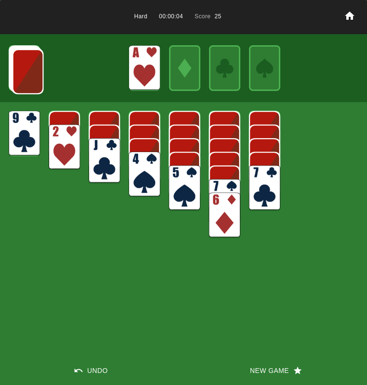
click at [187, 176] on img at bounding box center [184, 187] width 31 height 45
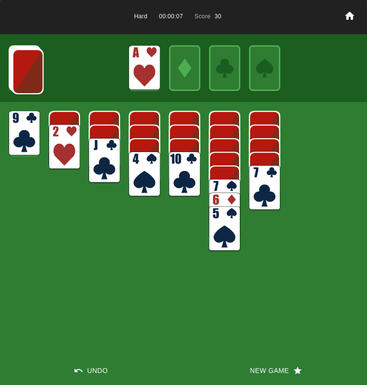
click at [18, 77] on img at bounding box center [27, 71] width 31 height 45
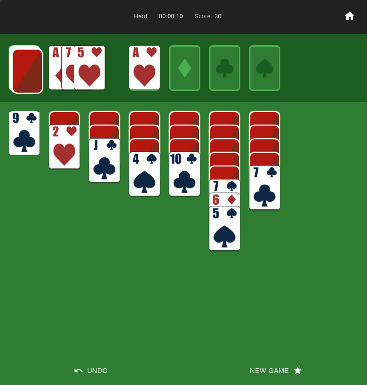
click at [31, 74] on img at bounding box center [27, 71] width 31 height 45
click at [95, 74] on img at bounding box center [89, 67] width 31 height 45
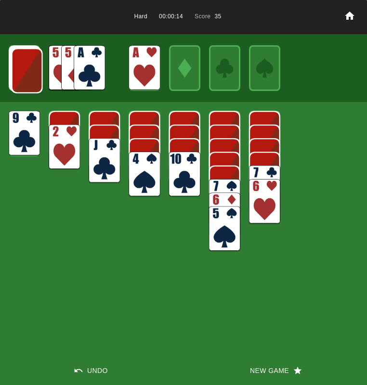
click at [93, 76] on img at bounding box center [89, 67] width 31 height 45
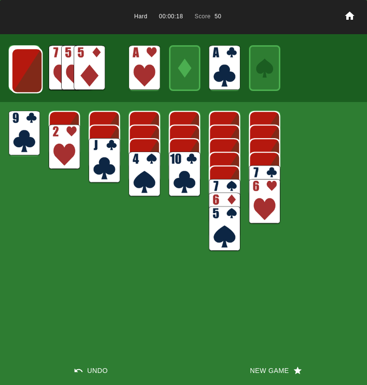
click at [13, 53] on img at bounding box center [27, 70] width 31 height 45
click at [80, 64] on img at bounding box center [89, 67] width 31 height 45
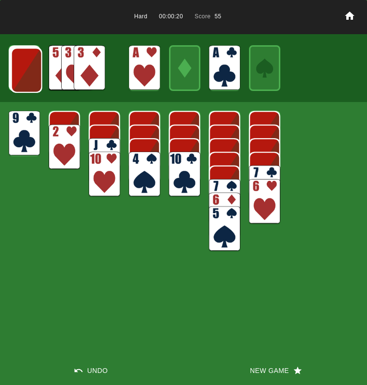
click at [33, 130] on img at bounding box center [24, 133] width 31 height 45
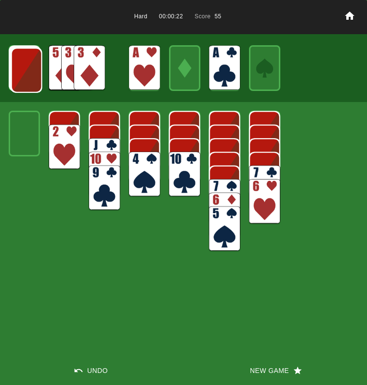
click at [17, 74] on img at bounding box center [26, 70] width 31 height 45
click at [13, 74] on img at bounding box center [26, 69] width 31 height 45
click at [15, 74] on img at bounding box center [25, 69] width 31 height 45
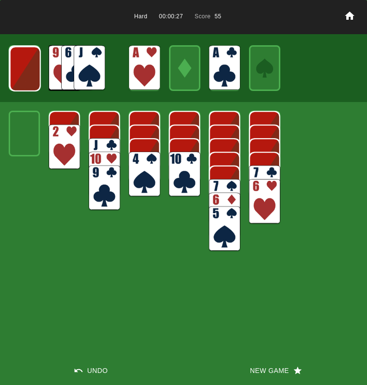
click at [15, 74] on img at bounding box center [25, 68] width 31 height 45
click at [96, 70] on img at bounding box center [89, 67] width 31 height 45
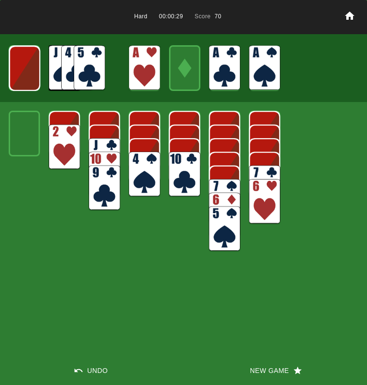
click at [94, 71] on img at bounding box center [89, 67] width 31 height 45
click at [33, 69] on img at bounding box center [24, 68] width 31 height 45
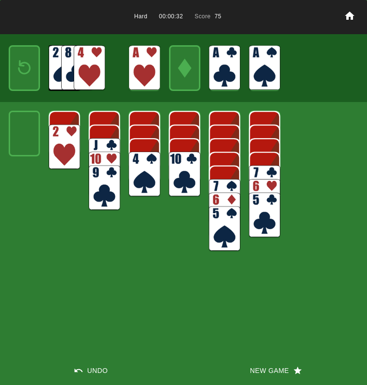
click at [75, 67] on img at bounding box center [89, 67] width 31 height 45
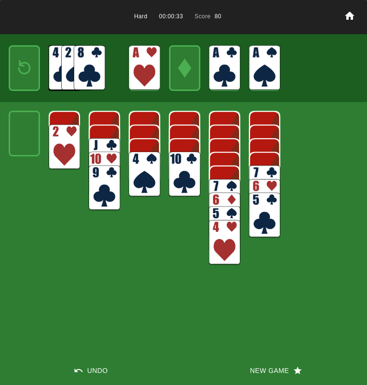
click at [38, 69] on div at bounding box center [24, 67] width 31 height 45
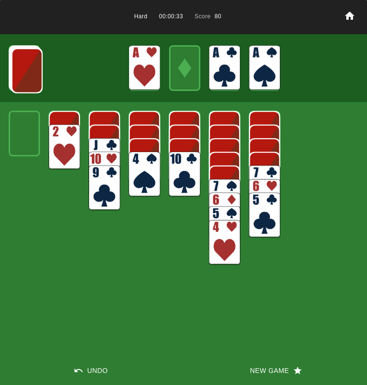
click at [37, 69] on img at bounding box center [27, 70] width 31 height 45
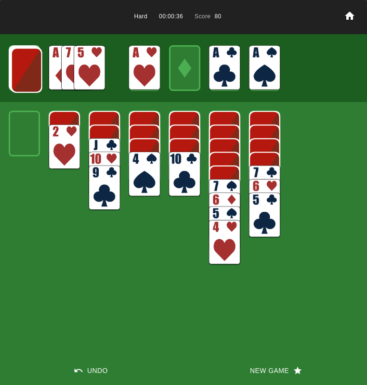
click at [33, 68] on img at bounding box center [26, 70] width 31 height 45
click at [99, 65] on img at bounding box center [89, 67] width 31 height 45
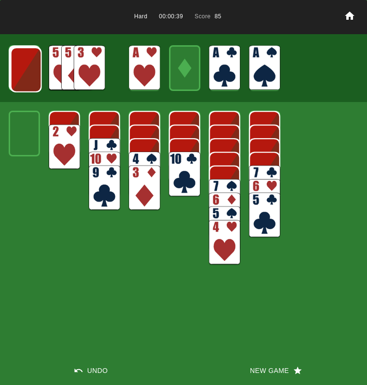
click at [29, 72] on img at bounding box center [26, 69] width 31 height 45
click at [20, 73] on img at bounding box center [25, 69] width 31 height 45
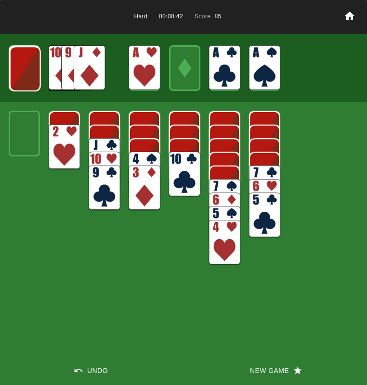
click at [69, 153] on img at bounding box center [64, 147] width 31 height 45
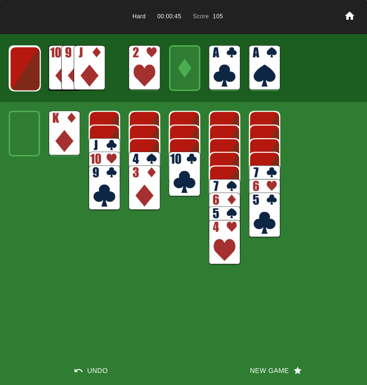
click at [26, 81] on img at bounding box center [25, 68] width 31 height 45
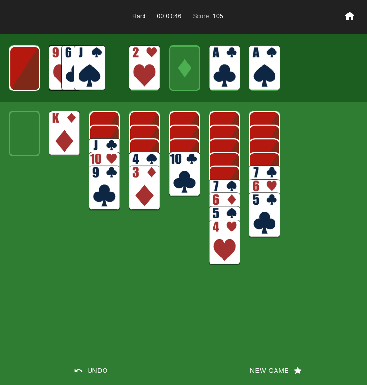
click at [25, 81] on img at bounding box center [24, 68] width 31 height 45
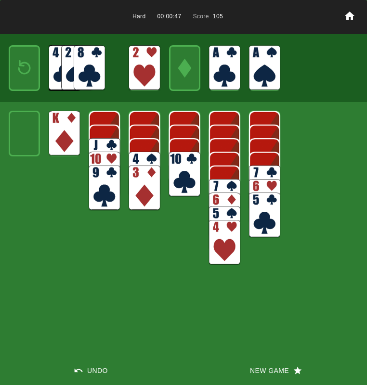
click at [25, 81] on img at bounding box center [24, 67] width 19 height 27
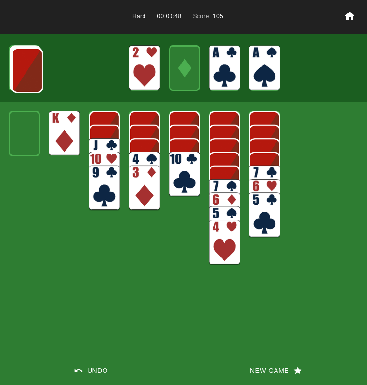
click at [25, 80] on img at bounding box center [27, 70] width 31 height 45
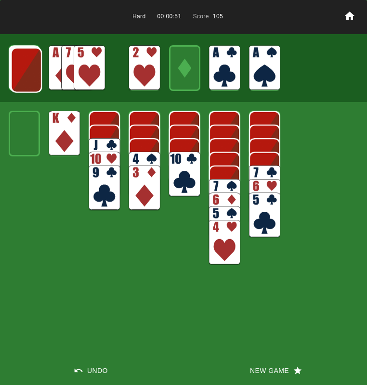
click at [23, 74] on img at bounding box center [26, 70] width 31 height 45
click at [23, 75] on img at bounding box center [25, 69] width 31 height 45
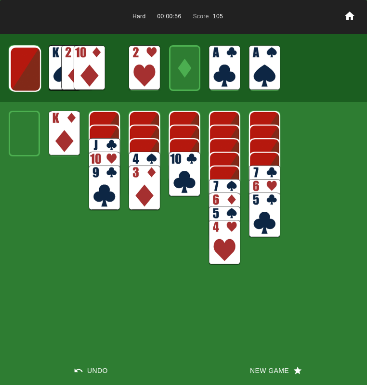
click at [23, 75] on img at bounding box center [25, 69] width 31 height 45
click at [94, 66] on img at bounding box center [89, 67] width 31 height 45
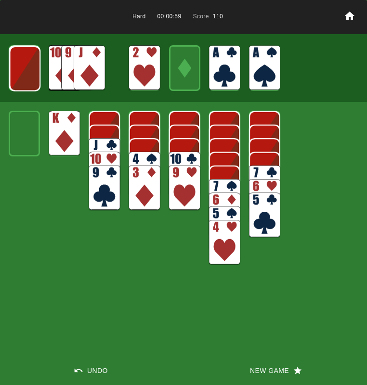
click at [25, 69] on img at bounding box center [24, 68] width 31 height 45
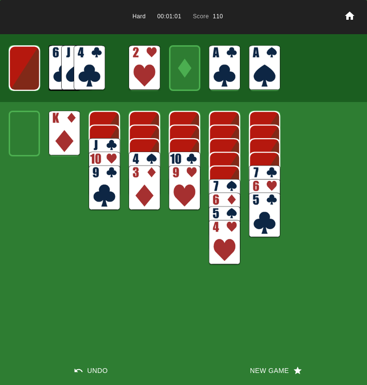
click at [26, 77] on img at bounding box center [24, 68] width 31 height 45
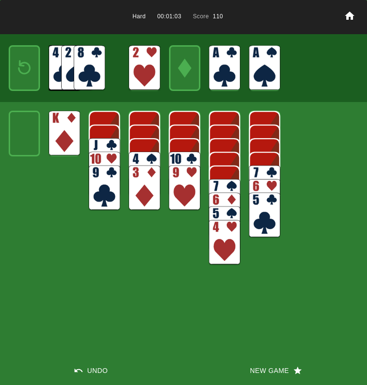
click at [89, 73] on img at bounding box center [89, 67] width 31 height 45
click at [75, 69] on img at bounding box center [89, 67] width 31 height 45
click at [16, 72] on img at bounding box center [24, 67] width 19 height 27
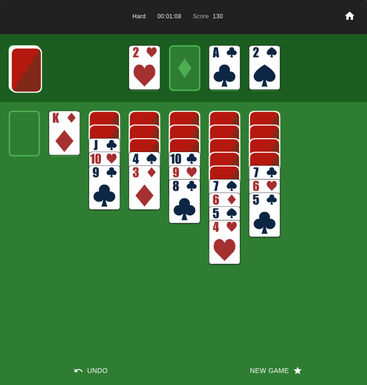
click at [16, 72] on img at bounding box center [26, 70] width 31 height 45
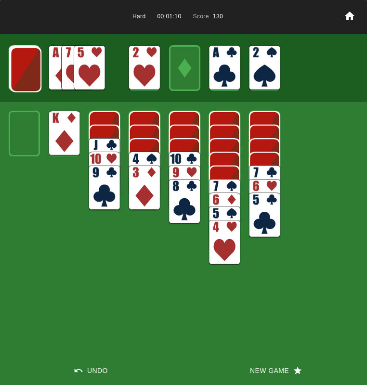
click at [16, 72] on img at bounding box center [25, 69] width 31 height 45
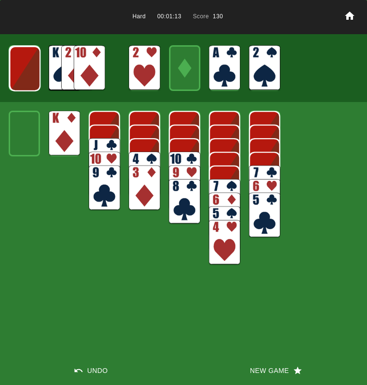
click at [17, 72] on img at bounding box center [24, 68] width 31 height 45
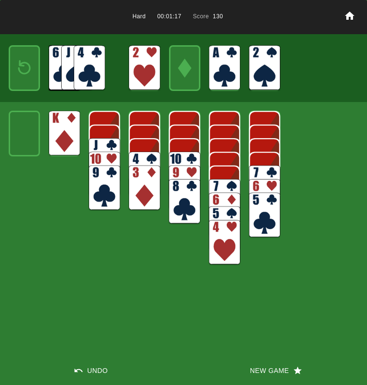
click at [277, 367] on button "New Game" at bounding box center [274, 370] width 183 height 29
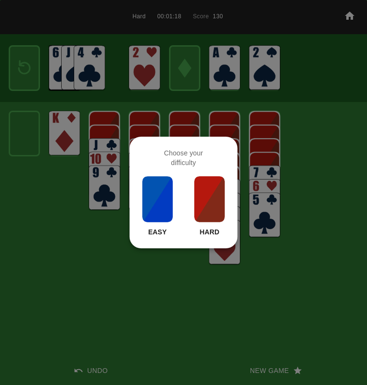
click at [208, 200] on img at bounding box center [209, 199] width 33 height 48
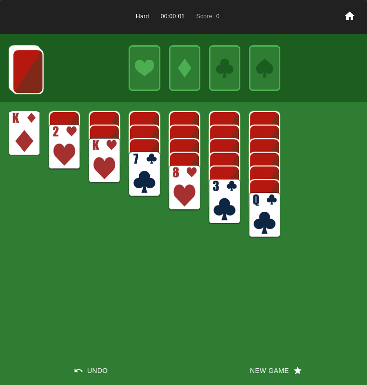
click at [144, 161] on img at bounding box center [143, 174] width 31 height 45
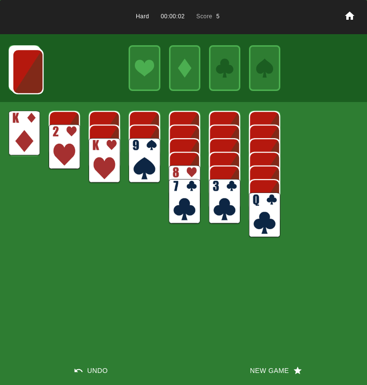
click at [264, 203] on img at bounding box center [264, 214] width 31 height 45
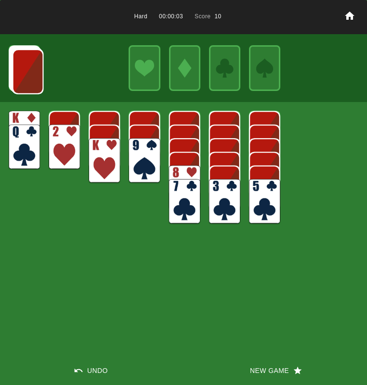
click at [188, 171] on img at bounding box center [184, 187] width 31 height 45
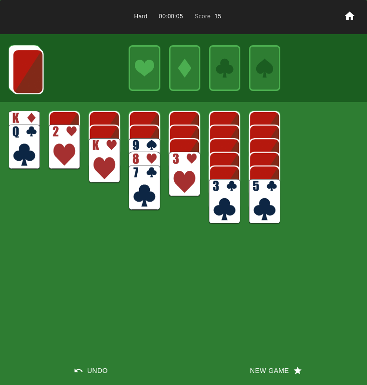
click at [52, 135] on img at bounding box center [64, 147] width 31 height 45
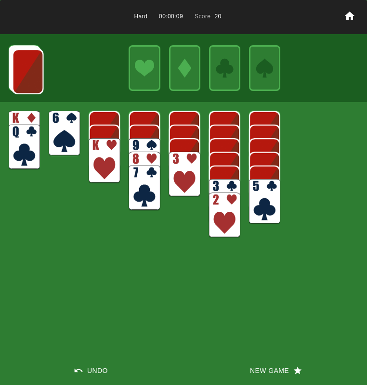
click at [22, 76] on img at bounding box center [27, 71] width 31 height 45
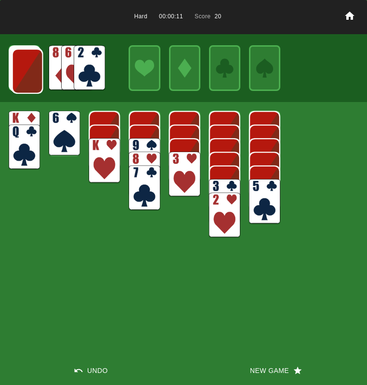
click at [82, 70] on img at bounding box center [89, 67] width 31 height 45
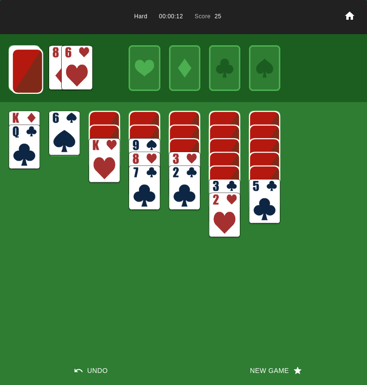
click at [82, 70] on img at bounding box center [76, 67] width 31 height 45
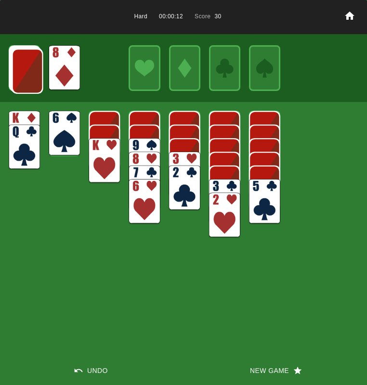
click at [252, 188] on img at bounding box center [264, 201] width 31 height 45
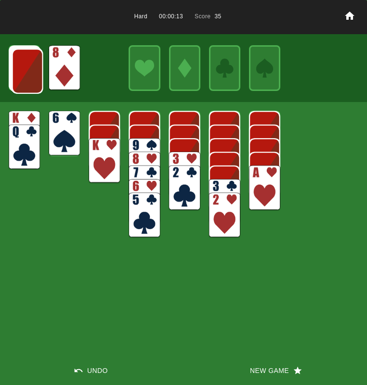
click at [265, 189] on img at bounding box center [264, 187] width 31 height 45
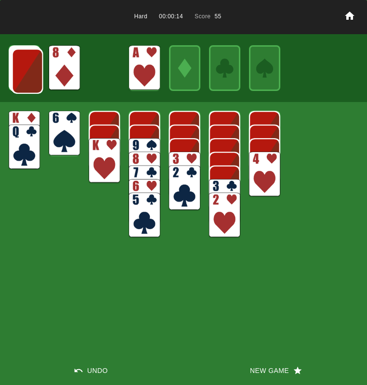
drag, startPoint x: 229, startPoint y: 218, endPoint x: 228, endPoint y: 213, distance: 6.1
click at [229, 218] on img at bounding box center [224, 214] width 31 height 45
click at [227, 211] on img at bounding box center [224, 201] width 31 height 45
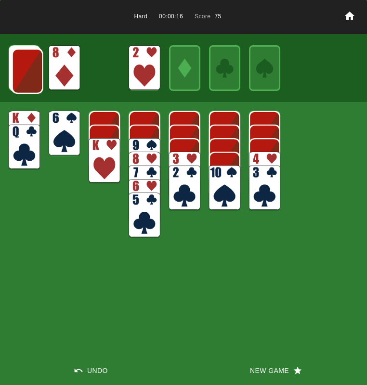
click at [265, 153] on img at bounding box center [264, 174] width 31 height 45
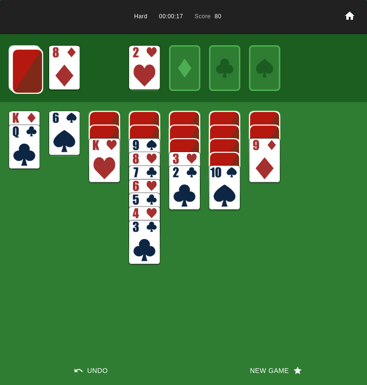
click at [264, 153] on img at bounding box center [264, 160] width 31 height 45
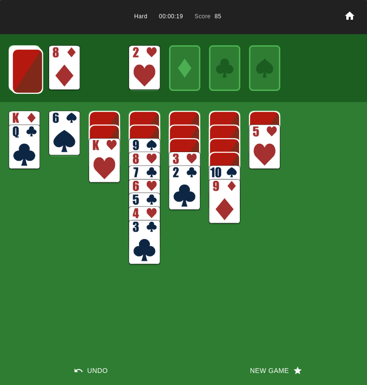
click at [264, 153] on img at bounding box center [264, 147] width 31 height 45
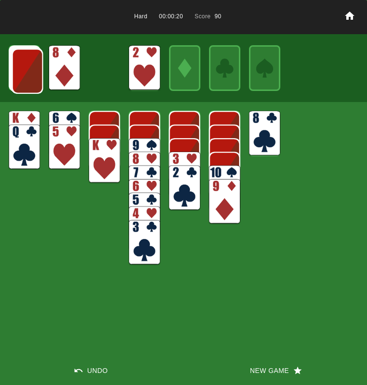
click at [260, 144] on img at bounding box center [264, 133] width 31 height 45
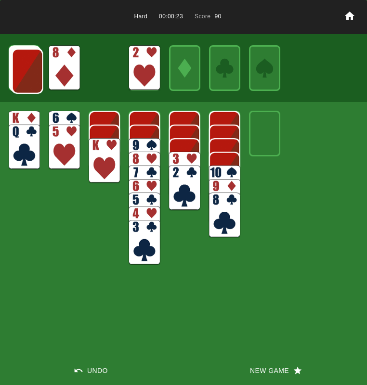
click at [103, 148] on img at bounding box center [104, 160] width 31 height 45
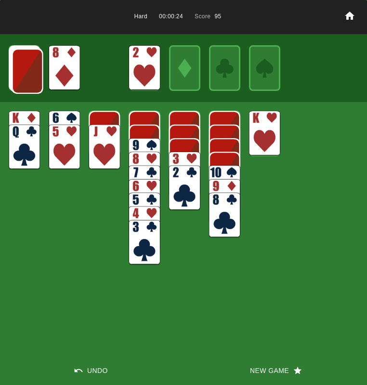
click at [103, 148] on img at bounding box center [104, 147] width 31 height 45
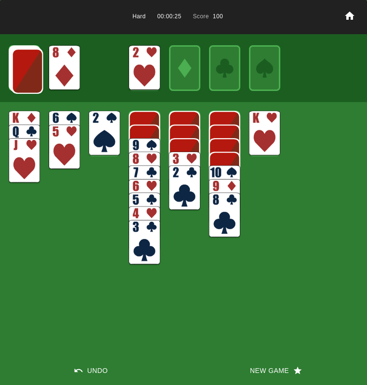
click at [219, 167] on img at bounding box center [224, 187] width 31 height 45
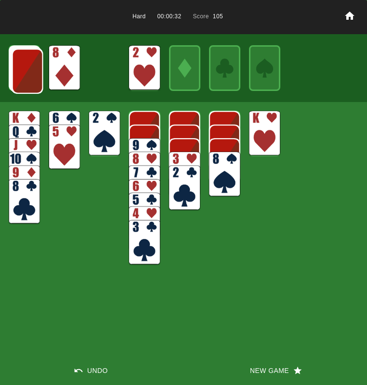
click at [33, 80] on img at bounding box center [27, 71] width 31 height 45
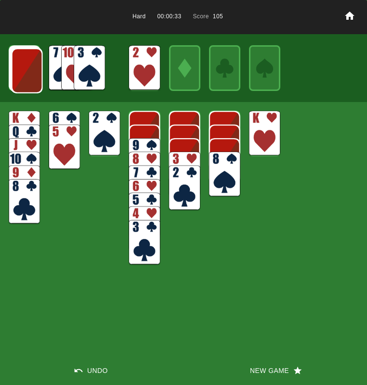
click at [27, 74] on img at bounding box center [27, 70] width 31 height 45
click at [84, 72] on img at bounding box center [89, 67] width 31 height 45
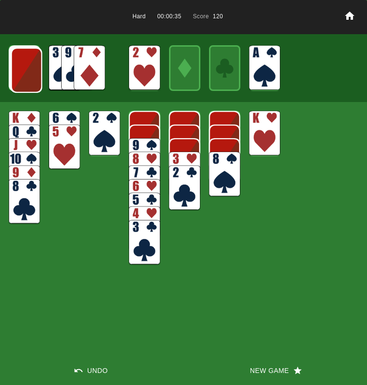
click at [98, 140] on img at bounding box center [104, 133] width 31 height 45
click at [83, 60] on img at bounding box center [89, 67] width 31 height 45
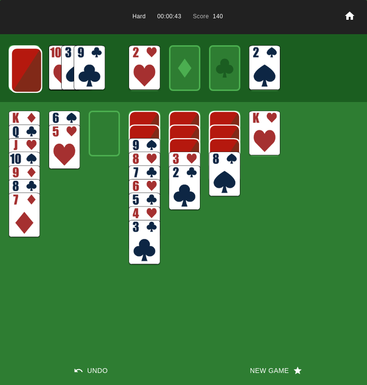
click at [24, 70] on img at bounding box center [26, 70] width 31 height 45
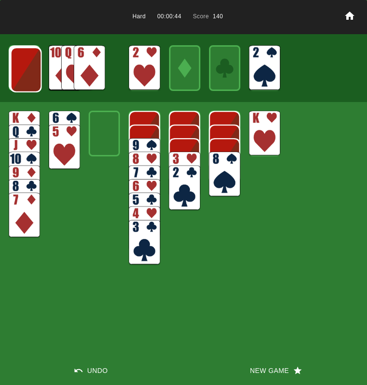
click at [24, 70] on img at bounding box center [26, 69] width 31 height 45
click at [24, 70] on img at bounding box center [25, 69] width 31 height 45
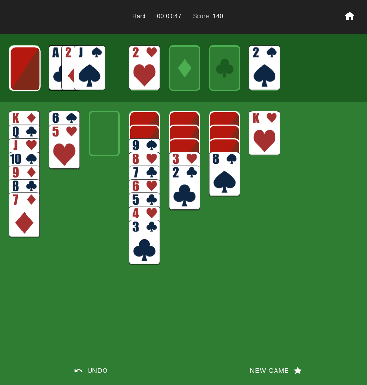
click at [24, 70] on img at bounding box center [25, 68] width 31 height 45
click at [99, 57] on img at bounding box center [89, 67] width 31 height 45
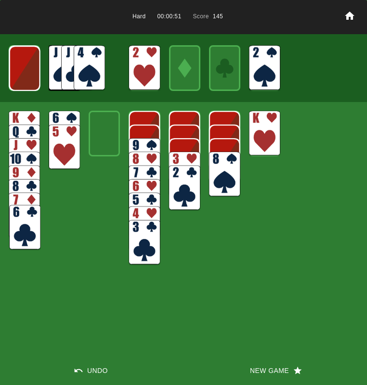
click at [93, 58] on img at bounding box center [89, 67] width 31 height 45
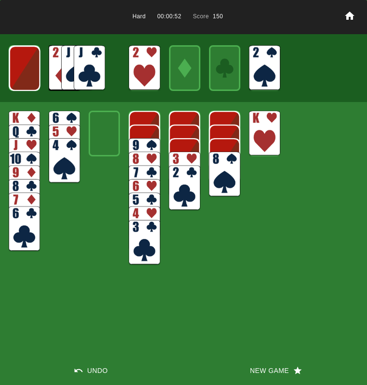
click at [182, 154] on img at bounding box center [184, 174] width 31 height 45
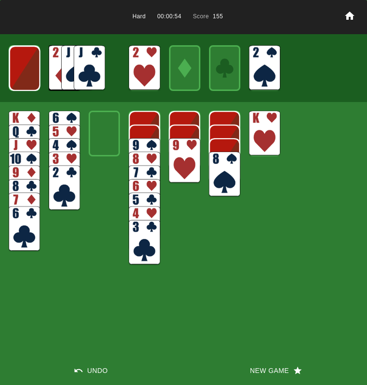
click at [240, 181] on div "Hard 00:00:54 Score 155 Undo New Game" at bounding box center [183, 192] width 367 height 385
click at [235, 178] on img at bounding box center [224, 174] width 31 height 45
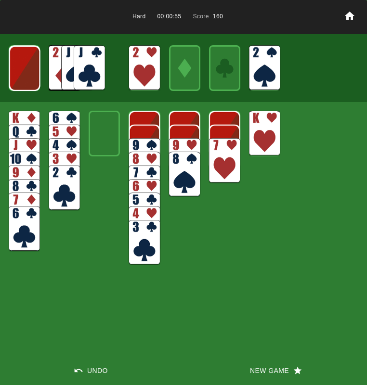
click at [224, 170] on img at bounding box center [224, 160] width 31 height 45
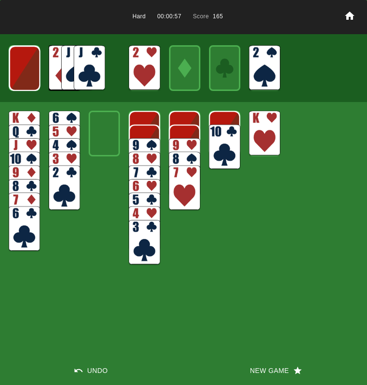
drag, startPoint x: 66, startPoint y: 118, endPoint x: 76, endPoint y: 123, distance: 10.8
click at [66, 118] on img at bounding box center [64, 133] width 31 height 45
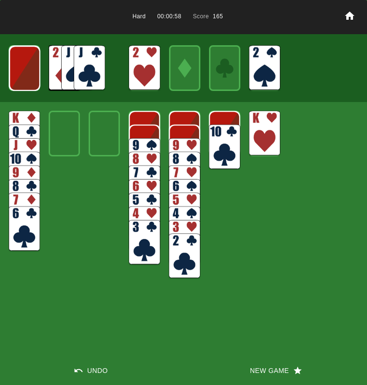
click at [170, 144] on img at bounding box center [184, 160] width 31 height 45
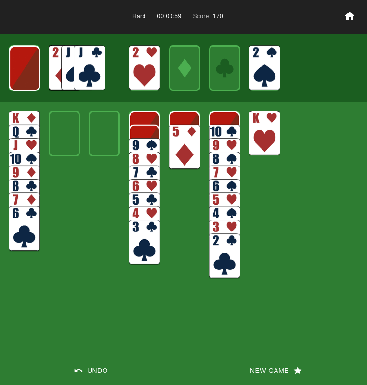
click at [173, 145] on img at bounding box center [184, 147] width 31 height 45
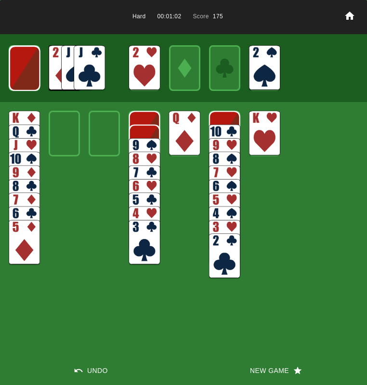
click at [76, 65] on img at bounding box center [89, 67] width 31 height 45
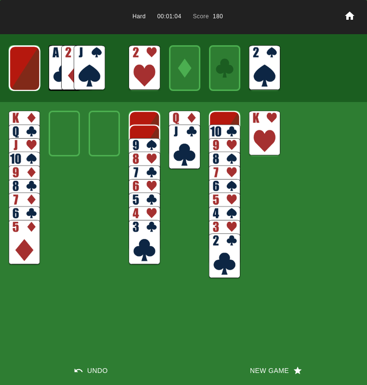
click at [16, 72] on img at bounding box center [24, 68] width 31 height 45
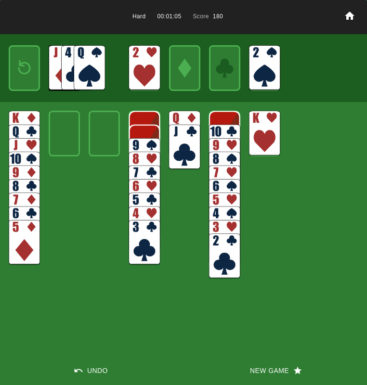
click at [83, 62] on img at bounding box center [89, 67] width 31 height 45
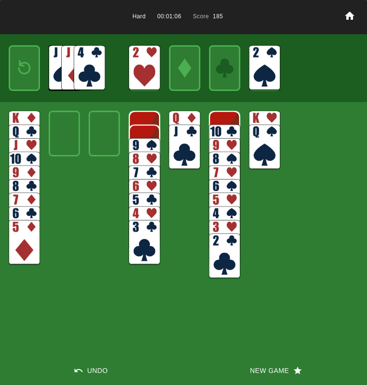
click at [84, 64] on img at bounding box center [89, 67] width 31 height 45
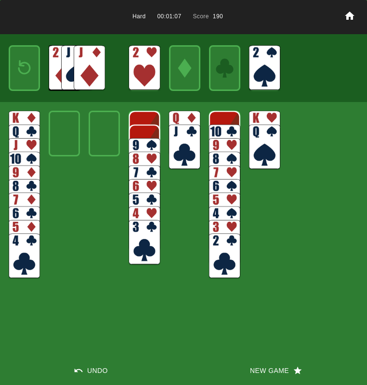
click at [84, 64] on img at bounding box center [89, 67] width 31 height 45
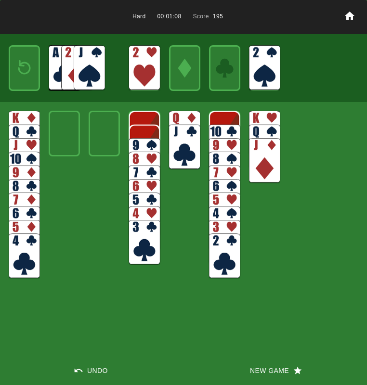
click at [225, 129] on img at bounding box center [224, 147] width 31 height 45
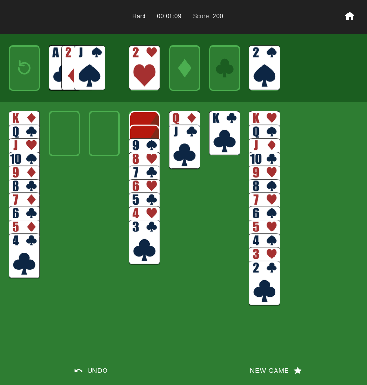
click at [173, 116] on img at bounding box center [184, 133] width 31 height 45
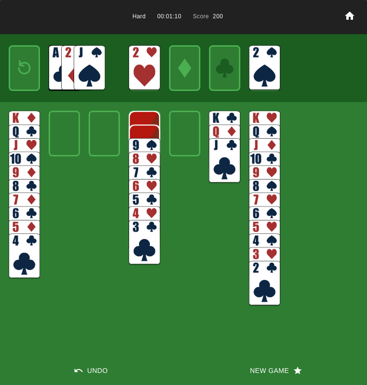
click at [31, 66] on img at bounding box center [24, 67] width 19 height 27
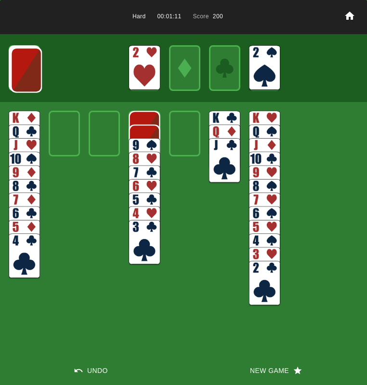
click at [29, 66] on img at bounding box center [26, 70] width 31 height 45
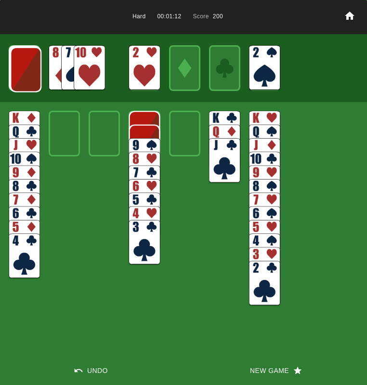
click at [82, 65] on img at bounding box center [89, 67] width 31 height 45
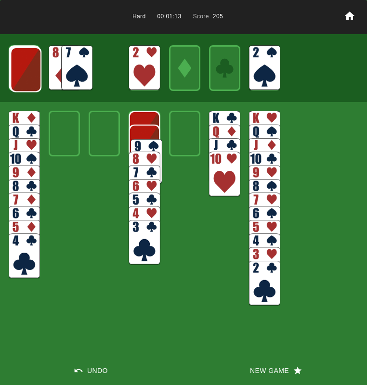
click at [132, 146] on img at bounding box center [145, 161] width 31 height 45
drag, startPoint x: 136, startPoint y: 151, endPoint x: 140, endPoint y: 141, distance: 11.0
click at [136, 151] on main "Hard 00:01:13 Score 205 Undo New Game" at bounding box center [183, 192] width 367 height 385
click at [140, 142] on img at bounding box center [143, 160] width 31 height 45
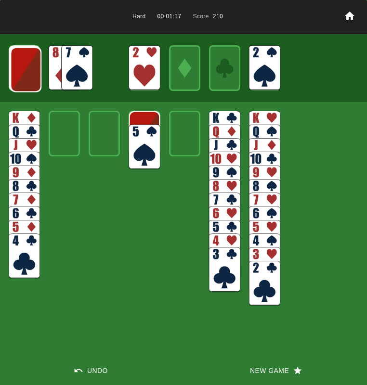
click at [30, 64] on img at bounding box center [25, 69] width 31 height 45
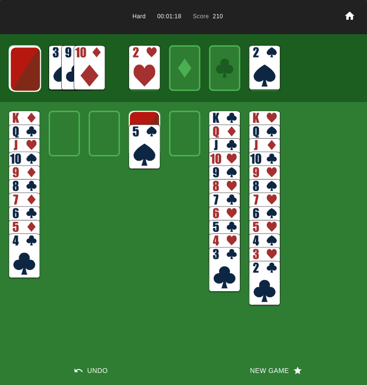
click at [28, 68] on img at bounding box center [25, 69] width 31 height 45
click at [95, 82] on img at bounding box center [89, 67] width 31 height 45
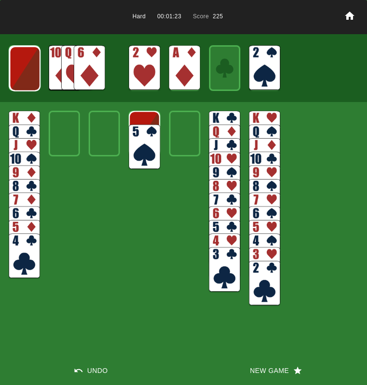
click at [25, 74] on img at bounding box center [24, 68] width 31 height 45
click at [90, 70] on img at bounding box center [89, 67] width 31 height 45
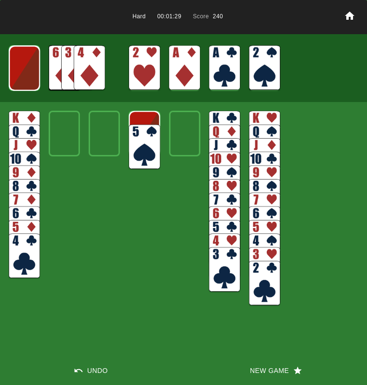
click at [262, 276] on img at bounding box center [264, 283] width 31 height 45
click at [229, 270] on img at bounding box center [224, 269] width 31 height 45
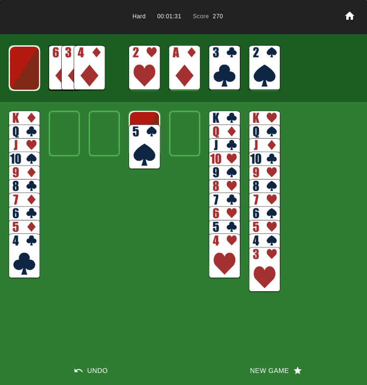
drag, startPoint x: 228, startPoint y: 268, endPoint x: 215, endPoint y: 248, distance: 23.6
click at [228, 267] on img at bounding box center [224, 255] width 31 height 45
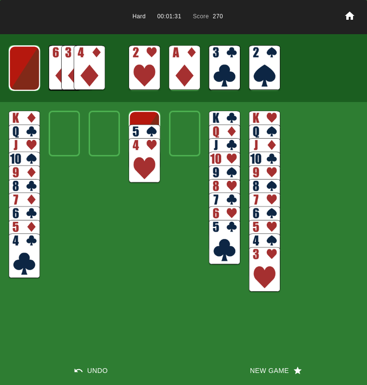
click at [100, 72] on img at bounding box center [89, 67] width 31 height 45
click at [256, 261] on img at bounding box center [264, 269] width 31 height 45
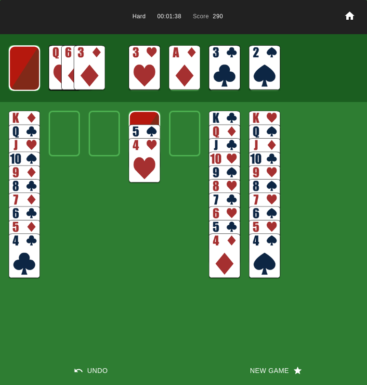
click at [131, 169] on img at bounding box center [143, 160] width 31 height 45
click at [21, 253] on img at bounding box center [24, 255] width 31 height 45
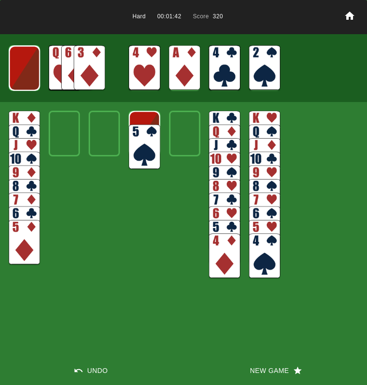
click at [213, 260] on img at bounding box center [224, 255] width 31 height 45
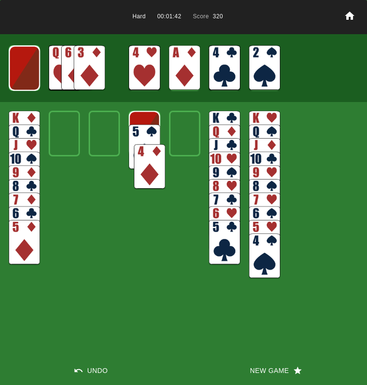
click at [218, 255] on img at bounding box center [224, 242] width 31 height 45
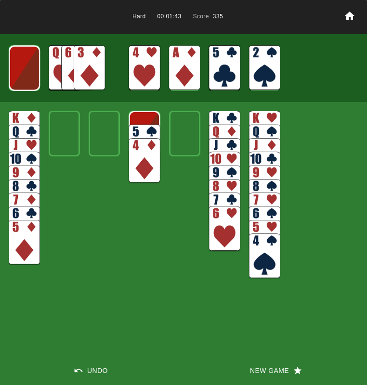
click at [141, 130] on img at bounding box center [143, 147] width 31 height 45
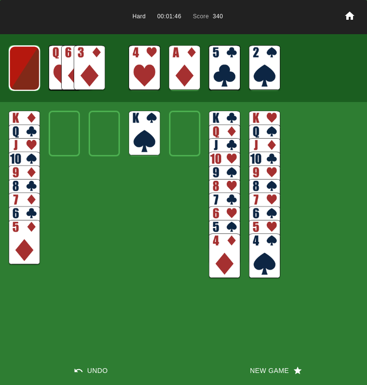
click at [83, 67] on img at bounding box center [89, 67] width 31 height 45
click at [14, 68] on img at bounding box center [24, 68] width 31 height 45
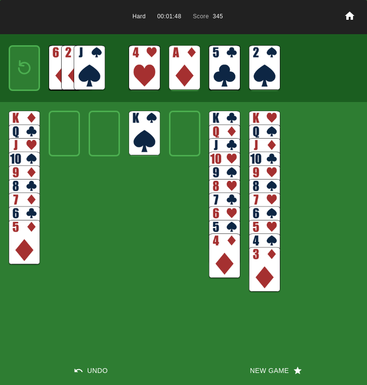
click at [86, 64] on img at bounding box center [89, 67] width 31 height 45
click at [20, 66] on img at bounding box center [24, 67] width 19 height 27
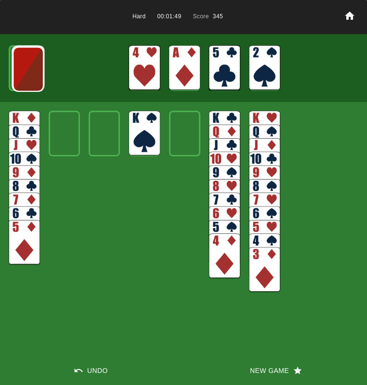
click at [20, 67] on img at bounding box center [28, 69] width 31 height 45
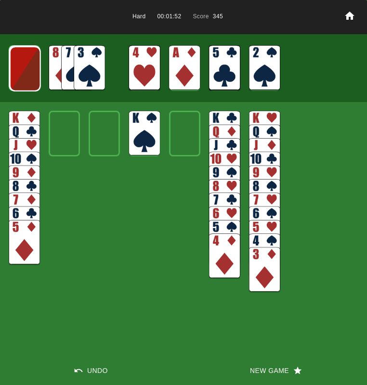
click at [82, 63] on img at bounding box center [89, 67] width 31 height 45
click at [27, 69] on img at bounding box center [25, 68] width 31 height 45
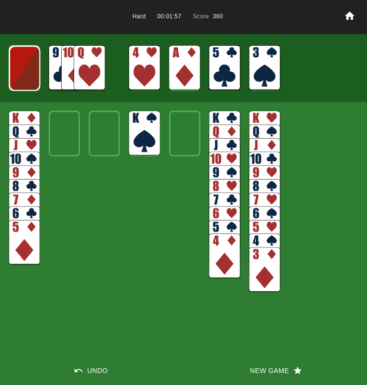
click at [24, 69] on img at bounding box center [24, 68] width 31 height 45
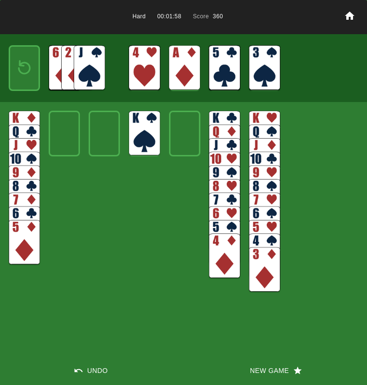
click at [81, 70] on img at bounding box center [89, 67] width 31 height 45
click at [13, 65] on div at bounding box center [24, 67] width 31 height 45
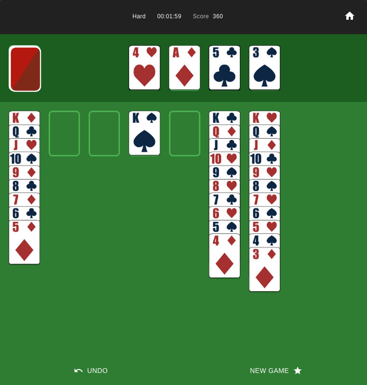
click at [14, 66] on img at bounding box center [25, 69] width 31 height 45
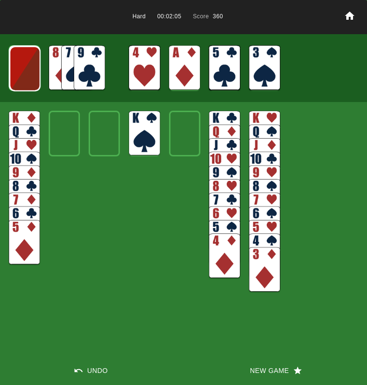
click at [15, 66] on img at bounding box center [24, 68] width 31 height 45
click at [17, 66] on img at bounding box center [24, 68] width 31 height 45
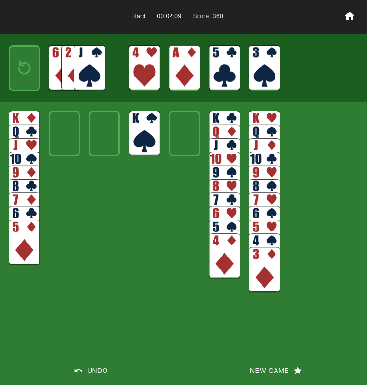
click at [262, 238] on img at bounding box center [264, 255] width 31 height 45
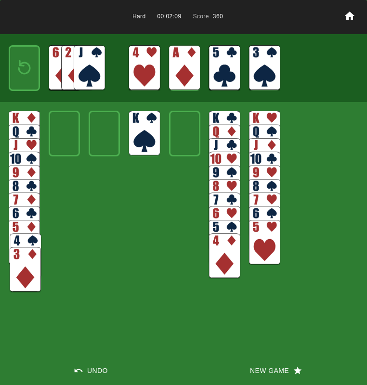
click at [263, 238] on img at bounding box center [264, 242] width 31 height 45
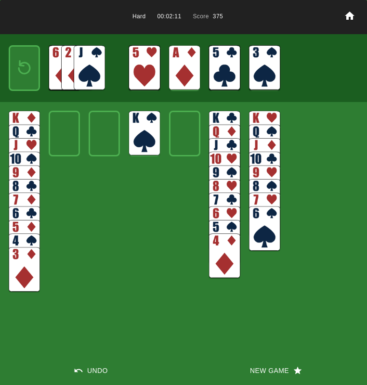
click at [19, 226] on img at bounding box center [24, 242] width 31 height 45
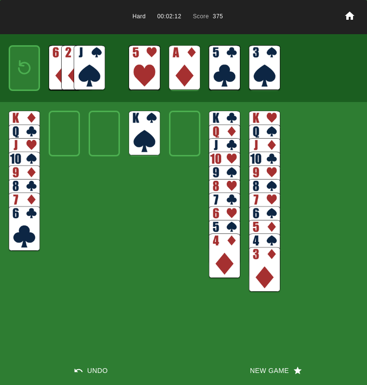
click at [19, 226] on img at bounding box center [24, 228] width 31 height 45
click at [16, 75] on img at bounding box center [24, 67] width 19 height 27
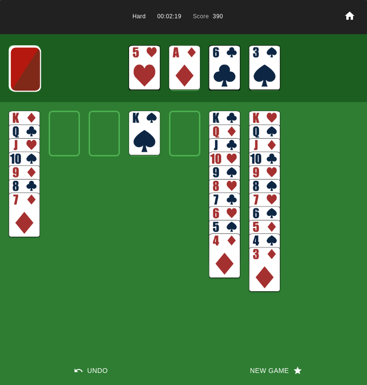
click at [16, 74] on img at bounding box center [25, 69] width 31 height 45
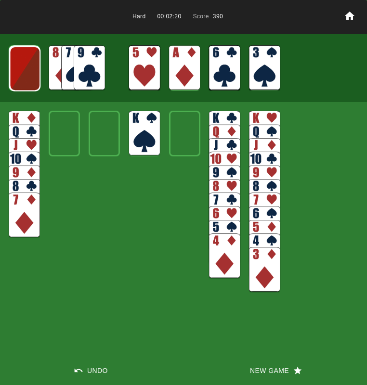
click at [16, 75] on img at bounding box center [24, 68] width 31 height 45
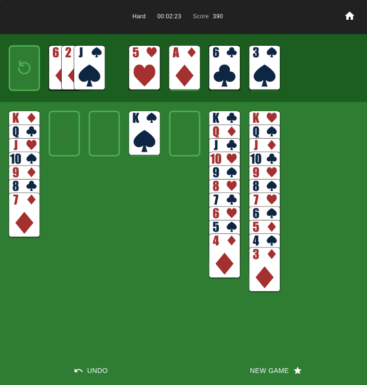
click at [272, 367] on button "New Game" at bounding box center [274, 370] width 183 height 29
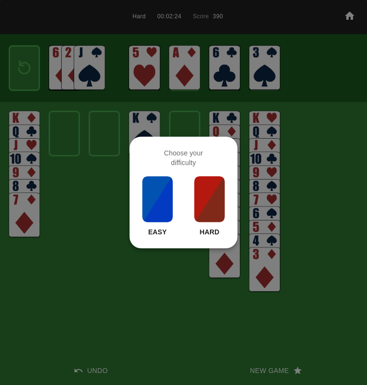
click at [212, 187] on img at bounding box center [209, 199] width 33 height 48
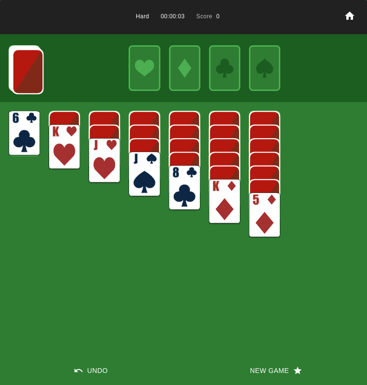
click at [260, 212] on img at bounding box center [264, 214] width 31 height 45
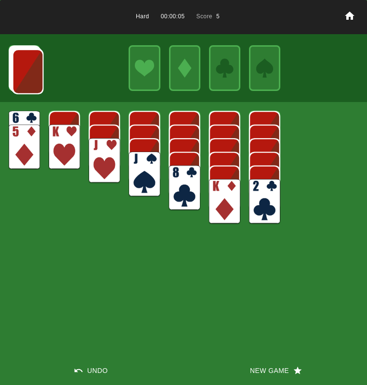
click at [12, 68] on img at bounding box center [27, 70] width 31 height 45
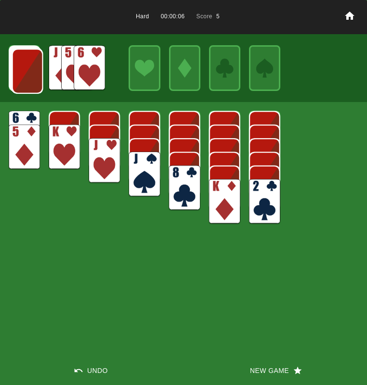
click at [20, 79] on img at bounding box center [27, 71] width 31 height 45
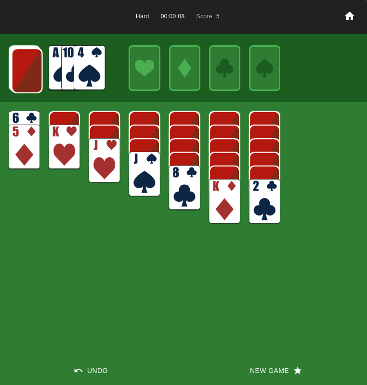
click at [97, 61] on img at bounding box center [89, 67] width 31 height 45
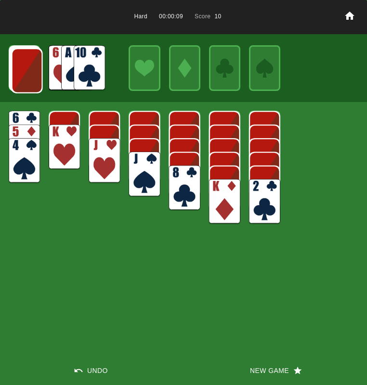
click at [92, 60] on img at bounding box center [89, 67] width 31 height 45
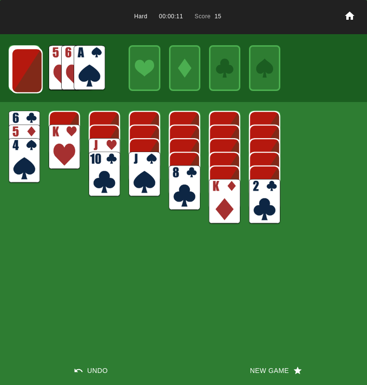
click at [83, 71] on img at bounding box center [89, 67] width 31 height 45
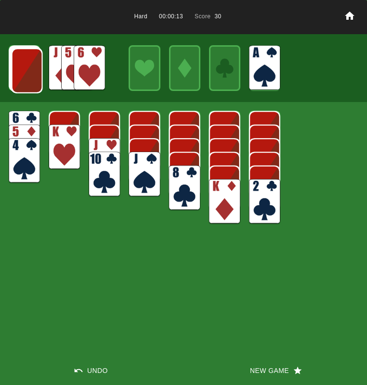
click at [22, 61] on img at bounding box center [27, 70] width 31 height 45
click at [22, 63] on img at bounding box center [26, 70] width 31 height 45
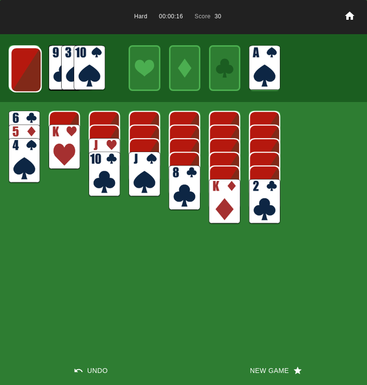
click at [22, 64] on img at bounding box center [26, 69] width 31 height 45
click at [22, 65] on img at bounding box center [25, 69] width 31 height 45
click at [22, 66] on img at bounding box center [25, 68] width 31 height 45
click at [22, 67] on img at bounding box center [24, 68] width 31 height 45
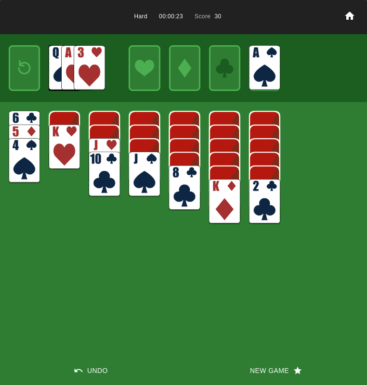
click at [88, 65] on img at bounding box center [89, 67] width 31 height 45
click at [89, 66] on img at bounding box center [89, 67] width 31 height 45
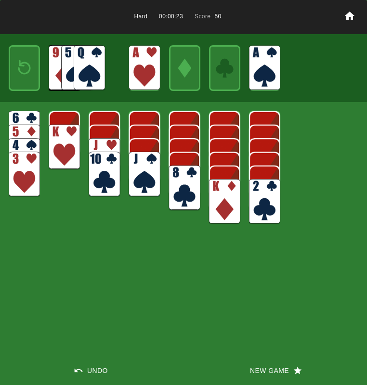
click at [89, 67] on img at bounding box center [89, 67] width 31 height 45
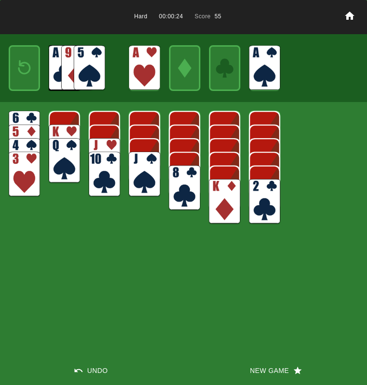
click at [103, 142] on img at bounding box center [104, 160] width 31 height 45
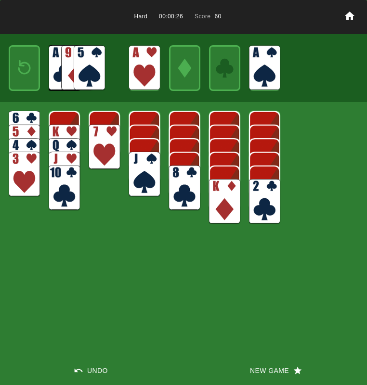
click at [104, 142] on img at bounding box center [104, 147] width 31 height 45
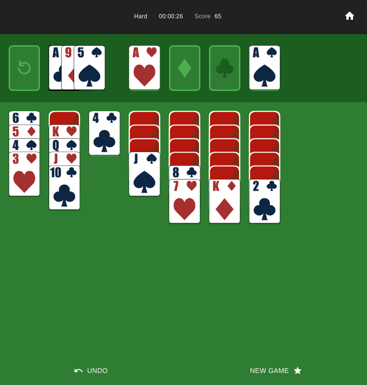
click at [19, 111] on img at bounding box center [24, 133] width 31 height 45
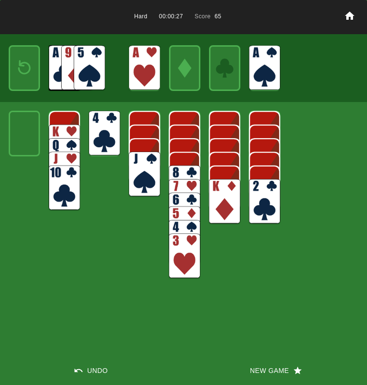
click at [60, 127] on img at bounding box center [64, 147] width 31 height 45
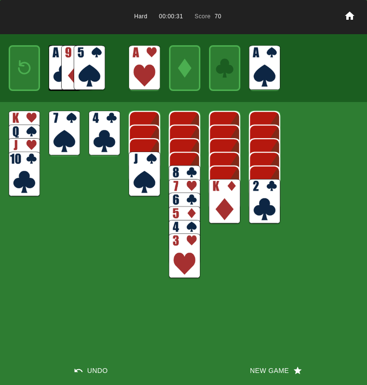
click at [264, 202] on img at bounding box center [264, 201] width 31 height 45
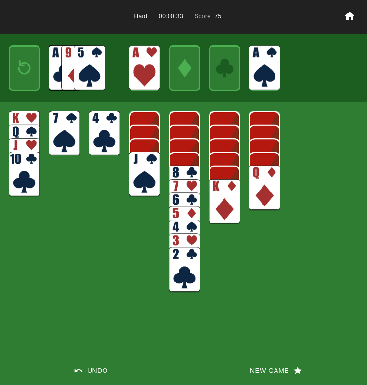
click at [140, 158] on img at bounding box center [143, 174] width 31 height 45
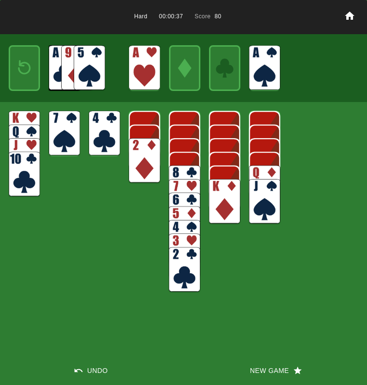
click at [20, 67] on img at bounding box center [24, 67] width 19 height 27
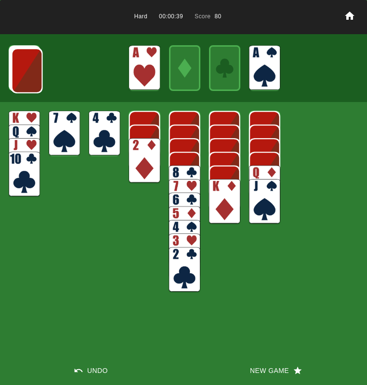
click at [20, 67] on img at bounding box center [27, 70] width 31 height 45
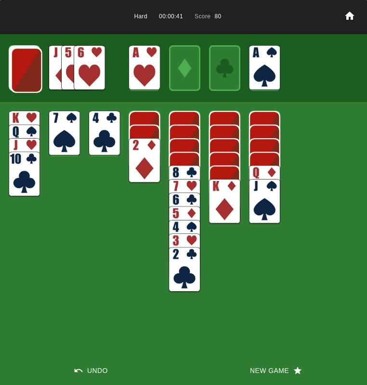
click at [86, 61] on img at bounding box center [89, 67] width 31 height 45
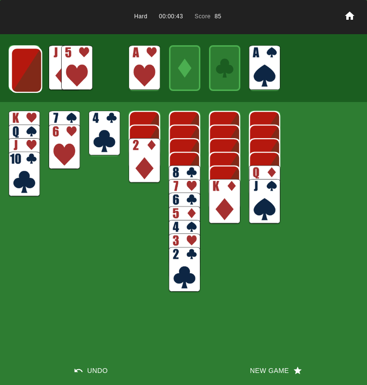
click at [22, 60] on img at bounding box center [26, 70] width 31 height 45
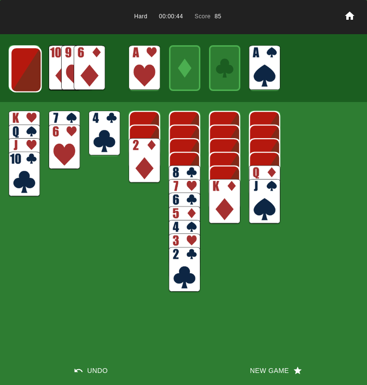
click at [22, 60] on img at bounding box center [26, 69] width 31 height 45
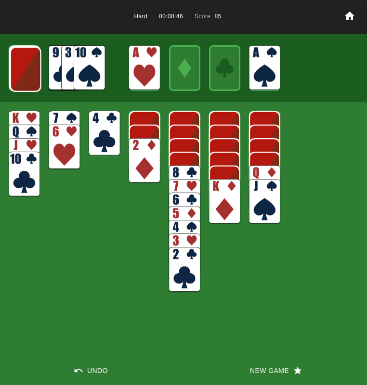
click at [22, 60] on img at bounding box center [25, 69] width 31 height 45
click at [22, 60] on img at bounding box center [25, 68] width 31 height 45
click at [22, 60] on img at bounding box center [24, 68] width 31 height 45
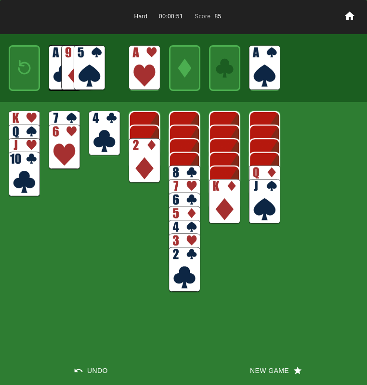
click at [110, 64] on div at bounding box center [183, 68] width 367 height 68
click at [96, 64] on img at bounding box center [89, 67] width 31 height 45
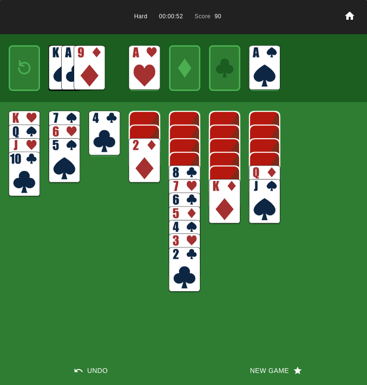
click at [94, 64] on img at bounding box center [89, 67] width 31 height 45
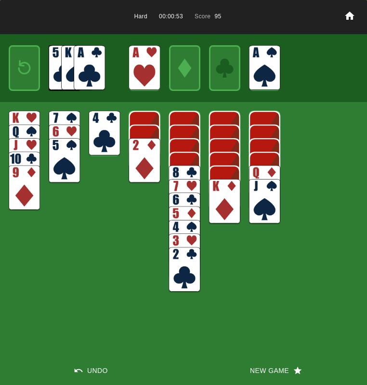
click at [188, 170] on img at bounding box center [184, 187] width 31 height 45
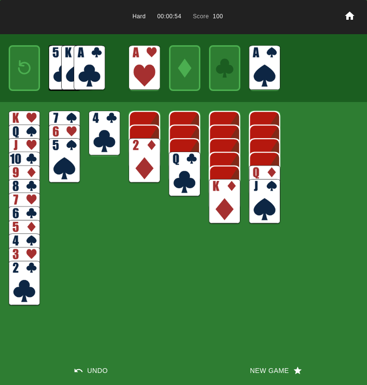
click at [81, 57] on img at bounding box center [89, 67] width 31 height 45
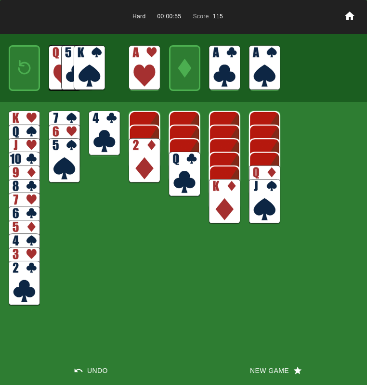
click at [171, 160] on img at bounding box center [184, 174] width 31 height 45
click at [181, 167] on img at bounding box center [184, 174] width 31 height 45
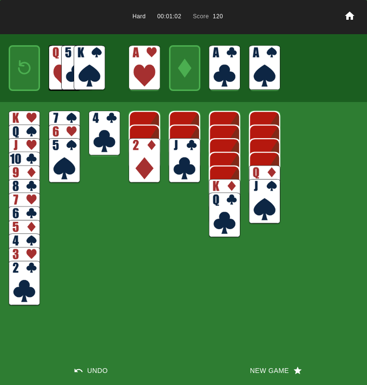
click at [29, 284] on img at bounding box center [24, 283] width 31 height 45
click at [22, 71] on img at bounding box center [24, 67] width 19 height 27
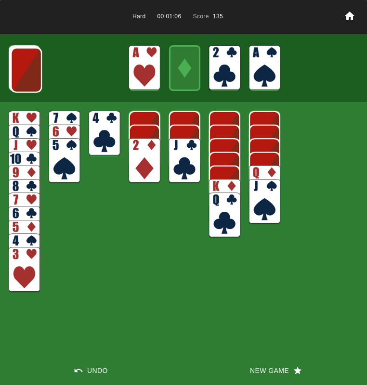
click at [22, 71] on img at bounding box center [26, 70] width 31 height 45
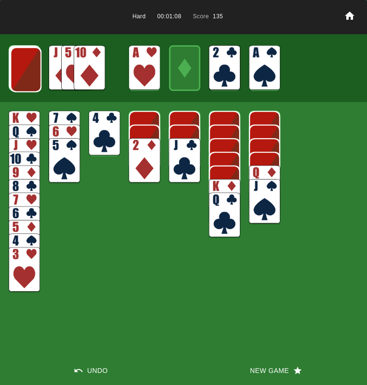
click at [92, 55] on img at bounding box center [89, 67] width 31 height 45
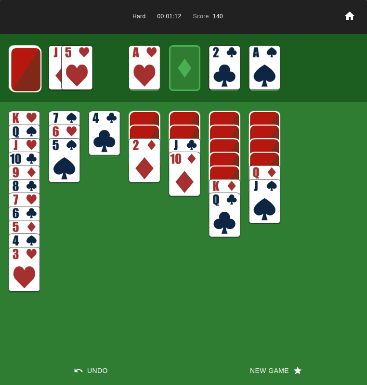
click at [40, 73] on img at bounding box center [25, 69] width 31 height 45
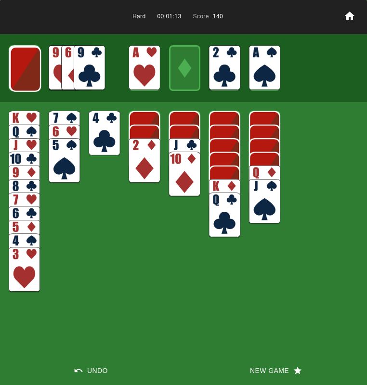
click at [96, 60] on img at bounding box center [89, 67] width 31 height 45
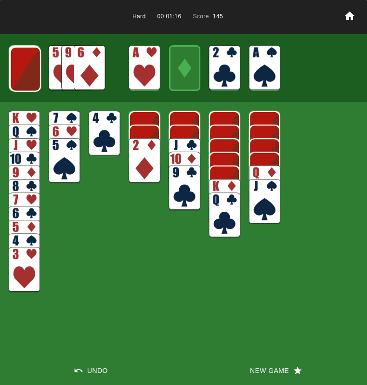
click at [17, 72] on img at bounding box center [25, 69] width 31 height 45
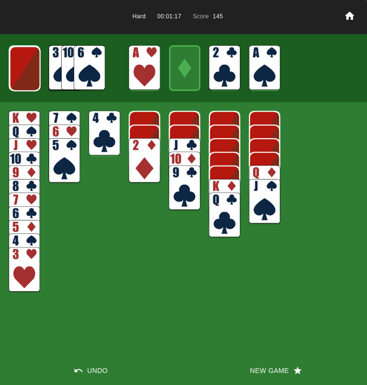
click at [17, 72] on img at bounding box center [24, 68] width 31 height 45
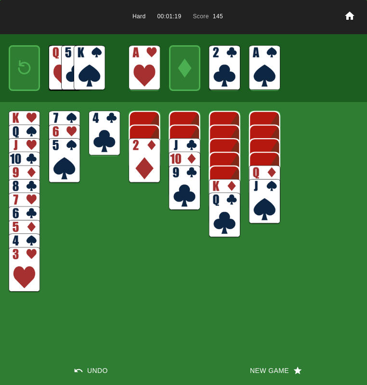
click at [18, 73] on img at bounding box center [24, 67] width 19 height 27
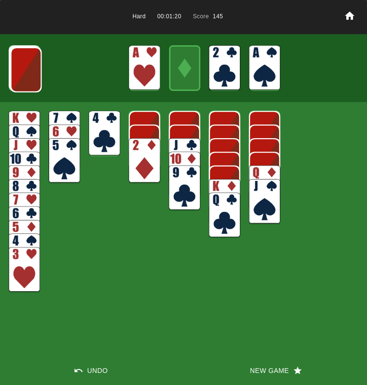
click at [18, 73] on img at bounding box center [26, 69] width 31 height 45
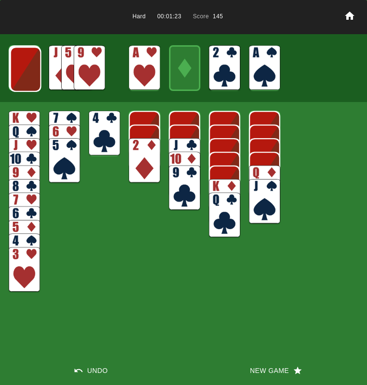
click at [32, 74] on img at bounding box center [25, 69] width 31 height 45
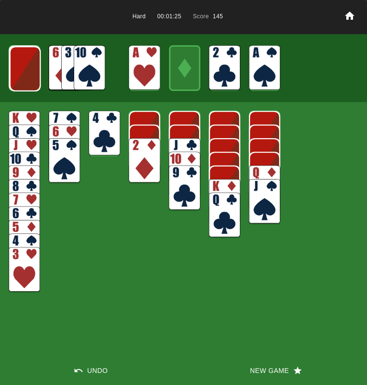
click at [32, 74] on img at bounding box center [25, 68] width 31 height 45
click at [88, 67] on img at bounding box center [89, 67] width 31 height 45
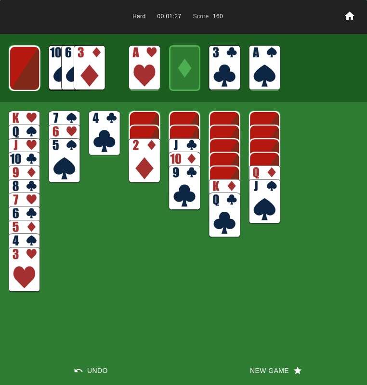
click at [92, 138] on img at bounding box center [104, 133] width 31 height 45
click at [15, 68] on img at bounding box center [24, 68] width 31 height 45
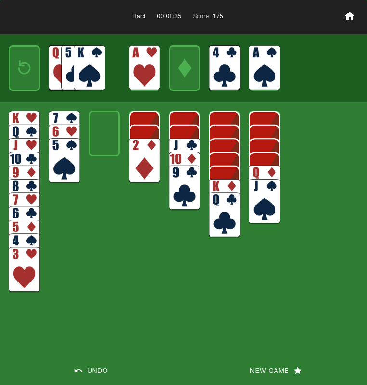
click at [80, 63] on img at bounding box center [89, 67] width 31 height 45
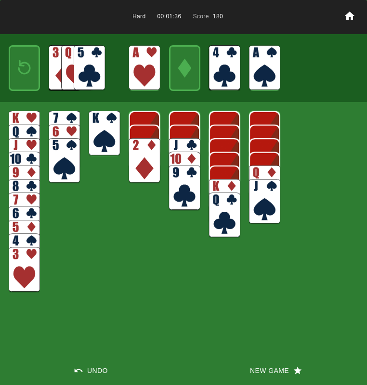
click at [267, 172] on img at bounding box center [264, 187] width 31 height 45
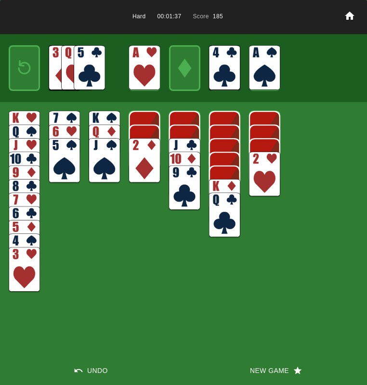
click at [263, 174] on img at bounding box center [264, 174] width 31 height 45
click at [91, 68] on img at bounding box center [89, 67] width 31 height 45
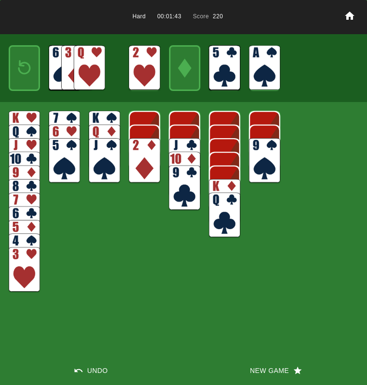
click at [25, 67] on img at bounding box center [24, 67] width 19 height 27
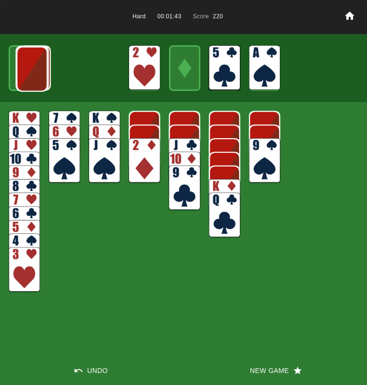
click at [25, 66] on img at bounding box center [31, 69] width 31 height 45
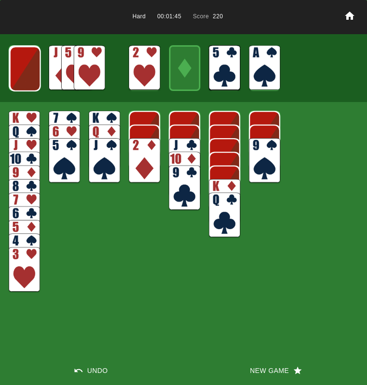
click at [41, 67] on div at bounding box center [183, 68] width 367 height 68
click at [24, 67] on img at bounding box center [25, 68] width 31 height 45
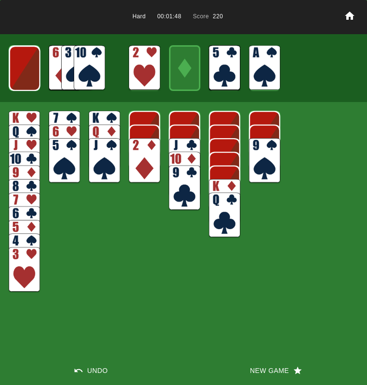
click at [27, 67] on img at bounding box center [24, 68] width 31 height 45
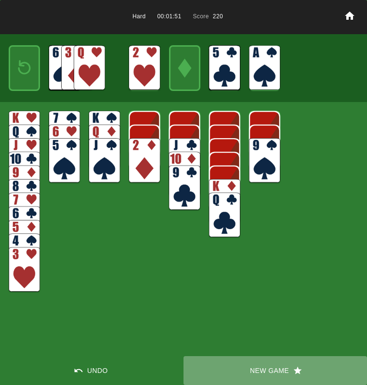
click at [267, 369] on button "New Game" at bounding box center [274, 370] width 183 height 29
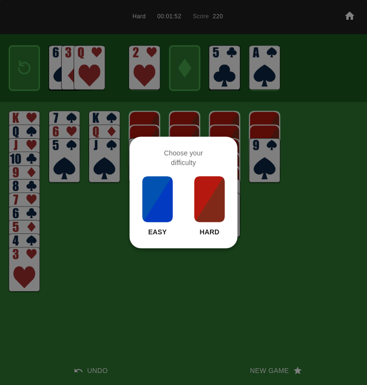
click at [207, 205] on img at bounding box center [209, 199] width 33 height 48
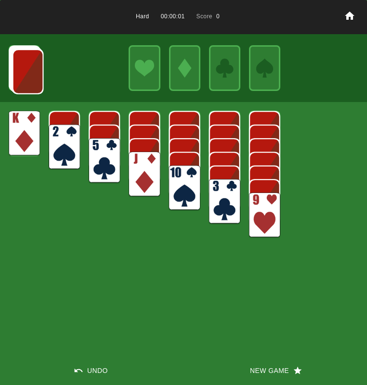
click at [190, 191] on img at bounding box center [184, 187] width 31 height 45
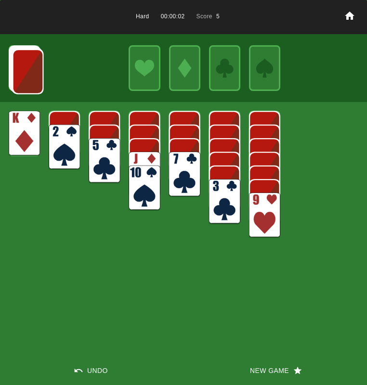
click at [259, 206] on img at bounding box center [264, 214] width 31 height 45
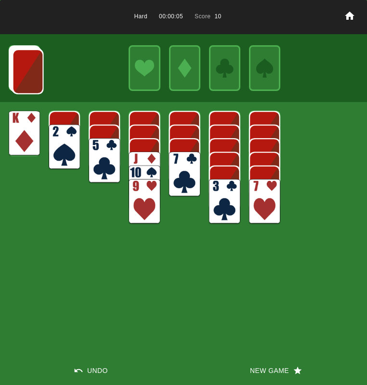
click at [26, 85] on img at bounding box center [27, 71] width 31 height 45
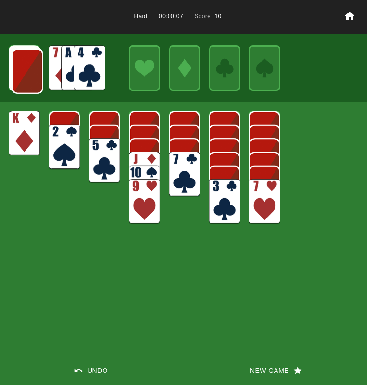
click at [29, 81] on img at bounding box center [27, 71] width 31 height 45
click at [29, 80] on img at bounding box center [27, 70] width 31 height 45
click at [29, 80] on img at bounding box center [26, 70] width 31 height 45
click at [102, 68] on img at bounding box center [89, 67] width 31 height 45
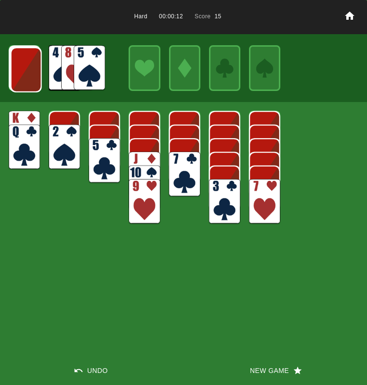
click at [146, 158] on img at bounding box center [143, 174] width 31 height 45
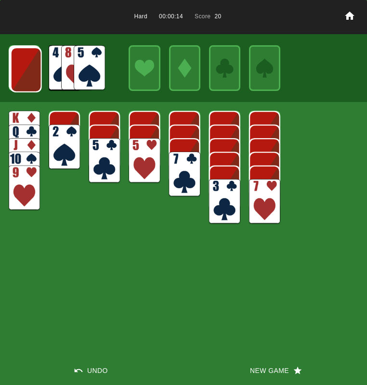
click at [23, 73] on img at bounding box center [26, 69] width 31 height 45
click at [23, 72] on img at bounding box center [25, 69] width 31 height 45
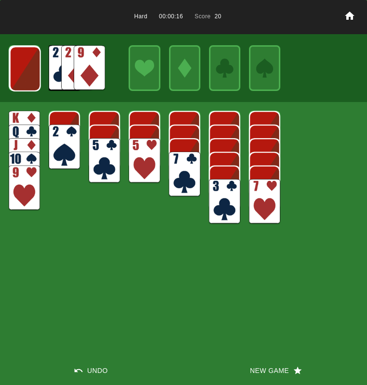
click at [23, 72] on img at bounding box center [25, 68] width 31 height 45
click at [23, 73] on img at bounding box center [24, 68] width 31 height 45
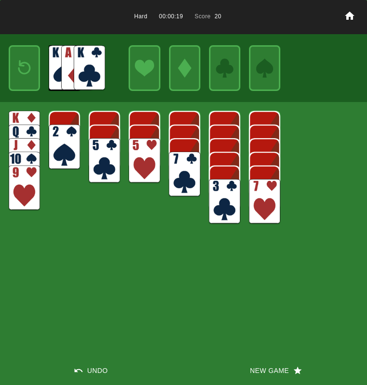
click at [23, 73] on img at bounding box center [24, 67] width 19 height 27
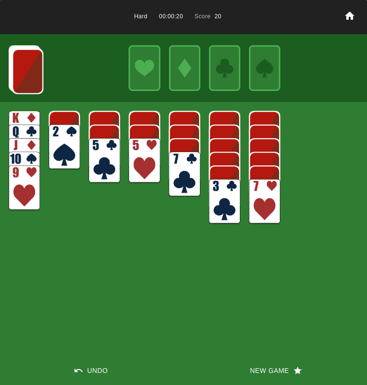
click at [23, 73] on img at bounding box center [27, 71] width 31 height 45
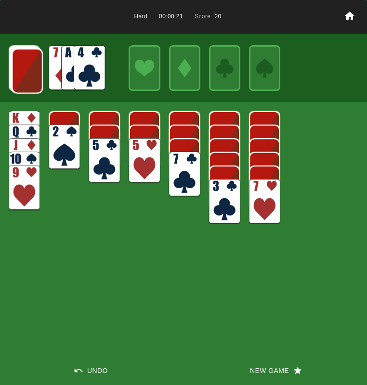
click at [93, 65] on img at bounding box center [89, 67] width 31 height 45
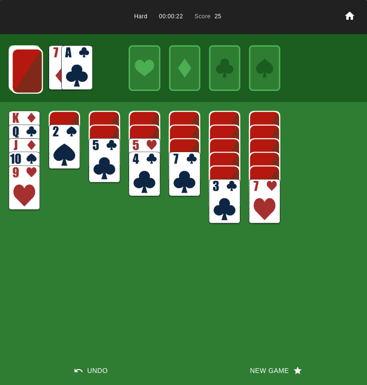
click at [81, 63] on img at bounding box center [76, 67] width 31 height 45
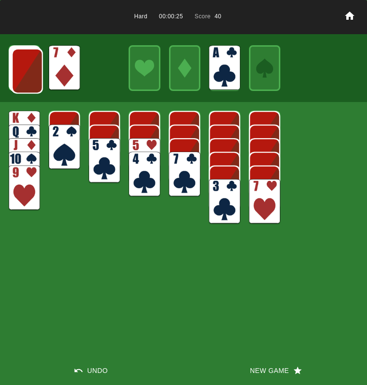
click at [21, 80] on img at bounding box center [27, 71] width 31 height 45
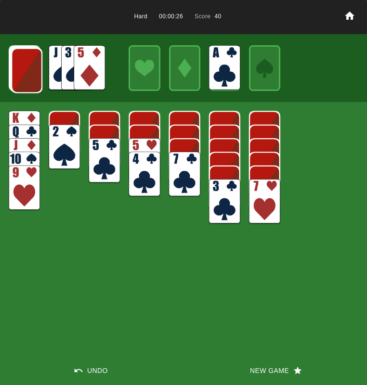
click at [21, 80] on img at bounding box center [26, 70] width 31 height 45
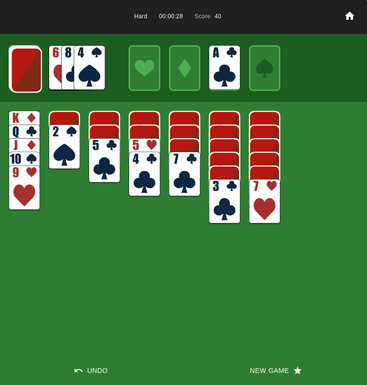
click at [22, 79] on img at bounding box center [26, 70] width 31 height 45
click at [22, 80] on img at bounding box center [25, 69] width 31 height 45
click at [87, 64] on img at bounding box center [89, 67] width 31 height 45
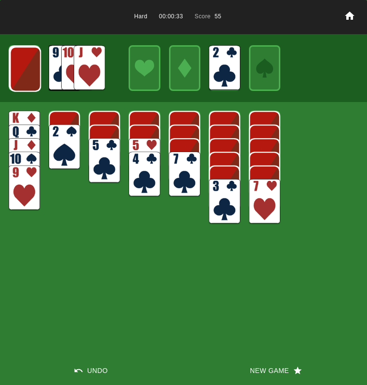
click at [220, 194] on img at bounding box center [224, 201] width 31 height 45
click at [220, 193] on img at bounding box center [224, 187] width 31 height 45
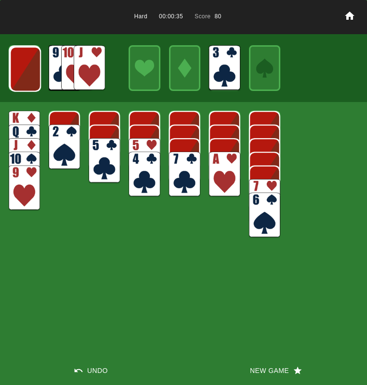
click at [132, 139] on img at bounding box center [143, 160] width 31 height 45
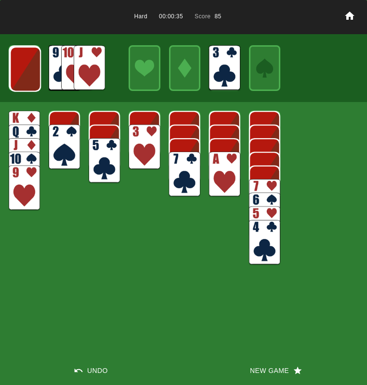
click at [226, 168] on img at bounding box center [224, 174] width 31 height 45
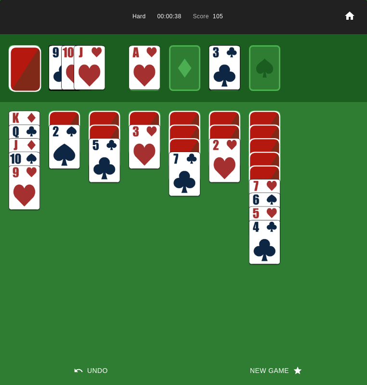
click at [233, 151] on img at bounding box center [224, 160] width 31 height 45
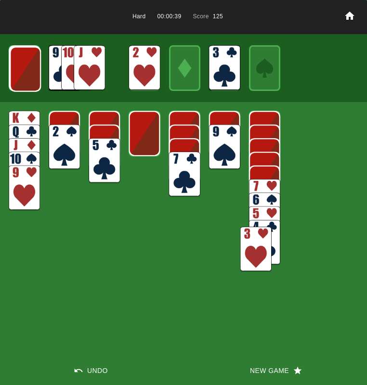
drag, startPoint x: 152, startPoint y: 132, endPoint x: 263, endPoint y: 228, distance: 146.4
click at [264, 234] on img at bounding box center [255, 249] width 31 height 45
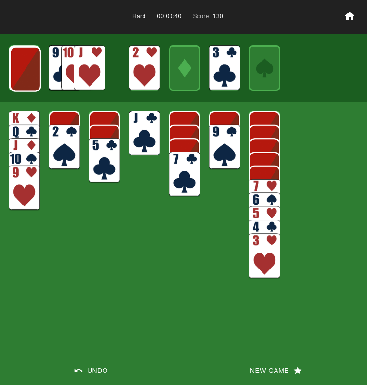
click at [79, 143] on img at bounding box center [64, 147] width 31 height 45
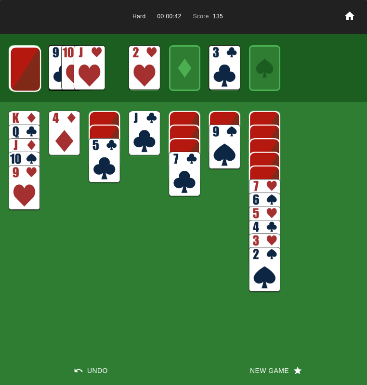
click at [64, 134] on img at bounding box center [64, 133] width 31 height 45
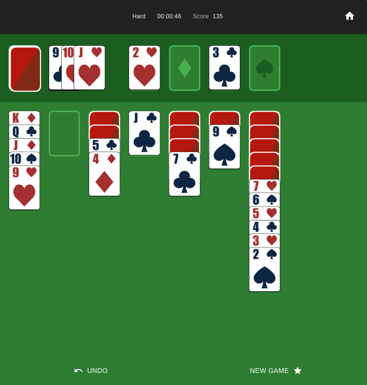
click at [22, 74] on img at bounding box center [25, 69] width 31 height 45
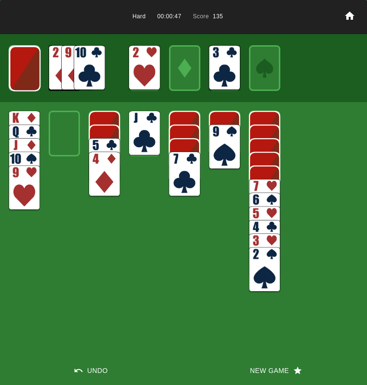
click at [22, 73] on img at bounding box center [24, 68] width 31 height 45
click at [84, 65] on img at bounding box center [89, 67] width 31 height 45
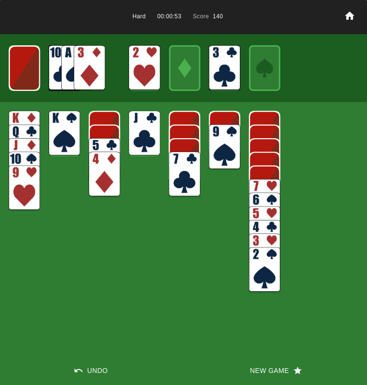
click at [27, 70] on img at bounding box center [24, 68] width 31 height 45
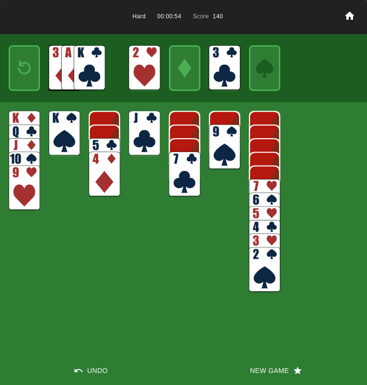
click at [27, 70] on img at bounding box center [24, 67] width 19 height 27
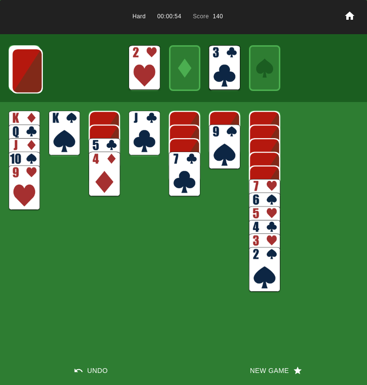
click at [27, 71] on img at bounding box center [27, 70] width 31 height 45
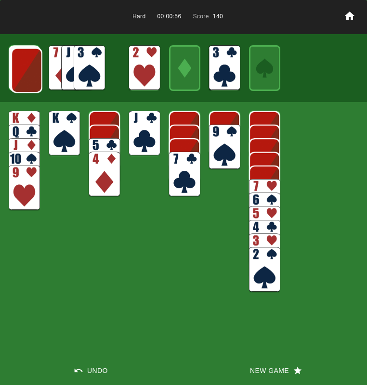
click at [91, 64] on img at bounding box center [89, 67] width 31 height 45
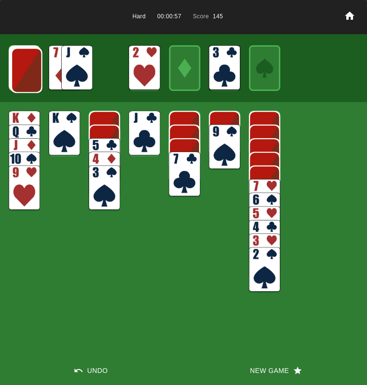
click at [30, 67] on img at bounding box center [26, 70] width 31 height 45
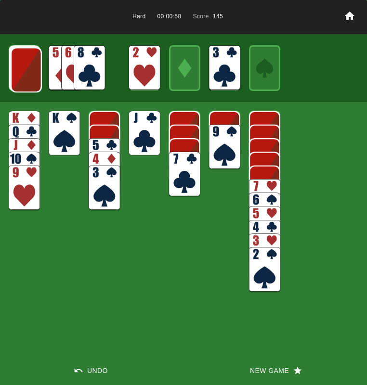
click at [92, 64] on img at bounding box center [89, 67] width 31 height 45
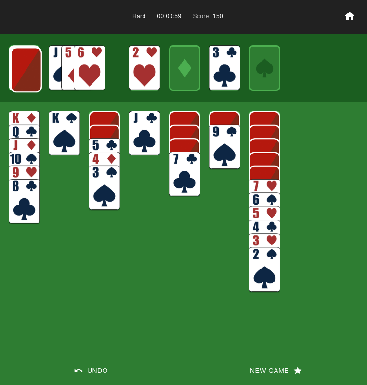
click at [268, 186] on img at bounding box center [264, 201] width 31 height 45
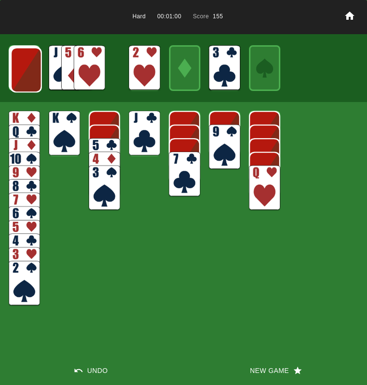
drag, startPoint x: 266, startPoint y: 186, endPoint x: 258, endPoint y: 180, distance: 10.0
click at [266, 186] on img at bounding box center [264, 187] width 31 height 45
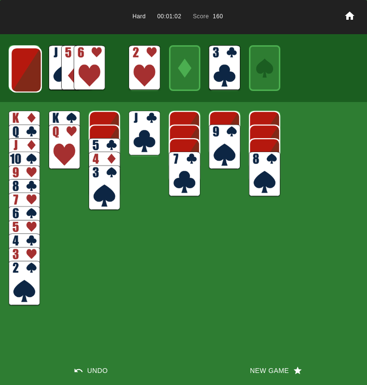
drag, startPoint x: 147, startPoint y: 126, endPoint x: 141, endPoint y: 125, distance: 5.9
click at [147, 126] on img at bounding box center [143, 133] width 31 height 45
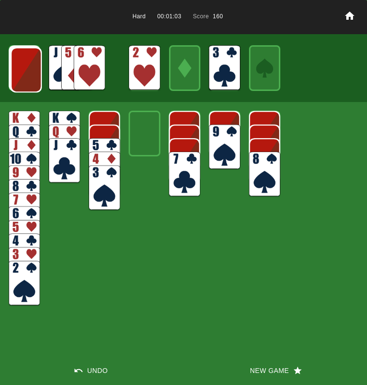
click at [83, 67] on img at bounding box center [89, 67] width 31 height 45
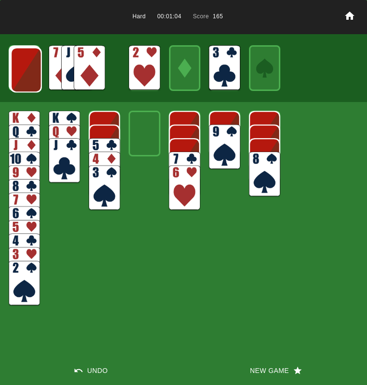
click at [90, 143] on img at bounding box center [104, 160] width 31 height 45
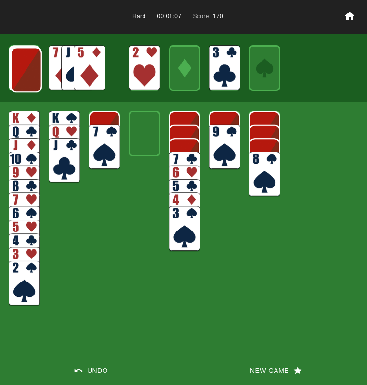
click at [35, 66] on img at bounding box center [26, 69] width 31 height 45
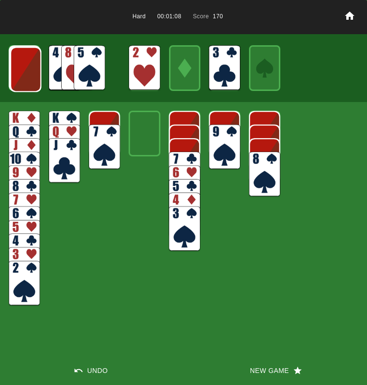
click at [35, 66] on img at bounding box center [25, 69] width 31 height 45
click at [29, 68] on img at bounding box center [25, 68] width 31 height 45
click at [29, 68] on img at bounding box center [24, 68] width 31 height 45
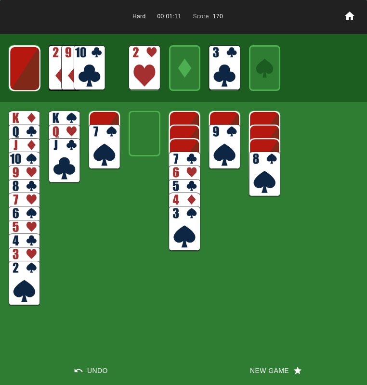
click at [29, 68] on img at bounding box center [24, 68] width 31 height 45
click at [91, 71] on img at bounding box center [89, 67] width 31 height 45
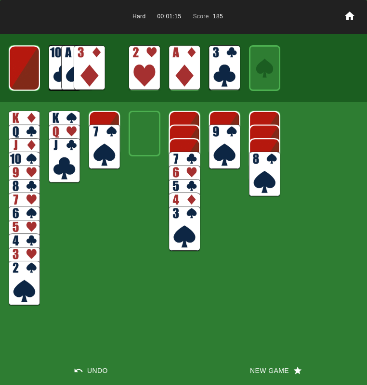
click at [27, 59] on img at bounding box center [24, 67] width 31 height 45
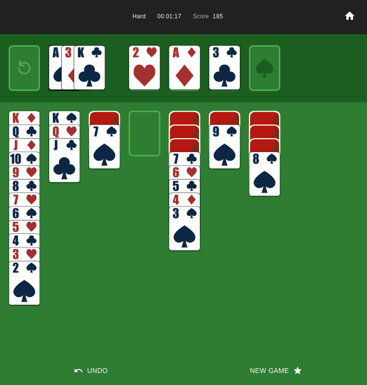
click at [29, 67] on img at bounding box center [24, 67] width 19 height 27
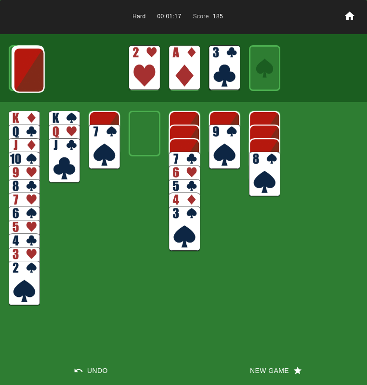
click at [29, 67] on img at bounding box center [28, 70] width 31 height 45
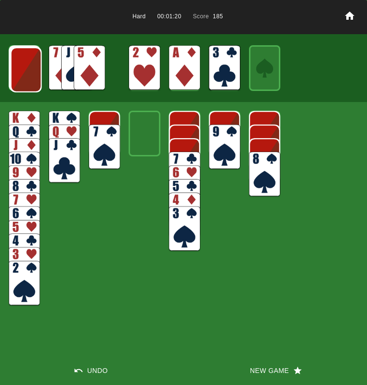
click at [29, 67] on img at bounding box center [26, 69] width 31 height 45
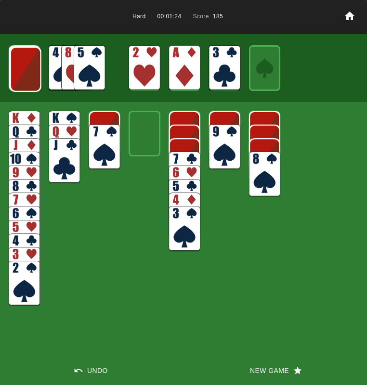
click at [29, 67] on img at bounding box center [25, 69] width 31 height 45
click at [29, 67] on img at bounding box center [25, 68] width 31 height 45
click at [29, 67] on img at bounding box center [24, 68] width 31 height 45
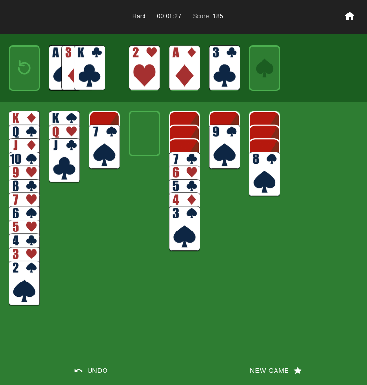
click at [86, 70] on img at bounding box center [89, 67] width 31 height 45
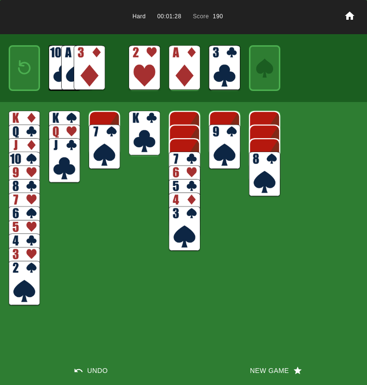
click at [85, 69] on img at bounding box center [89, 67] width 31 height 45
click at [251, 366] on button "New Game" at bounding box center [274, 370] width 183 height 29
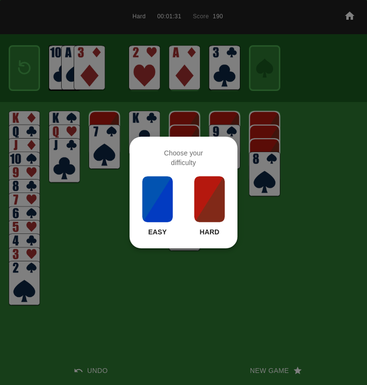
click at [209, 184] on img at bounding box center [209, 199] width 33 height 48
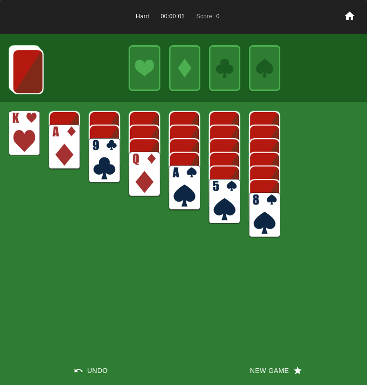
drag, startPoint x: 181, startPoint y: 197, endPoint x: 177, endPoint y: 193, distance: 5.4
click at [181, 196] on img at bounding box center [184, 187] width 31 height 45
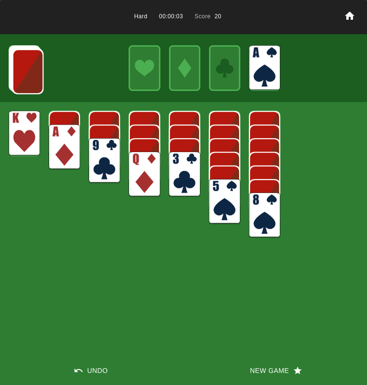
click at [57, 144] on img at bounding box center [64, 147] width 31 height 45
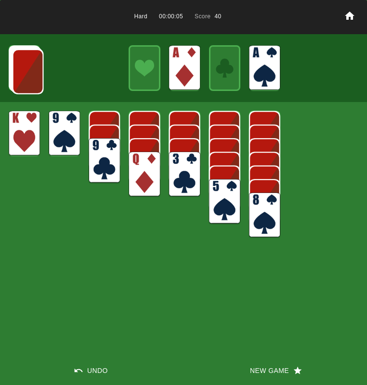
click at [23, 71] on img at bounding box center [27, 71] width 31 height 45
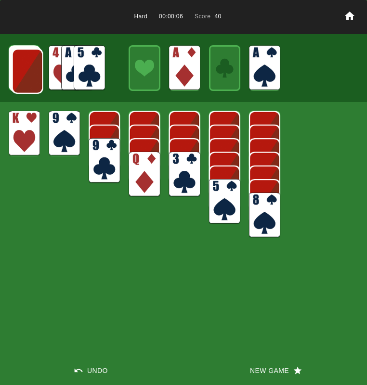
click at [23, 71] on img at bounding box center [27, 71] width 31 height 45
click at [23, 71] on img at bounding box center [27, 70] width 31 height 45
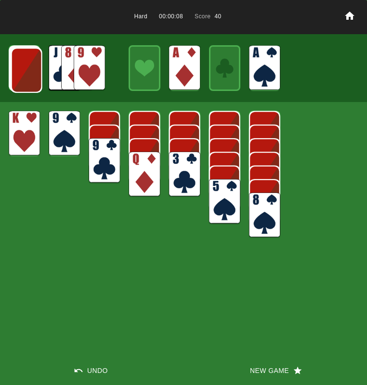
click at [23, 71] on img at bounding box center [26, 70] width 31 height 45
click at [88, 69] on img at bounding box center [89, 67] width 31 height 45
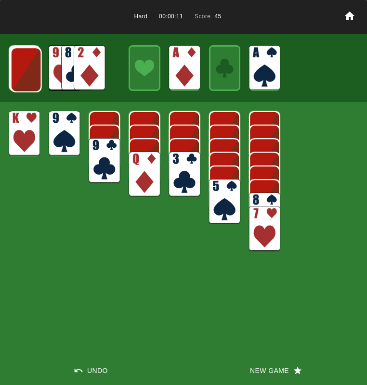
click at [86, 77] on img at bounding box center [89, 67] width 31 height 45
click at [15, 73] on img at bounding box center [26, 69] width 31 height 45
click at [103, 61] on img at bounding box center [89, 67] width 31 height 45
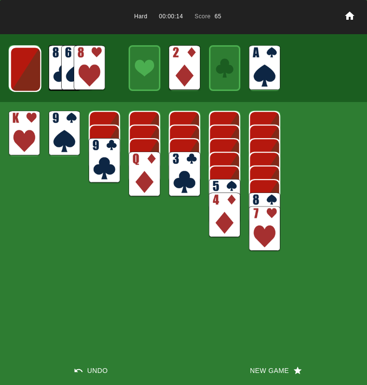
click at [190, 175] on img at bounding box center [184, 174] width 31 height 45
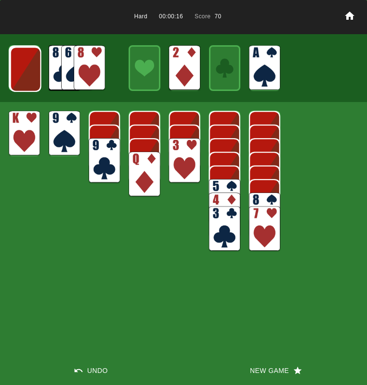
click at [89, 66] on img at bounding box center [89, 67] width 31 height 45
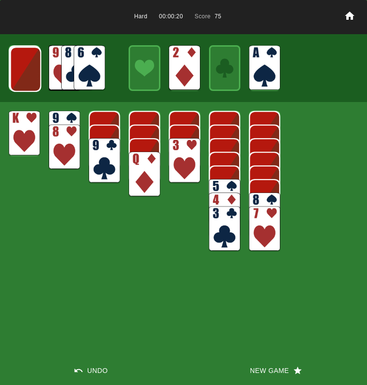
click at [89, 72] on img at bounding box center [89, 67] width 31 height 45
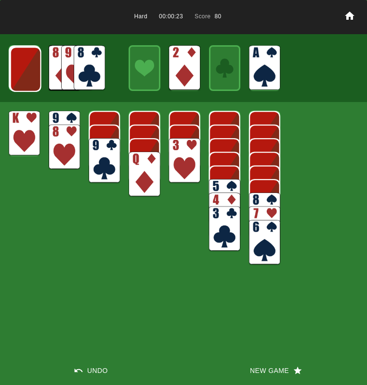
click at [32, 72] on img at bounding box center [25, 69] width 31 height 45
click at [98, 62] on img at bounding box center [89, 67] width 31 height 45
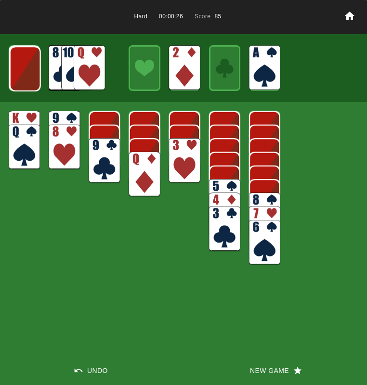
click at [17, 79] on img at bounding box center [25, 68] width 31 height 45
click at [30, 76] on img at bounding box center [24, 68] width 31 height 45
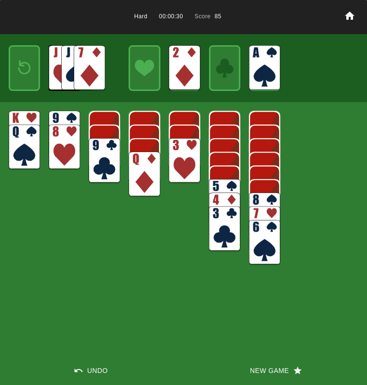
click at [31, 74] on img at bounding box center [24, 67] width 19 height 27
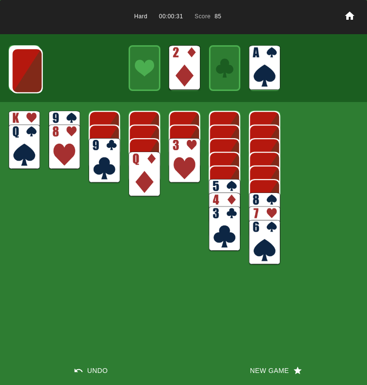
click at [31, 74] on img at bounding box center [27, 70] width 31 height 45
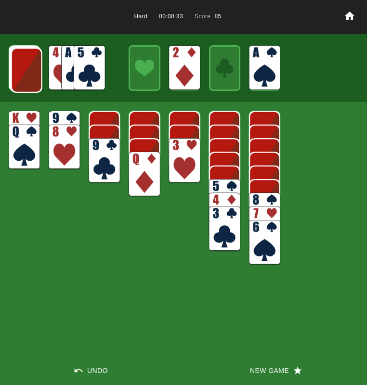
click at [31, 74] on img at bounding box center [26, 70] width 31 height 45
click at [27, 77] on img at bounding box center [26, 69] width 31 height 45
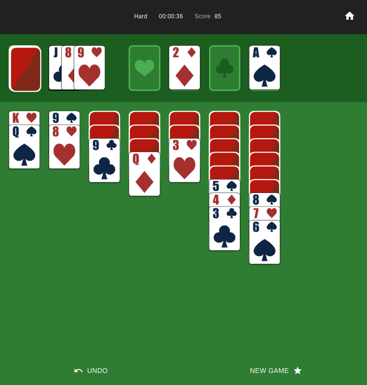
click at [27, 75] on img at bounding box center [25, 69] width 31 height 45
click at [26, 71] on img at bounding box center [25, 68] width 31 height 45
click at [31, 70] on img at bounding box center [24, 68] width 31 height 45
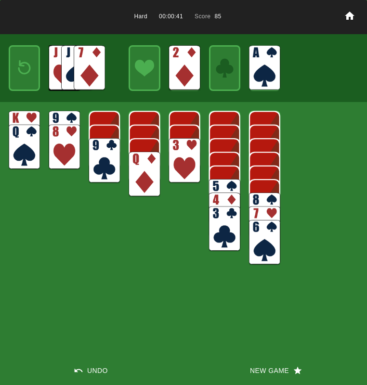
click at [258, 371] on button "New Game" at bounding box center [274, 370] width 183 height 29
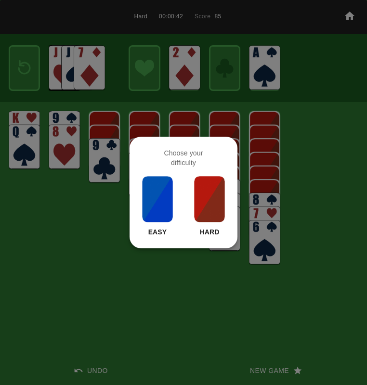
click at [201, 191] on img at bounding box center [209, 199] width 33 height 48
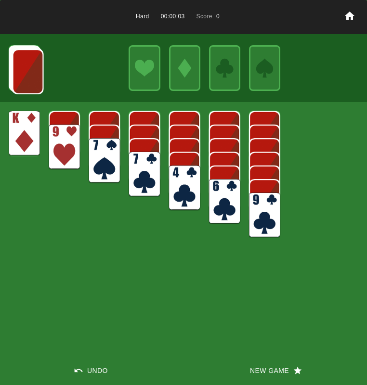
click at [5, 52] on div at bounding box center [183, 68] width 367 height 68
click at [30, 65] on img at bounding box center [27, 71] width 31 height 45
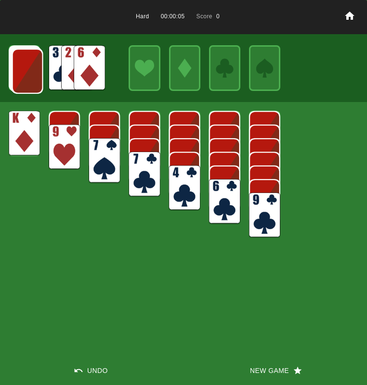
click at [75, 74] on img at bounding box center [89, 67] width 31 height 45
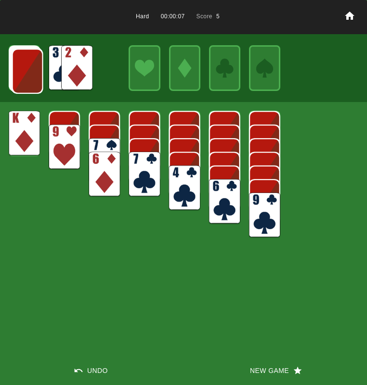
click at [10, 67] on main "Hard 00:00:07 Score 5 Undo New Game" at bounding box center [183, 192] width 367 height 385
click at [20, 71] on img at bounding box center [27, 71] width 31 height 45
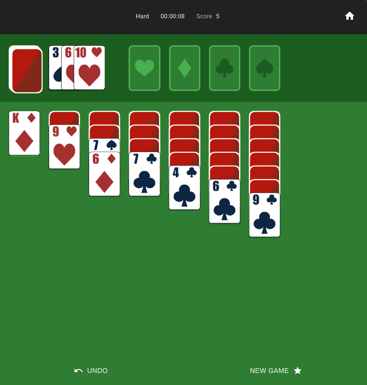
click at [24, 76] on img at bounding box center [27, 70] width 31 height 45
click at [24, 76] on img at bounding box center [26, 70] width 31 height 45
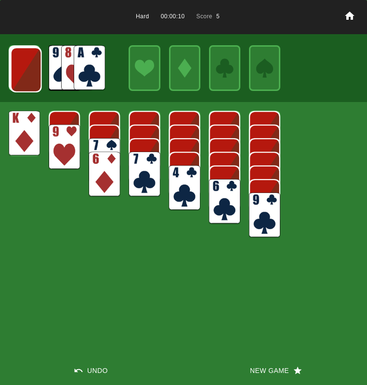
click at [88, 73] on img at bounding box center [89, 67] width 31 height 45
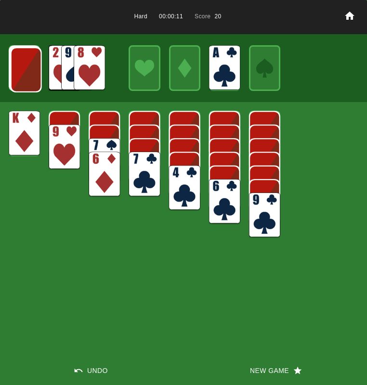
click at [82, 70] on img at bounding box center [89, 67] width 31 height 45
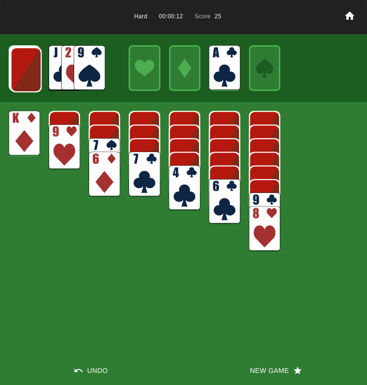
click at [140, 166] on img at bounding box center [143, 174] width 31 height 45
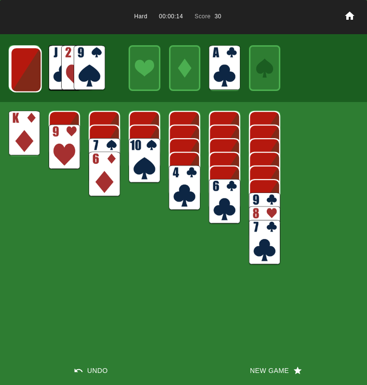
click at [58, 145] on img at bounding box center [64, 147] width 31 height 45
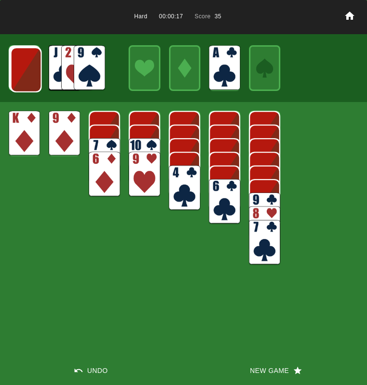
click at [23, 68] on img at bounding box center [26, 69] width 31 height 45
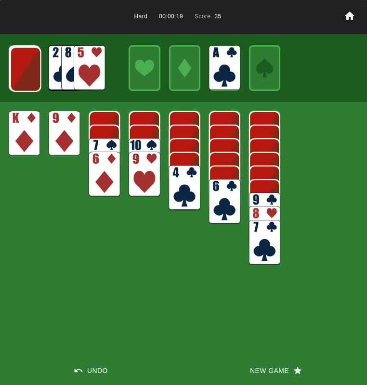
click at [77, 67] on img at bounding box center [89, 67] width 31 height 45
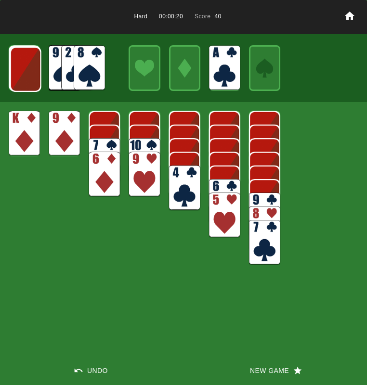
click at [177, 179] on img at bounding box center [184, 187] width 31 height 45
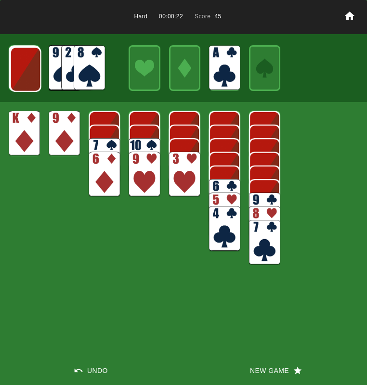
click at [176, 177] on img at bounding box center [184, 174] width 31 height 45
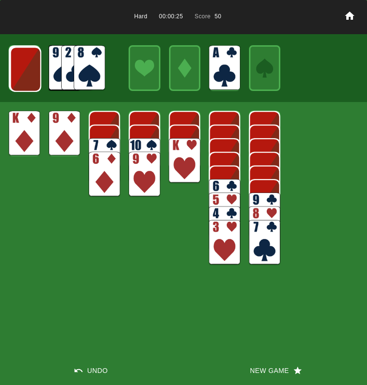
click at [84, 60] on img at bounding box center [89, 67] width 31 height 45
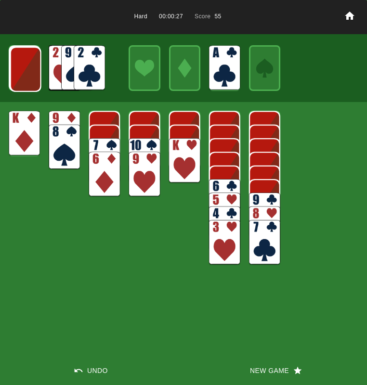
click at [87, 61] on img at bounding box center [89, 67] width 31 height 45
click at [27, 70] on img at bounding box center [25, 69] width 31 height 45
click at [91, 70] on img at bounding box center [89, 67] width 31 height 45
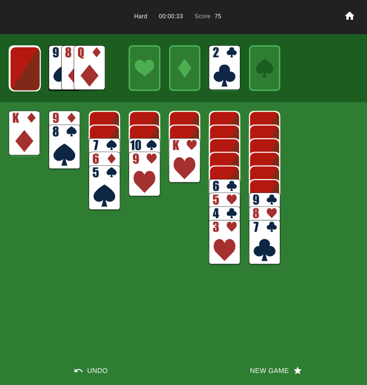
click at [31, 73] on img at bounding box center [25, 68] width 31 height 45
click at [86, 72] on img at bounding box center [89, 67] width 31 height 45
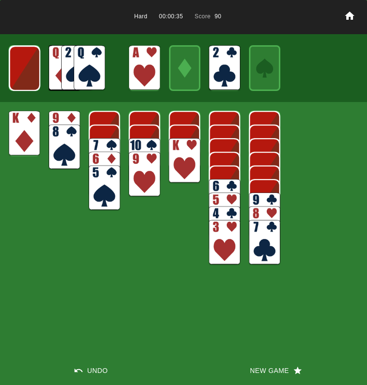
click at [81, 70] on img at bounding box center [89, 67] width 31 height 45
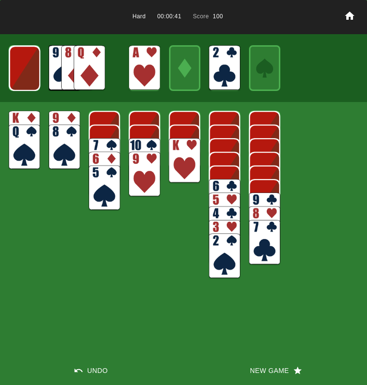
click at [28, 75] on img at bounding box center [24, 68] width 31 height 45
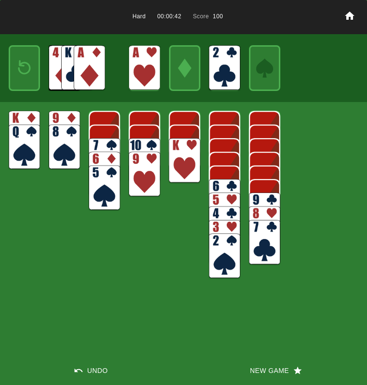
click at [85, 69] on img at bounding box center [89, 67] width 31 height 45
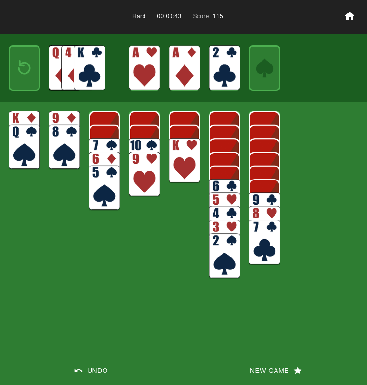
click at [22, 72] on img at bounding box center [24, 67] width 19 height 27
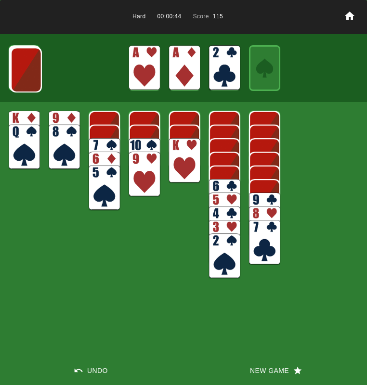
click at [22, 72] on img at bounding box center [26, 69] width 31 height 45
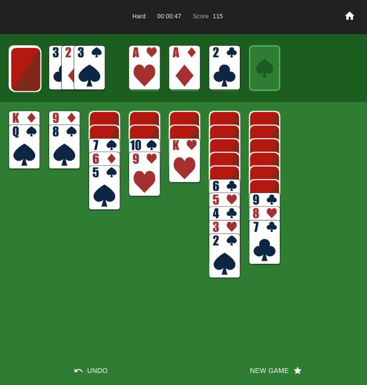
click at [91, 64] on img at bounding box center [89, 67] width 31 height 45
click at [29, 71] on img at bounding box center [25, 69] width 31 height 45
click at [29, 71] on img at bounding box center [25, 68] width 31 height 45
click at [29, 71] on img at bounding box center [24, 68] width 31 height 45
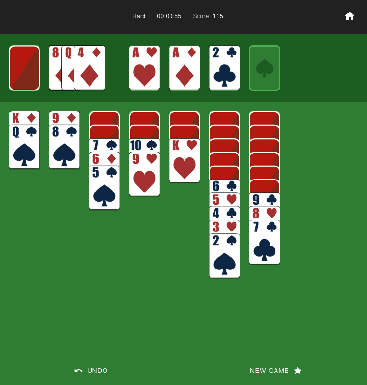
click at [97, 61] on img at bounding box center [89, 67] width 31 height 45
click at [28, 72] on img at bounding box center [24, 67] width 31 height 45
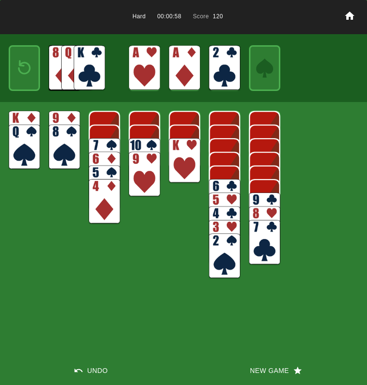
click at [28, 72] on img at bounding box center [24, 67] width 19 height 27
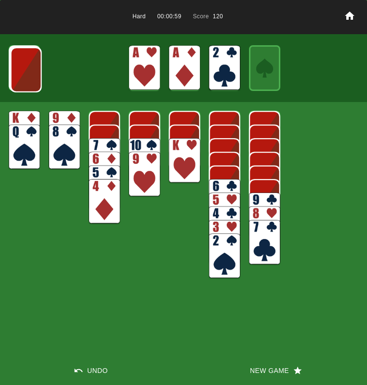
click at [28, 72] on img at bounding box center [26, 69] width 31 height 45
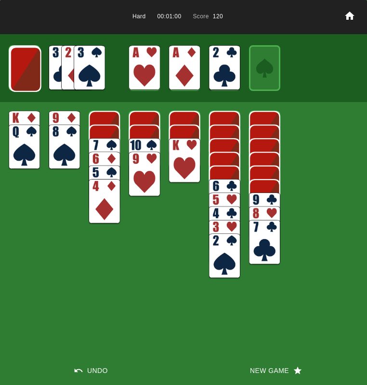
click at [87, 63] on img at bounding box center [89, 67] width 31 height 45
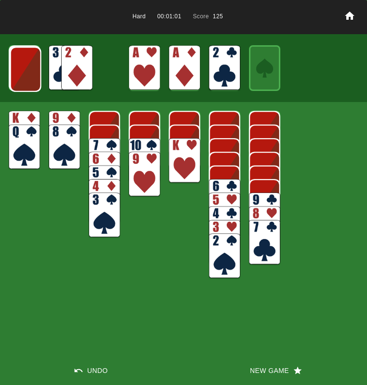
click at [86, 63] on img at bounding box center [76, 67] width 31 height 45
click at [61, 67] on img at bounding box center [64, 67] width 31 height 45
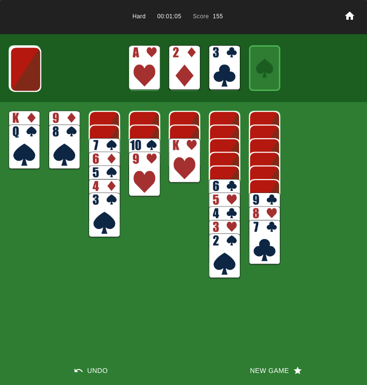
click at [25, 74] on img at bounding box center [25, 69] width 31 height 45
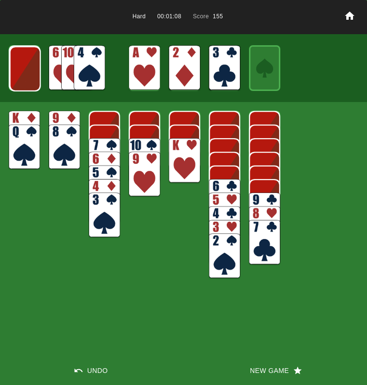
click at [25, 74] on img at bounding box center [25, 68] width 31 height 45
click at [25, 74] on img at bounding box center [24, 68] width 31 height 45
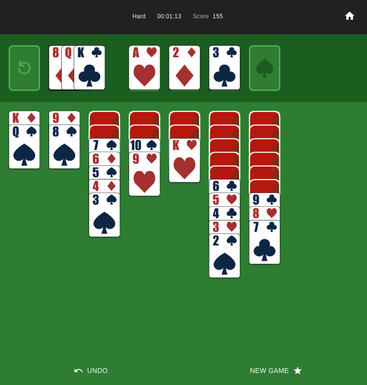
click at [265, 371] on button "New Game" at bounding box center [274, 370] width 183 height 29
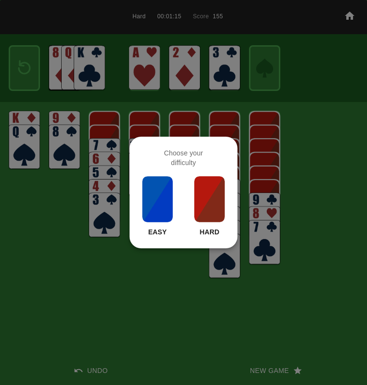
click at [193, 192] on img at bounding box center [209, 199] width 33 height 48
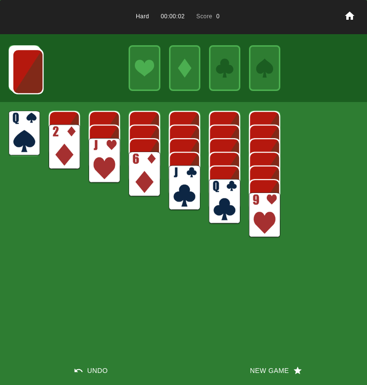
click at [92, 150] on img at bounding box center [104, 160] width 31 height 45
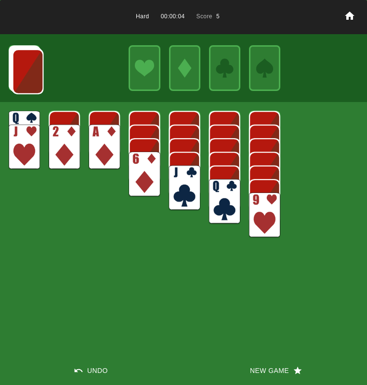
click at [95, 151] on img at bounding box center [104, 147] width 31 height 45
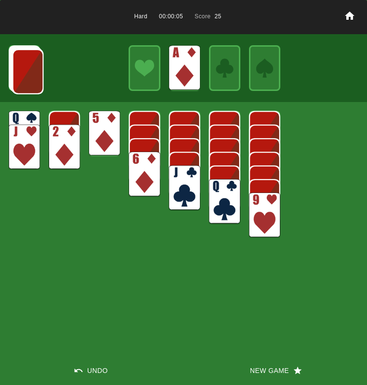
click at [75, 145] on img at bounding box center [64, 147] width 31 height 45
click at [124, 120] on div "Hard 00:00:06 Score 45 Undo New Game" at bounding box center [183, 192] width 367 height 385
click at [120, 122] on div "Hard 00:00:06 Score 45 Undo New Game" at bounding box center [183, 192] width 367 height 385
click at [91, 123] on img at bounding box center [104, 133] width 31 height 45
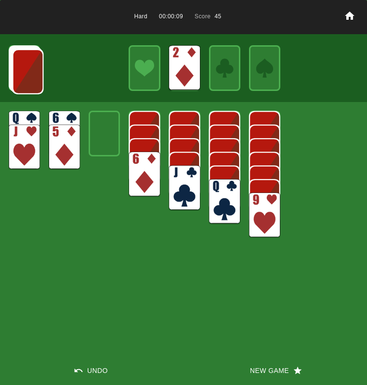
click at [5, 71] on div at bounding box center [183, 68] width 367 height 68
click at [25, 69] on img at bounding box center [27, 71] width 31 height 45
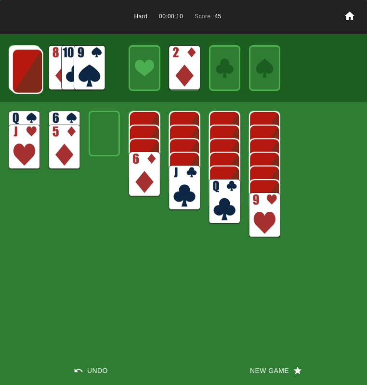
click at [25, 70] on img at bounding box center [27, 71] width 31 height 45
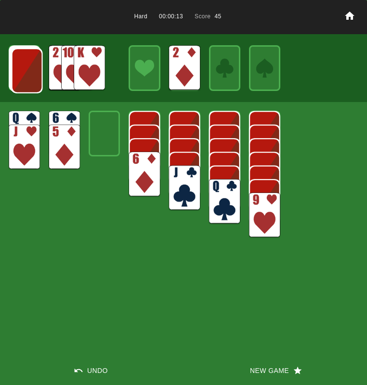
click at [81, 68] on img at bounding box center [89, 67] width 31 height 45
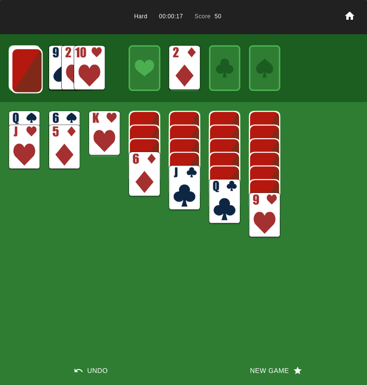
click at [14, 120] on img at bounding box center [24, 133] width 31 height 45
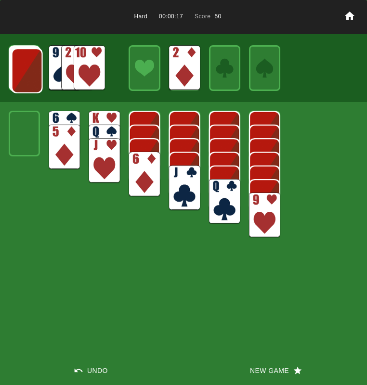
click at [102, 55] on img at bounding box center [89, 67] width 31 height 45
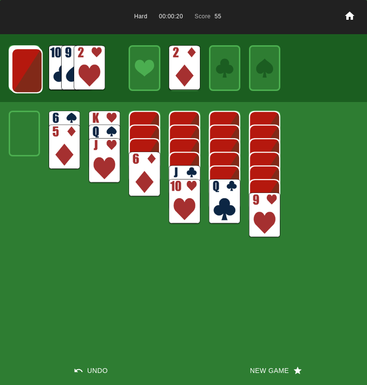
click at [17, 58] on img at bounding box center [27, 70] width 31 height 45
click at [18, 59] on img at bounding box center [26, 70] width 31 height 45
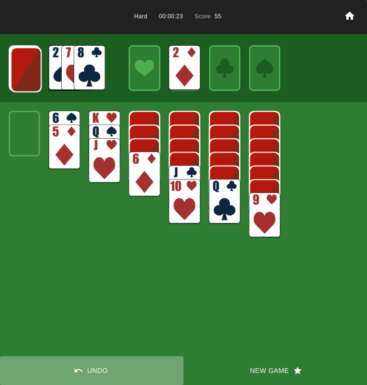
drag, startPoint x: 93, startPoint y: 369, endPoint x: 89, endPoint y: 346, distance: 22.9
click at [93, 368] on button "Undo" at bounding box center [91, 370] width 183 height 29
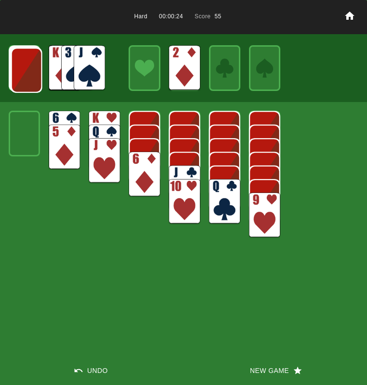
click at [12, 75] on img at bounding box center [26, 70] width 31 height 45
click at [83, 62] on img at bounding box center [89, 67] width 31 height 45
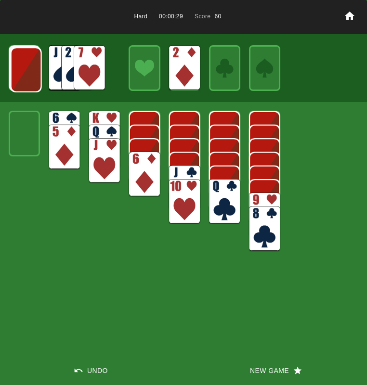
click at [84, 64] on img at bounding box center [89, 67] width 31 height 45
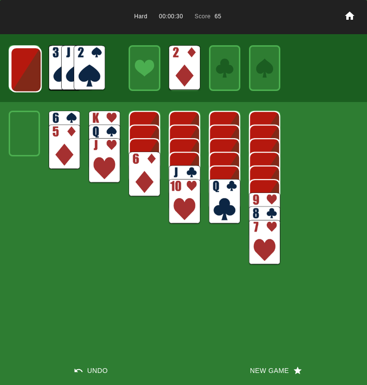
click at [60, 120] on img at bounding box center [64, 133] width 31 height 45
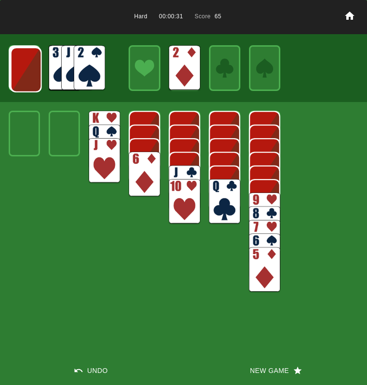
click at [20, 79] on img at bounding box center [26, 69] width 31 height 45
click at [96, 62] on img at bounding box center [89, 67] width 31 height 45
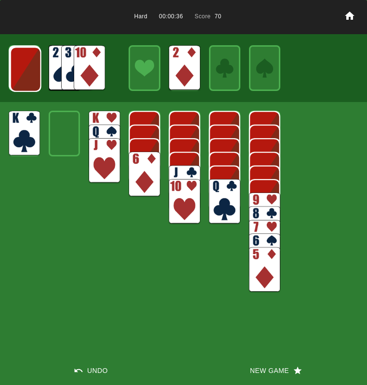
click at [30, 73] on img at bounding box center [25, 69] width 31 height 45
click at [79, 67] on img at bounding box center [89, 67] width 31 height 45
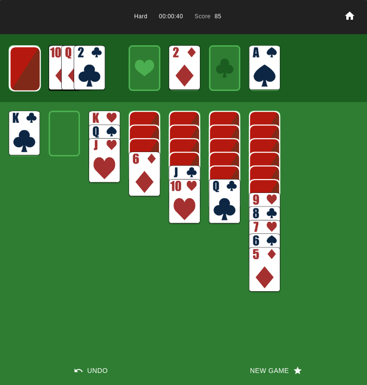
click at [34, 71] on img at bounding box center [25, 68] width 31 height 45
click at [33, 72] on img at bounding box center [24, 68] width 31 height 45
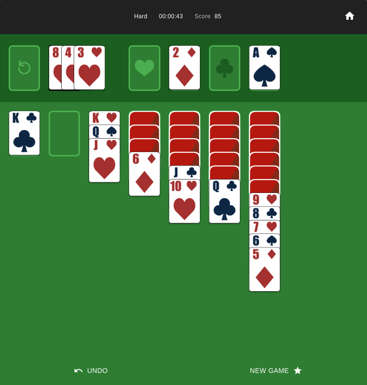
click at [33, 72] on img at bounding box center [24, 67] width 19 height 27
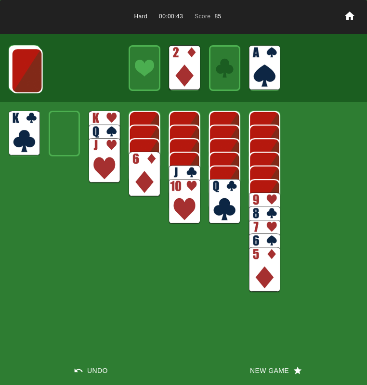
click at [33, 72] on img at bounding box center [27, 70] width 31 height 45
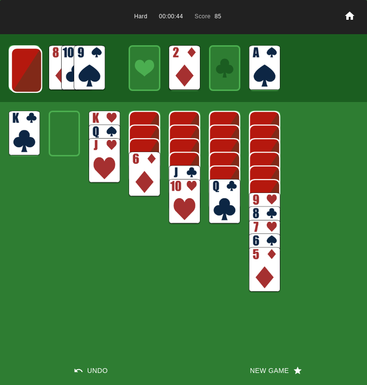
click at [88, 59] on img at bounding box center [89, 67] width 31 height 45
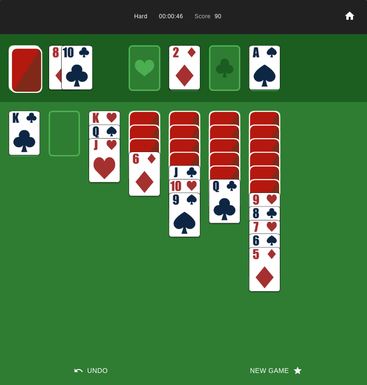
click at [31, 69] on img at bounding box center [26, 70] width 31 height 45
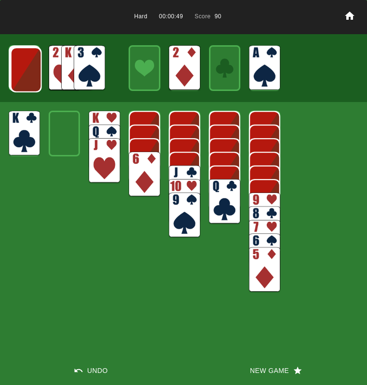
click at [30, 69] on img at bounding box center [26, 69] width 31 height 45
click at [30, 69] on img at bounding box center [25, 69] width 31 height 45
click at [94, 64] on img at bounding box center [89, 67] width 31 height 45
click at [27, 71] on img at bounding box center [25, 68] width 31 height 45
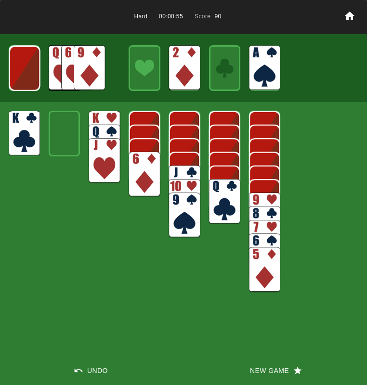
click at [30, 72] on img at bounding box center [24, 68] width 31 height 45
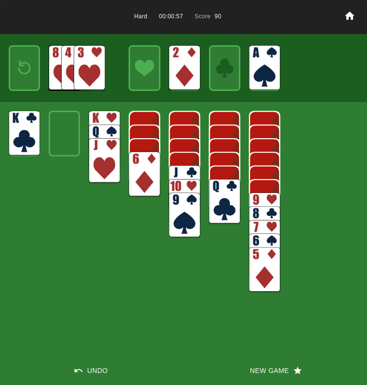
click at [30, 72] on img at bounding box center [24, 67] width 19 height 27
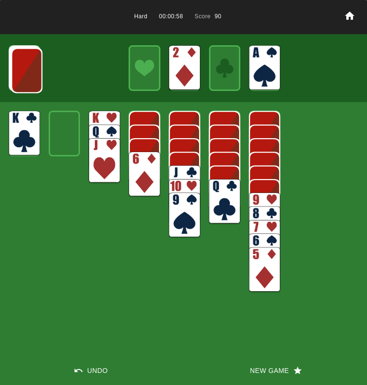
click at [29, 72] on img at bounding box center [26, 70] width 31 height 45
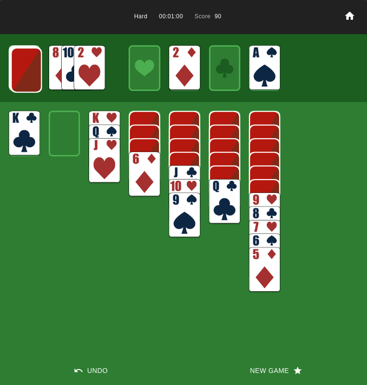
click at [29, 72] on img at bounding box center [26, 70] width 31 height 45
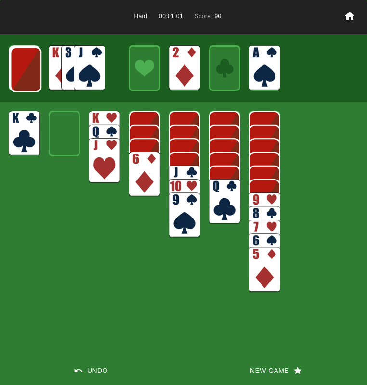
click at [29, 72] on img at bounding box center [25, 69] width 31 height 45
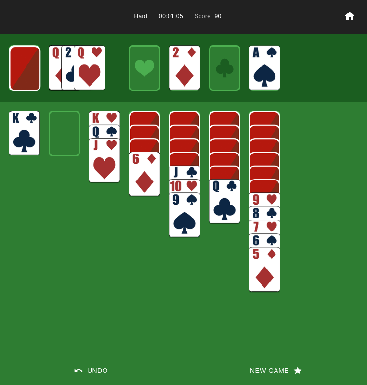
click at [91, 71] on img at bounding box center [89, 67] width 31 height 45
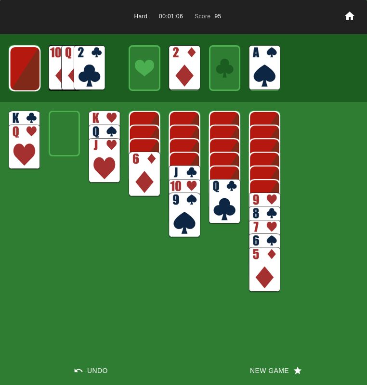
click at [174, 171] on img at bounding box center [184, 187] width 31 height 45
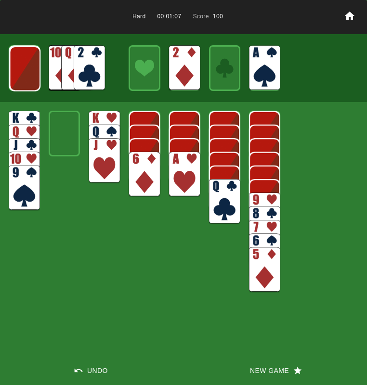
click at [176, 171] on img at bounding box center [184, 174] width 31 height 45
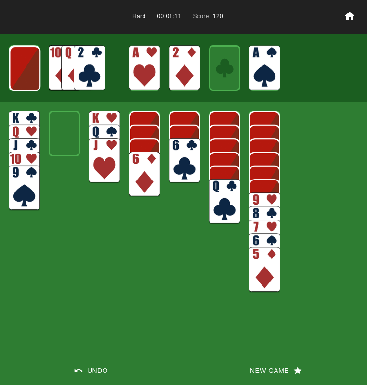
click at [19, 59] on img at bounding box center [24, 68] width 31 height 45
click at [99, 60] on img at bounding box center [89, 67] width 31 height 45
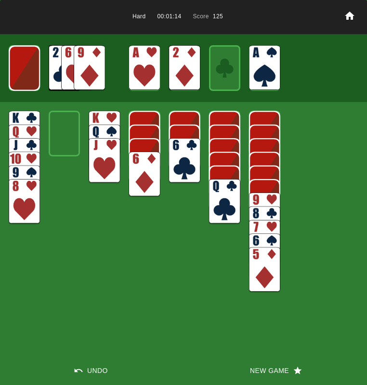
click at [30, 74] on img at bounding box center [24, 68] width 31 height 45
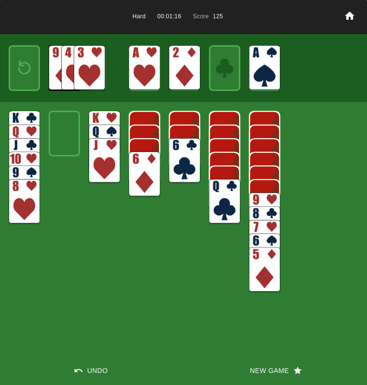
click at [30, 74] on img at bounding box center [24, 67] width 19 height 27
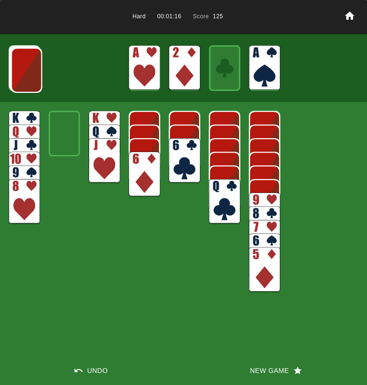
click at [30, 74] on img at bounding box center [26, 70] width 31 height 45
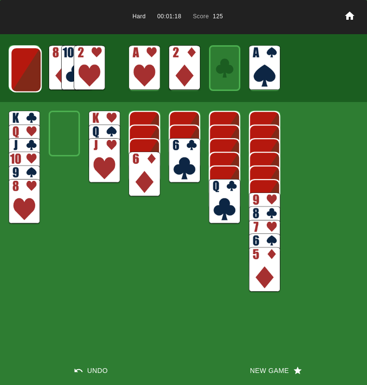
click at [87, 69] on img at bounding box center [89, 67] width 31 height 45
click at [86, 68] on img at bounding box center [76, 67] width 31 height 45
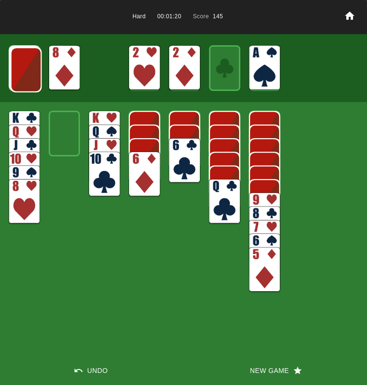
click at [261, 201] on img at bounding box center [264, 214] width 31 height 45
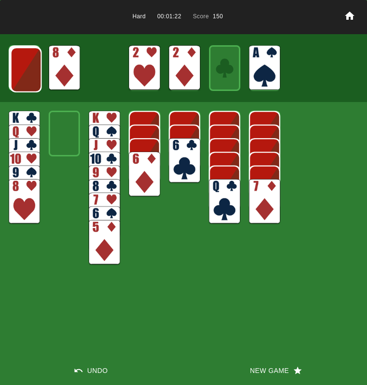
click at [165, 147] on div "Hard 00:01:22 Score 150 Undo New Game" at bounding box center [183, 192] width 367 height 385
click at [173, 147] on img at bounding box center [184, 160] width 31 height 45
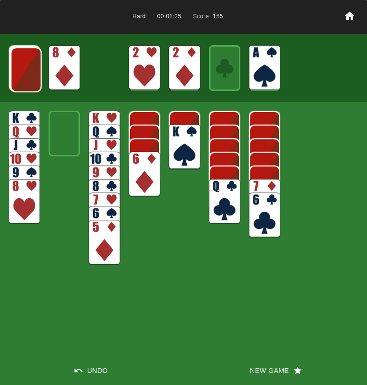
click at [174, 147] on img at bounding box center [184, 147] width 31 height 45
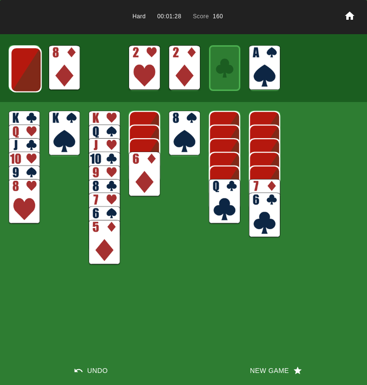
click at [256, 175] on img at bounding box center [264, 187] width 31 height 45
click at [258, 181] on img at bounding box center [264, 201] width 31 height 45
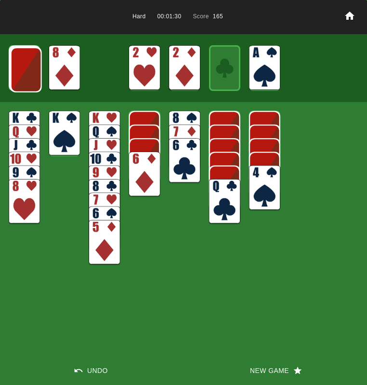
click at [257, 183] on img at bounding box center [264, 187] width 31 height 45
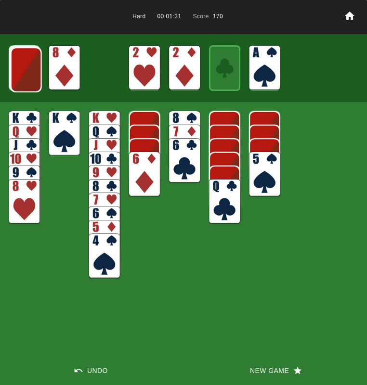
click at [257, 183] on img at bounding box center [264, 174] width 31 height 45
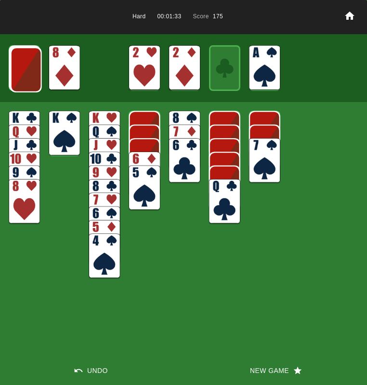
click at [139, 154] on img at bounding box center [143, 174] width 31 height 45
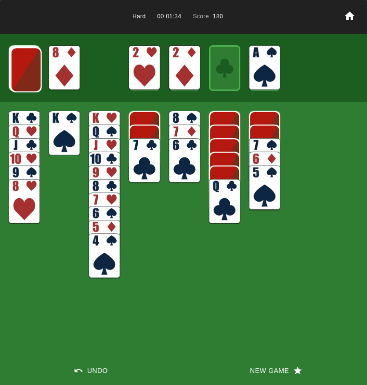
click at [260, 140] on img at bounding box center [264, 160] width 31 height 45
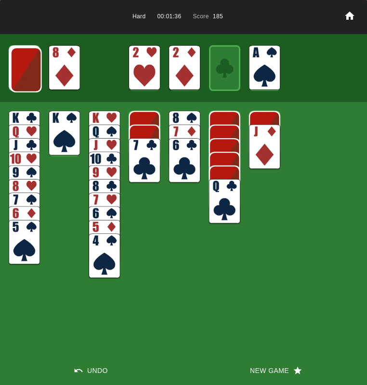
click at [261, 132] on img at bounding box center [264, 147] width 31 height 45
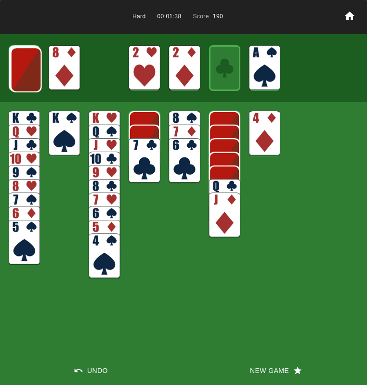
click at [260, 134] on img at bounding box center [264, 133] width 31 height 45
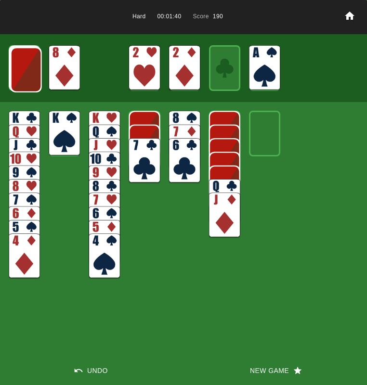
click at [34, 71] on img at bounding box center [26, 69] width 31 height 45
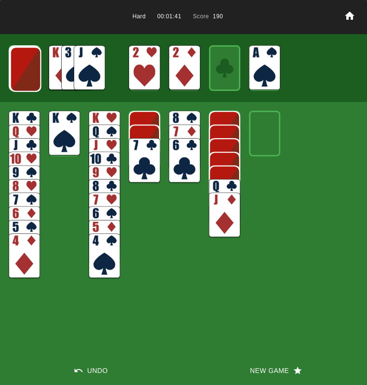
click at [33, 71] on img at bounding box center [25, 69] width 31 height 45
click at [14, 72] on img at bounding box center [25, 68] width 31 height 45
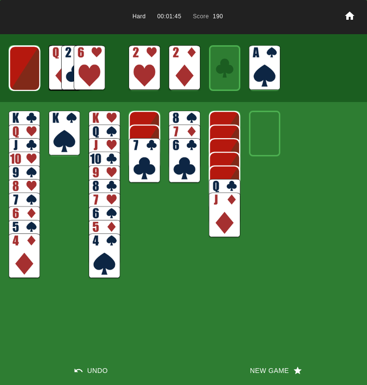
click at [97, 63] on img at bounding box center [89, 67] width 31 height 45
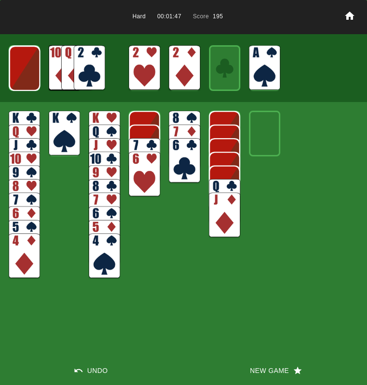
click at [23, 73] on img at bounding box center [24, 68] width 31 height 45
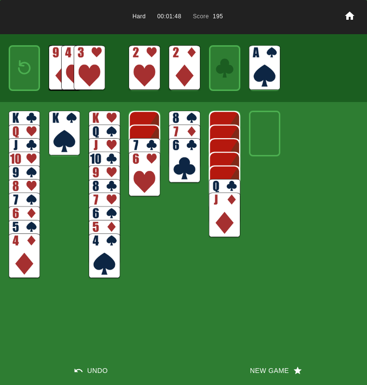
click at [83, 69] on img at bounding box center [89, 67] width 31 height 45
click at [70, 64] on img at bounding box center [76, 67] width 31 height 45
click at [81, 64] on img at bounding box center [89, 67] width 31 height 45
click at [25, 64] on img at bounding box center [24, 67] width 19 height 27
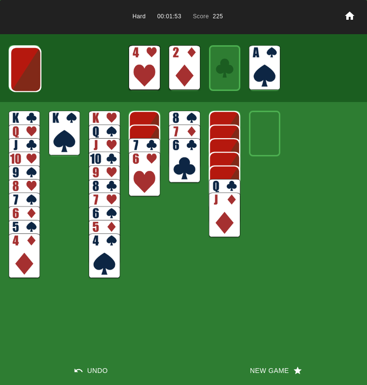
click at [25, 64] on img at bounding box center [25, 69] width 31 height 45
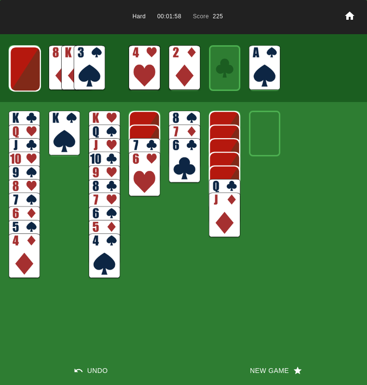
click at [100, 369] on button "Undo" at bounding box center [91, 370] width 183 height 29
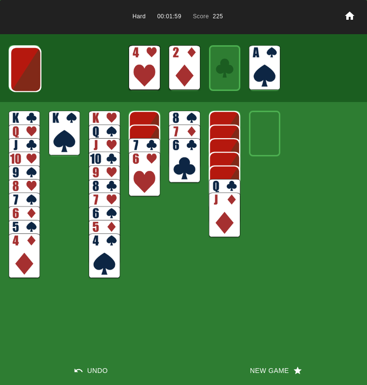
click at [100, 369] on button "Undo" at bounding box center [91, 370] width 183 height 29
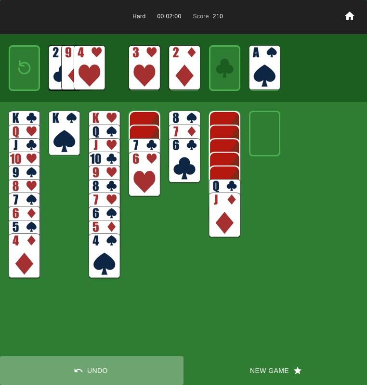
click at [99, 369] on button "Undo" at bounding box center [91, 370] width 183 height 29
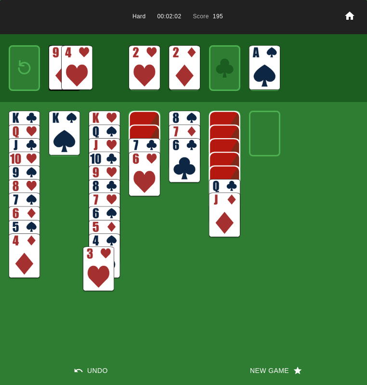
drag, startPoint x: 88, startPoint y: 93, endPoint x: 97, endPoint y: 261, distance: 167.7
click at [96, 263] on img at bounding box center [98, 268] width 31 height 45
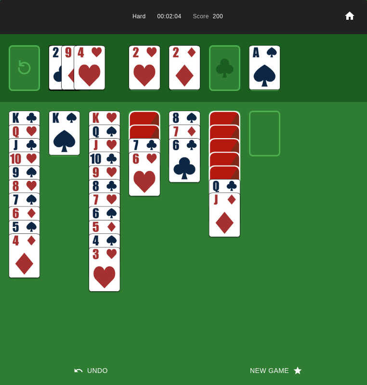
click at [21, 63] on img at bounding box center [24, 67] width 19 height 27
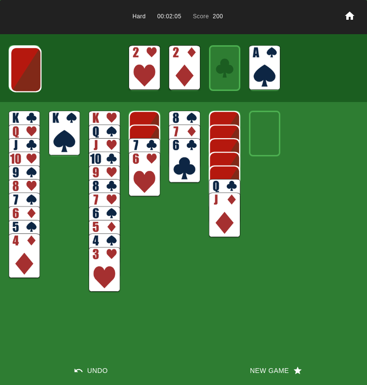
click at [21, 63] on img at bounding box center [25, 69] width 31 height 45
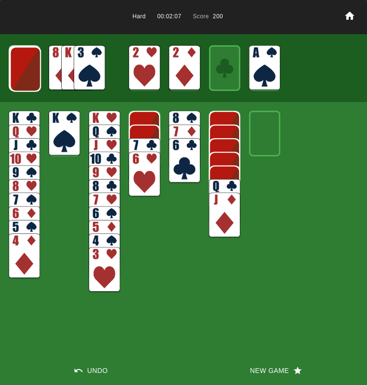
click at [80, 61] on img at bounding box center [89, 67] width 31 height 45
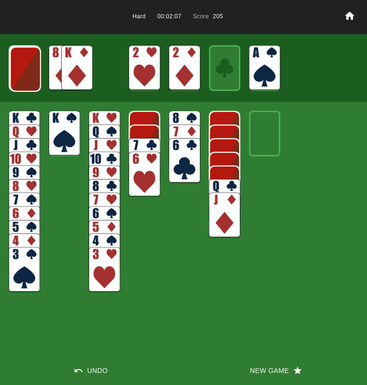
click at [79, 62] on img at bounding box center [76, 67] width 31 height 45
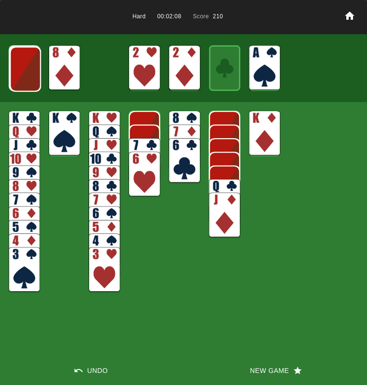
click at [224, 183] on img at bounding box center [224, 201] width 31 height 45
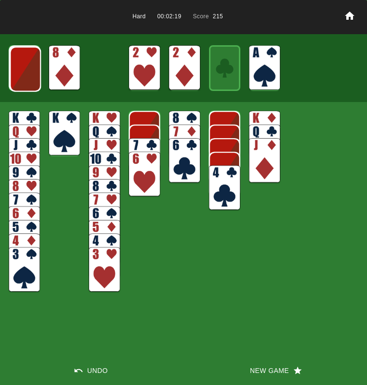
click at [14, 76] on img at bounding box center [25, 69] width 31 height 45
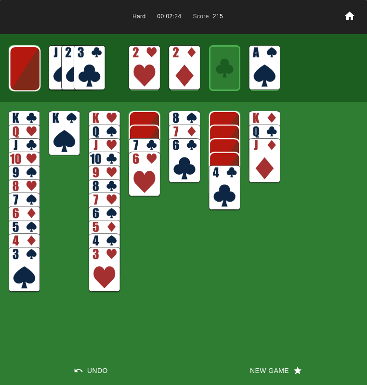
click at [22, 71] on img at bounding box center [24, 68] width 31 height 45
click at [101, 71] on img at bounding box center [89, 67] width 31 height 45
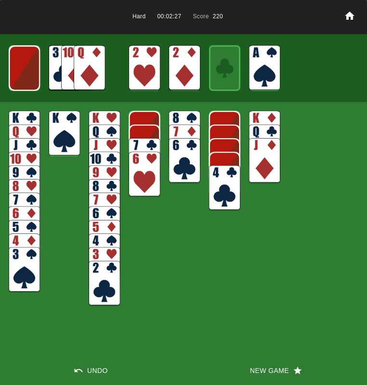
click at [80, 67] on img at bounding box center [89, 67] width 31 height 45
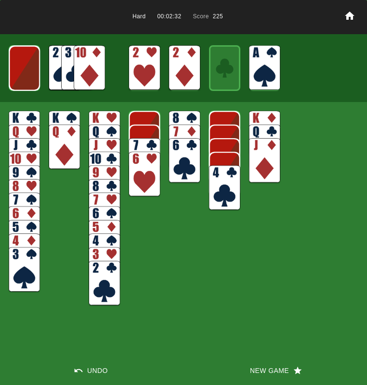
click at [37, 69] on img at bounding box center [24, 68] width 31 height 45
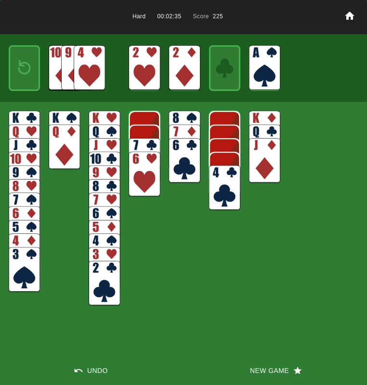
click at [28, 71] on img at bounding box center [24, 67] width 19 height 27
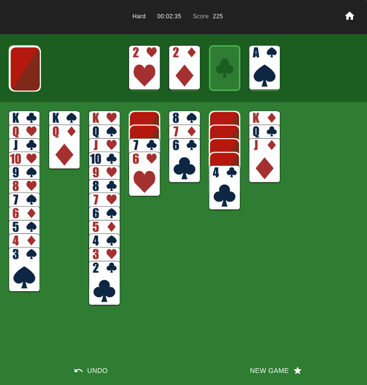
click at [27, 71] on img at bounding box center [25, 68] width 31 height 45
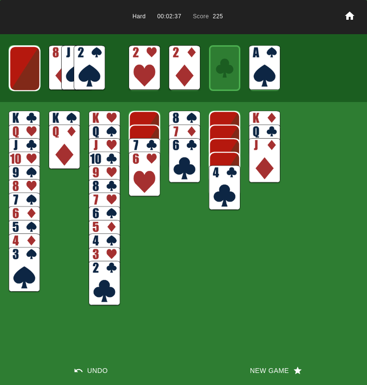
click at [84, 65] on img at bounding box center [89, 67] width 31 height 45
click at [83, 65] on img at bounding box center [76, 67] width 31 height 45
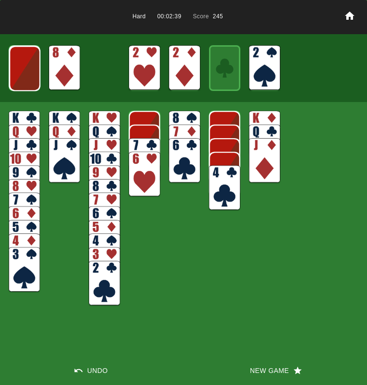
click at [27, 69] on img at bounding box center [24, 68] width 31 height 45
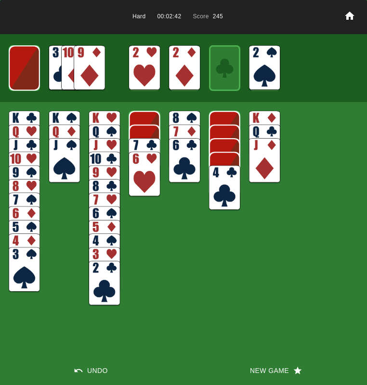
click at [27, 69] on img at bounding box center [24, 67] width 31 height 45
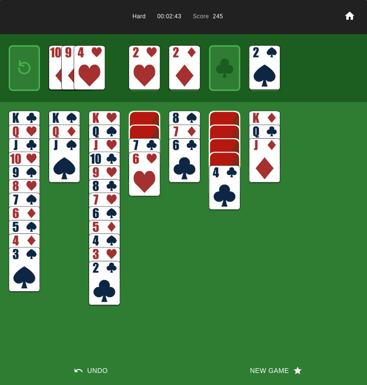
click at [27, 70] on img at bounding box center [24, 67] width 19 height 27
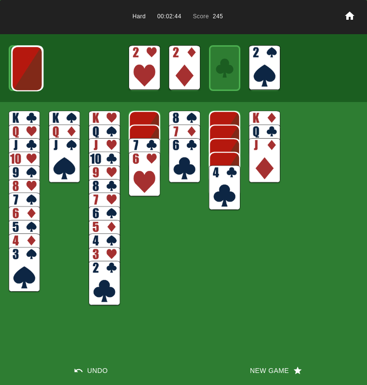
click at [27, 70] on img at bounding box center [27, 68] width 31 height 45
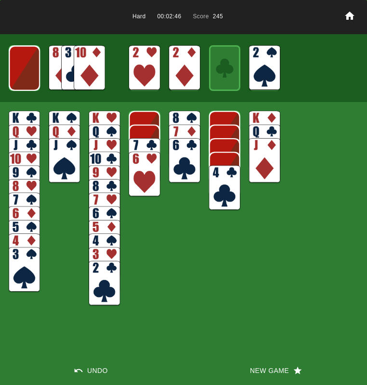
click at [80, 72] on img at bounding box center [89, 67] width 31 height 45
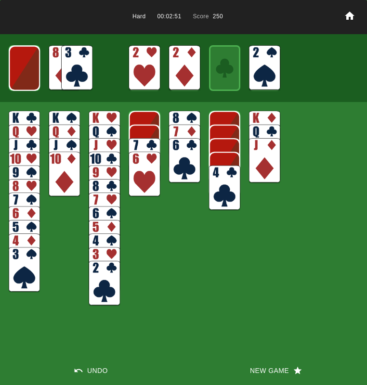
click at [16, 76] on img at bounding box center [24, 68] width 31 height 45
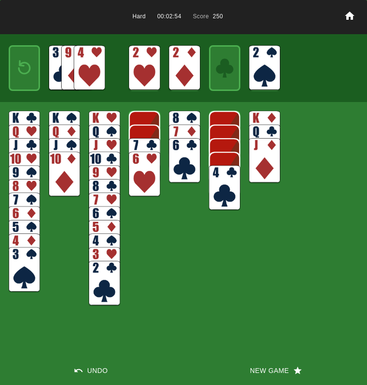
click at [23, 78] on img at bounding box center [24, 67] width 19 height 27
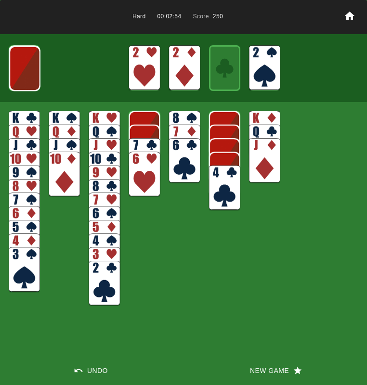
click at [23, 78] on img at bounding box center [24, 68] width 31 height 45
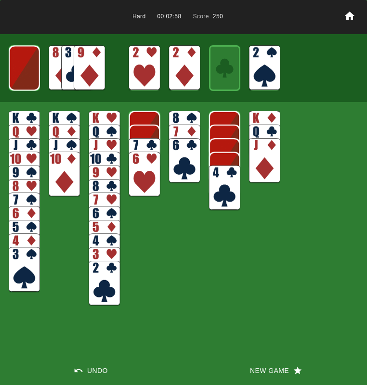
click at [28, 67] on img at bounding box center [24, 67] width 31 height 45
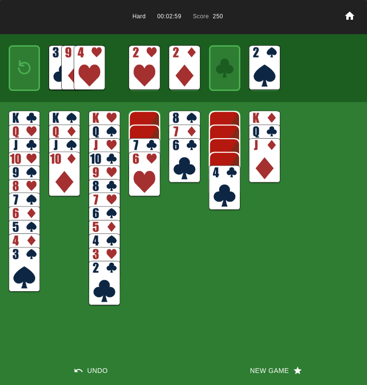
click at [28, 67] on img at bounding box center [24, 67] width 19 height 27
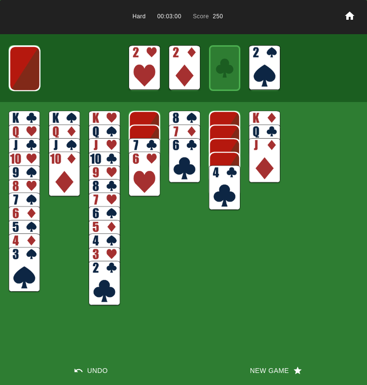
click at [265, 369] on button "New Game" at bounding box center [274, 370] width 183 height 29
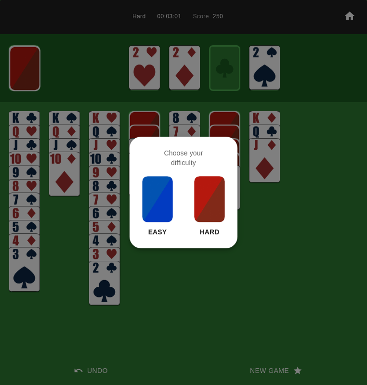
click at [205, 206] on img at bounding box center [209, 199] width 33 height 48
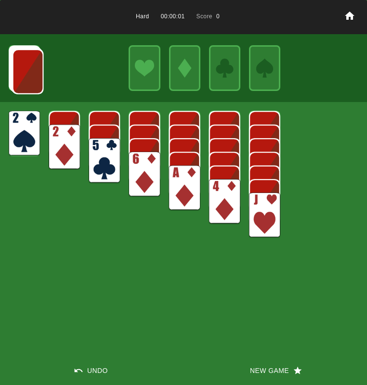
click at [184, 194] on img at bounding box center [184, 187] width 31 height 45
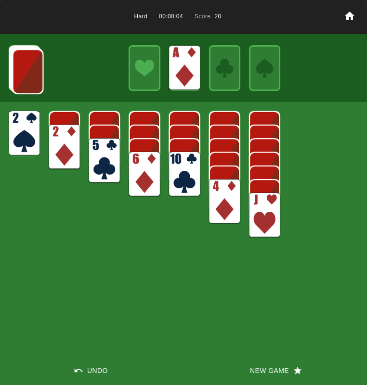
click at [102, 151] on img at bounding box center [104, 160] width 31 height 45
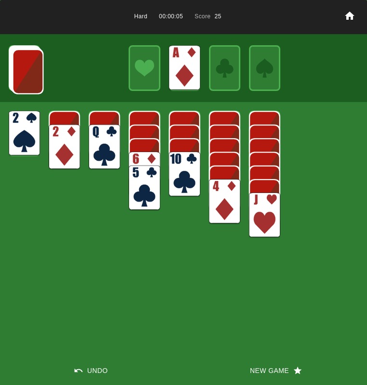
click at [233, 194] on img at bounding box center [224, 201] width 31 height 45
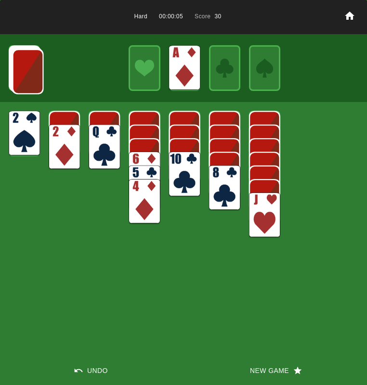
click at [51, 146] on img at bounding box center [64, 147] width 31 height 45
click at [182, 166] on img at bounding box center [184, 174] width 31 height 45
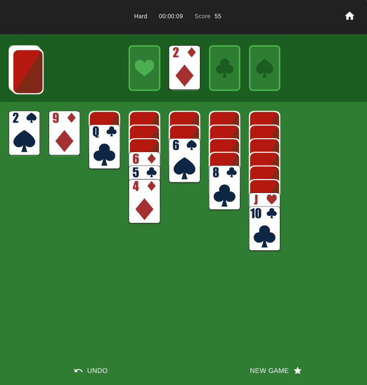
click at [256, 194] on img at bounding box center [264, 214] width 31 height 45
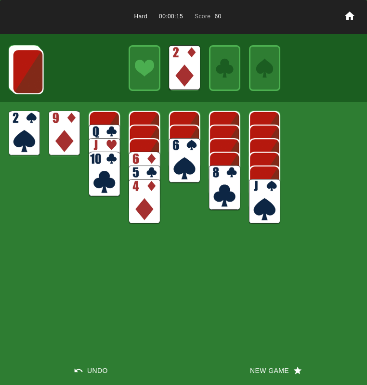
click at [230, 183] on img at bounding box center [224, 187] width 31 height 45
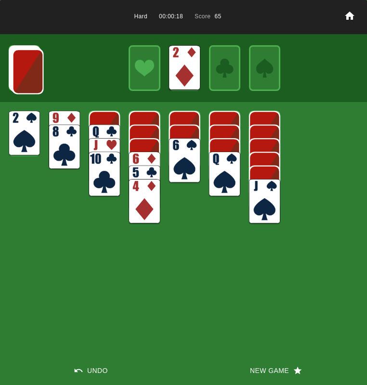
click at [57, 118] on img at bounding box center [64, 133] width 31 height 45
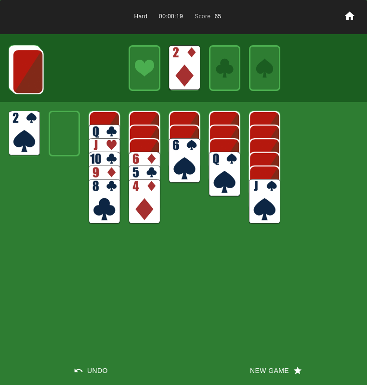
click at [28, 79] on img at bounding box center [27, 71] width 31 height 45
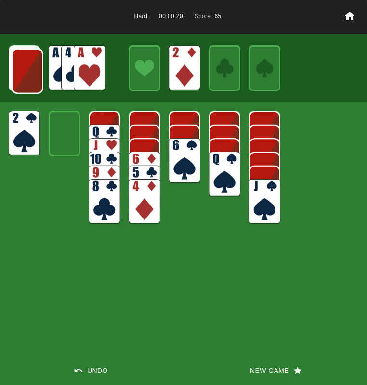
click at [90, 65] on img at bounding box center [89, 67] width 31 height 45
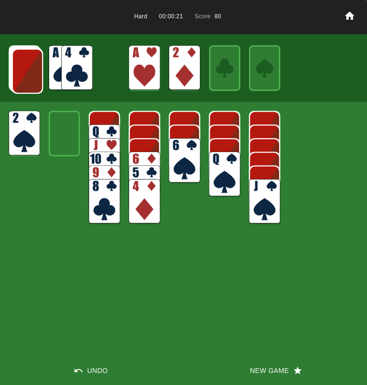
click at [33, 64] on img at bounding box center [27, 71] width 31 height 45
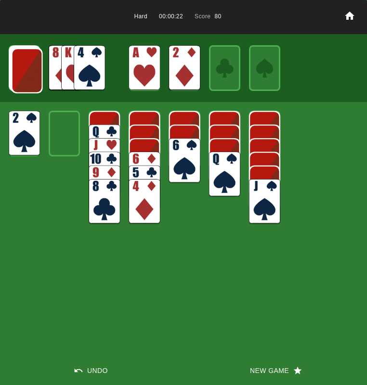
click at [32, 66] on img at bounding box center [27, 70] width 31 height 45
click at [88, 64] on img at bounding box center [89, 67] width 31 height 45
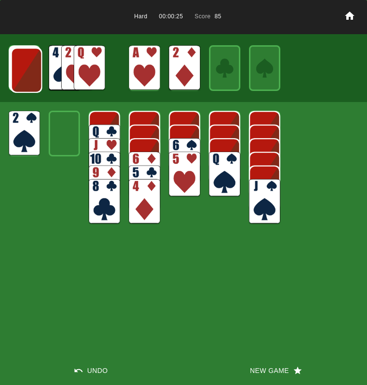
click at [29, 70] on img at bounding box center [26, 70] width 31 height 45
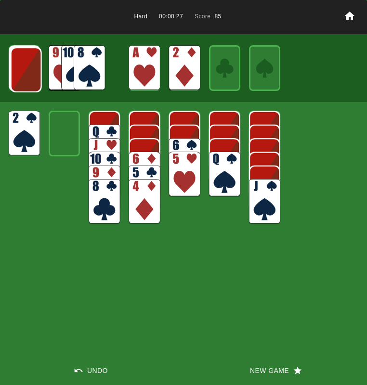
click at [28, 70] on img at bounding box center [26, 69] width 31 height 45
click at [28, 70] on img at bounding box center [25, 69] width 31 height 45
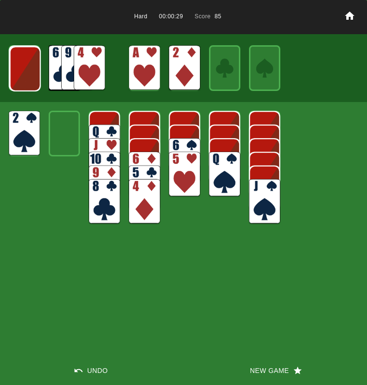
click at [28, 70] on img at bounding box center [25, 68] width 31 height 45
click at [86, 72] on img at bounding box center [89, 67] width 31 height 45
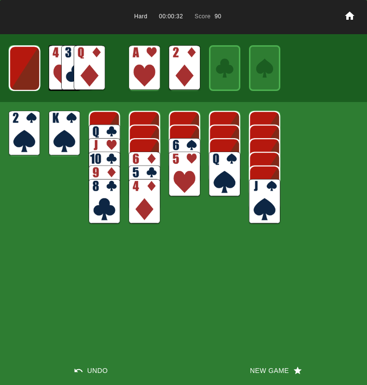
click at [85, 72] on img at bounding box center [89, 67] width 31 height 45
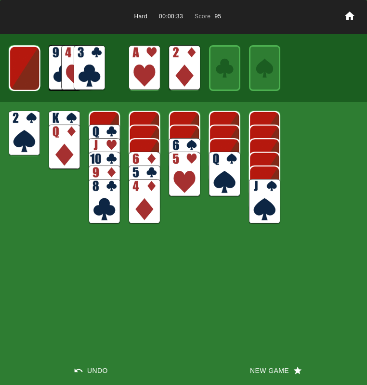
click at [260, 208] on img at bounding box center [264, 201] width 31 height 45
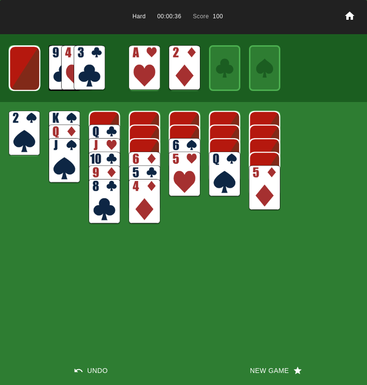
click at [84, 66] on img at bounding box center [89, 67] width 31 height 45
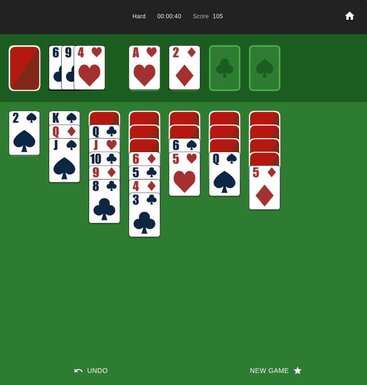
click at [33, 69] on img at bounding box center [24, 68] width 31 height 45
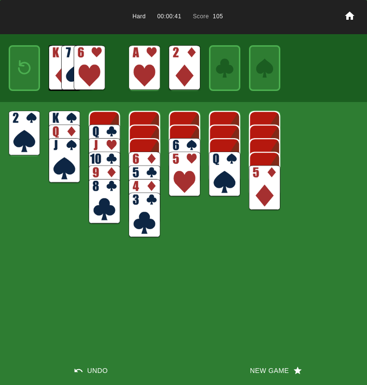
click at [30, 70] on img at bounding box center [24, 67] width 19 height 27
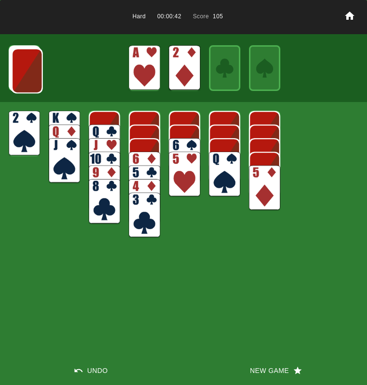
click at [29, 71] on img at bounding box center [27, 70] width 31 height 45
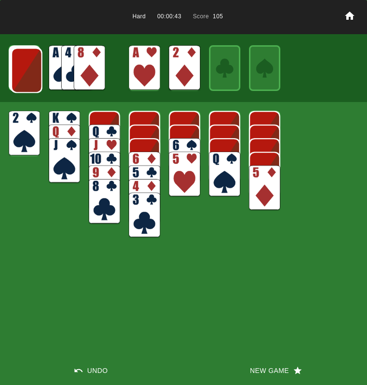
click at [29, 71] on img at bounding box center [26, 70] width 31 height 45
click at [82, 68] on img at bounding box center [89, 67] width 31 height 45
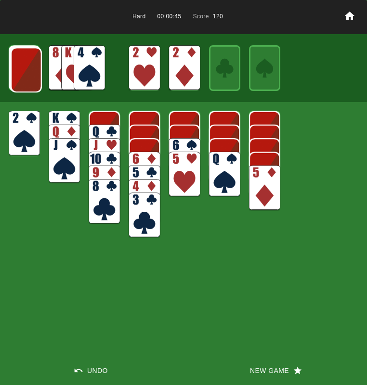
click at [81, 68] on img at bounding box center [89, 67] width 31 height 45
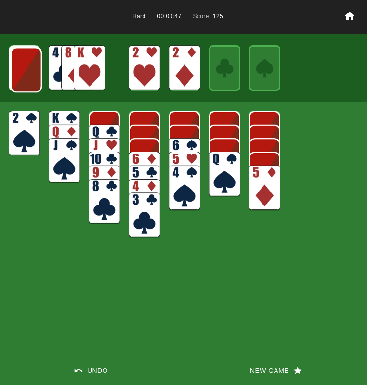
click at [12, 78] on img at bounding box center [26, 69] width 31 height 45
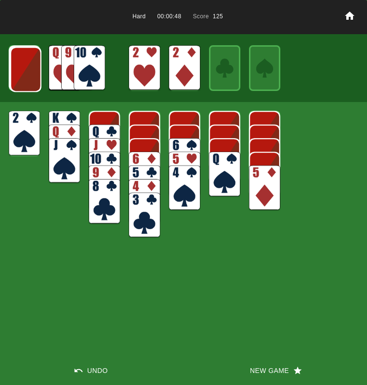
click at [13, 78] on img at bounding box center [25, 69] width 31 height 45
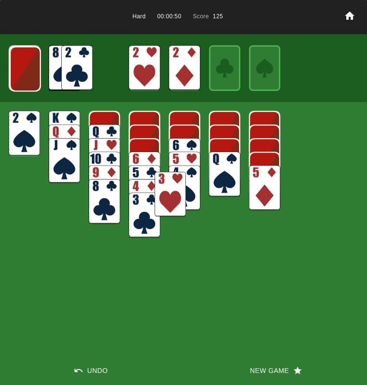
drag, startPoint x: 86, startPoint y: 64, endPoint x: 166, endPoint y: 185, distance: 144.6
click at [172, 192] on img at bounding box center [169, 194] width 31 height 45
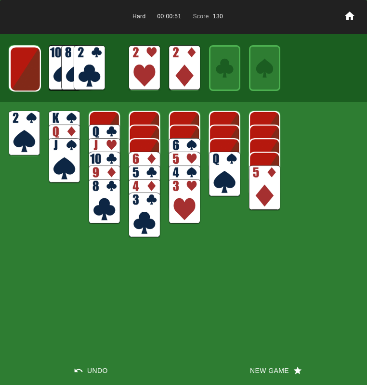
click at [16, 119] on img at bounding box center [24, 133] width 31 height 45
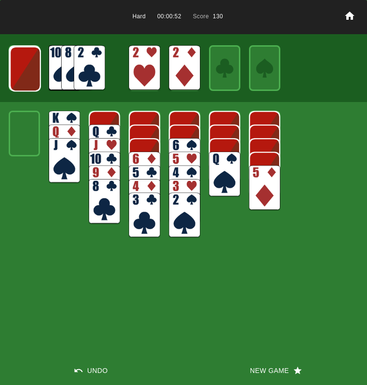
click at [24, 79] on img at bounding box center [25, 68] width 31 height 45
click at [24, 78] on img at bounding box center [24, 68] width 31 height 45
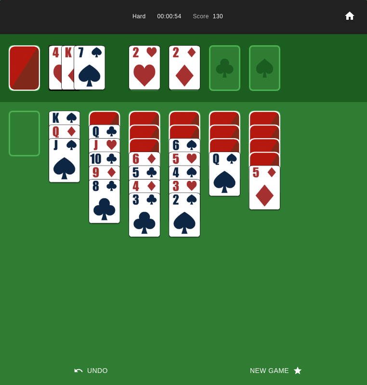
click at [24, 78] on img at bounding box center [24, 67] width 31 height 45
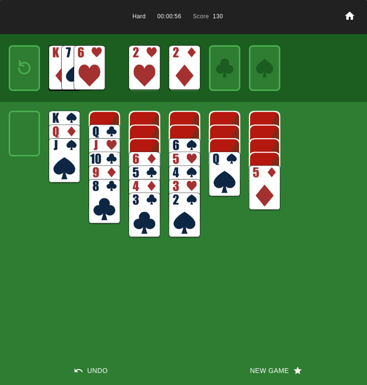
click at [25, 78] on img at bounding box center [24, 67] width 19 height 27
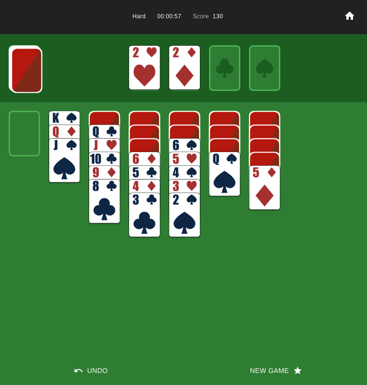
click at [25, 78] on img at bounding box center [26, 70] width 31 height 45
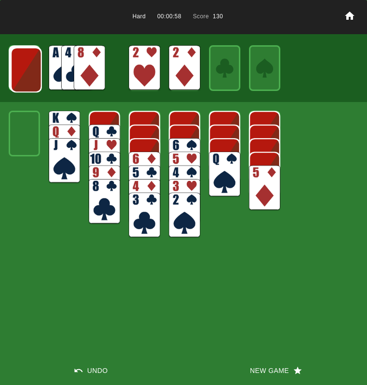
click at [25, 78] on img at bounding box center [26, 69] width 31 height 45
click at [25, 78] on img at bounding box center [25, 69] width 31 height 45
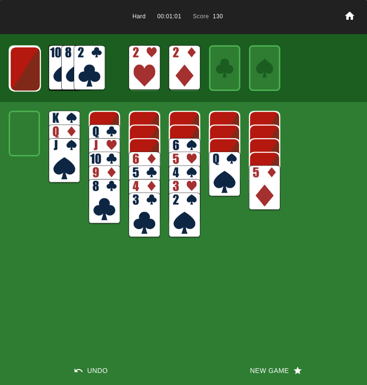
click at [25, 78] on img at bounding box center [25, 68] width 31 height 45
click at [25, 78] on img at bounding box center [24, 68] width 31 height 45
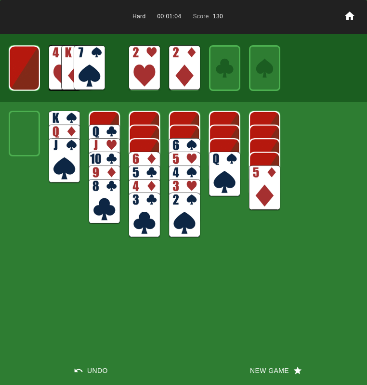
click at [25, 78] on img at bounding box center [24, 67] width 31 height 45
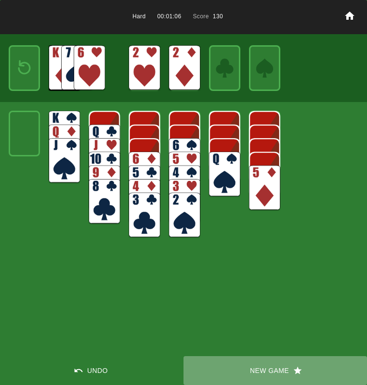
click at [279, 367] on button "New Game" at bounding box center [274, 370] width 183 height 29
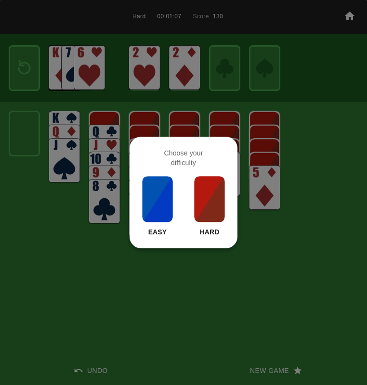
click at [203, 189] on img at bounding box center [209, 199] width 33 height 48
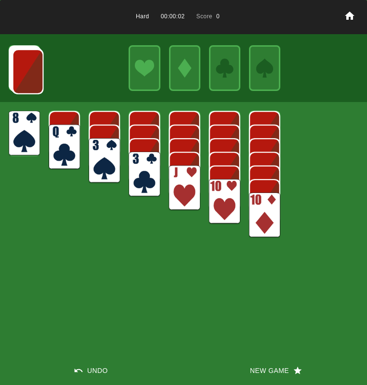
click at [192, 189] on img at bounding box center [184, 187] width 31 height 45
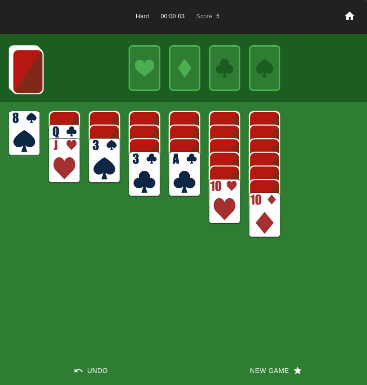
click at [187, 178] on img at bounding box center [184, 174] width 31 height 45
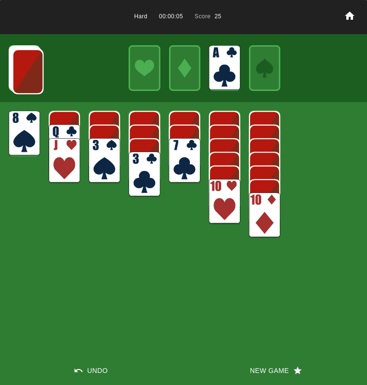
click at [35, 77] on img at bounding box center [27, 71] width 31 height 45
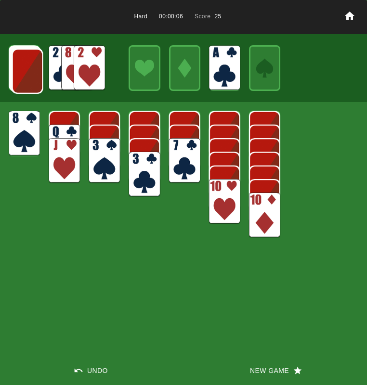
click at [93, 68] on img at bounding box center [89, 67] width 31 height 45
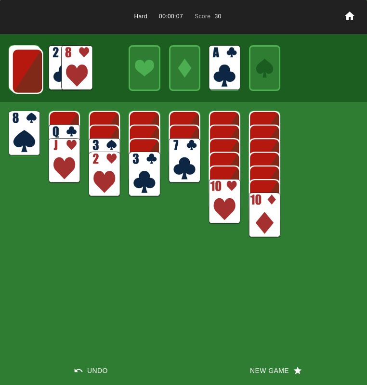
click at [21, 59] on img at bounding box center [27, 71] width 31 height 45
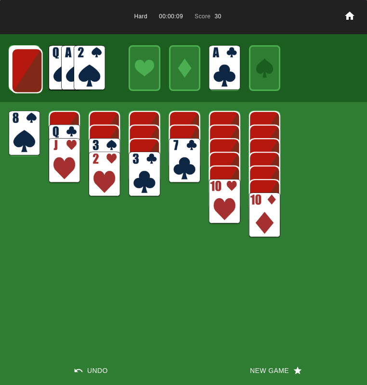
click at [25, 66] on img at bounding box center [27, 70] width 31 height 45
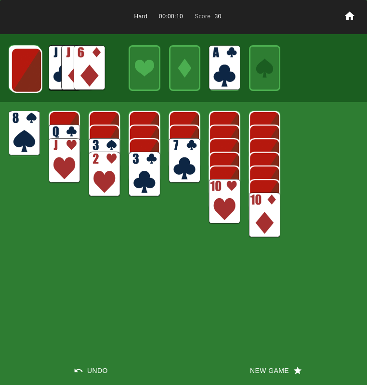
click at [111, 60] on div at bounding box center [183, 68] width 367 height 68
click at [103, 75] on img at bounding box center [89, 67] width 31 height 45
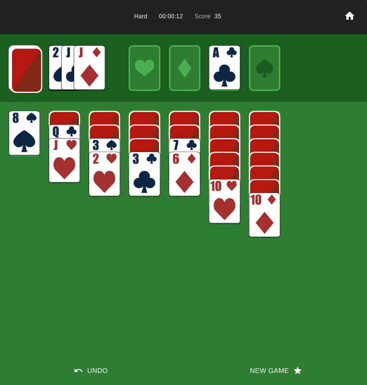
click at [27, 70] on img at bounding box center [26, 70] width 31 height 45
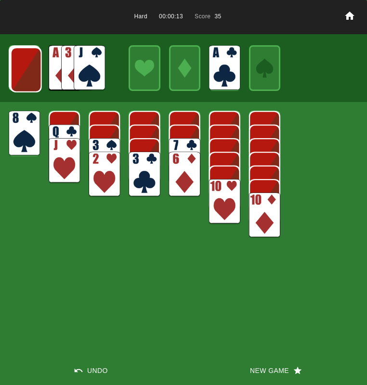
click at [27, 70] on img at bounding box center [26, 69] width 31 height 45
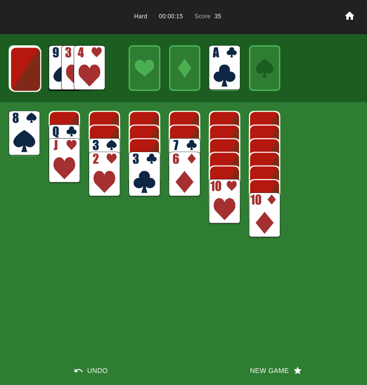
click at [27, 70] on img at bounding box center [25, 69] width 31 height 45
click at [27, 70] on img at bounding box center [25, 68] width 31 height 45
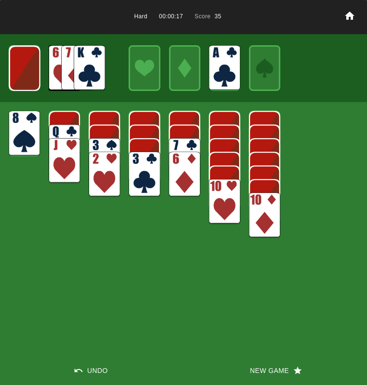
click at [27, 71] on img at bounding box center [24, 68] width 31 height 45
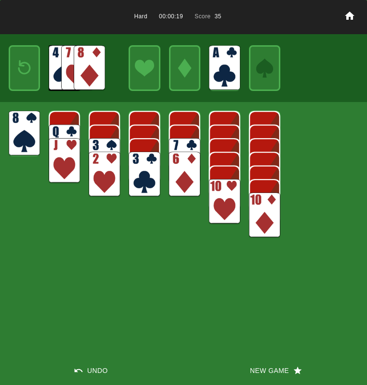
click at [27, 71] on img at bounding box center [24, 67] width 19 height 27
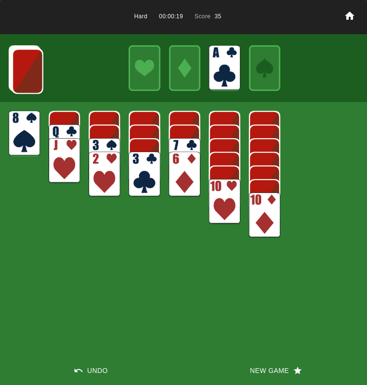
click at [27, 71] on img at bounding box center [27, 71] width 31 height 45
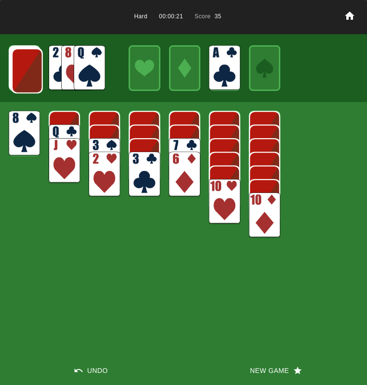
click at [27, 71] on img at bounding box center [27, 70] width 31 height 45
click at [27, 71] on img at bounding box center [26, 70] width 31 height 45
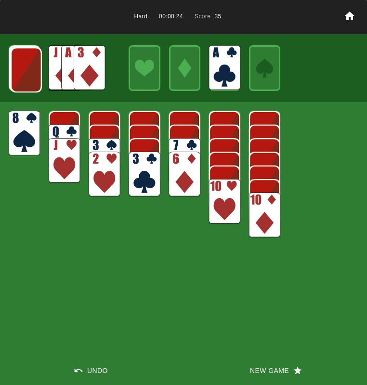
click at [27, 71] on img at bounding box center [26, 69] width 31 height 45
click at [27, 71] on img at bounding box center [25, 69] width 31 height 45
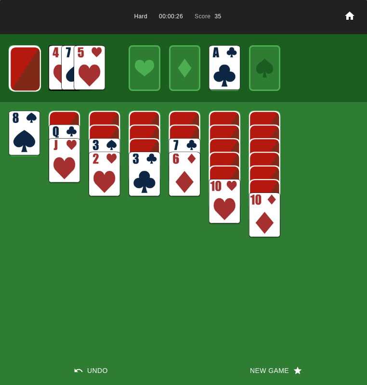
click at [27, 71] on img at bounding box center [25, 68] width 31 height 45
click at [83, 52] on img at bounding box center [89, 67] width 31 height 45
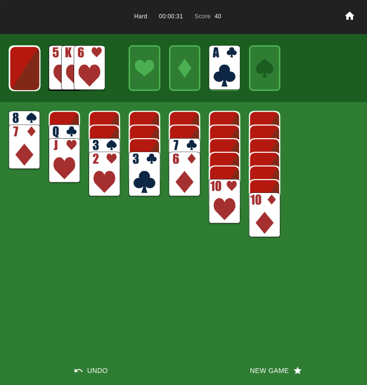
click at [19, 68] on img at bounding box center [24, 68] width 31 height 45
click at [19, 68] on img at bounding box center [24, 67] width 31 height 45
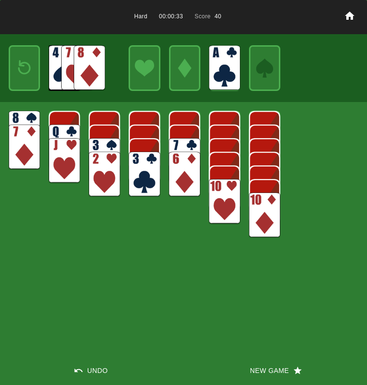
click at [19, 69] on img at bounding box center [24, 67] width 19 height 27
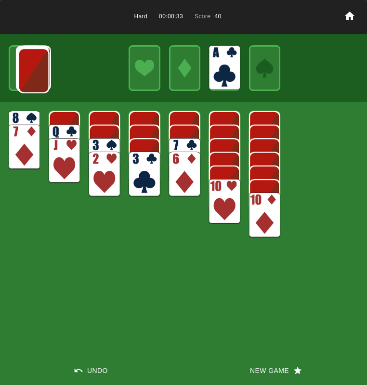
click at [19, 69] on img at bounding box center [33, 70] width 31 height 45
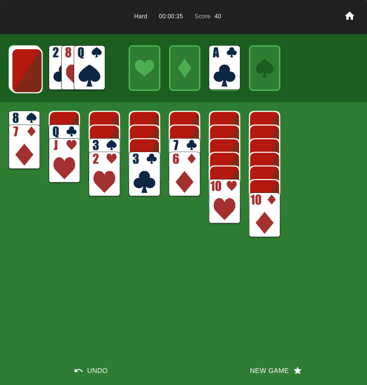
click at [19, 69] on img at bounding box center [27, 70] width 31 height 45
click at [27, 75] on img at bounding box center [26, 70] width 31 height 45
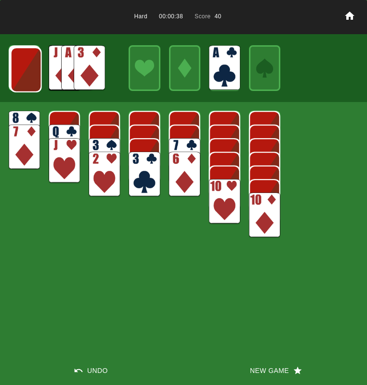
click at [27, 75] on img at bounding box center [26, 69] width 31 height 45
click at [27, 75] on img at bounding box center [25, 69] width 31 height 45
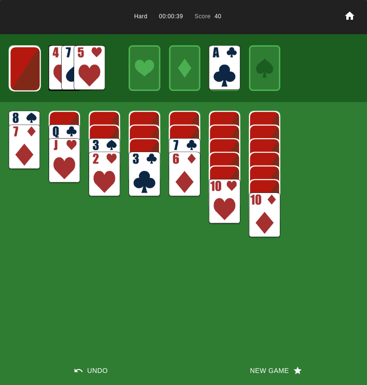
click at [27, 75] on img at bounding box center [25, 68] width 31 height 45
click at [27, 75] on img at bounding box center [24, 68] width 31 height 45
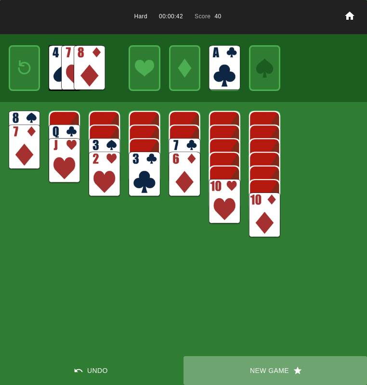
click at [266, 363] on button "New Game" at bounding box center [274, 370] width 183 height 29
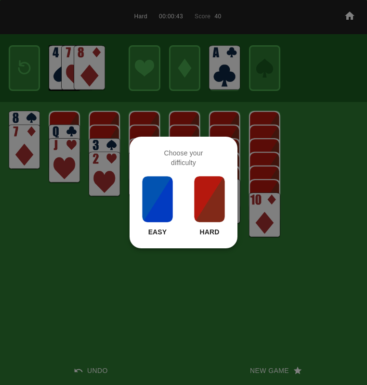
click at [208, 191] on img at bounding box center [209, 199] width 33 height 48
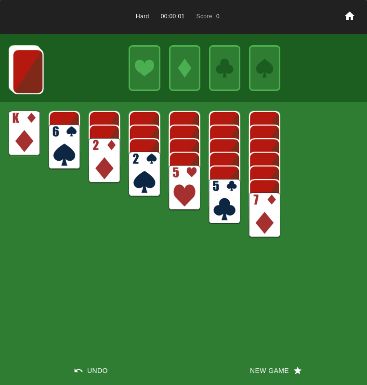
click at [48, 130] on div "Hard 00:00:01 Score 0 Undo New Game" at bounding box center [183, 192] width 367 height 385
click at [73, 133] on img at bounding box center [64, 147] width 31 height 45
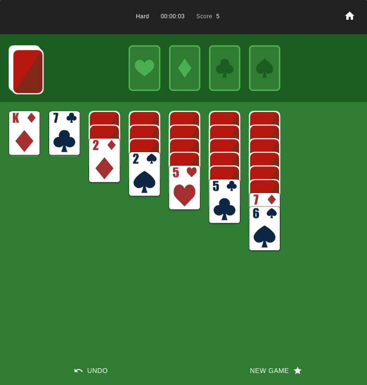
click at [188, 170] on img at bounding box center [184, 187] width 31 height 45
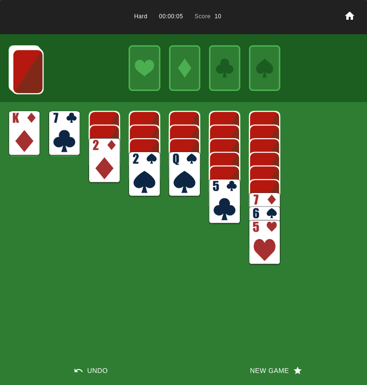
click at [183, 170] on img at bounding box center [184, 174] width 31 height 45
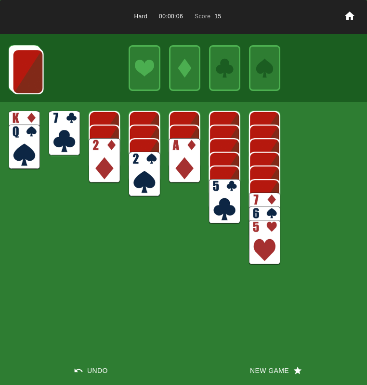
click at [184, 170] on img at bounding box center [184, 160] width 31 height 45
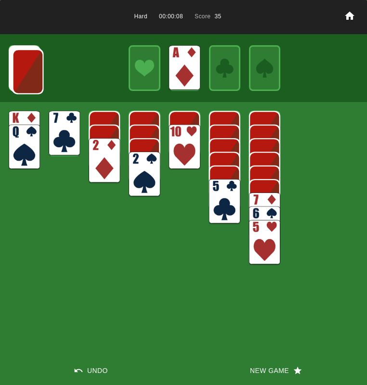
click at [91, 160] on img at bounding box center [104, 160] width 31 height 45
click at [92, 158] on img at bounding box center [104, 147] width 31 height 45
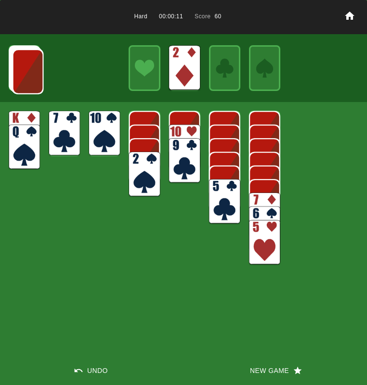
click at [23, 70] on img at bounding box center [27, 71] width 31 height 45
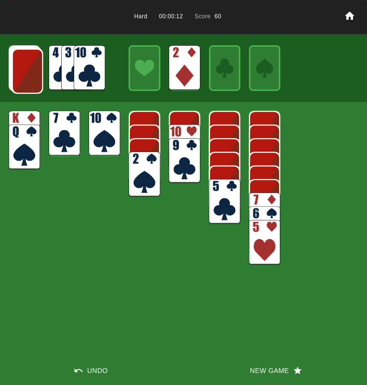
click at [23, 70] on img at bounding box center [27, 71] width 31 height 45
click at [23, 70] on img at bounding box center [27, 70] width 31 height 45
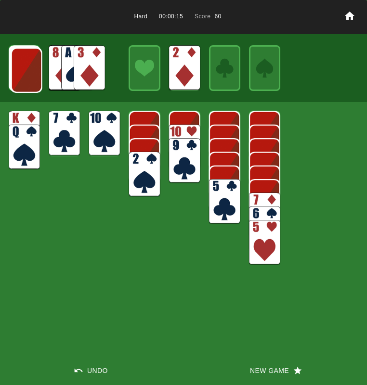
click at [23, 70] on img at bounding box center [26, 70] width 31 height 45
click at [23, 70] on img at bounding box center [26, 69] width 31 height 45
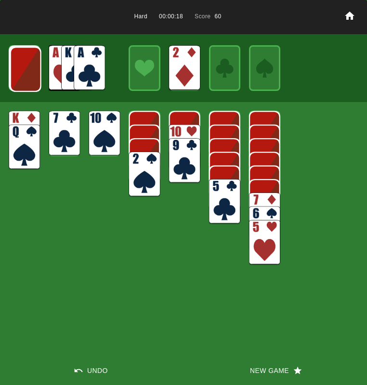
click at [90, 71] on img at bounding box center [89, 67] width 31 height 45
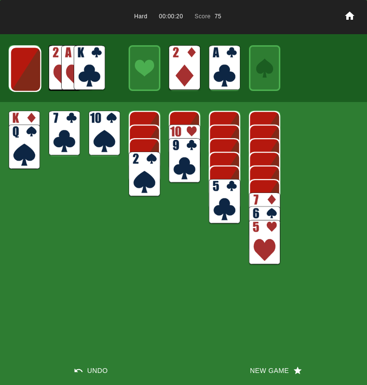
click
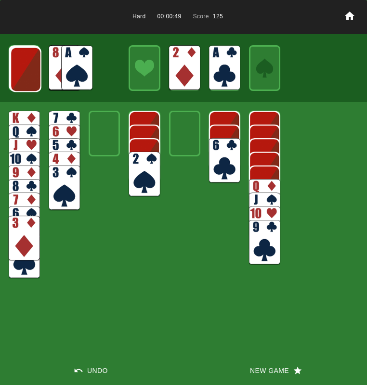
drag, startPoint x: 90, startPoint y: 53, endPoint x: 25, endPoint y: 224, distance: 182.7
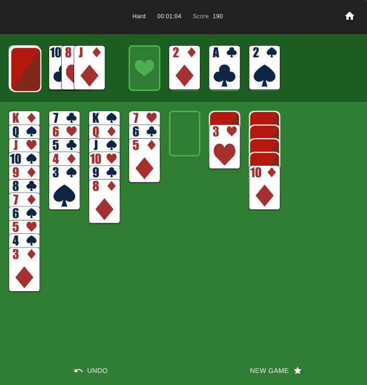
drag, startPoint x: 13, startPoint y: 266, endPoint x: 37, endPoint y: 259, distance: 24.5
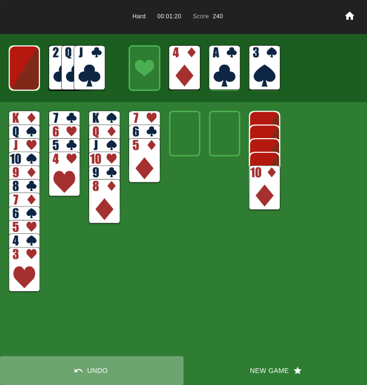
drag, startPoint x: 95, startPoint y: 371, endPoint x: 89, endPoint y: 347, distance: 24.9
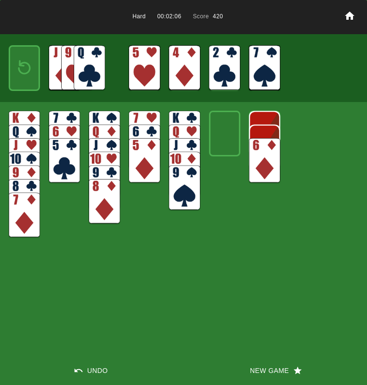
drag, startPoint x: 141, startPoint y: 155, endPoint x: 214, endPoint y: 151, distance: 73.3
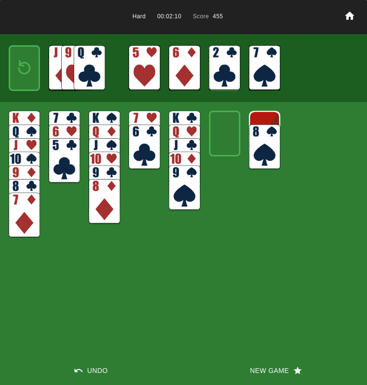
drag, startPoint x: 22, startPoint y: 227, endPoint x: 78, endPoint y: 204, distance: 61.5
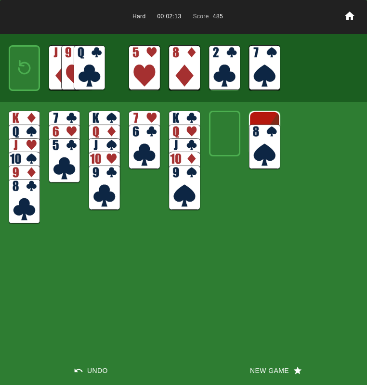
drag, startPoint x: 69, startPoint y: 147, endPoint x: 84, endPoint y: 148, distance: 14.4
drag, startPoint x: 56, startPoint y: 162, endPoint x: 82, endPoint y: 156, distance: 26.1
